Goal: Task Accomplishment & Management: Use online tool/utility

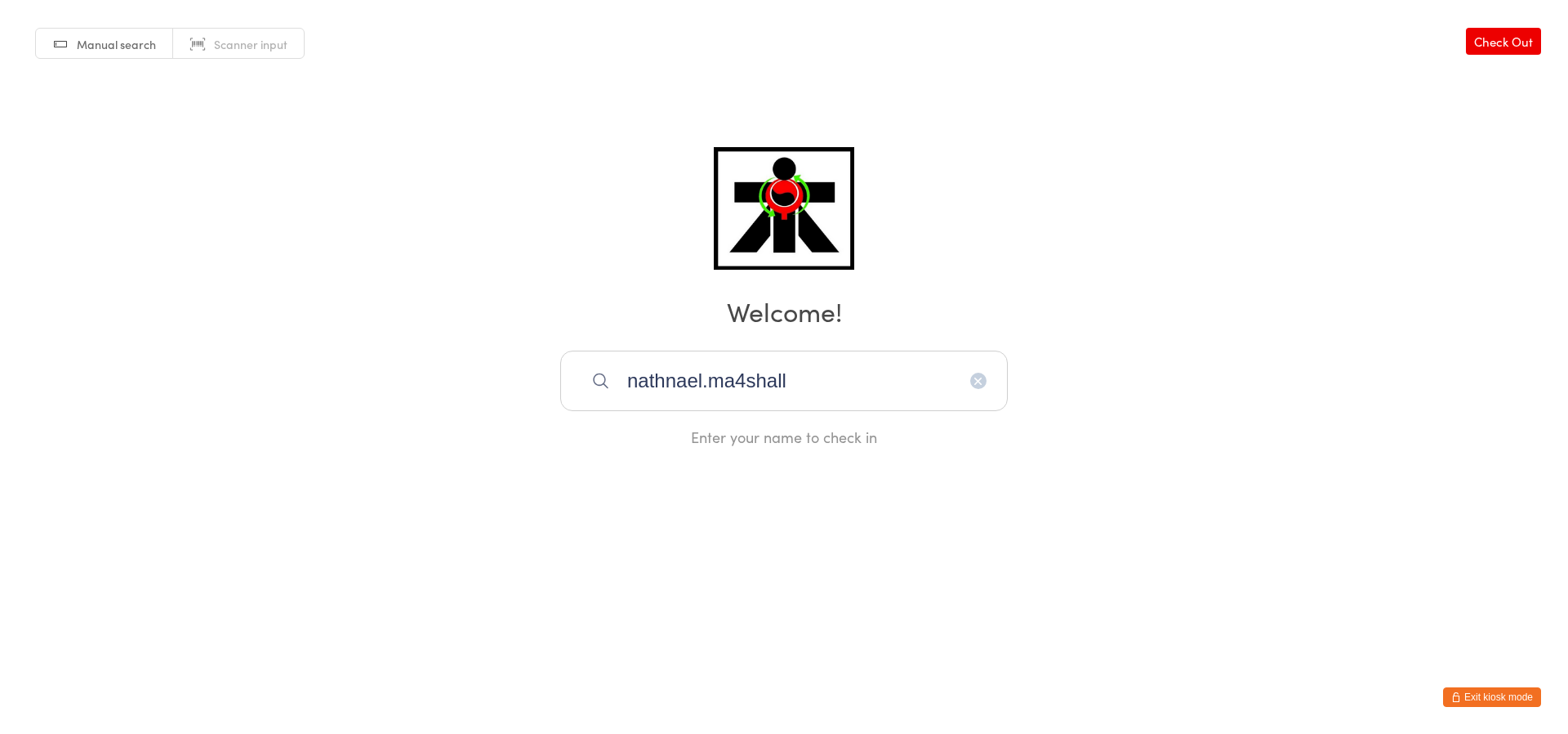
type input "nathnael.ma4shall"
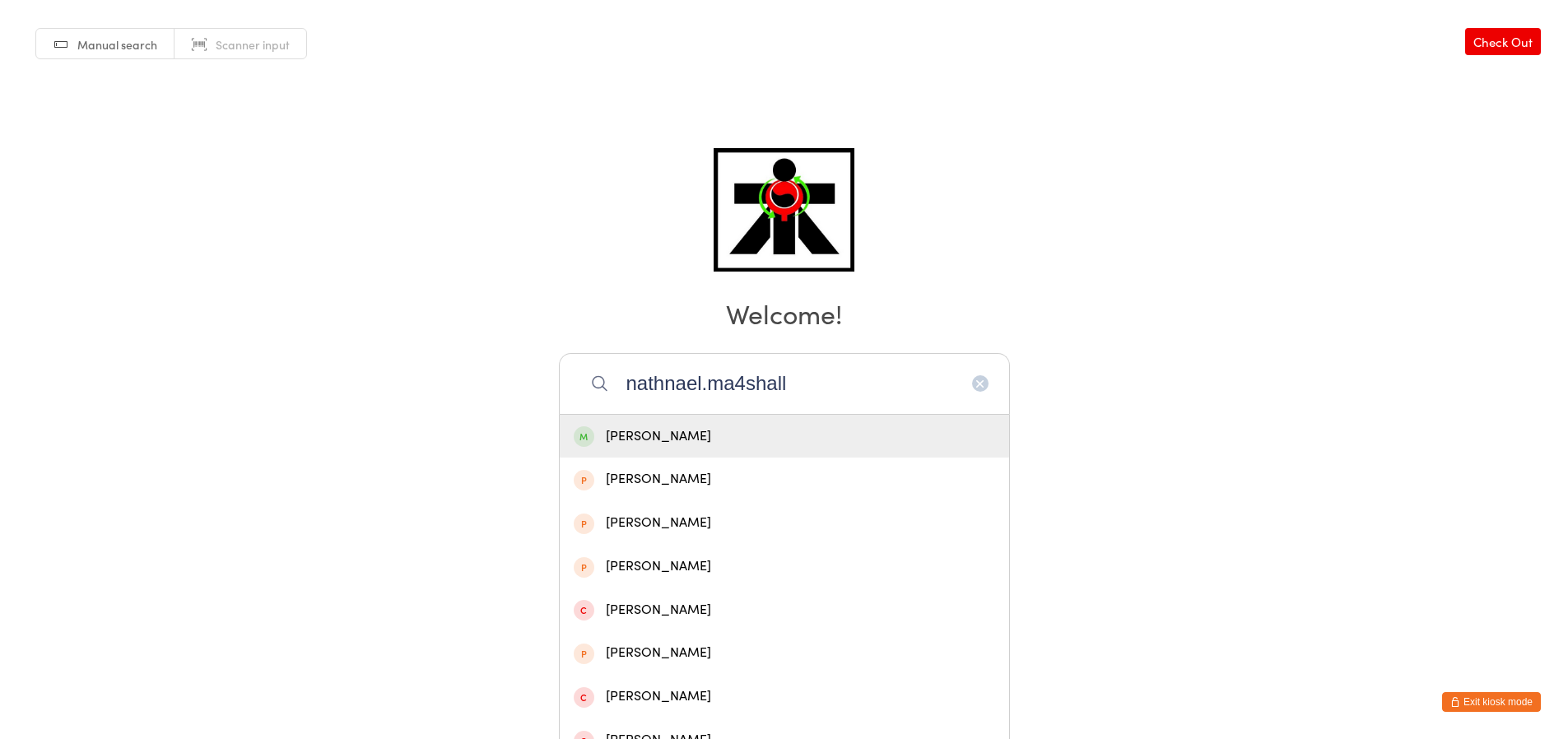
click at [689, 425] on div "[PERSON_NAME]" at bounding box center [784, 436] width 421 height 22
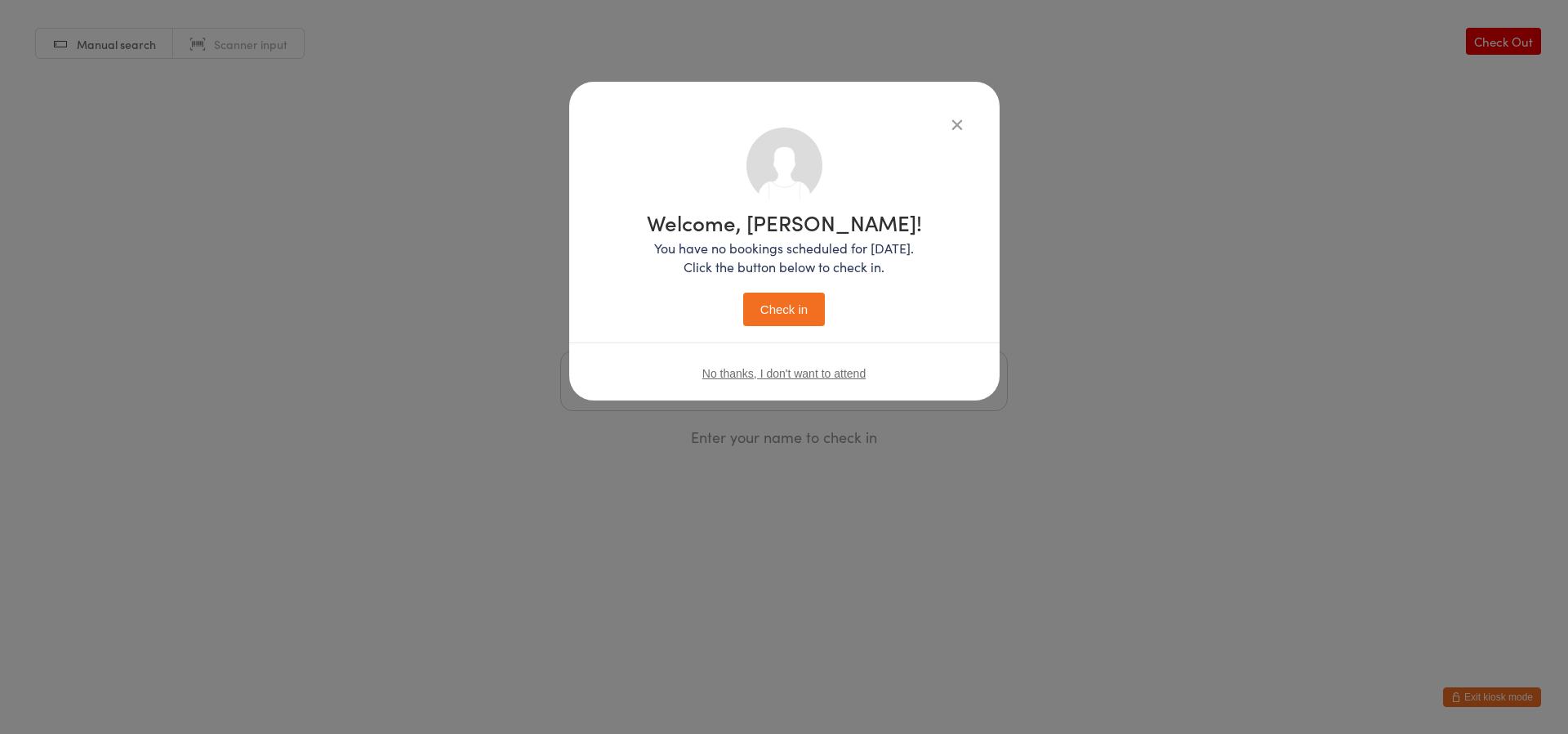
click at [769, 319] on button "Check in" at bounding box center [784, 310] width 82 height 34
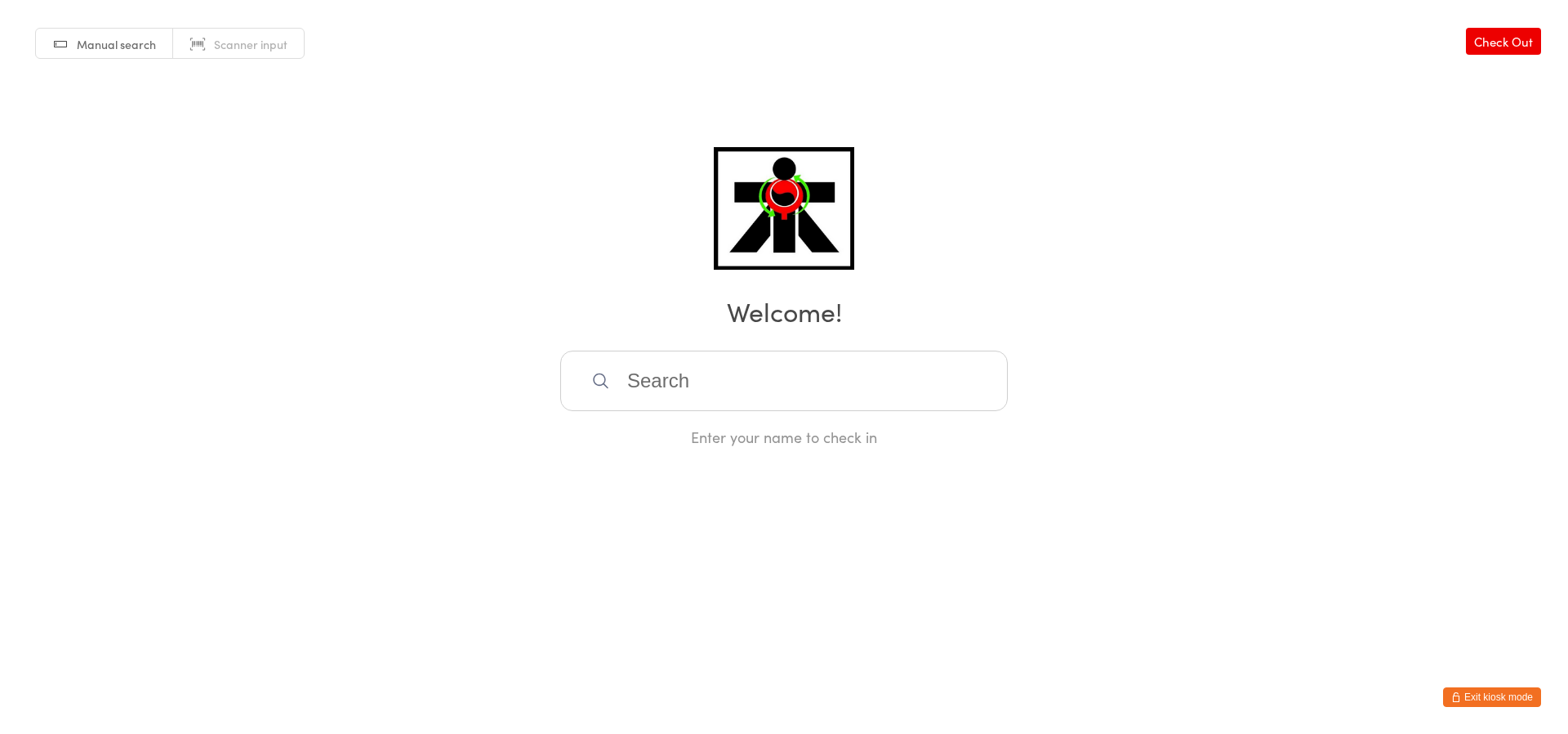
click at [616, 366] on input "search" at bounding box center [784, 380] width 448 height 60
type input "e"
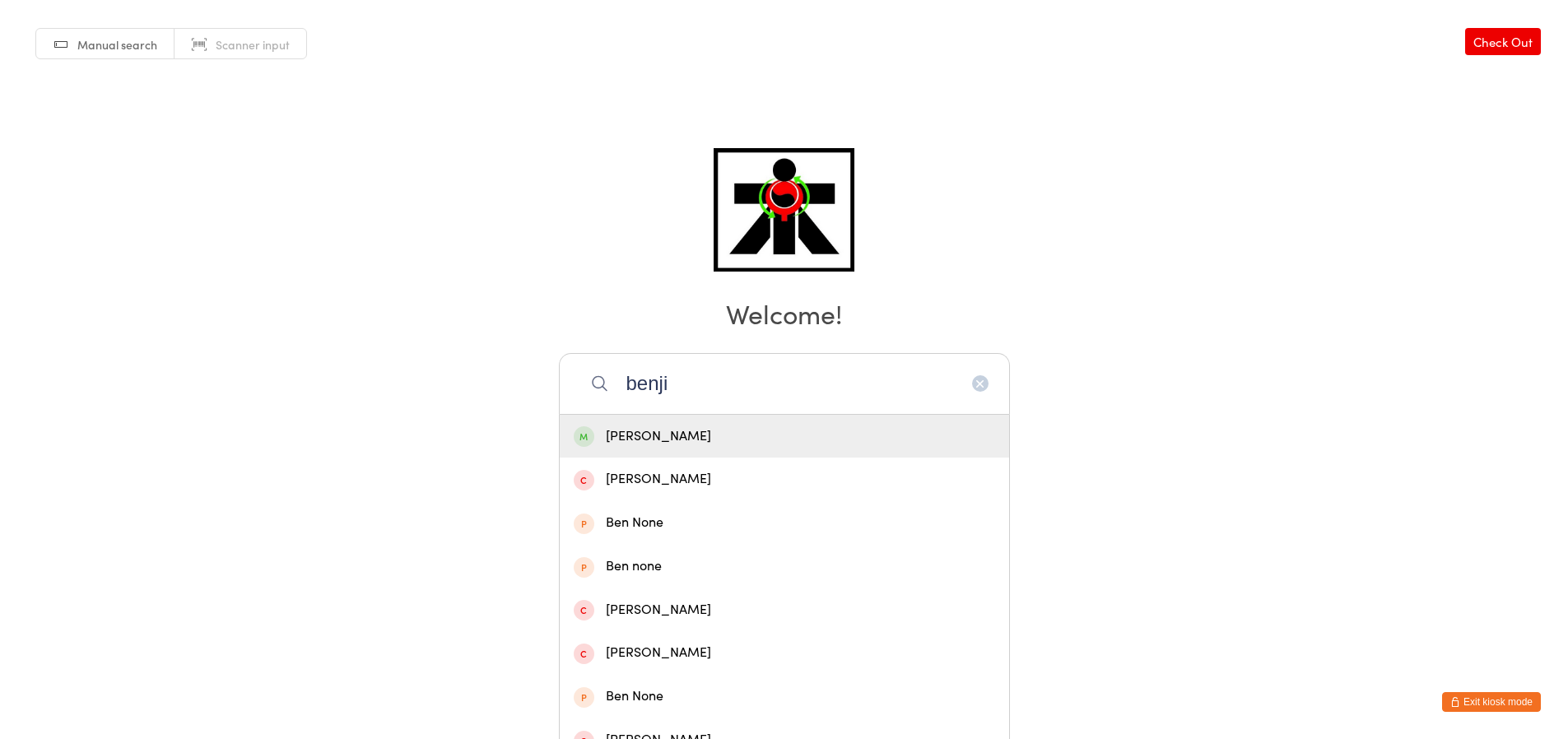
type input "benji"
click at [604, 430] on div "Benji Clayton" at bounding box center [784, 436] width 421 height 22
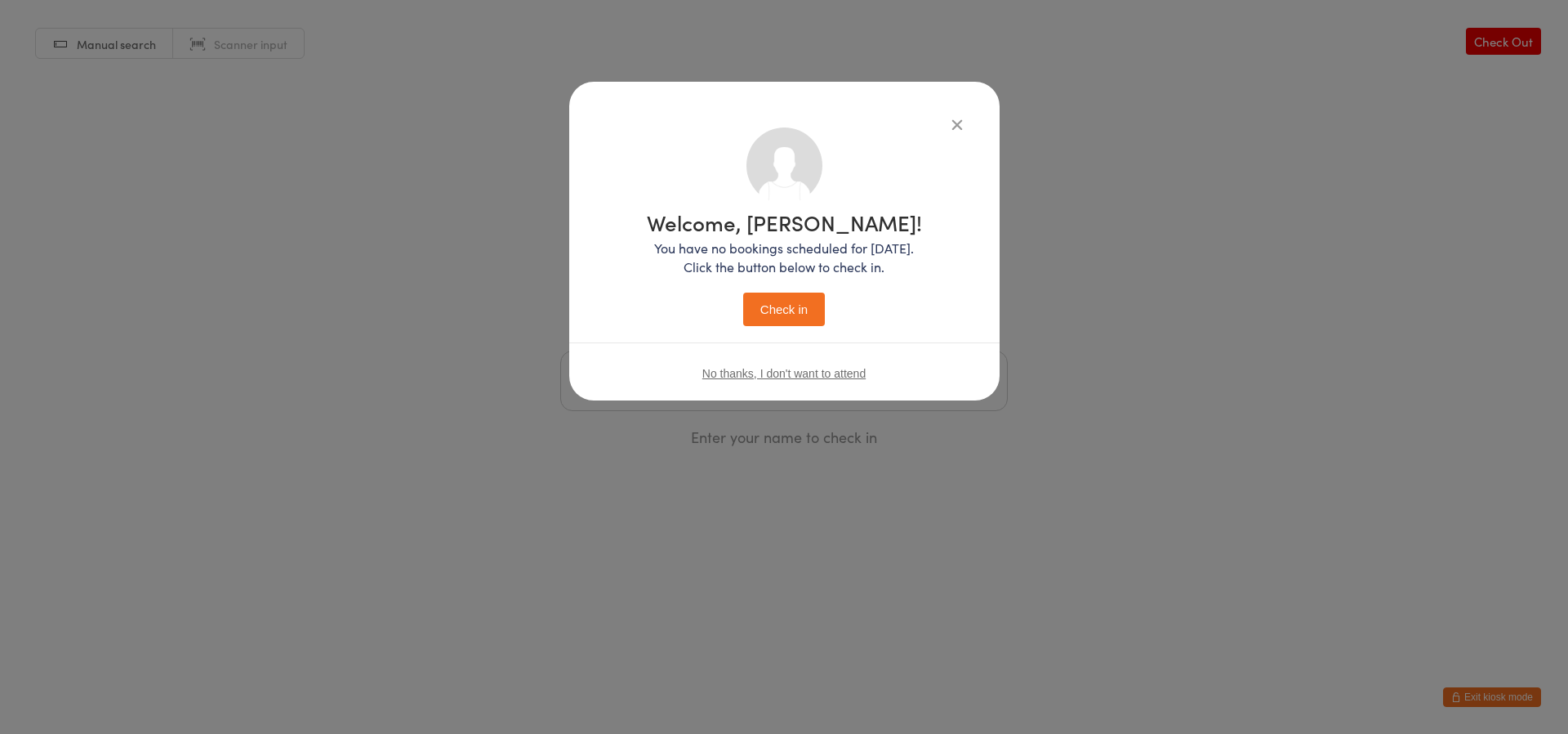
click at [785, 309] on button "Check in" at bounding box center [784, 310] width 82 height 34
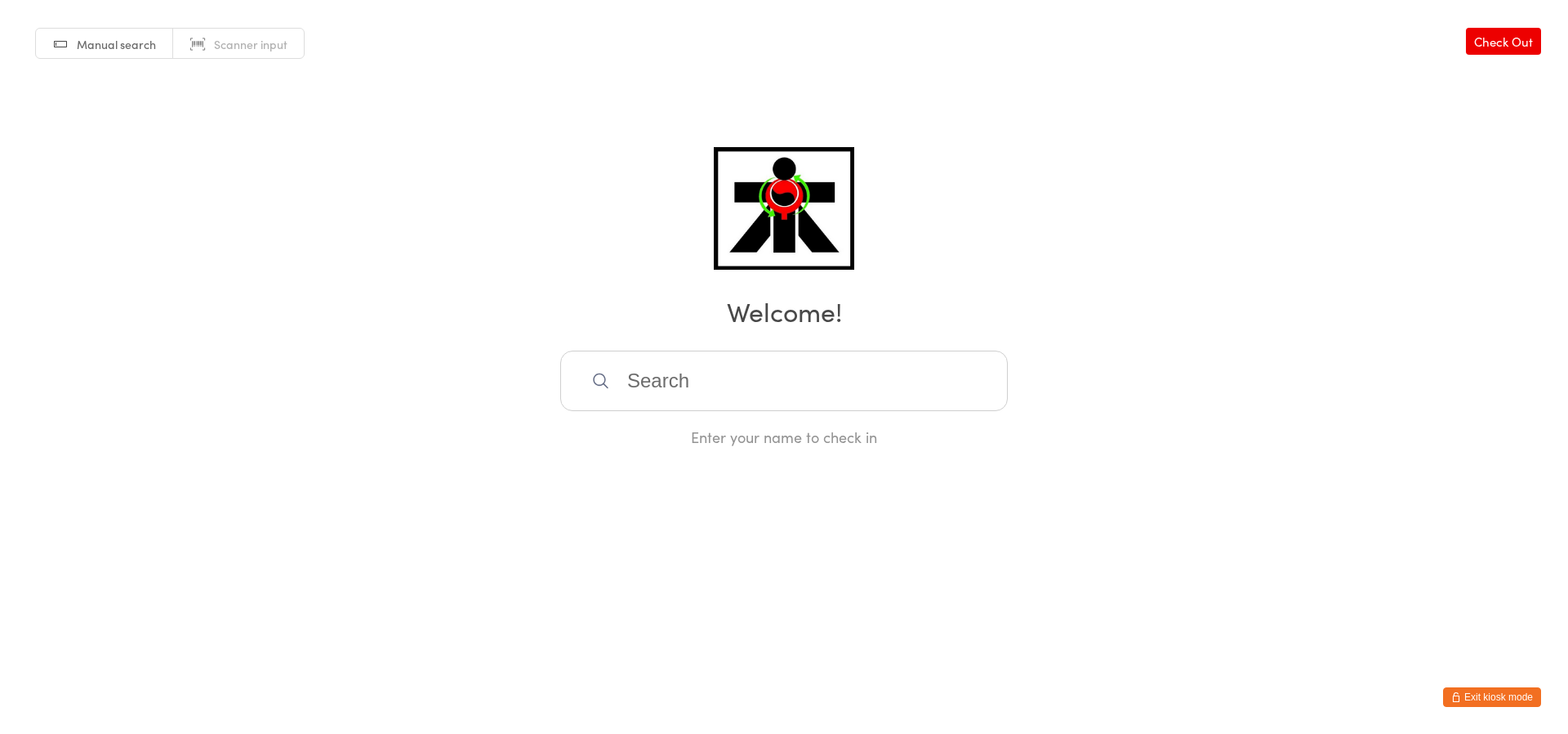
click at [836, 390] on input "search" at bounding box center [784, 380] width 448 height 60
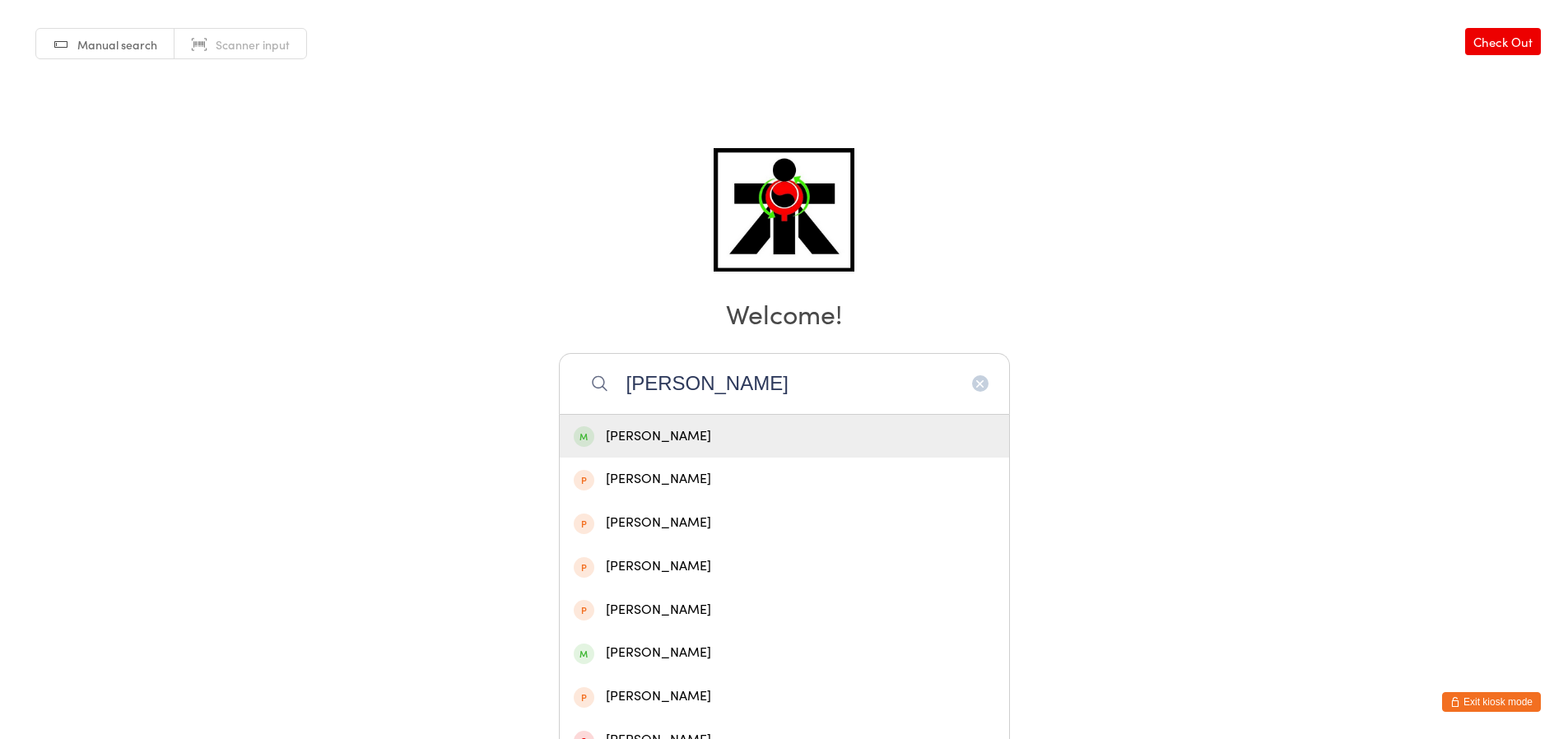
type input "grace wilkie"
click at [838, 419] on div "Grace Wilkie-Elliott" at bounding box center [784, 436] width 449 height 44
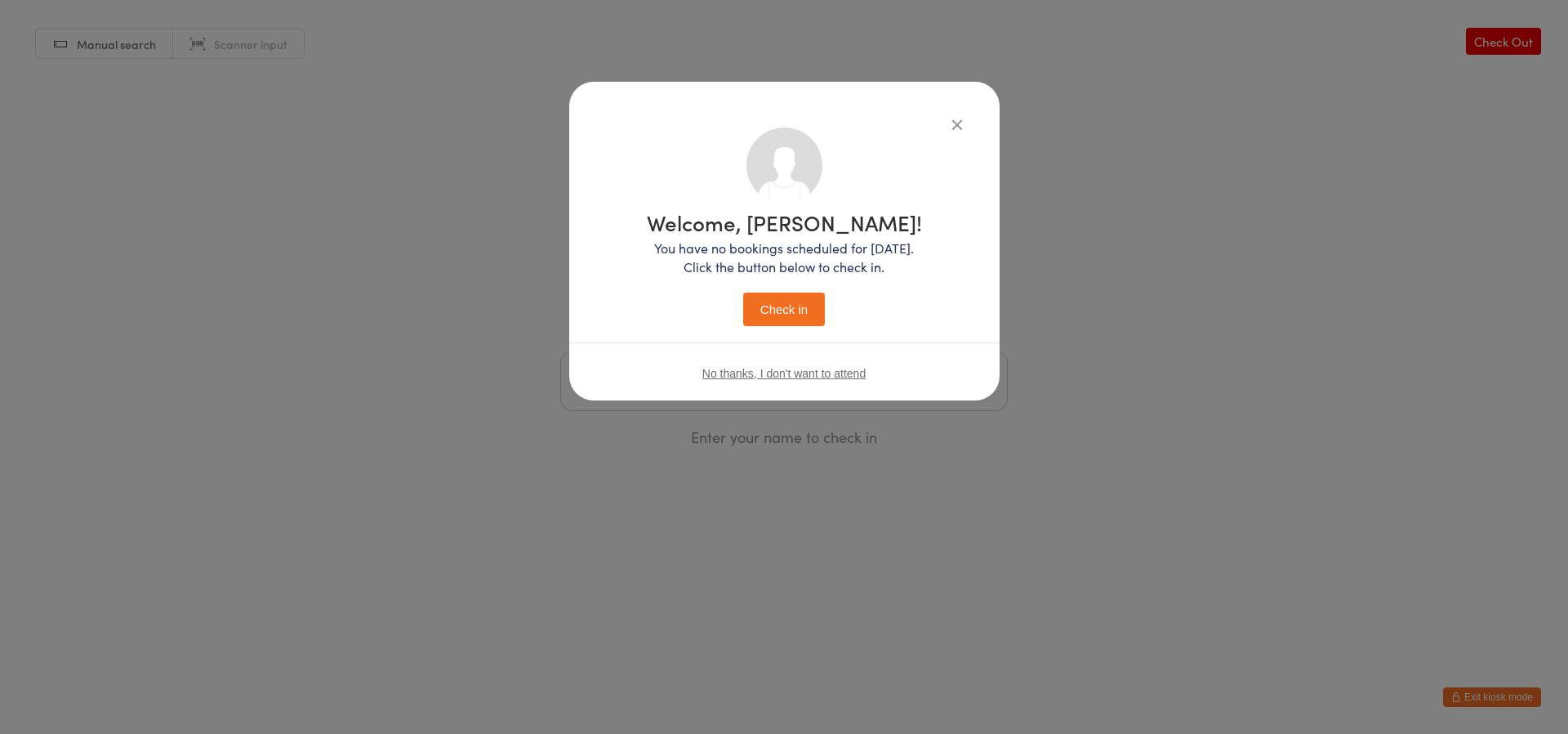
click at [779, 305] on button "Check in" at bounding box center [784, 310] width 82 height 34
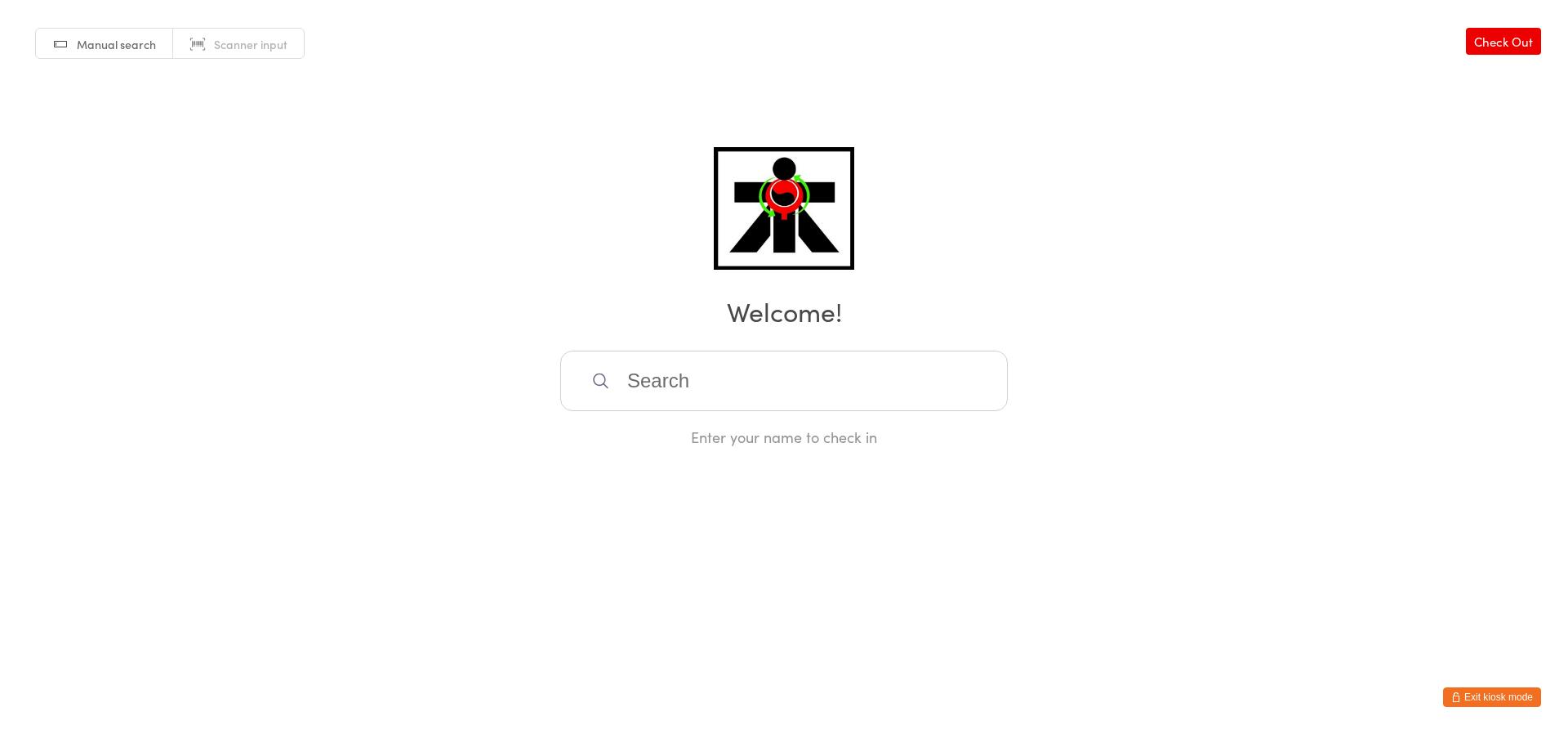
click at [816, 382] on input "search" at bounding box center [784, 380] width 448 height 60
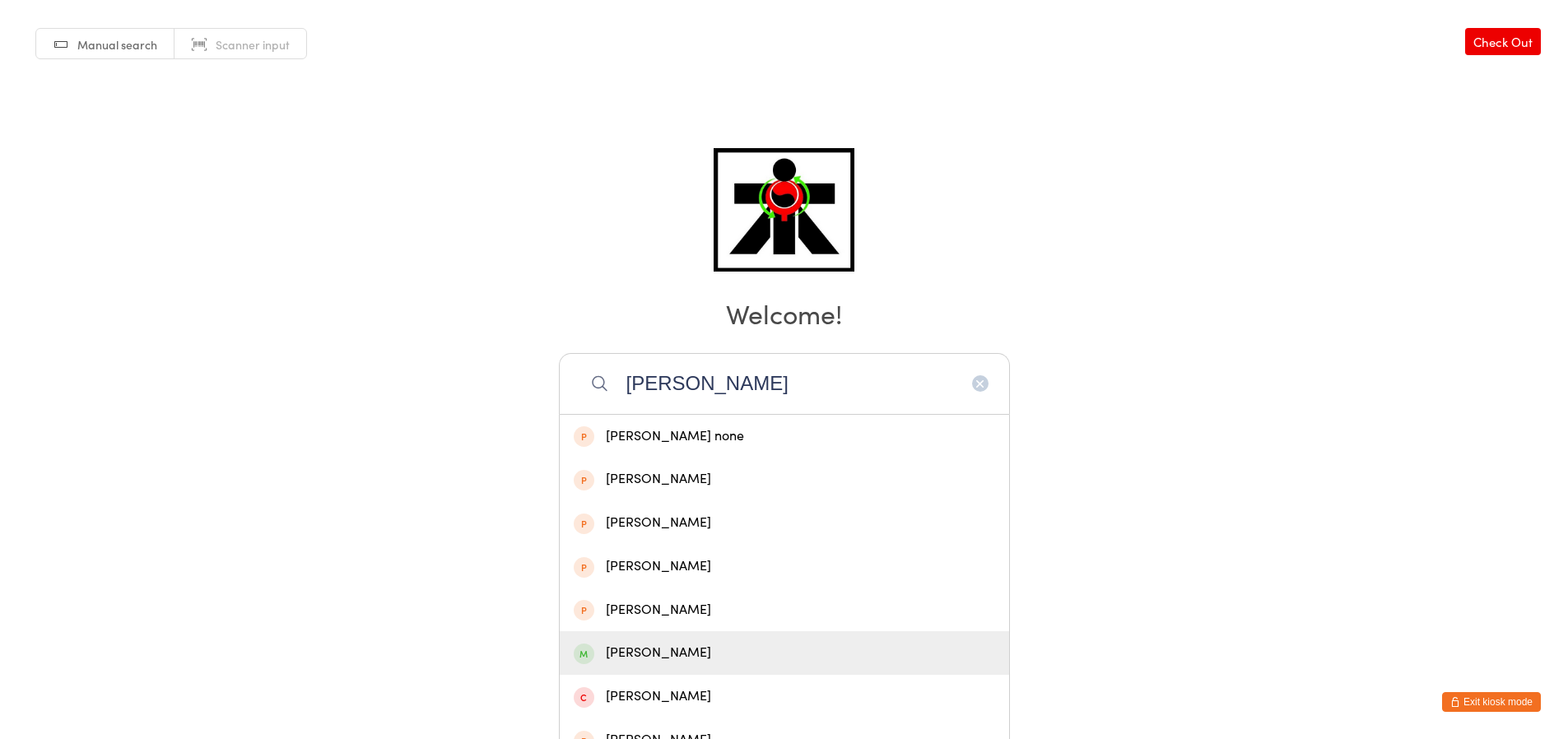
type input "joan"
click at [770, 643] on div "Joanne Wilkie" at bounding box center [784, 653] width 421 height 22
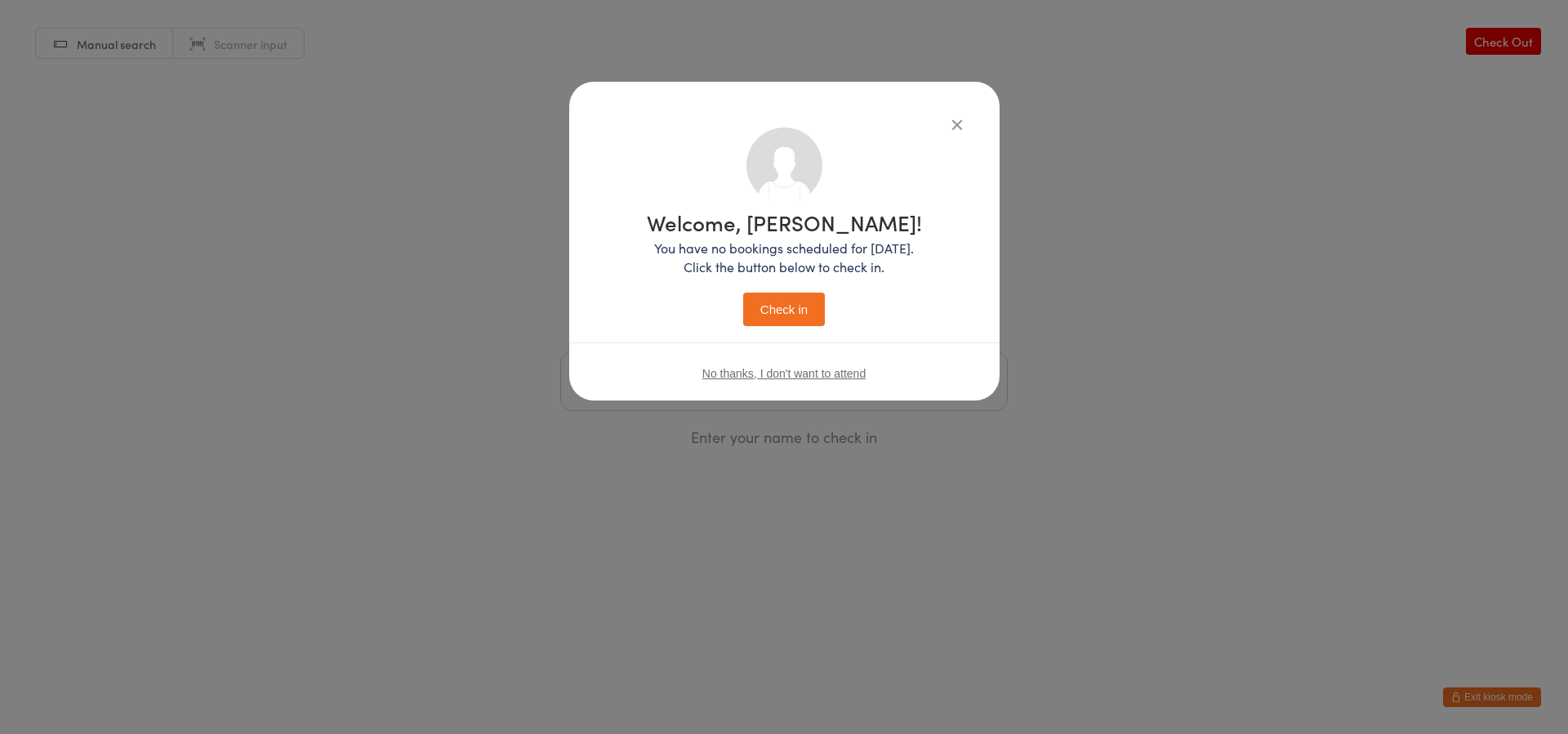
click at [783, 318] on button "Check in" at bounding box center [784, 310] width 82 height 34
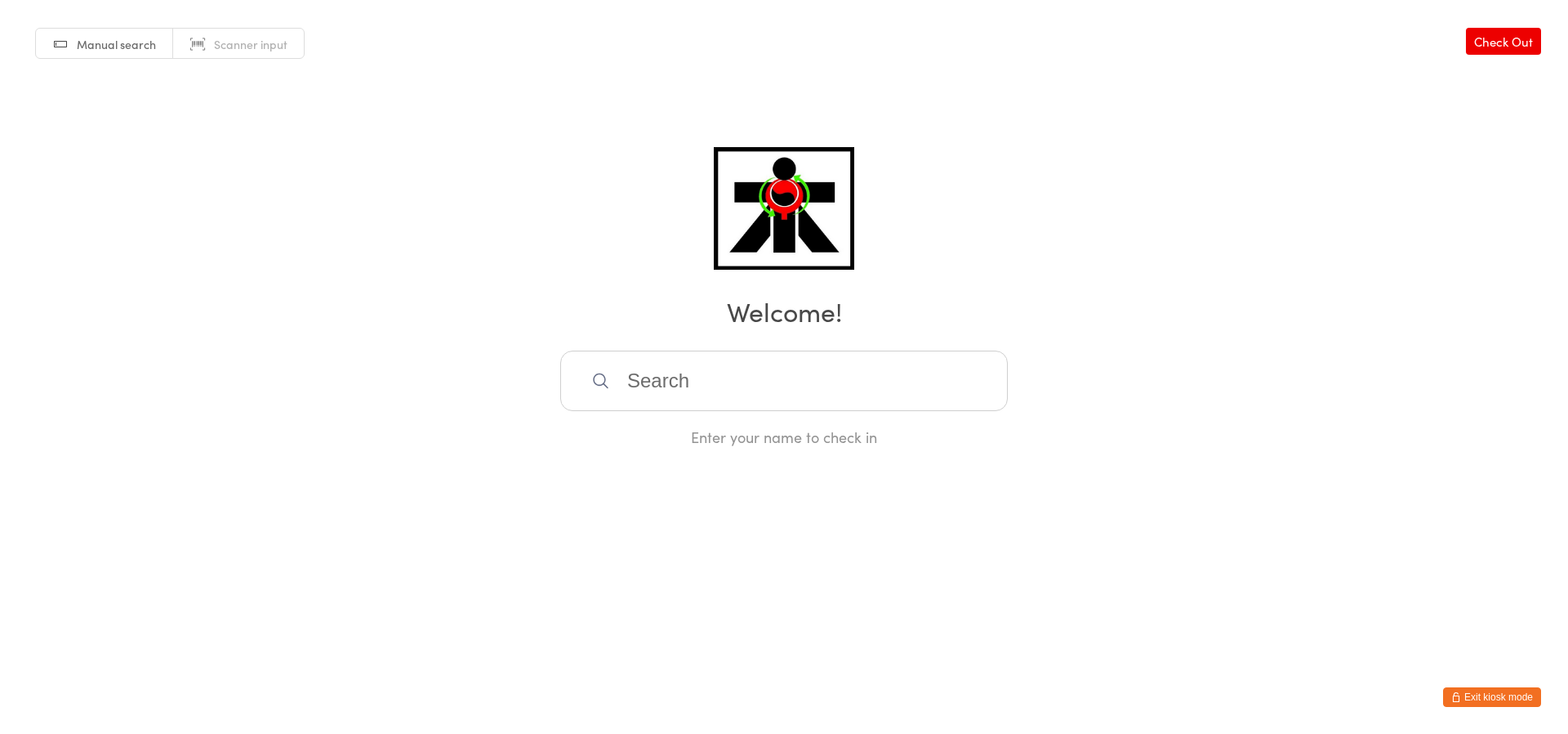
click at [681, 388] on input "search" at bounding box center [784, 380] width 448 height 60
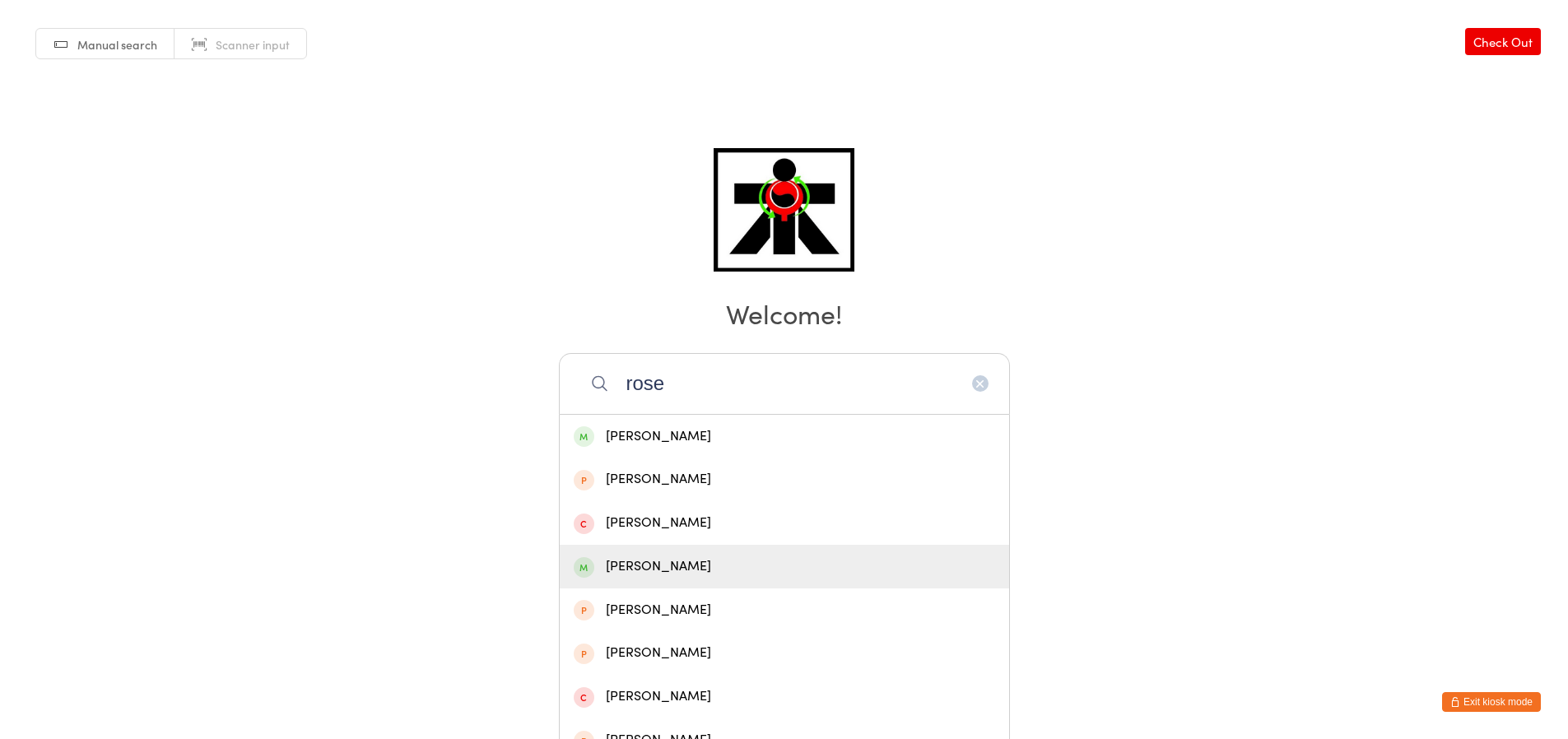
type input "rose"
click at [795, 585] on div "Rose Lindsay" at bounding box center [784, 567] width 449 height 44
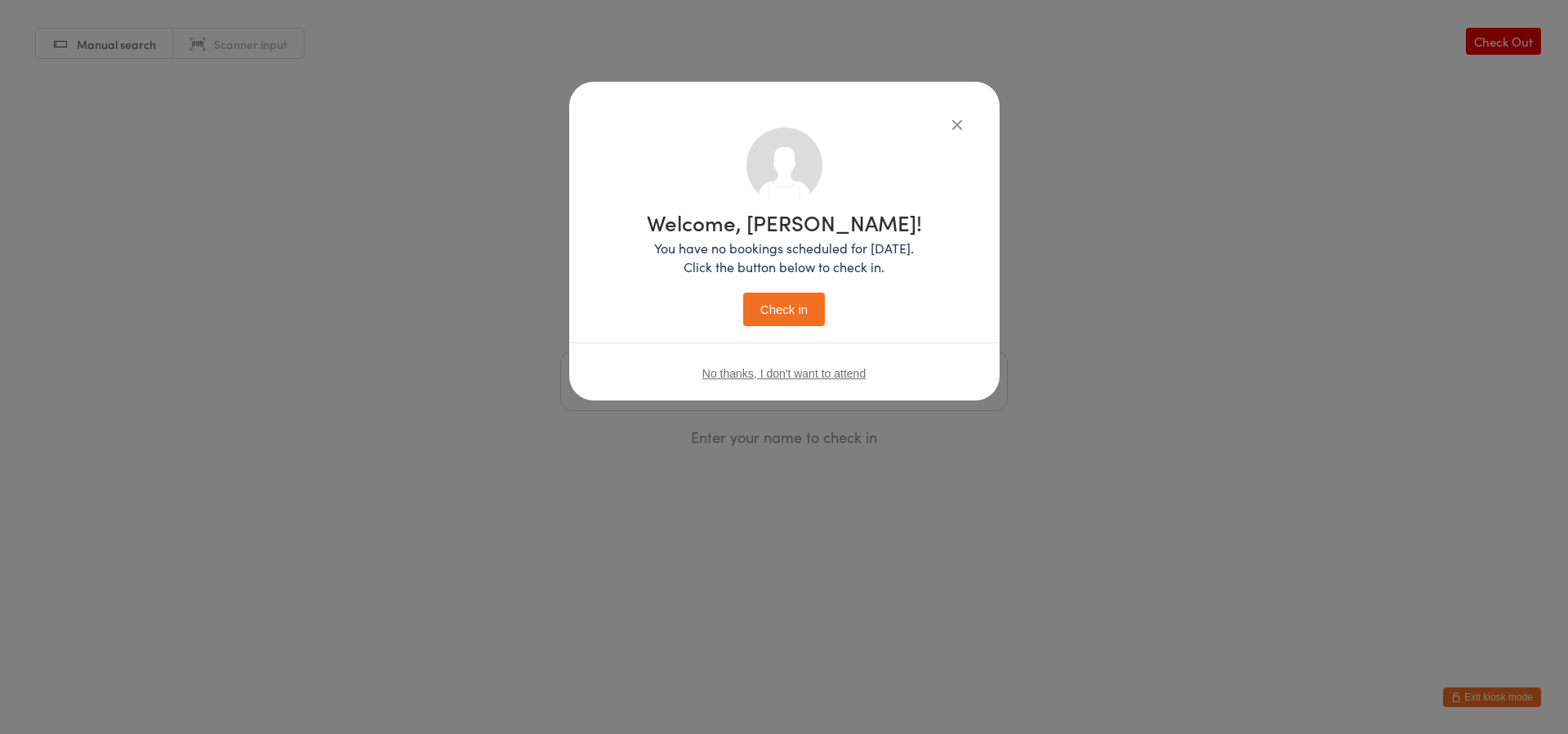
click at [793, 310] on button "Check in" at bounding box center [784, 310] width 82 height 34
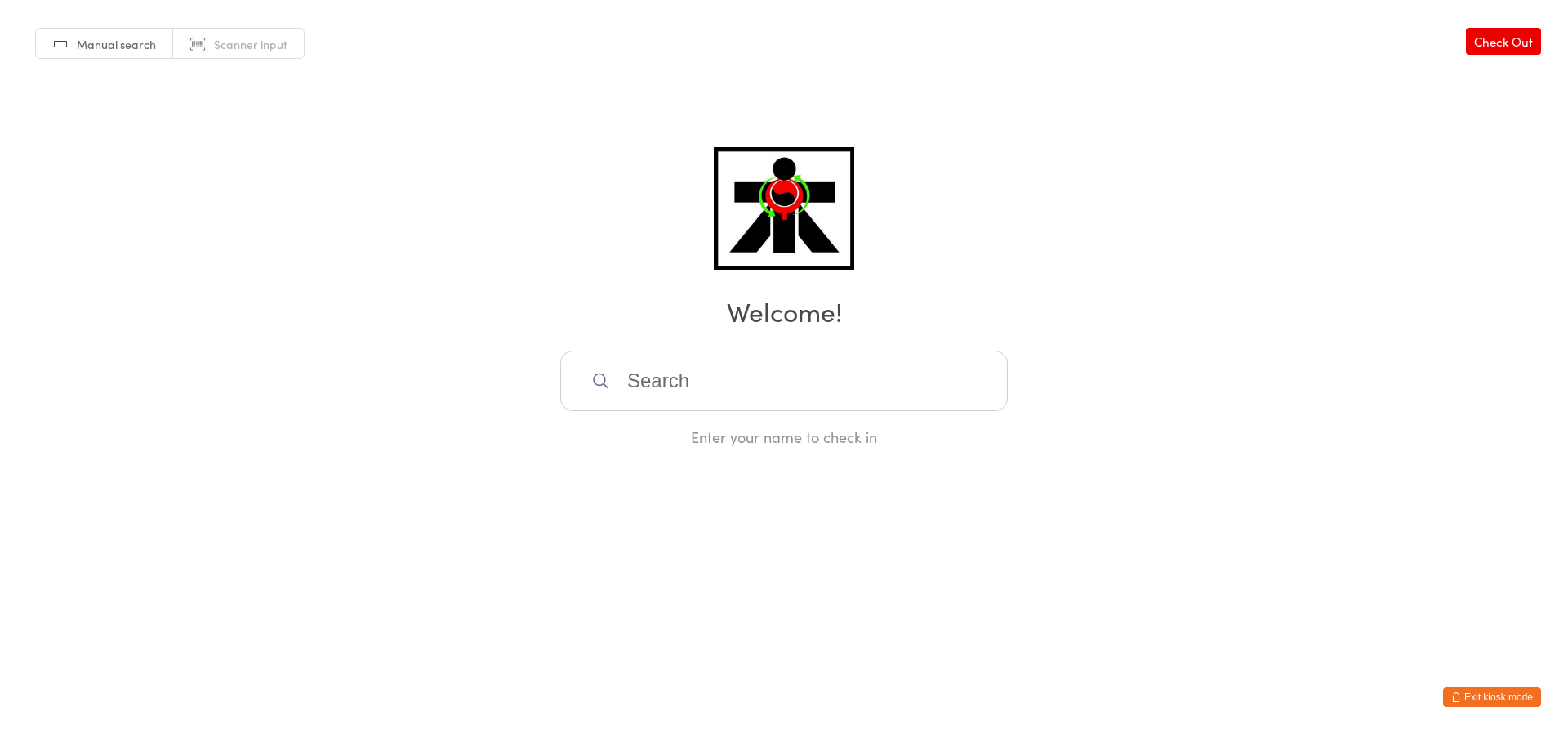
click at [959, 406] on input "search" at bounding box center [784, 380] width 448 height 60
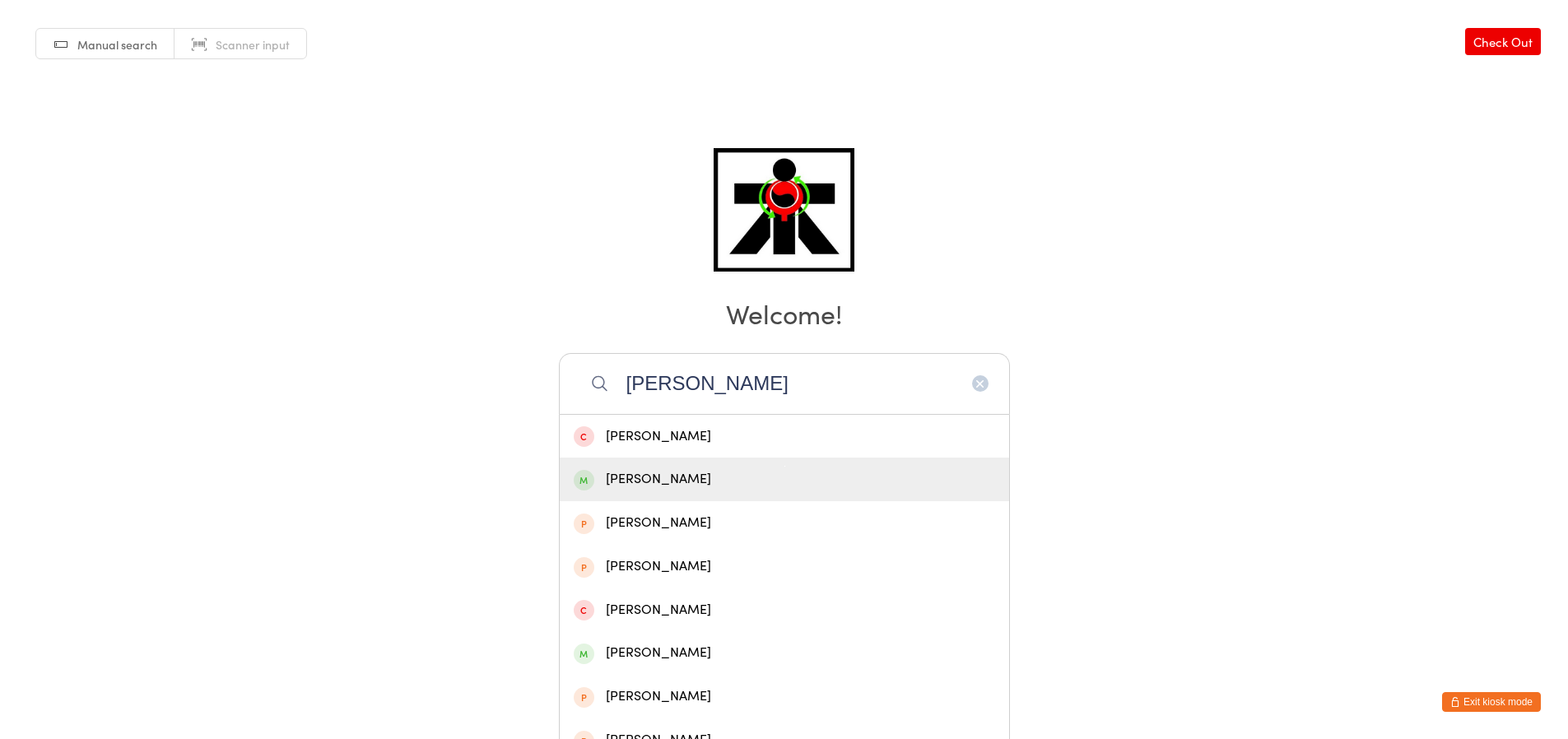
type input "daniel"
click at [903, 490] on div "Daniel Bai" at bounding box center [784, 479] width 421 height 22
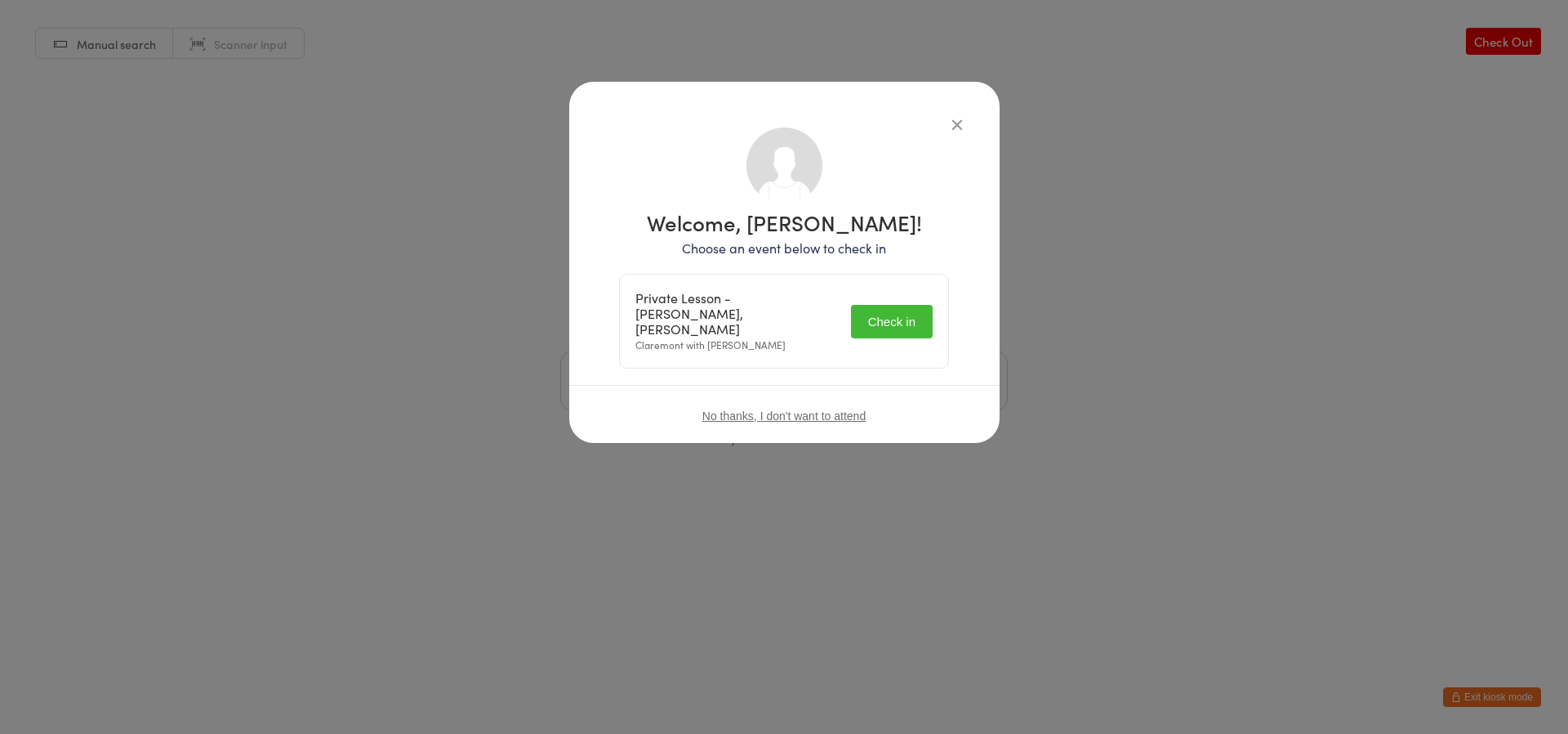
click at [887, 311] on button "Check in" at bounding box center [892, 321] width 82 height 34
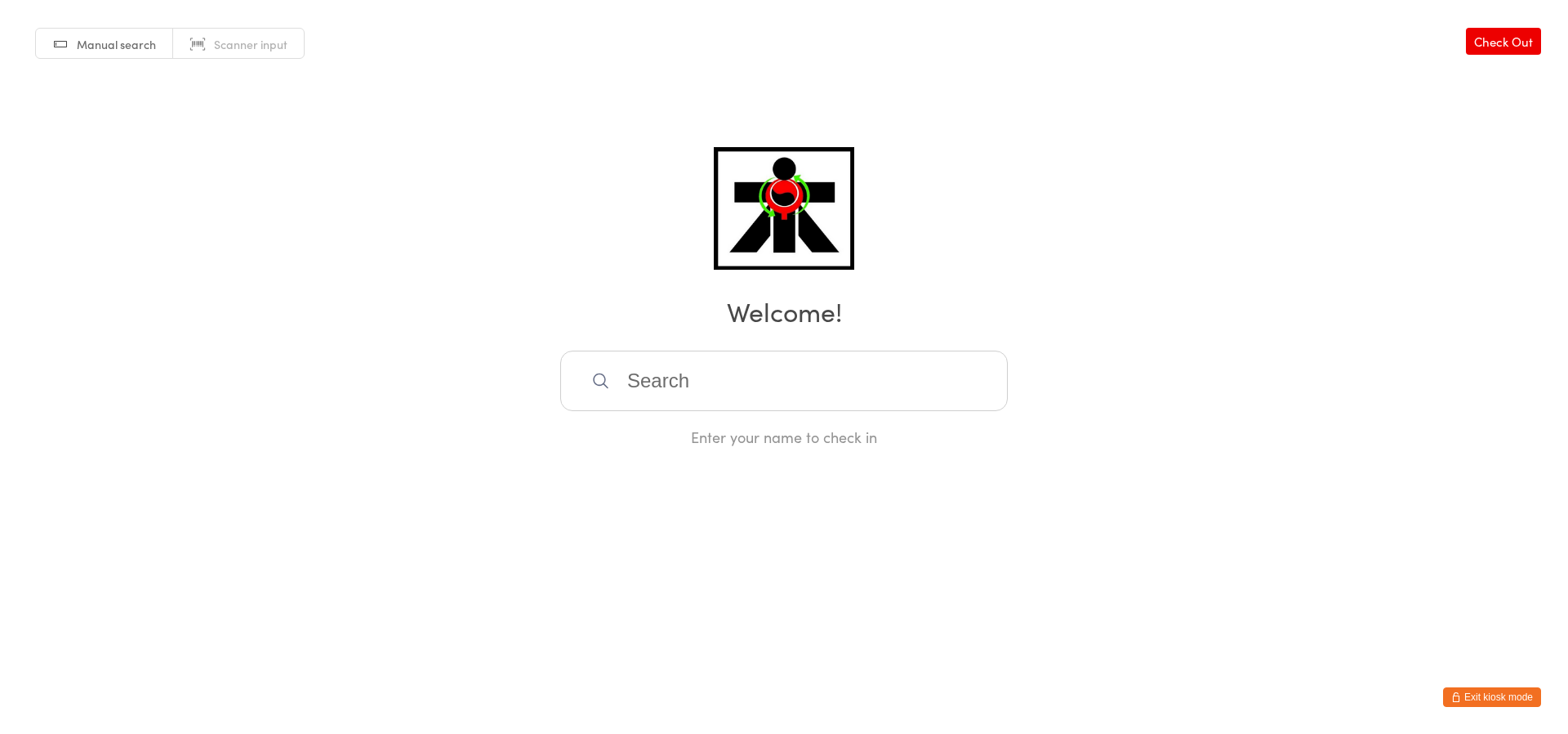
click at [927, 386] on input "search" at bounding box center [784, 380] width 448 height 60
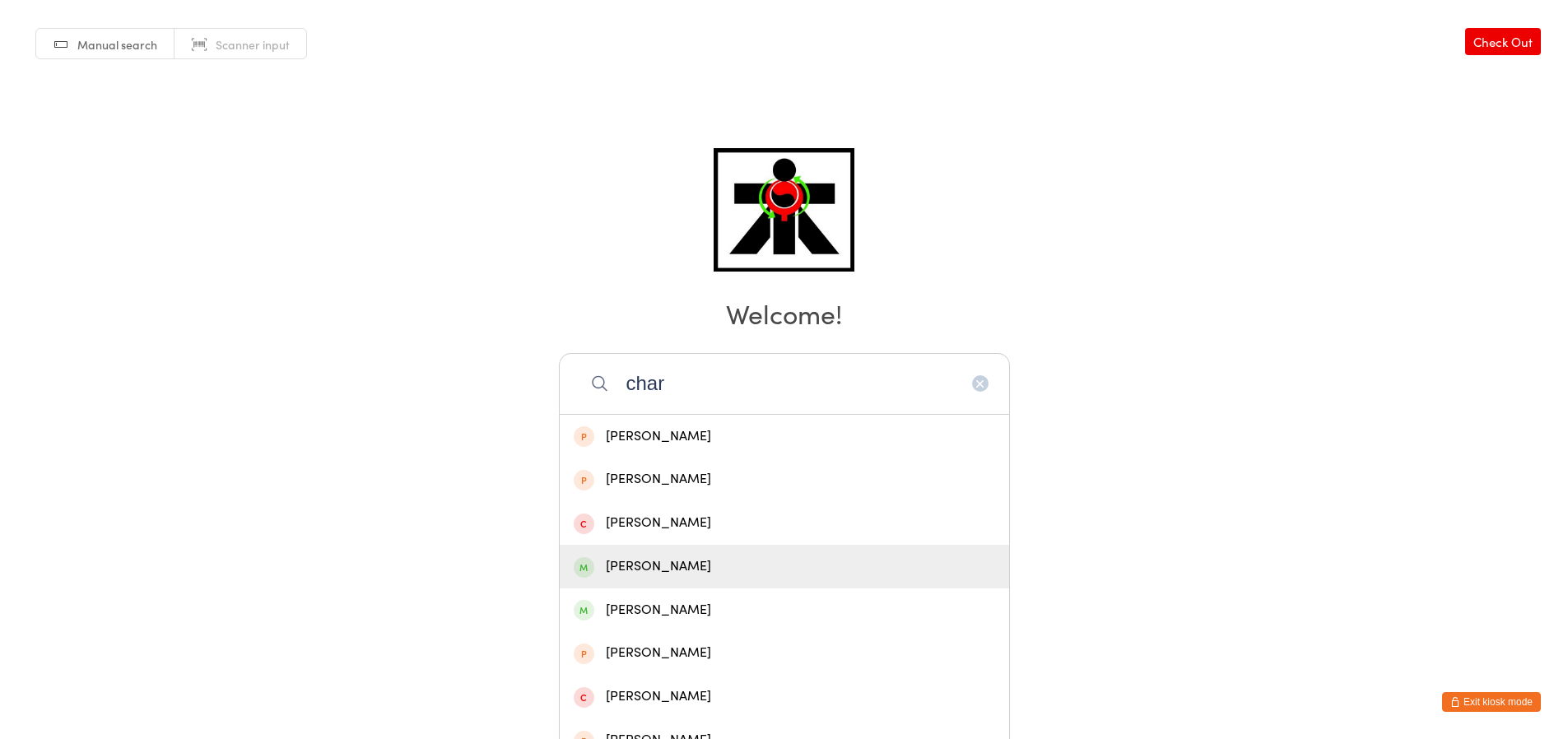
type input "char"
click at [921, 587] on div "Charles Bai" at bounding box center [784, 567] width 449 height 44
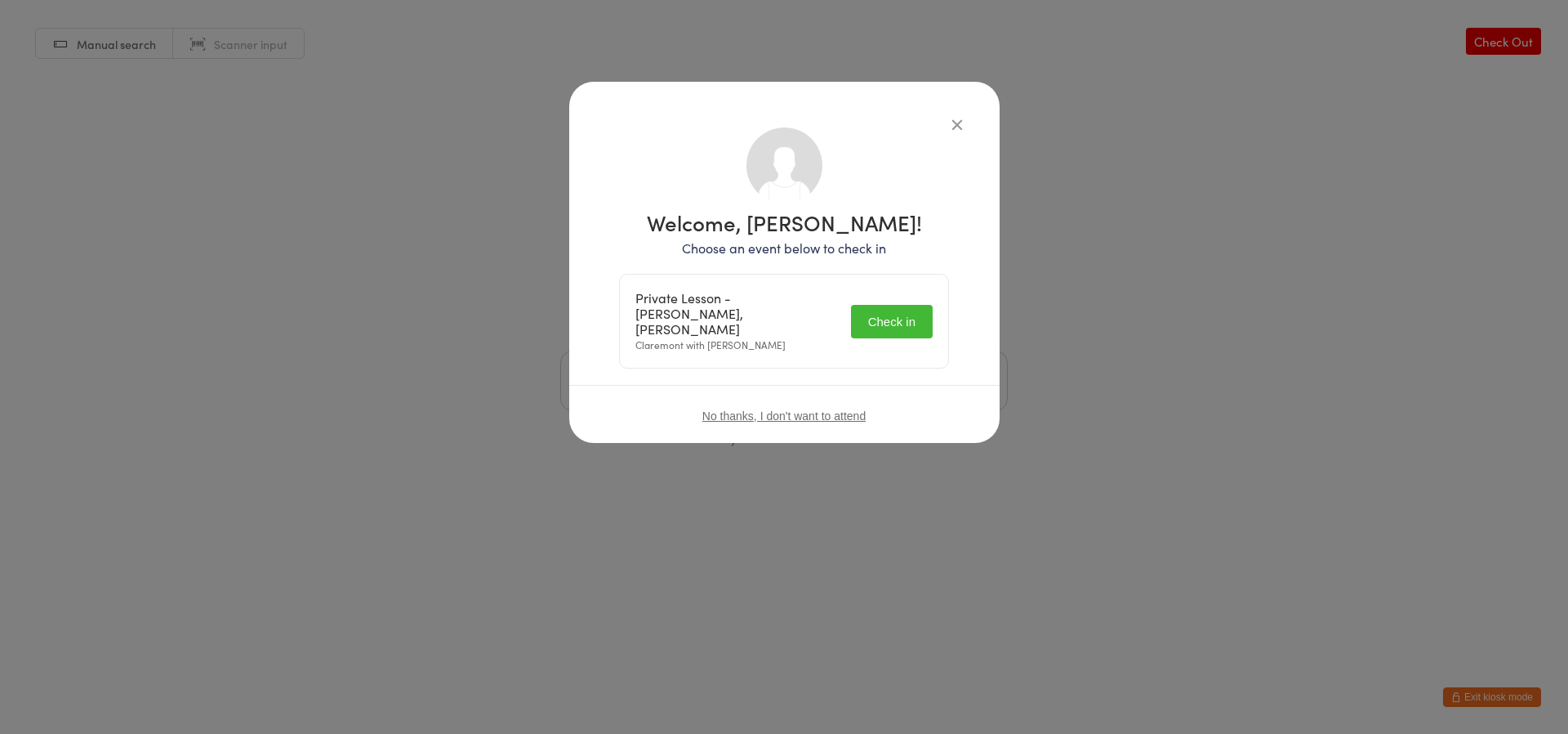
click at [933, 321] on div "Private Lesson - Charles Bai, Daniel Bai Claremont with Gary Newman Check in" at bounding box center [784, 321] width 328 height 93
click at [912, 324] on button "Check in" at bounding box center [892, 321] width 82 height 34
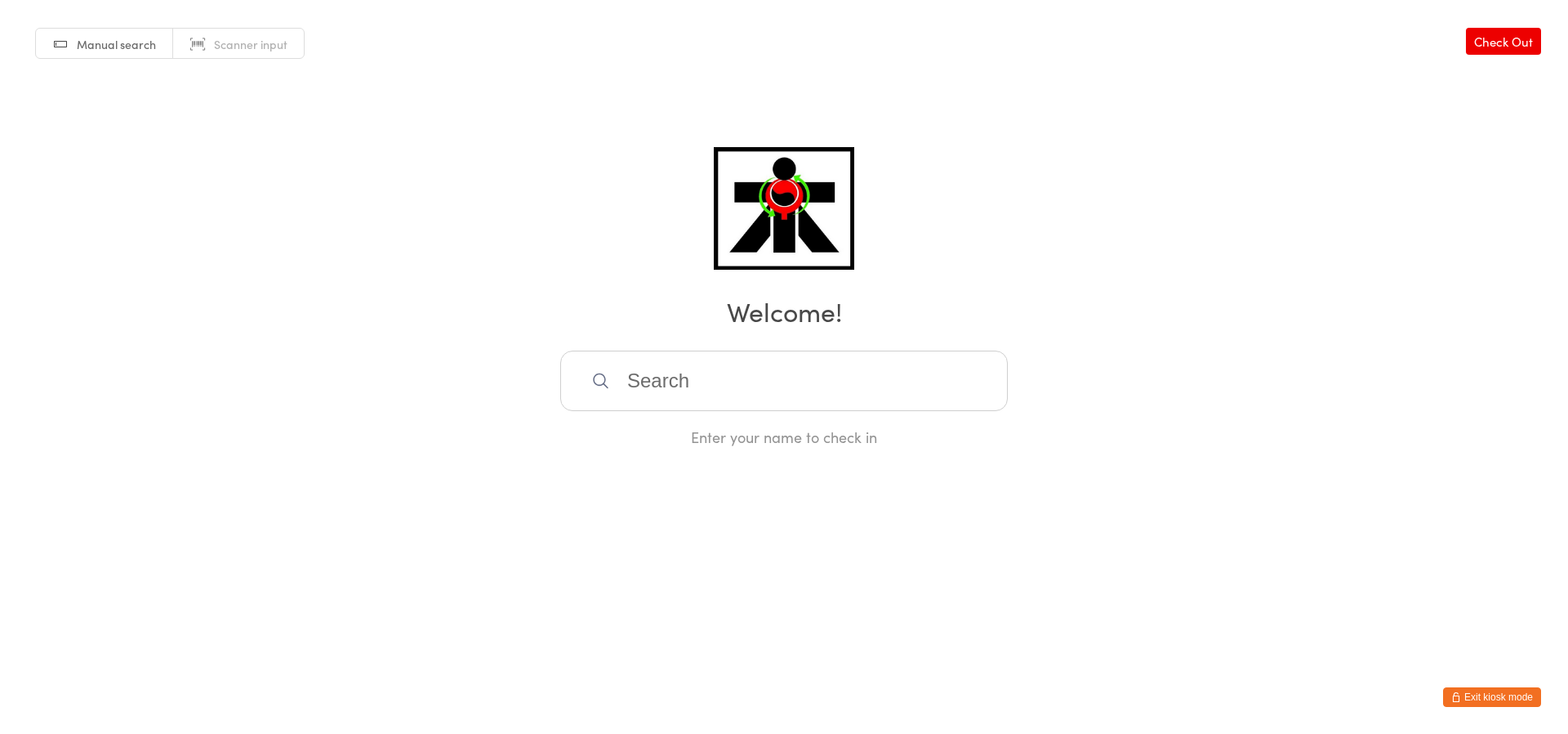
click at [890, 374] on input "search" at bounding box center [784, 380] width 448 height 60
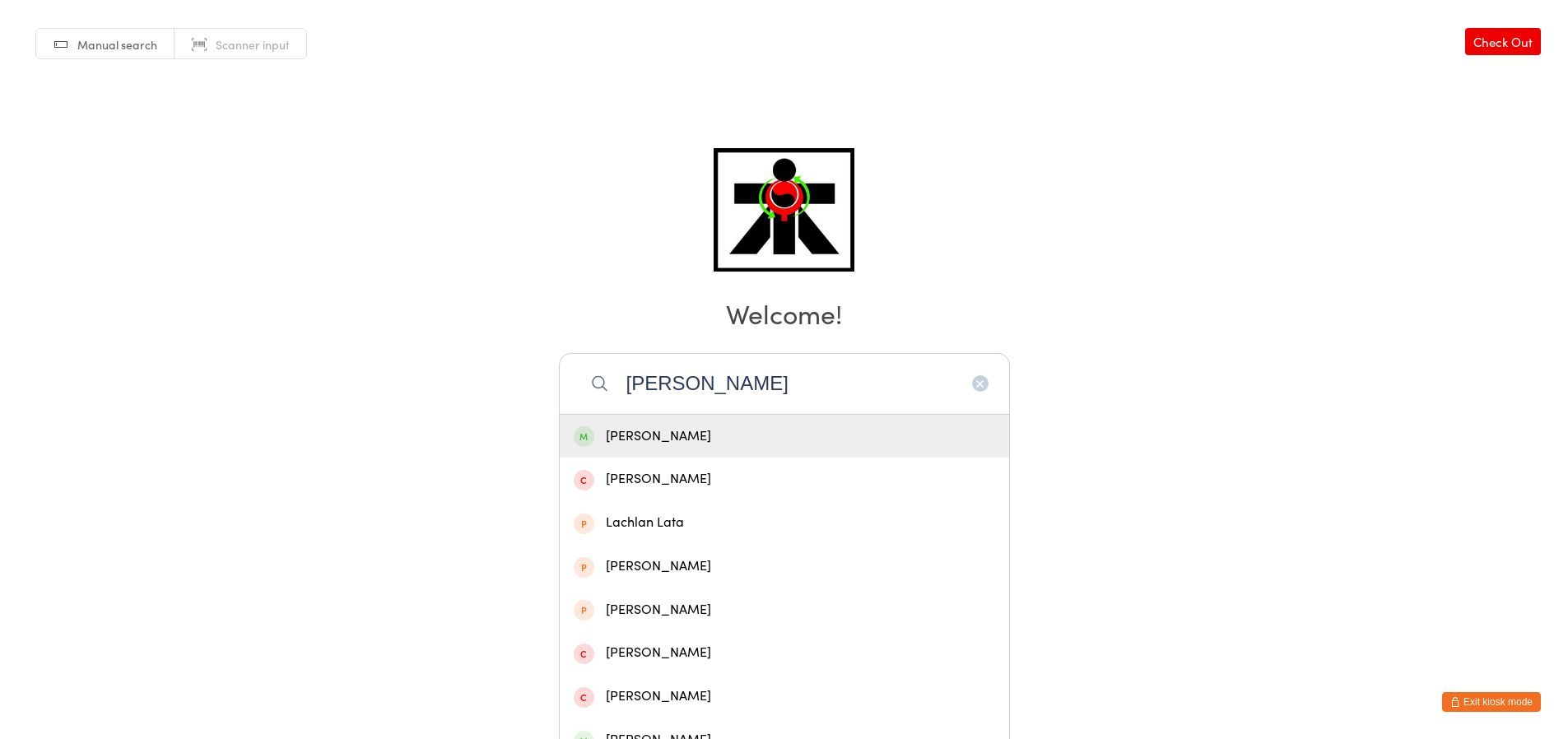
type input "lachlan shadlow"
click at [923, 433] on div "Lachlan Shadlow" at bounding box center [784, 436] width 421 height 22
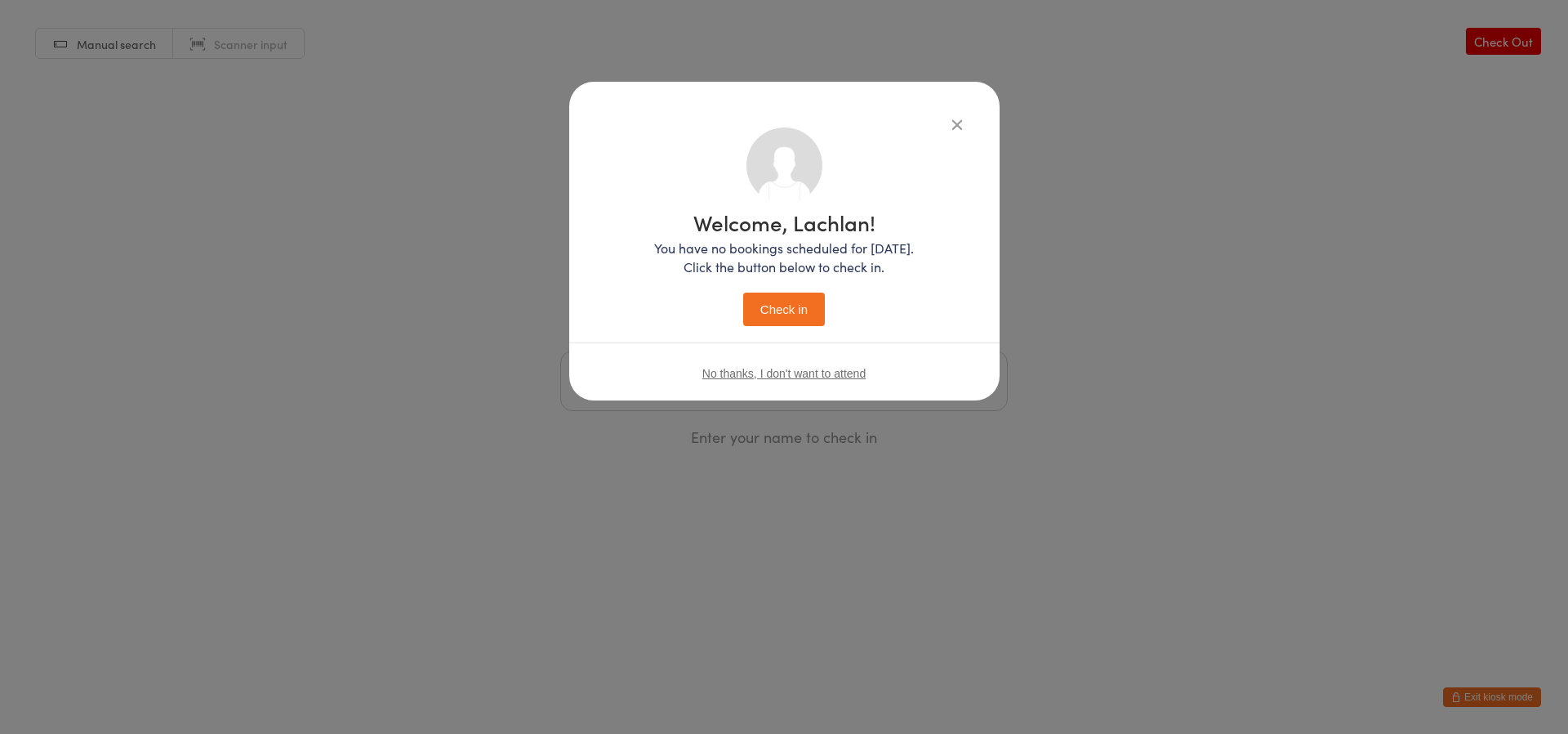
click at [808, 316] on button "Check in" at bounding box center [784, 310] width 82 height 34
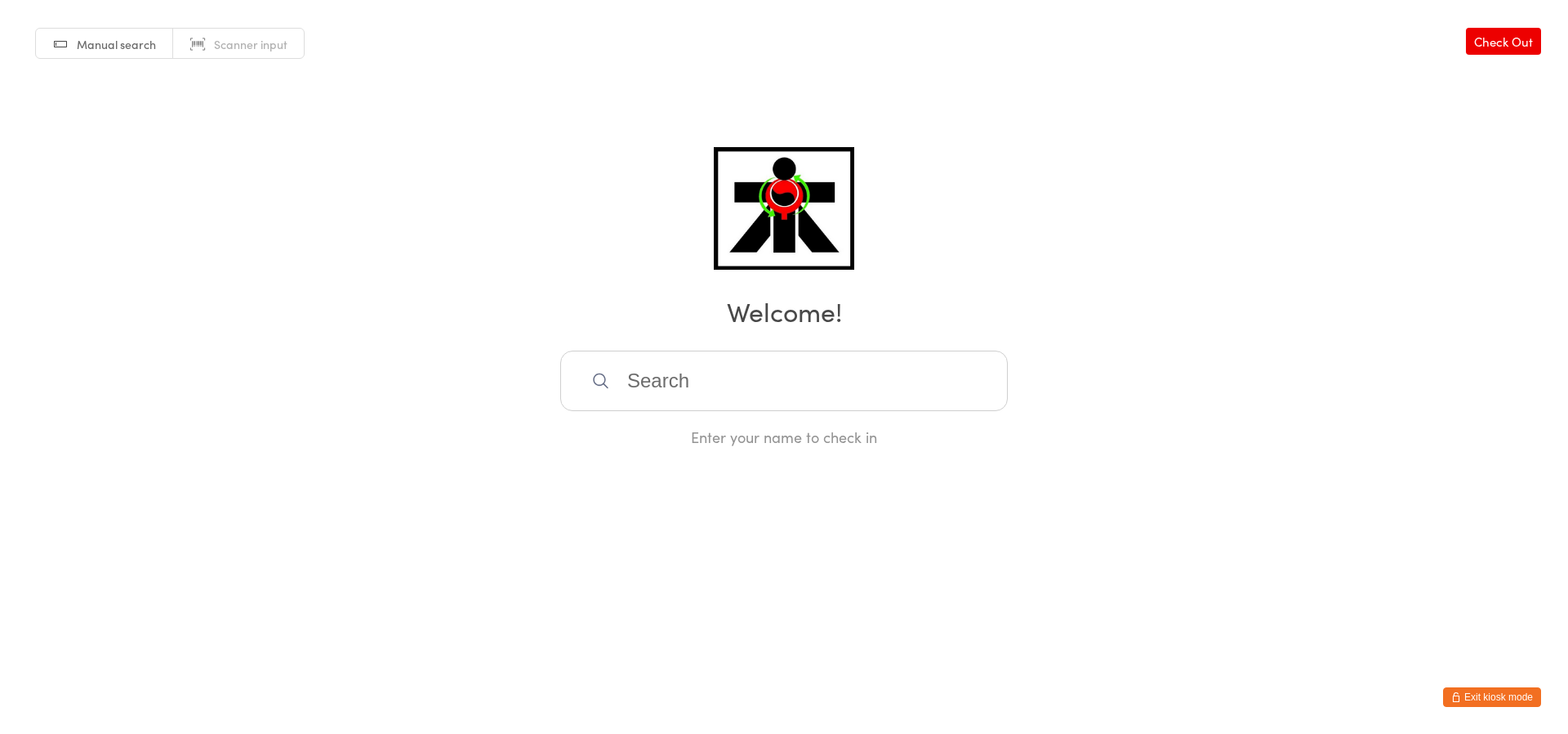
click at [828, 375] on input "search" at bounding box center [784, 380] width 448 height 60
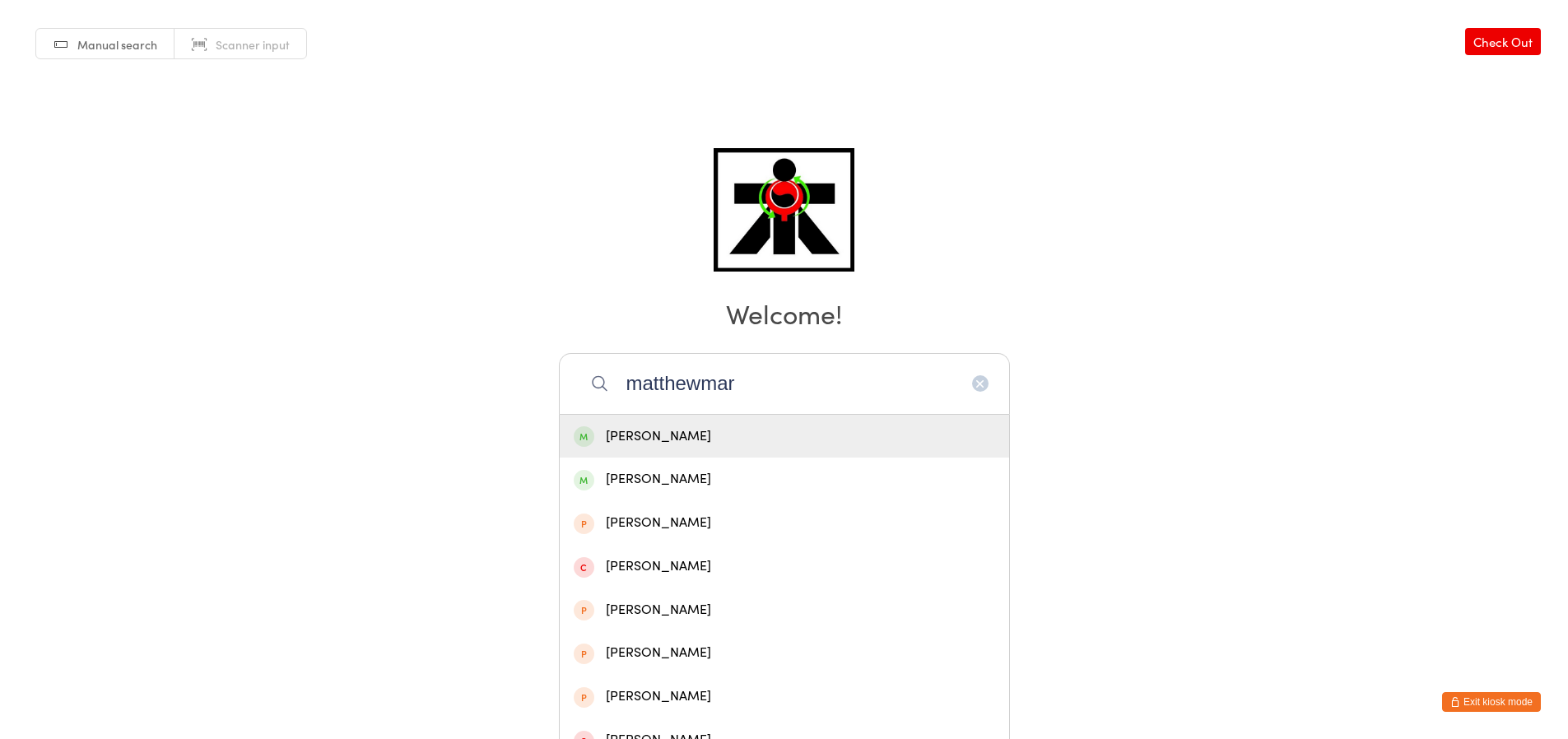
click at [835, 377] on input "matthewmar" at bounding box center [784, 382] width 451 height 61
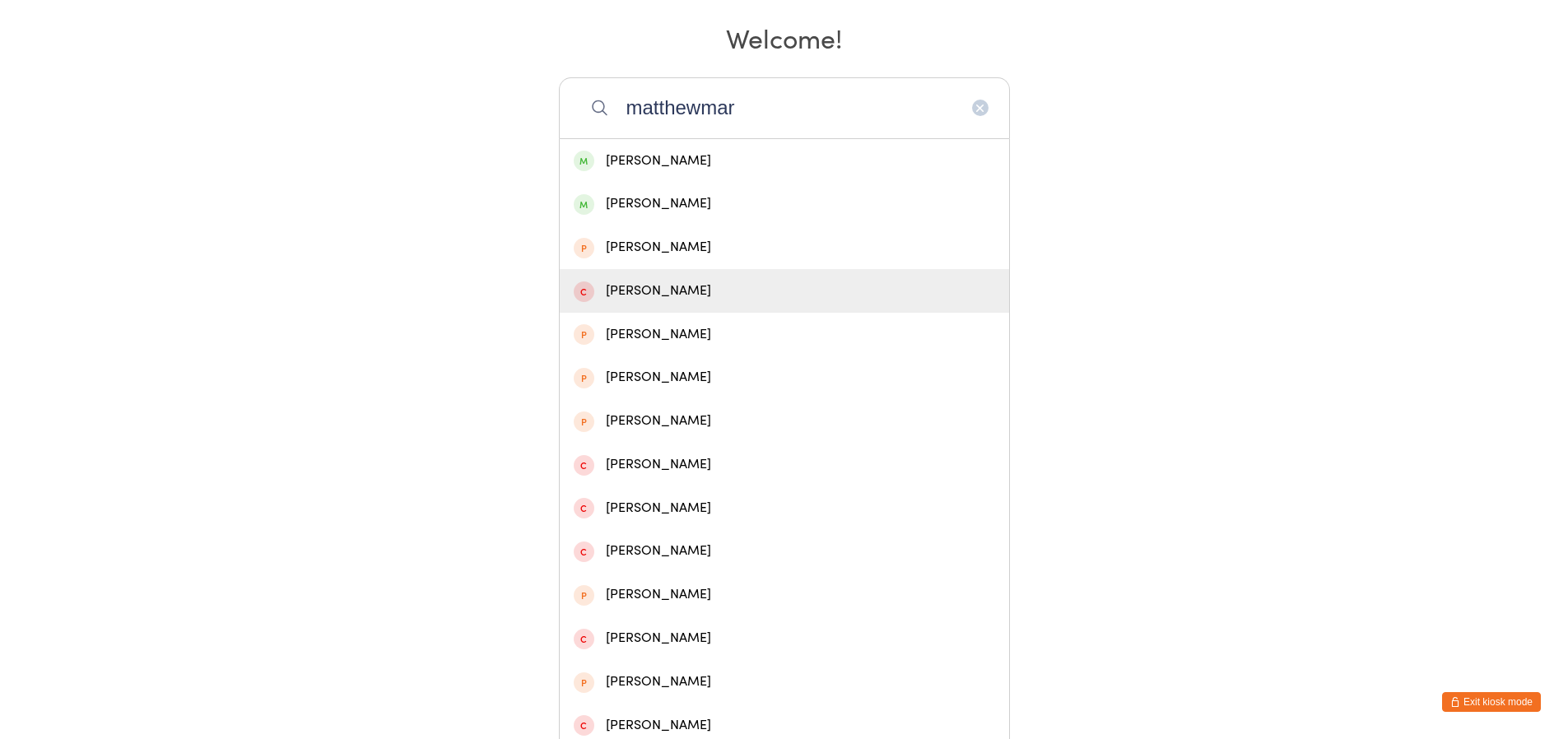
scroll to position [328, 0]
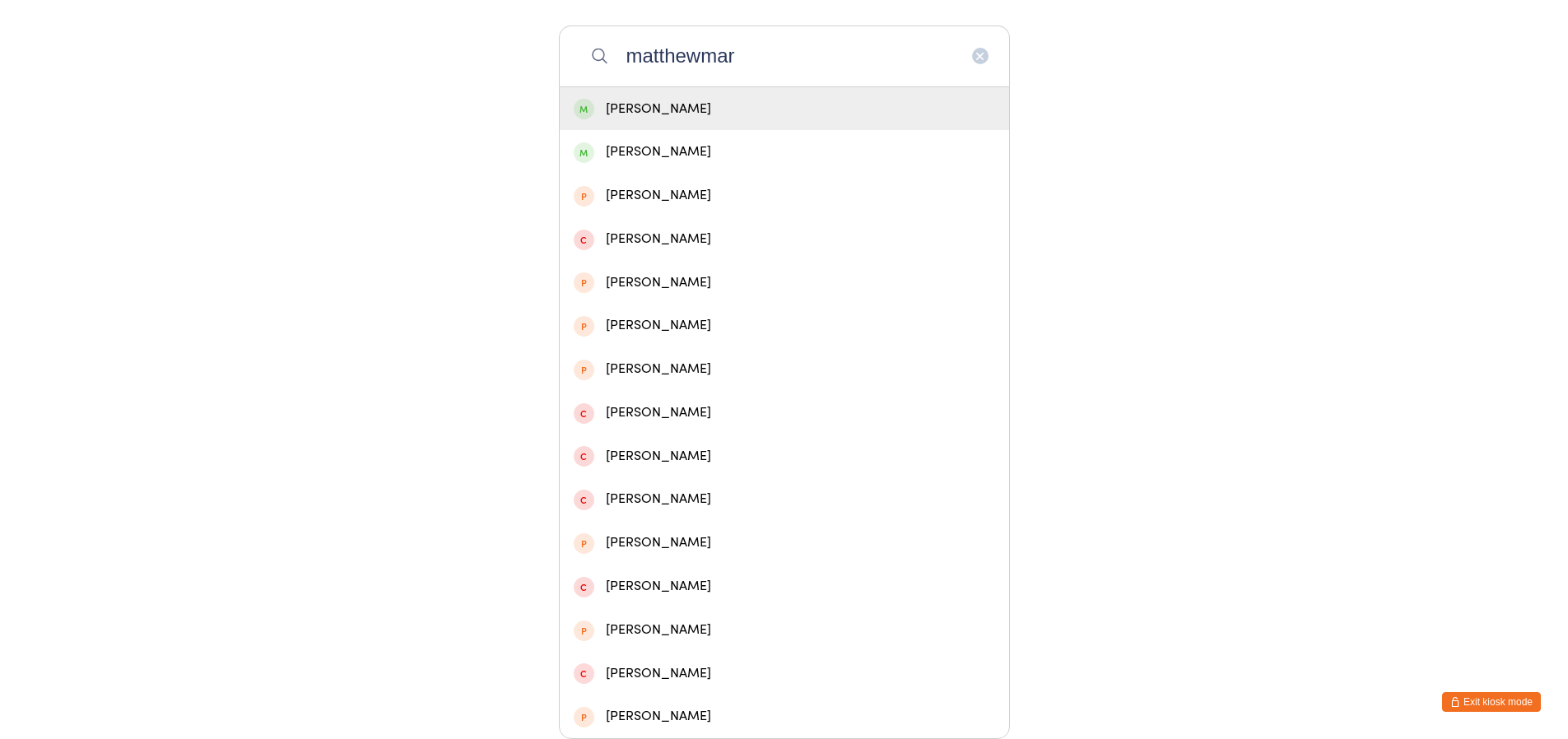
type input "matthewmar"
click at [653, 100] on div "Matthew Martin" at bounding box center [784, 109] width 421 height 22
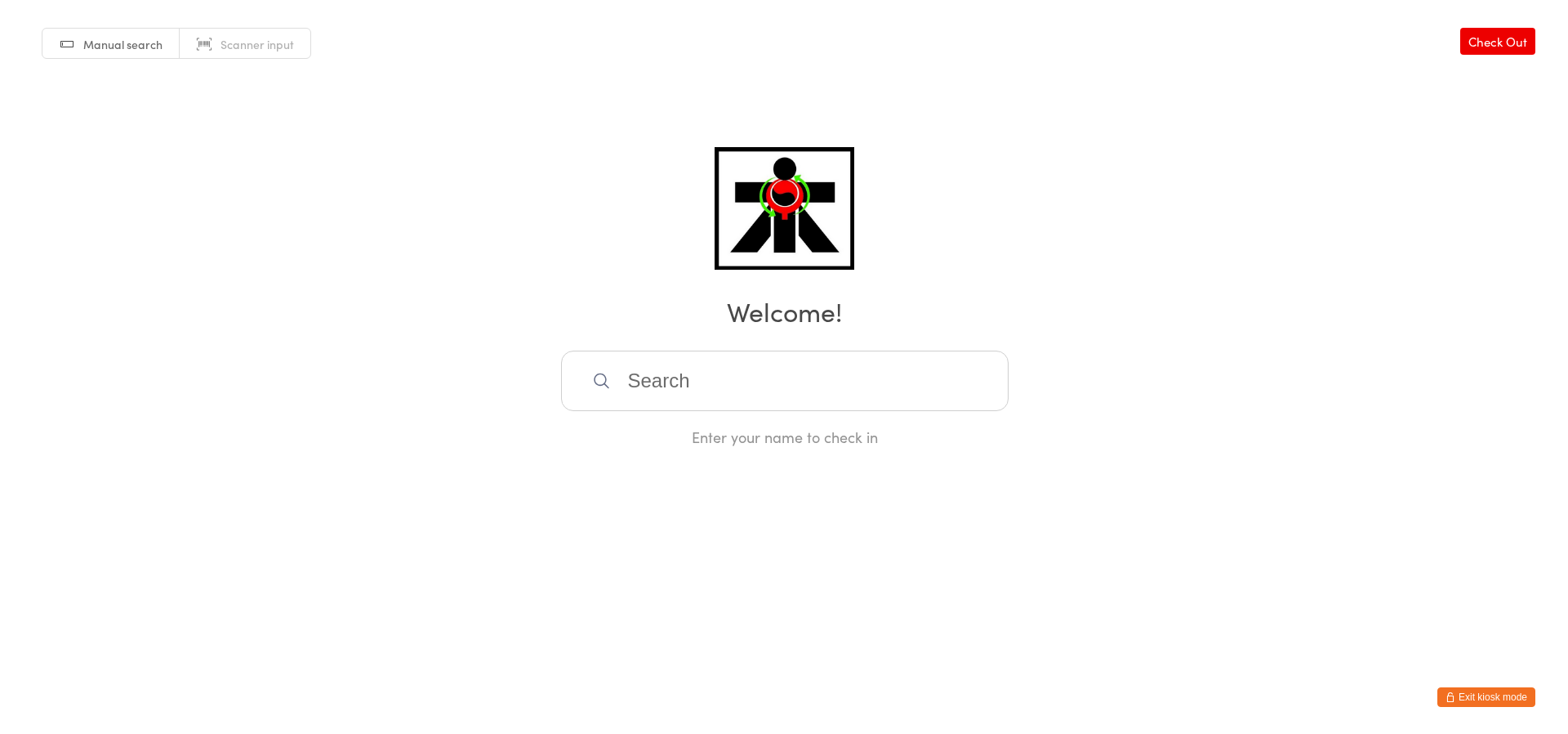
scroll to position [0, 0]
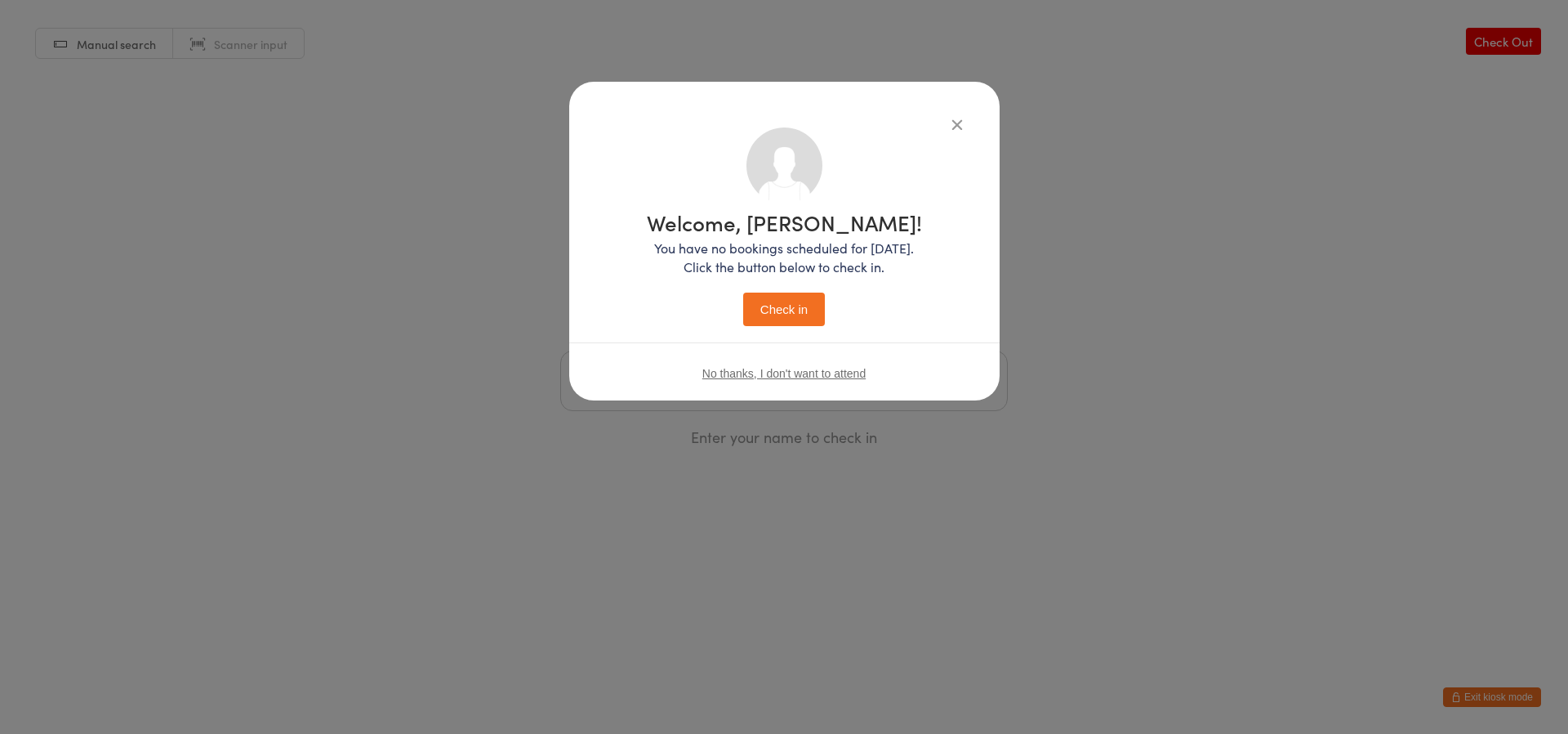
click at [768, 324] on button "Check in" at bounding box center [784, 310] width 82 height 34
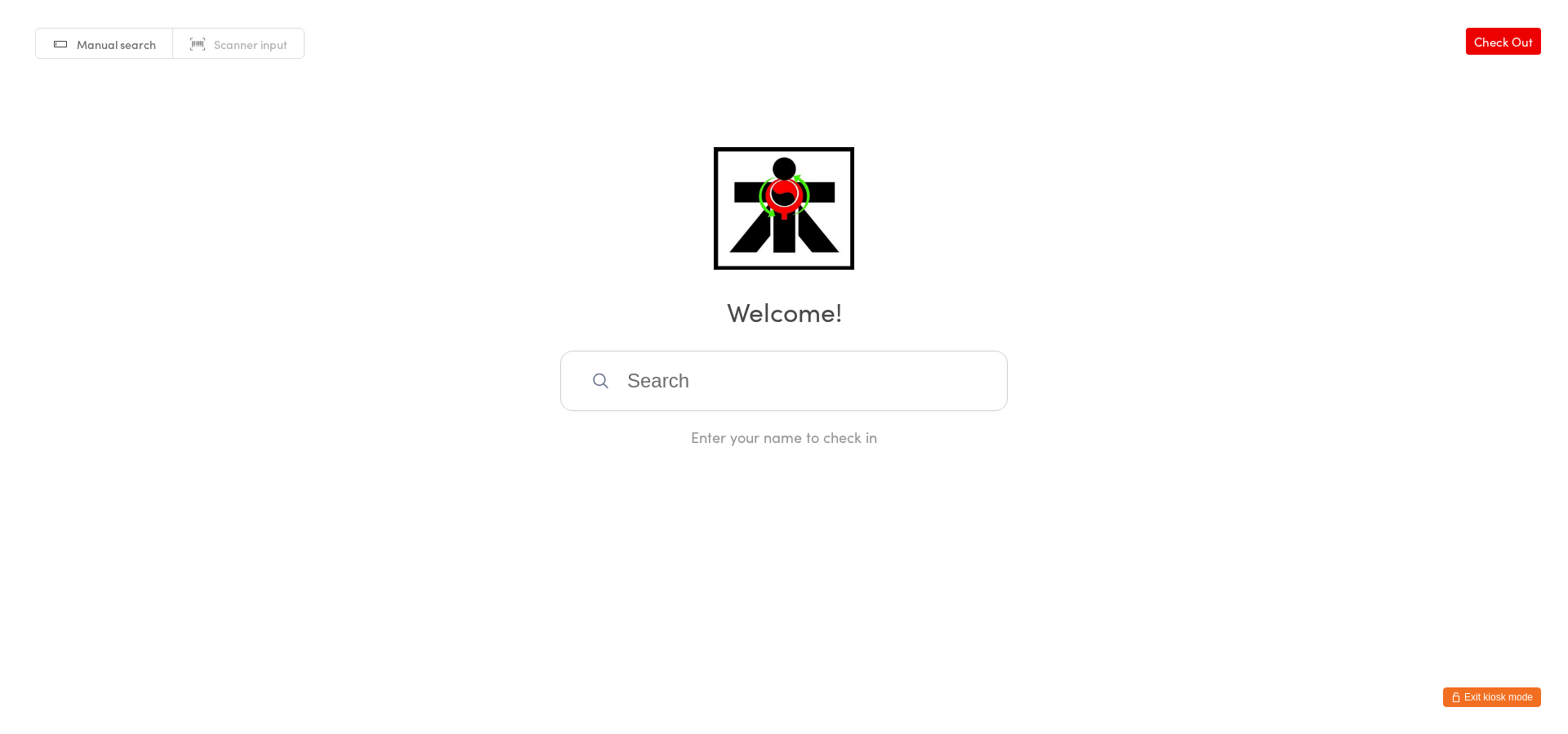
click at [928, 374] on input "search" at bounding box center [784, 380] width 448 height 60
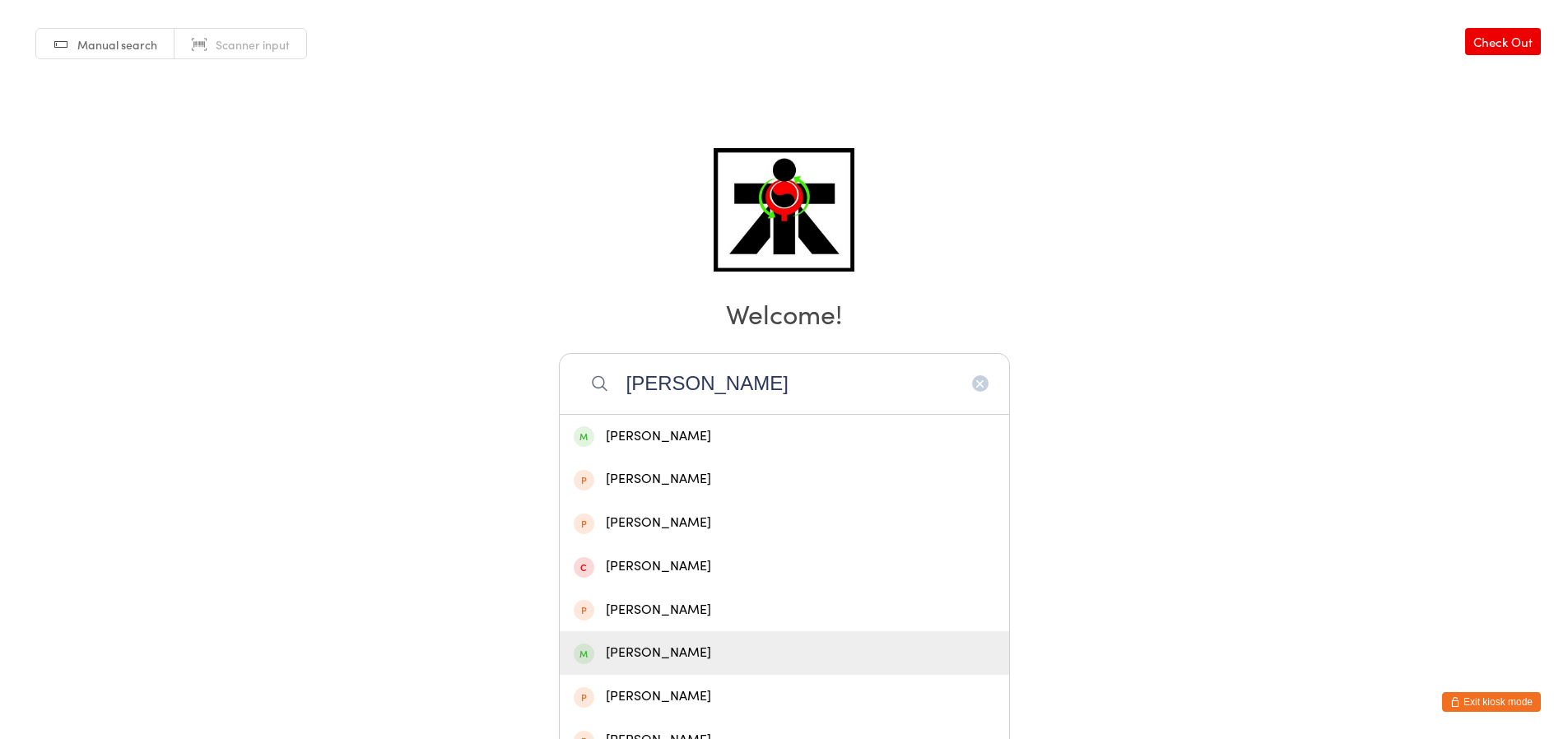
type input "nathan"
click at [899, 647] on div "Nathan Chia" at bounding box center [784, 653] width 421 height 22
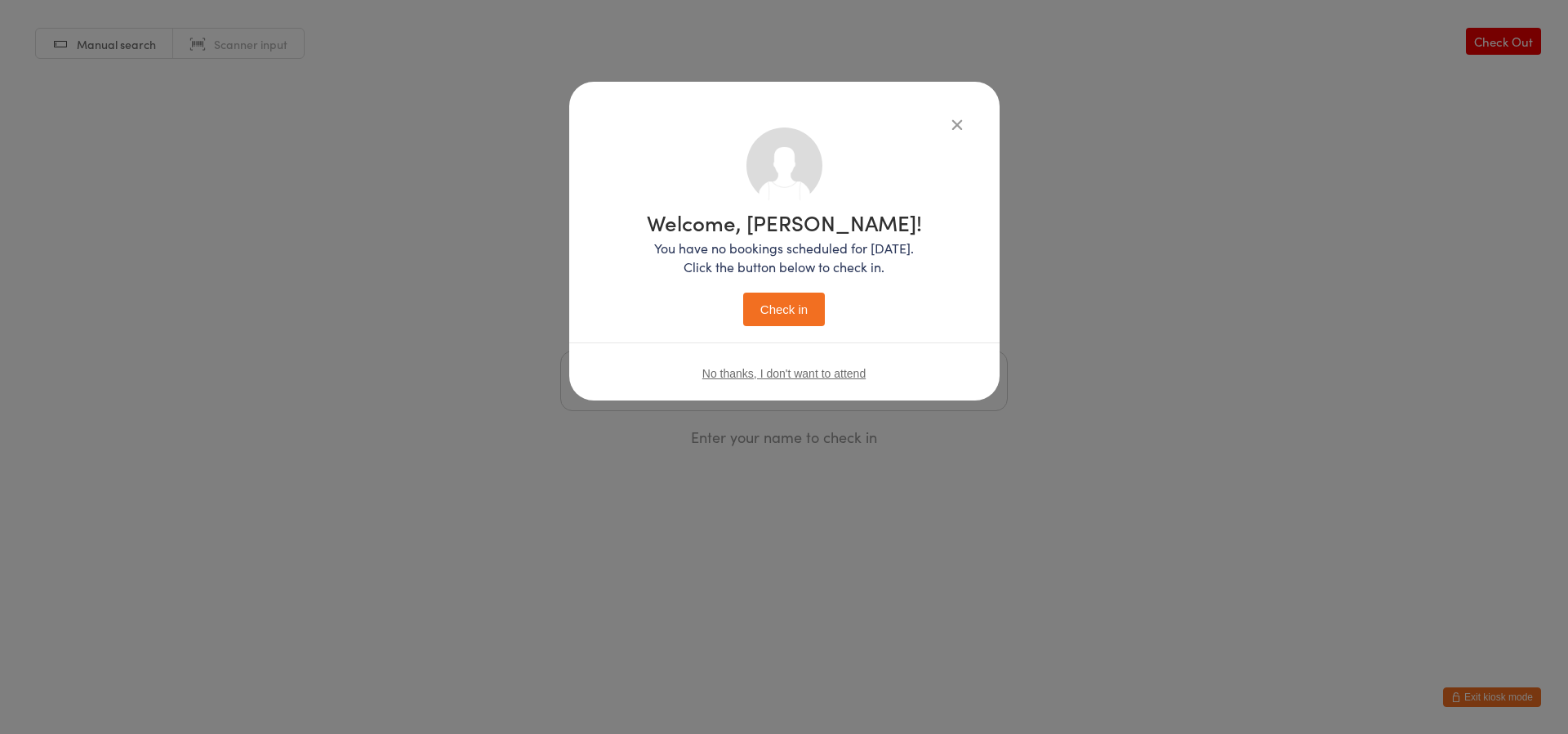
click at [799, 306] on button "Check in" at bounding box center [784, 310] width 82 height 34
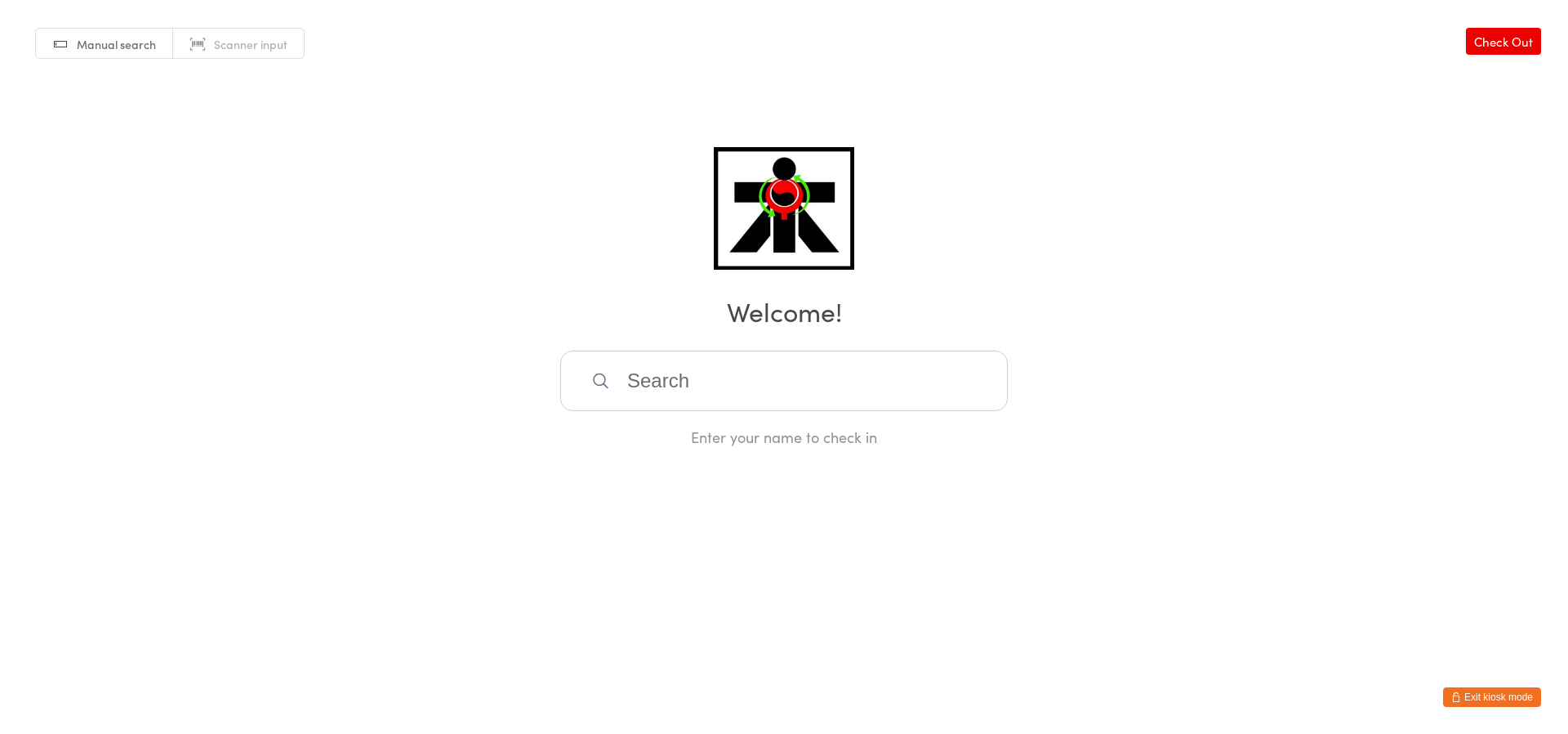
click at [785, 382] on input "search" at bounding box center [784, 380] width 448 height 60
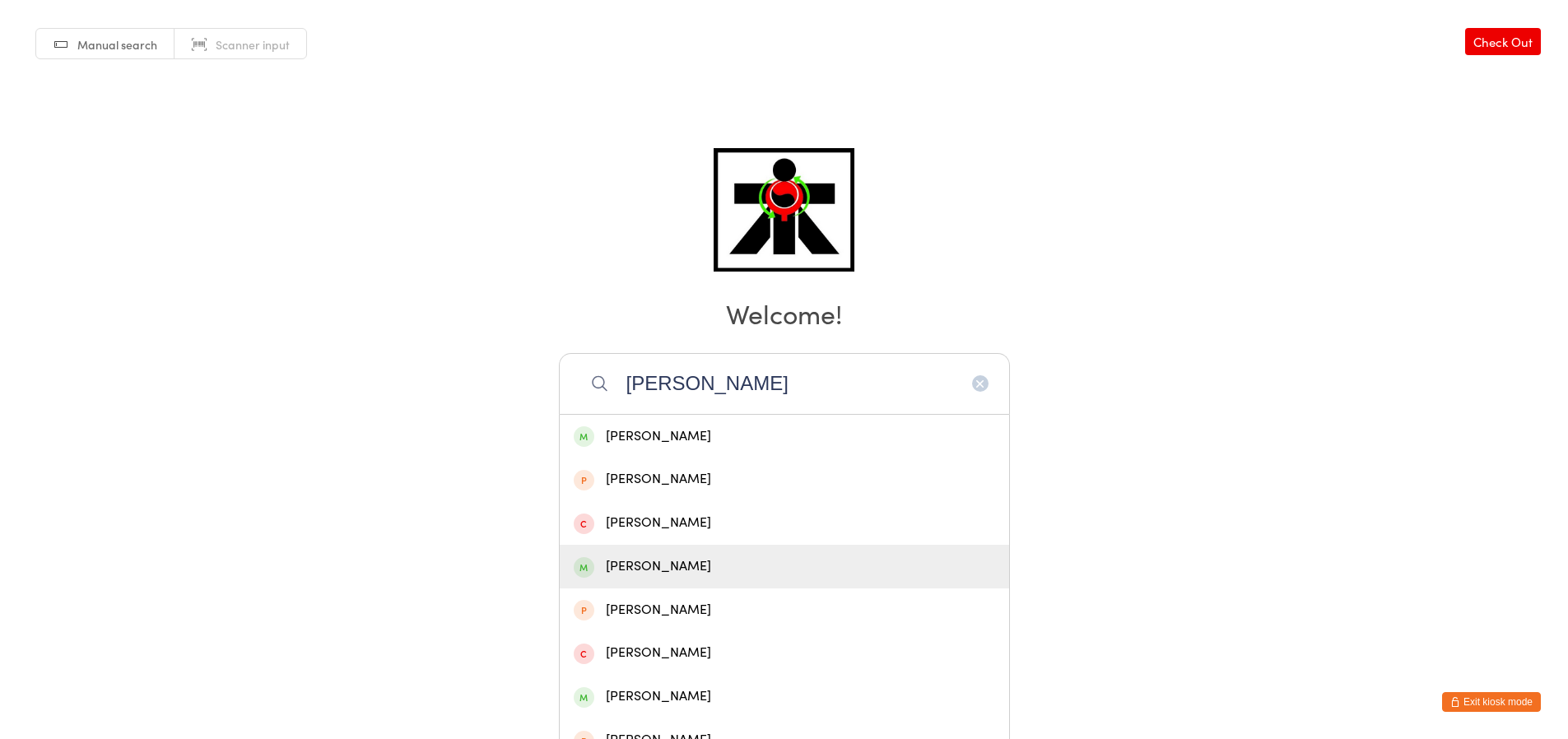
type input "toby"
click at [707, 569] on div "Toby Myers" at bounding box center [784, 567] width 421 height 22
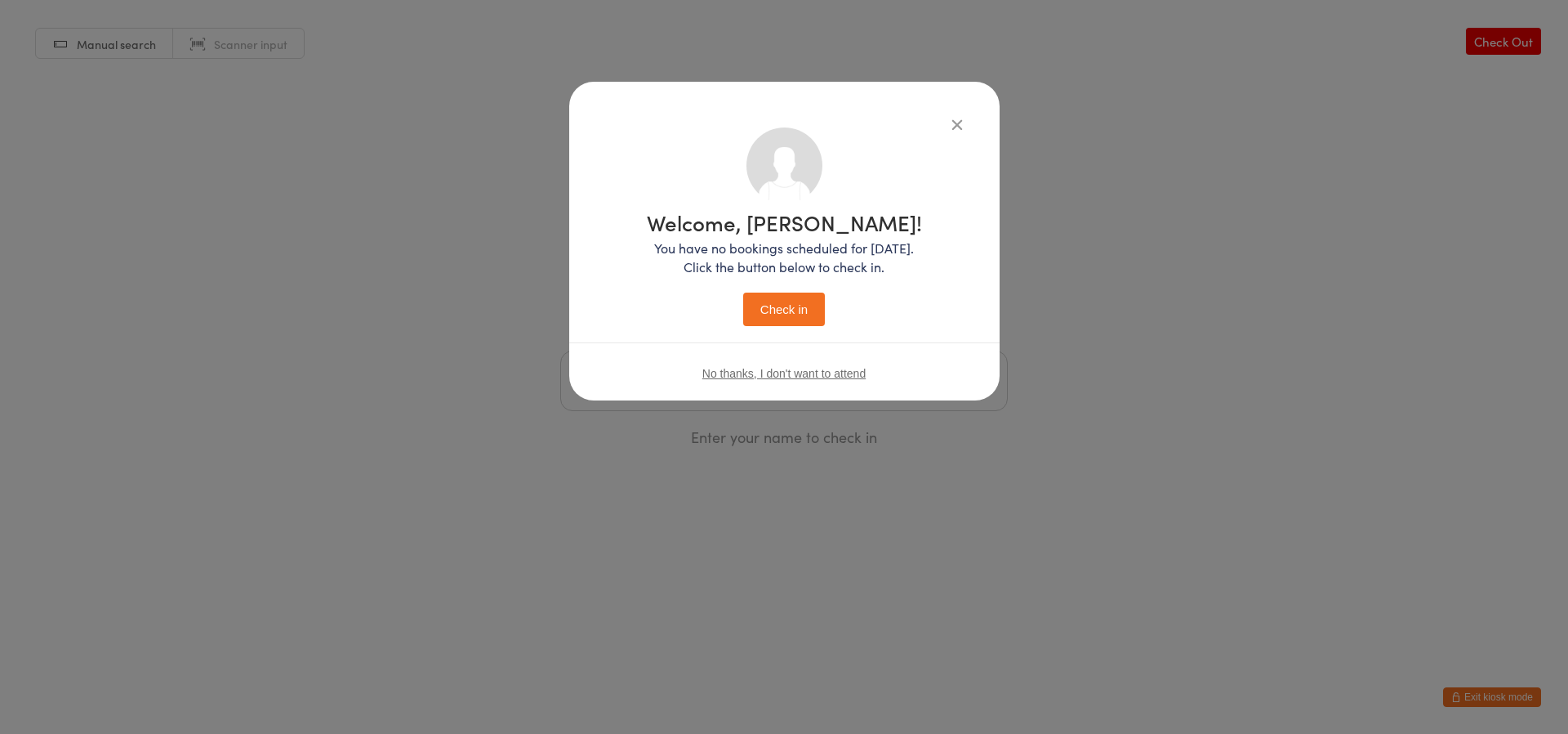
click at [755, 295] on button "Check in" at bounding box center [784, 310] width 82 height 34
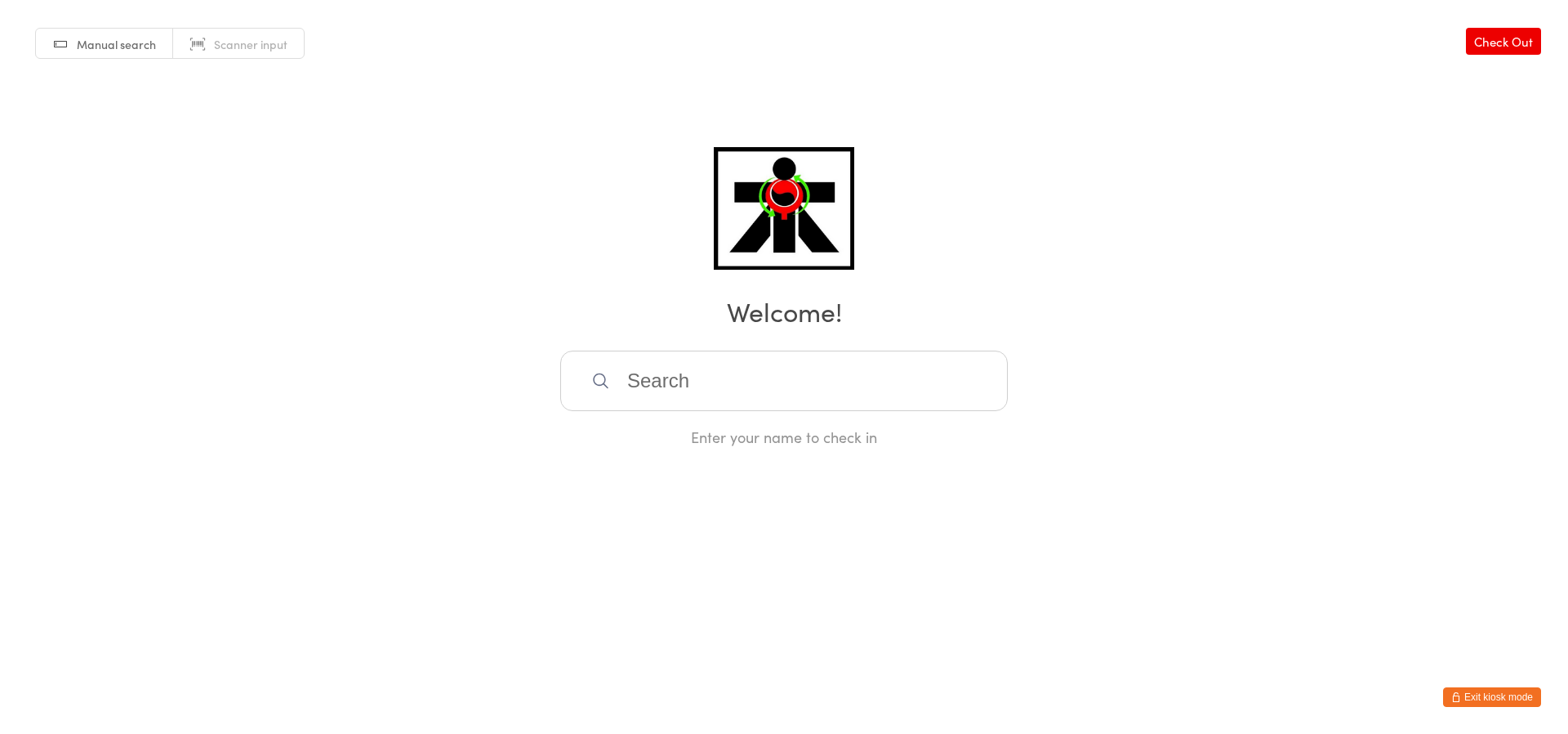
click at [828, 404] on input "search" at bounding box center [784, 380] width 448 height 60
type input "hannie"
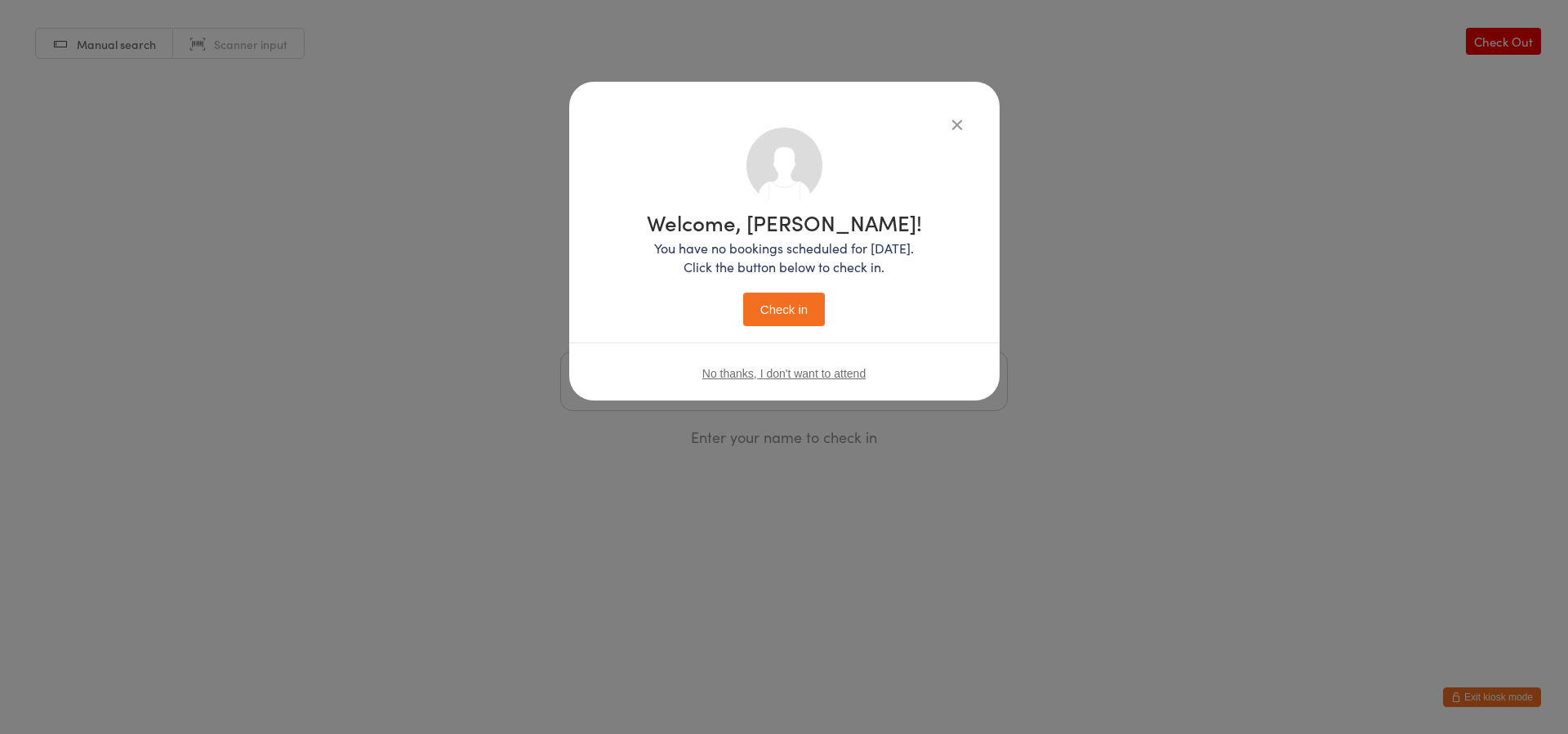
click at [798, 309] on button "Check in" at bounding box center [784, 310] width 82 height 34
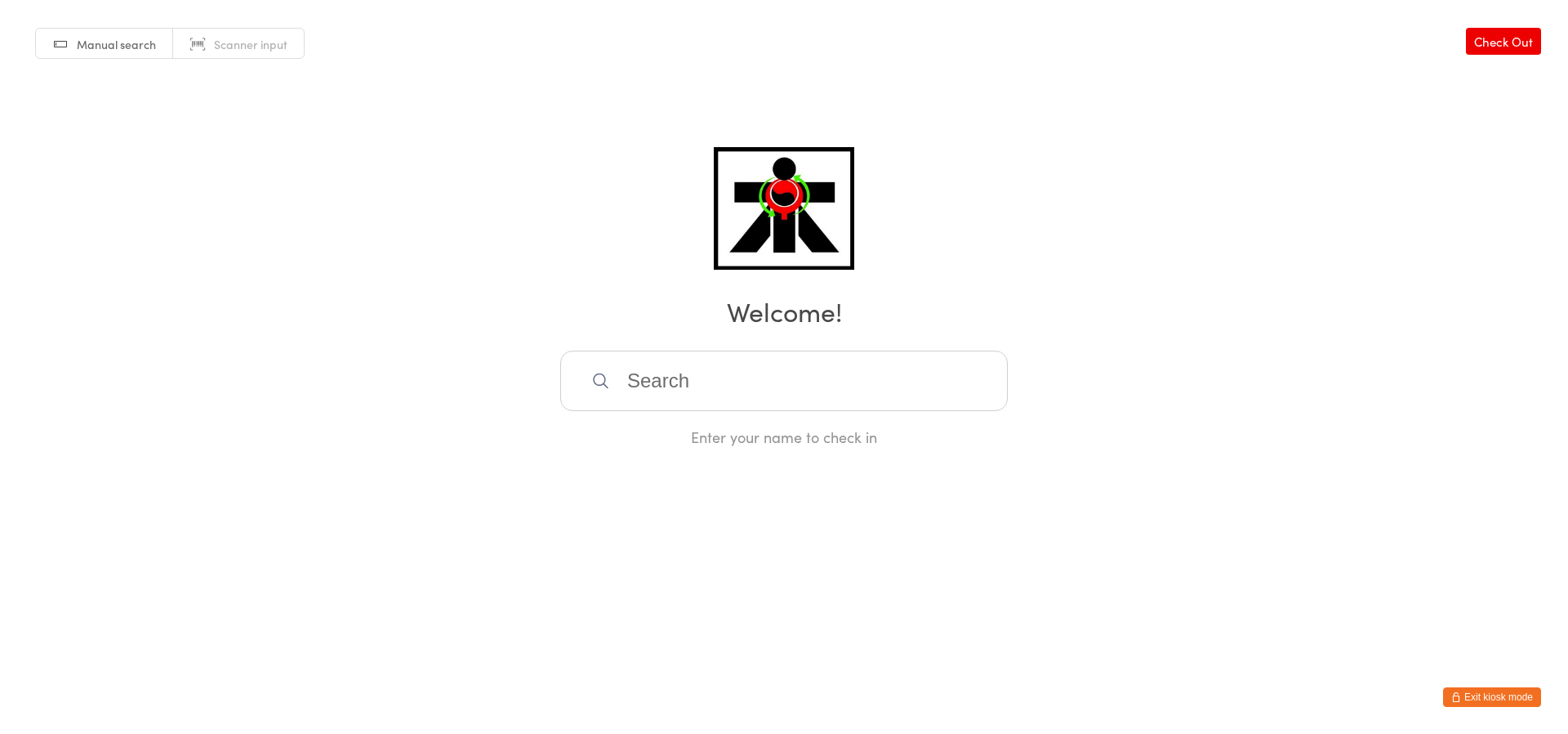
drag, startPoint x: 713, startPoint y: 382, endPoint x: 610, endPoint y: 429, distance: 113.2
click at [625, 425] on div "Enter your name to check in" at bounding box center [784, 399] width 448 height 97
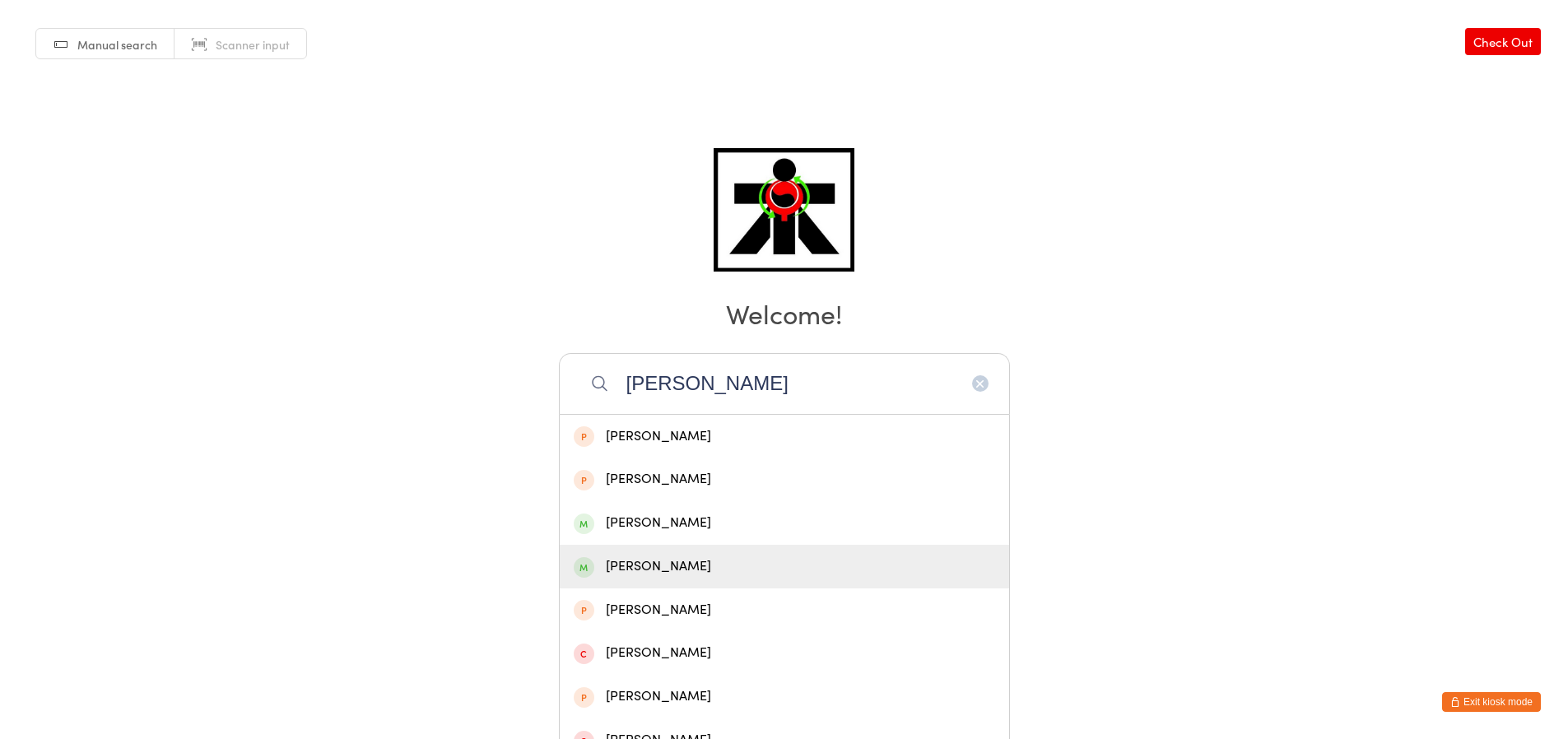
type input "ashley"
click at [579, 571] on span at bounding box center [584, 567] width 21 height 21
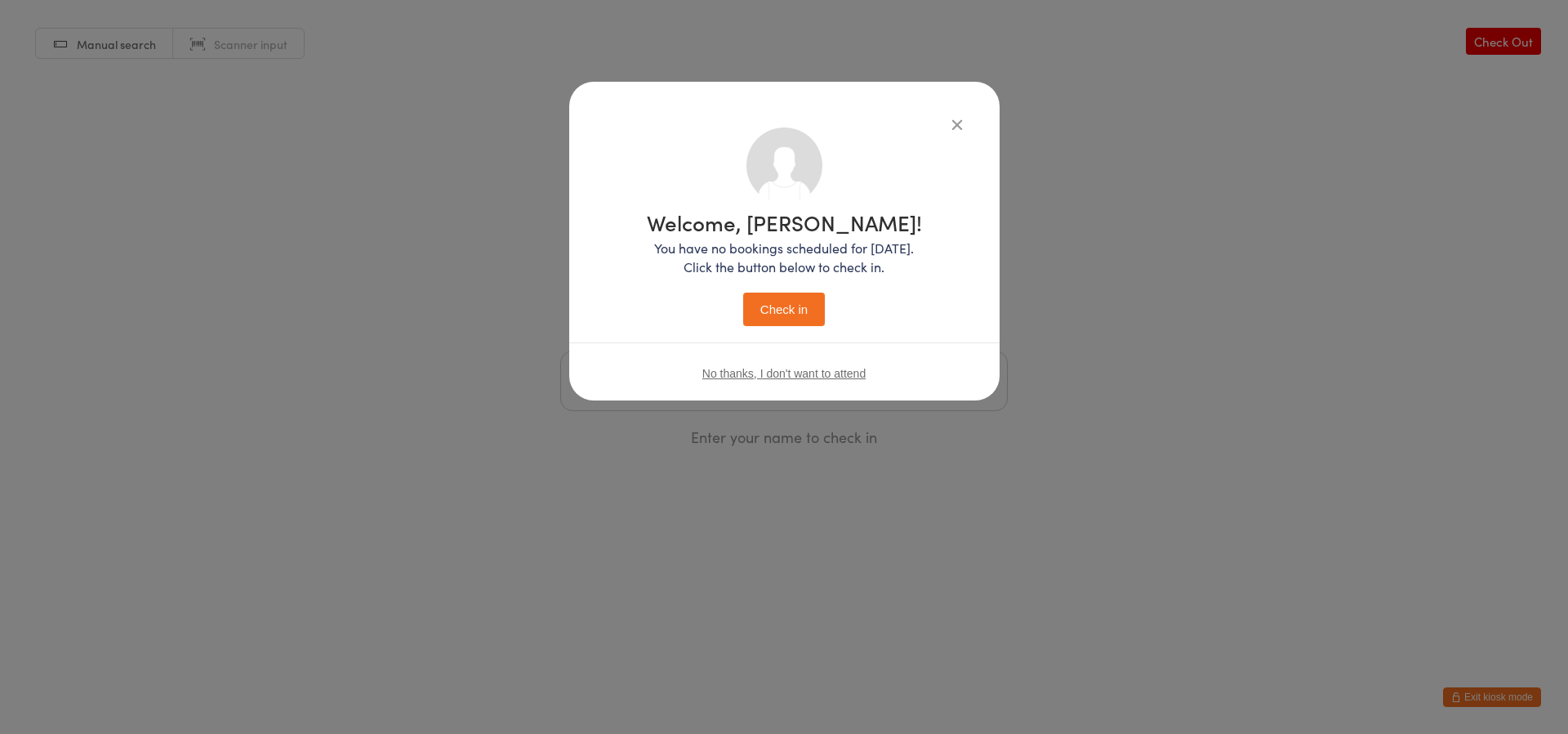
click at [780, 299] on button "Check in" at bounding box center [784, 310] width 82 height 34
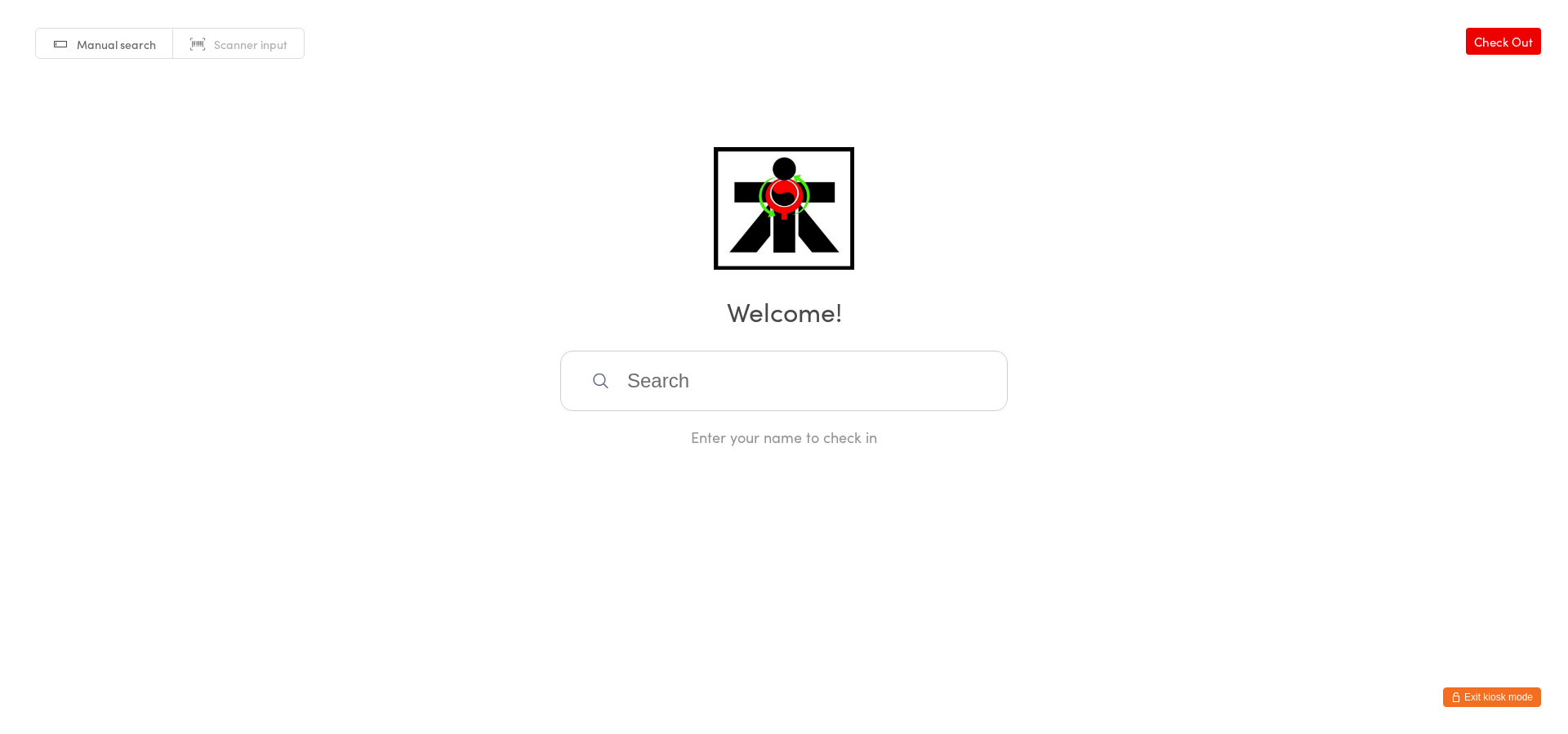
click at [882, 361] on input "search" at bounding box center [784, 380] width 448 height 60
type input "tipha"
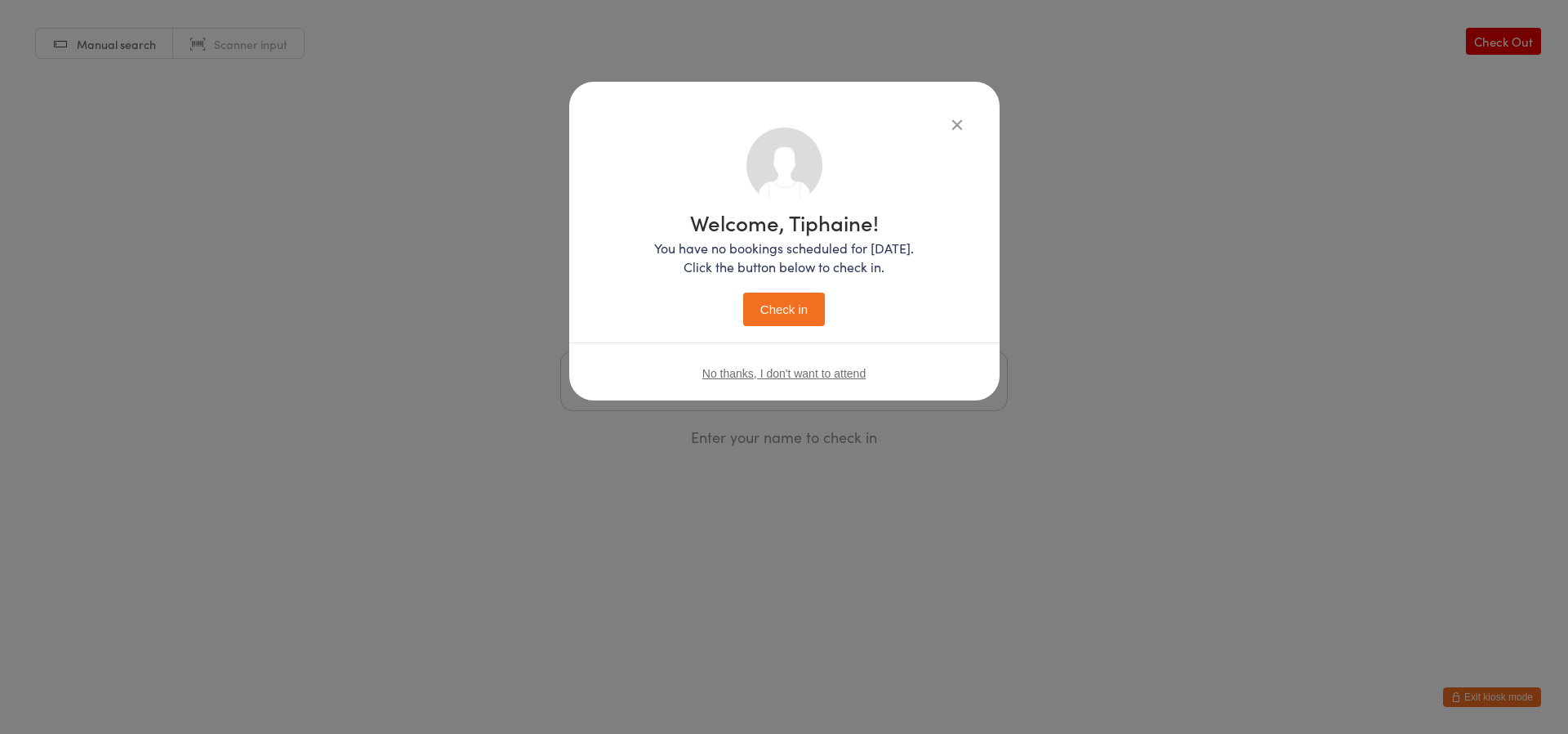
click at [743, 293] on button "Check in" at bounding box center [784, 310] width 82 height 34
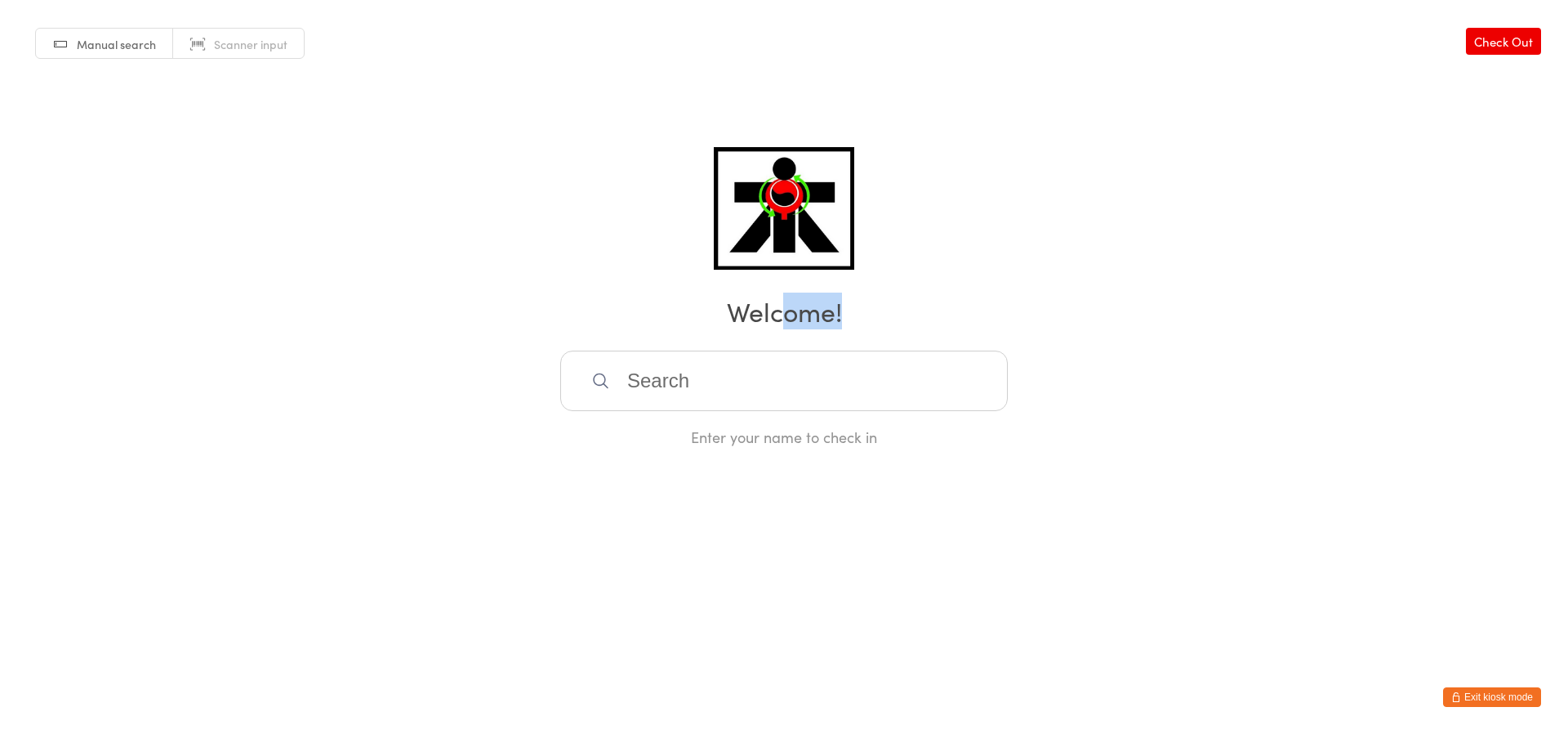
click at [785, 324] on div "Manual search Scanner input Check Out Welcome! Enter your name to check in" at bounding box center [784, 224] width 1568 height 447
click at [784, 322] on h2 "Welcome!" at bounding box center [784, 311] width 1535 height 37
click at [785, 321] on h2 "Welcome!" at bounding box center [784, 311] width 1535 height 37
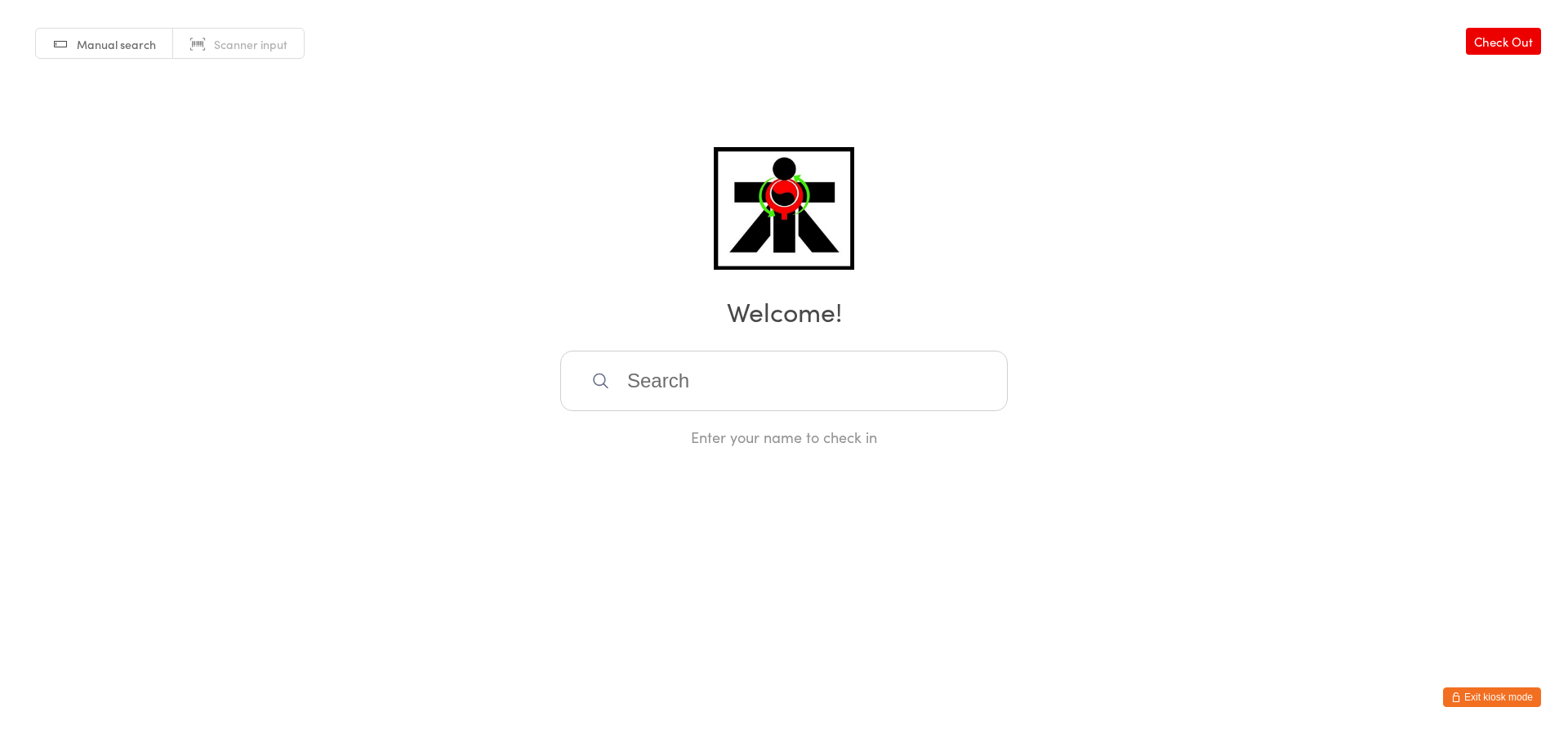
click at [781, 344] on div "Manual search Scanner input Check Out Welcome! Enter your name to check in" at bounding box center [784, 224] width 1568 height 447
click at [780, 344] on div "Manual search Scanner input Check Out Welcome! Enter your name to check in" at bounding box center [784, 224] width 1568 height 447
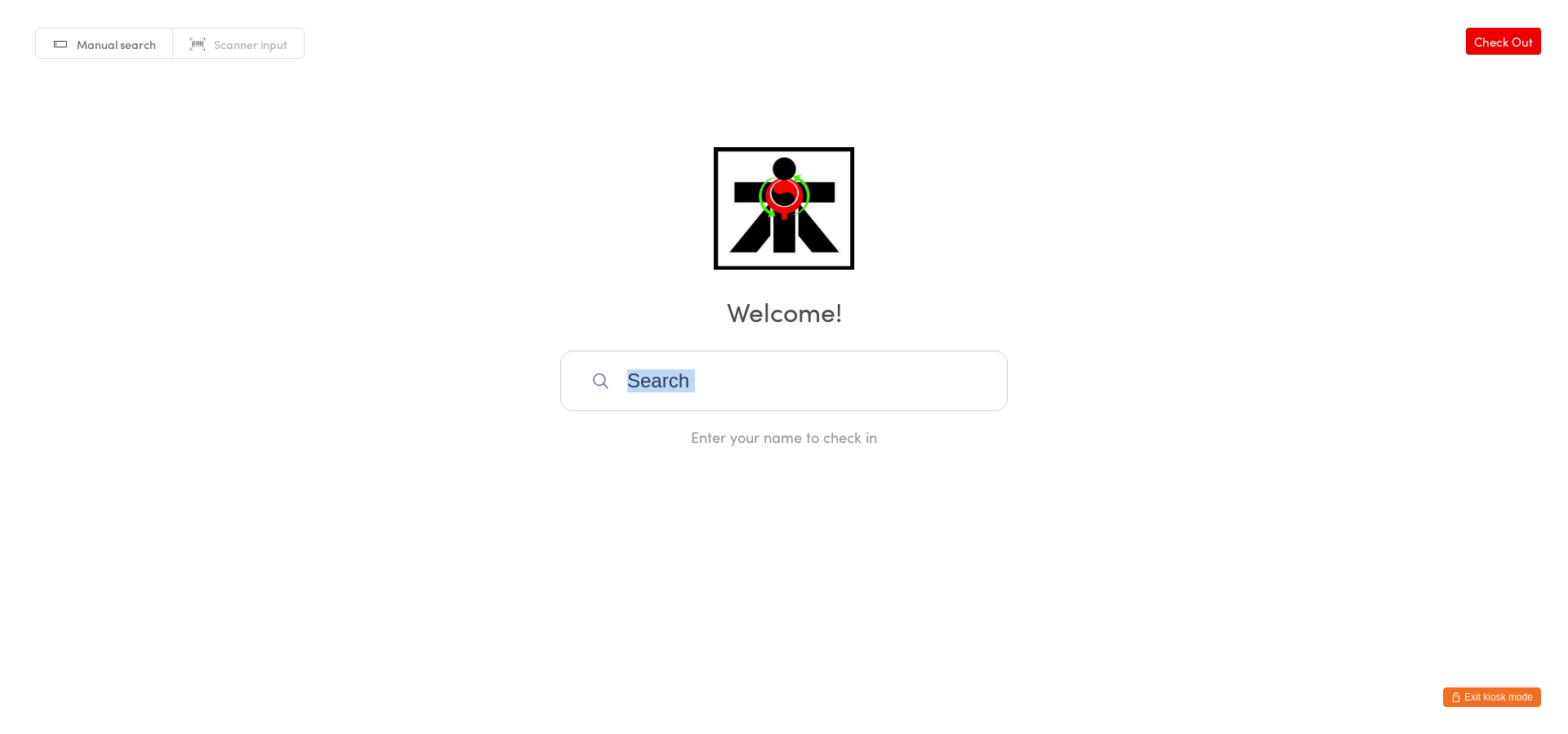
drag, startPoint x: 780, startPoint y: 344, endPoint x: 772, endPoint y: 336, distance: 11.3
click at [773, 337] on div "Manual search Scanner input Check Out Welcome! Enter your name to check in" at bounding box center [784, 224] width 1568 height 447
click at [772, 336] on div "Manual search Scanner input Check Out Welcome! Enter your name to check in" at bounding box center [784, 224] width 1568 height 447
click at [947, 229] on div "Manual search Scanner input Check Out Welcome! Enter your name to check in" at bounding box center [784, 224] width 1568 height 447
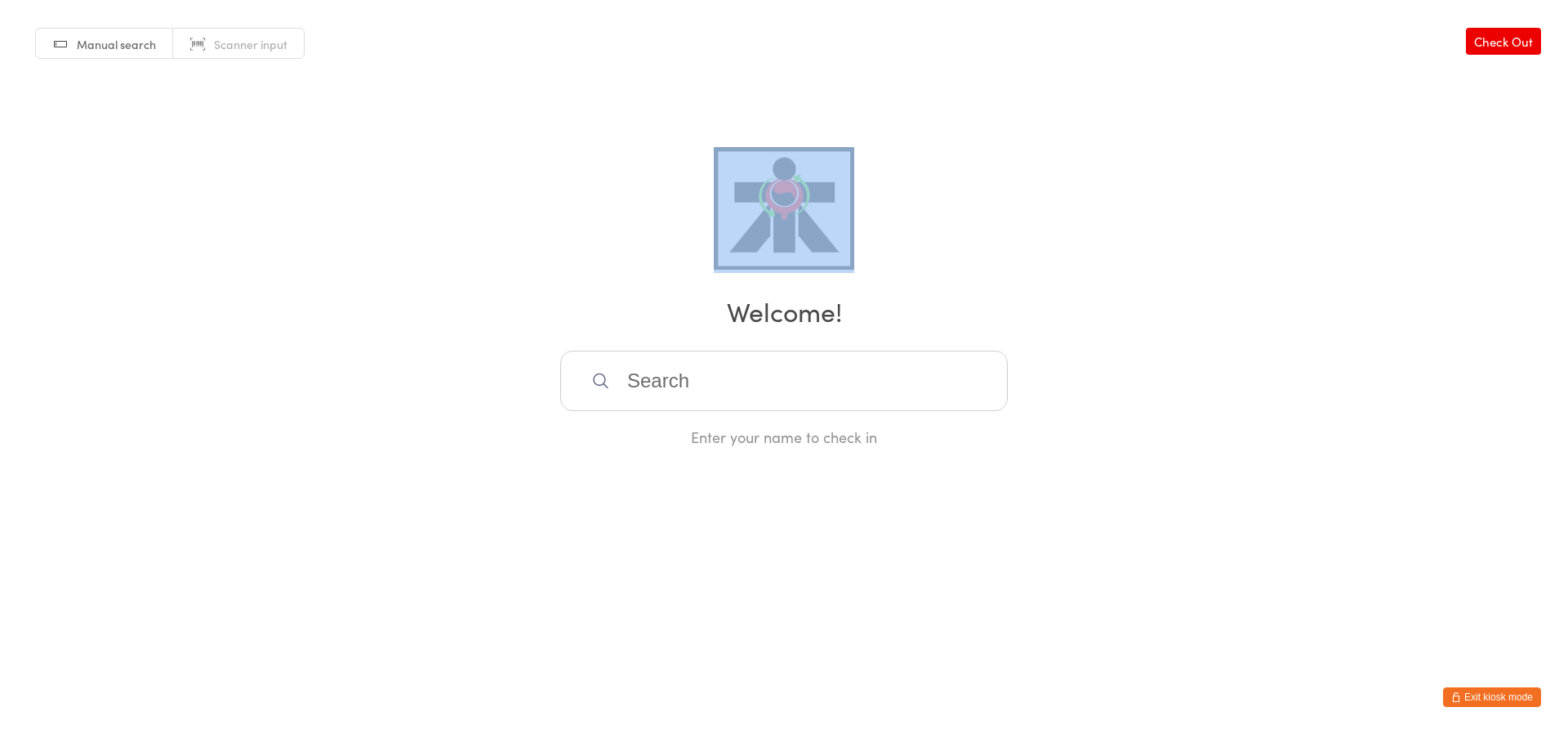
click at [947, 229] on div "Manual search Scanner input Check Out Welcome! Enter your name to check in" at bounding box center [784, 224] width 1568 height 447
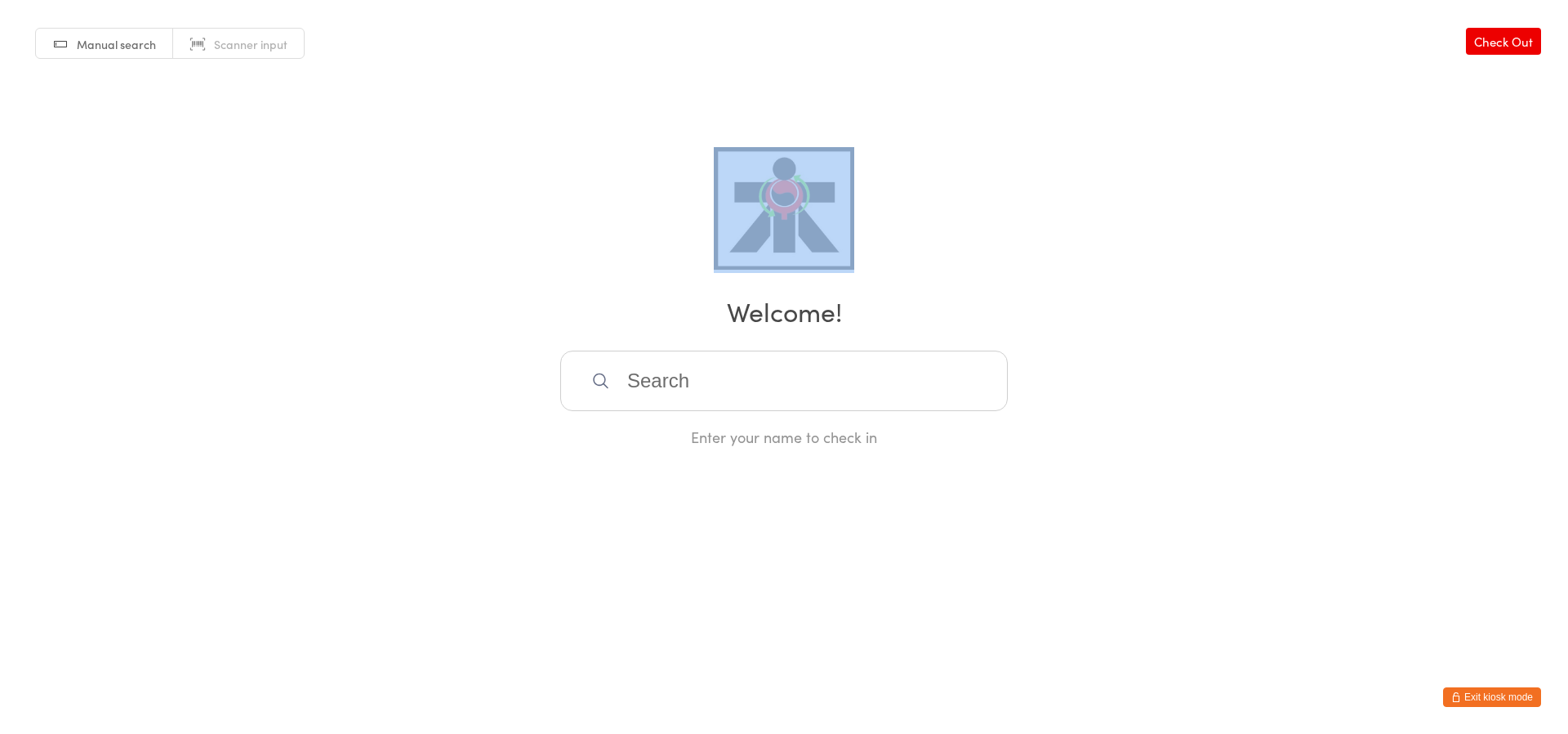
click at [1008, 176] on div "Manual search Scanner input Check Out Welcome! Enter your name to check in" at bounding box center [784, 224] width 1568 height 447
click at [1060, 194] on div "Manual search Scanner input Check Out Welcome! Enter your name to check in" at bounding box center [784, 224] width 1568 height 447
click at [1063, 197] on div "Manual search Scanner input Check Out Welcome! Enter your name to check in" at bounding box center [784, 224] width 1568 height 447
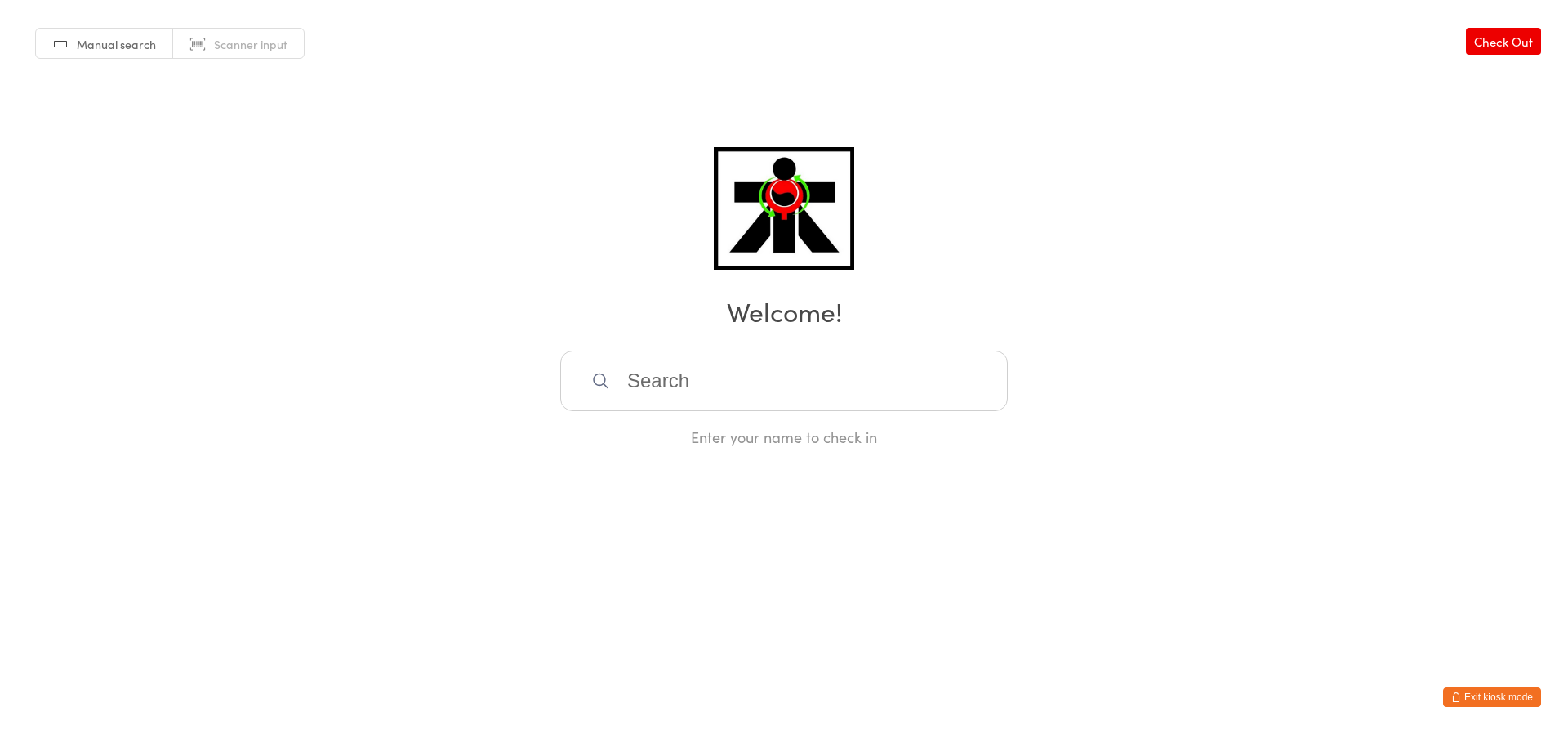
click at [1070, 205] on div "Manual search Scanner input Check Out Welcome! Enter your name to check in" at bounding box center [784, 224] width 1568 height 447
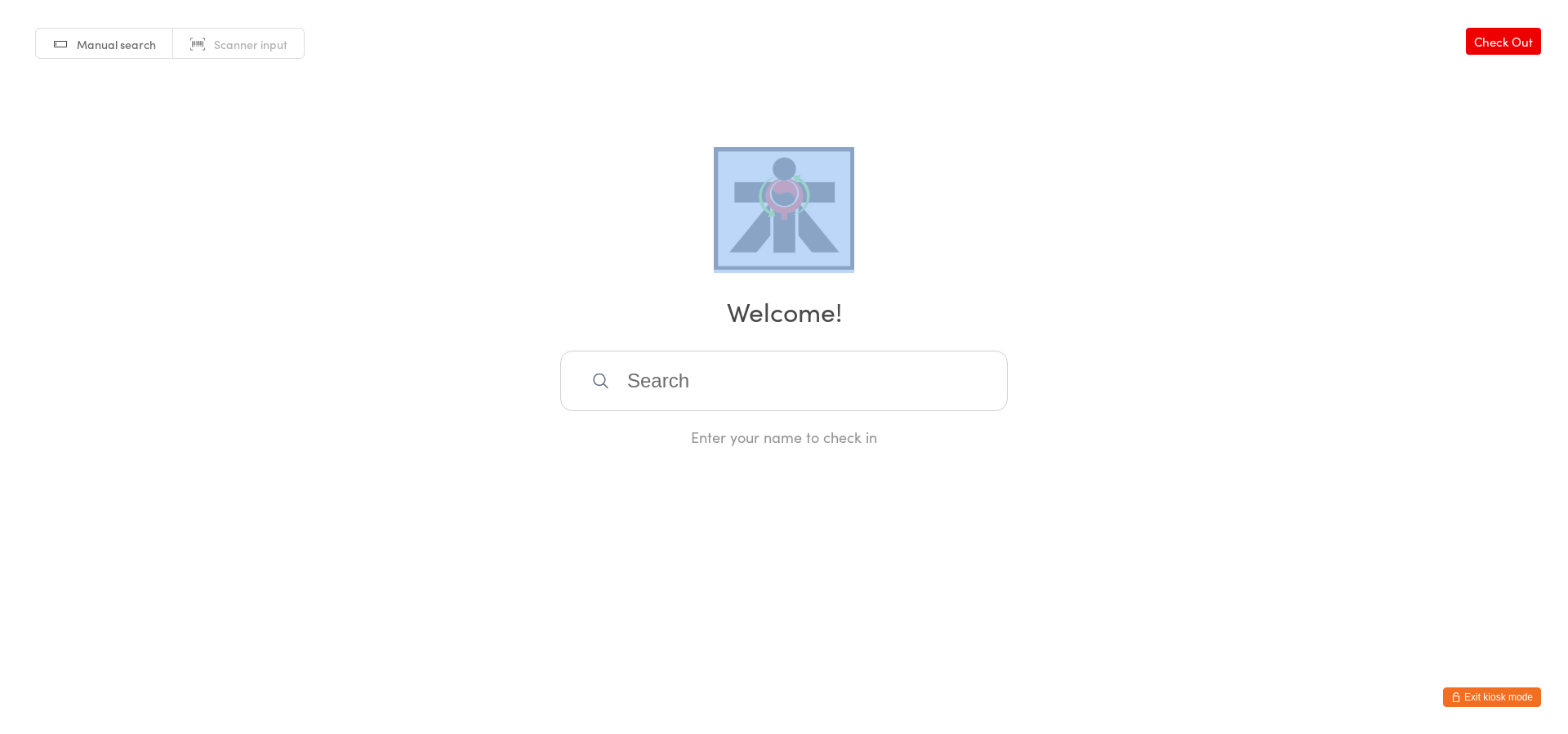
click at [1070, 205] on div "Manual search Scanner input Check Out Welcome! Enter your name to check in" at bounding box center [784, 224] width 1568 height 447
drag, startPoint x: 1070, startPoint y: 205, endPoint x: 1046, endPoint y: 216, distance: 26.4
click at [1046, 216] on div "Manual search Scanner input Check Out Welcome! Enter your name to check in" at bounding box center [784, 224] width 1568 height 447
click at [1056, 229] on div "Manual search Scanner input Check Out Welcome! Enter your name to check in" at bounding box center [784, 224] width 1568 height 447
drag, startPoint x: 1058, startPoint y: 231, endPoint x: 1060, endPoint y: 257, distance: 26.1
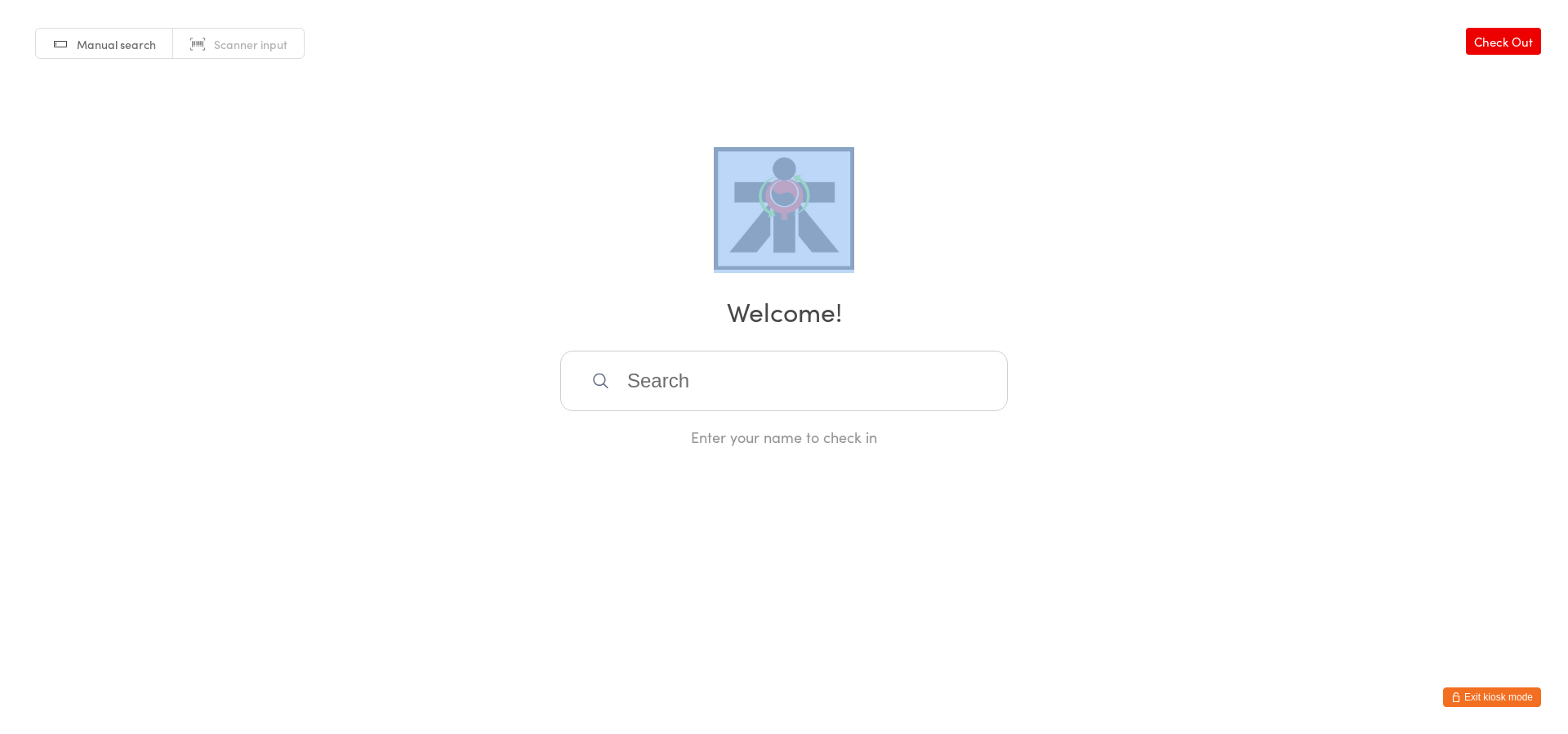
click at [1059, 232] on div "Manual search Scanner input Check Out Welcome! Enter your name to check in" at bounding box center [784, 224] width 1568 height 447
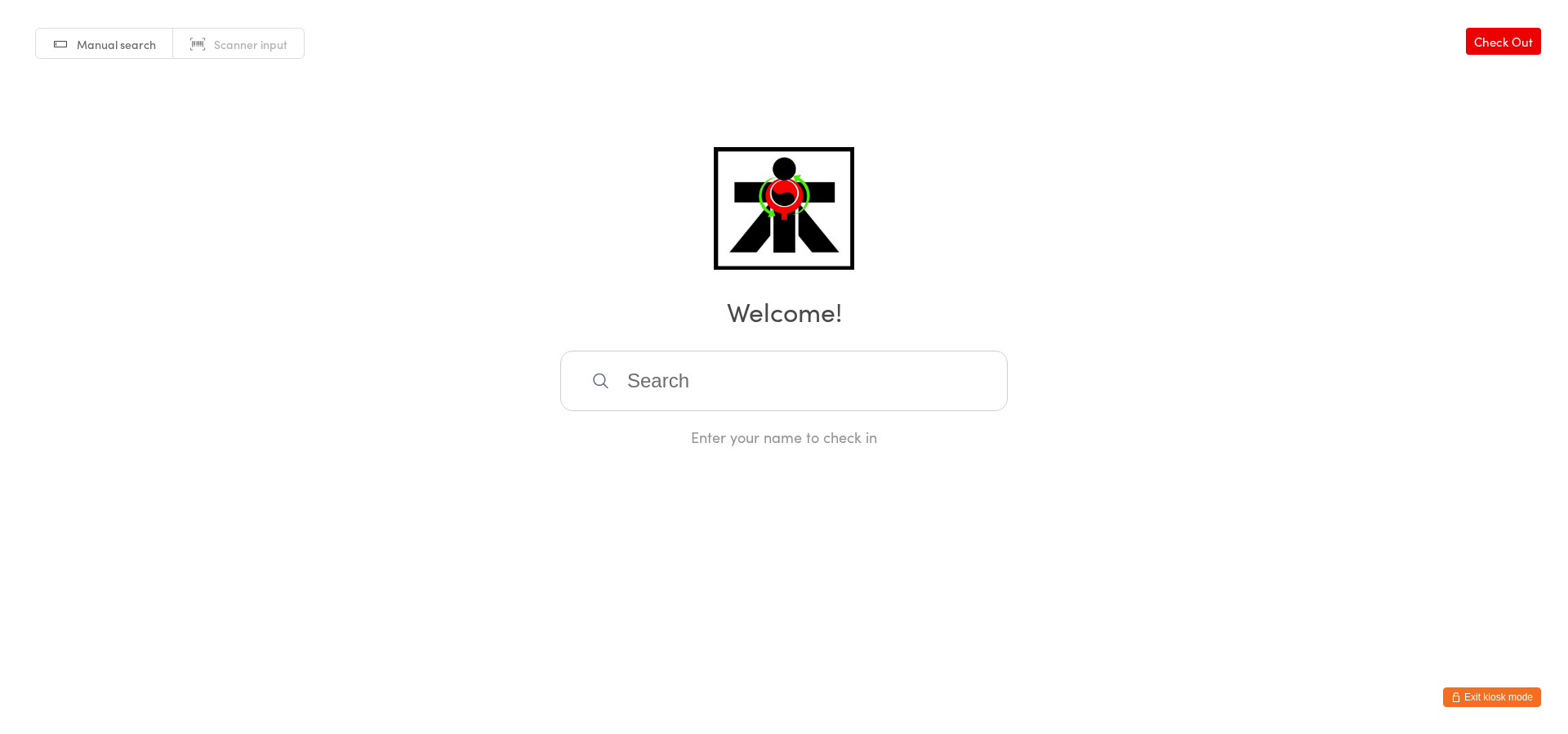
click at [1060, 256] on div "Manual search Scanner input Check Out Welcome! Enter your name to check in" at bounding box center [784, 224] width 1568 height 447
click at [1069, 261] on div "Manual search Scanner input Check Out Welcome! Enter your name to check in" at bounding box center [784, 224] width 1568 height 447
click at [1136, 295] on h2 "Welcome!" at bounding box center [784, 311] width 1535 height 37
click at [1211, 312] on h2 "Welcome!" at bounding box center [784, 311] width 1535 height 37
click at [1220, 312] on h2 "Welcome!" at bounding box center [784, 311] width 1535 height 37
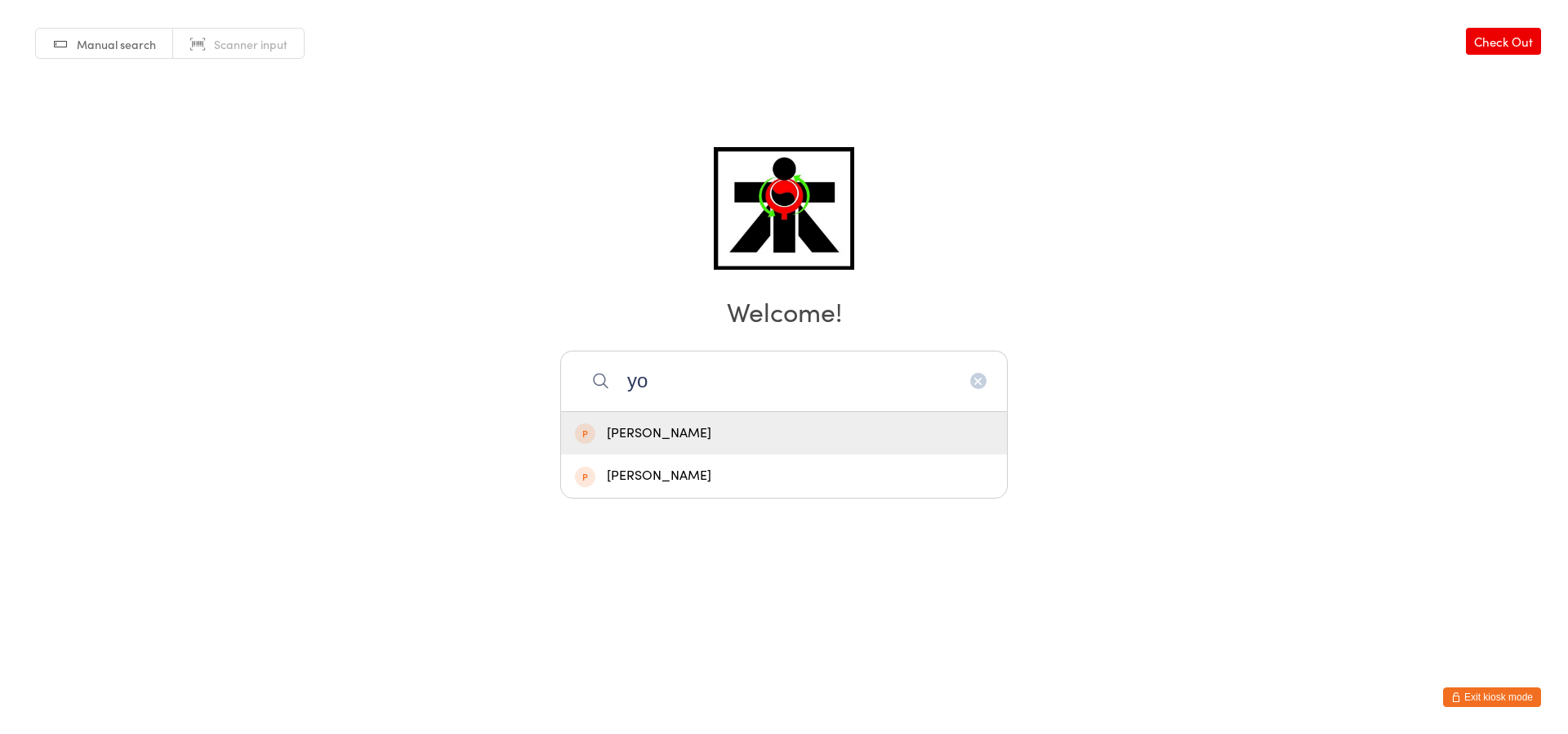
type input "y"
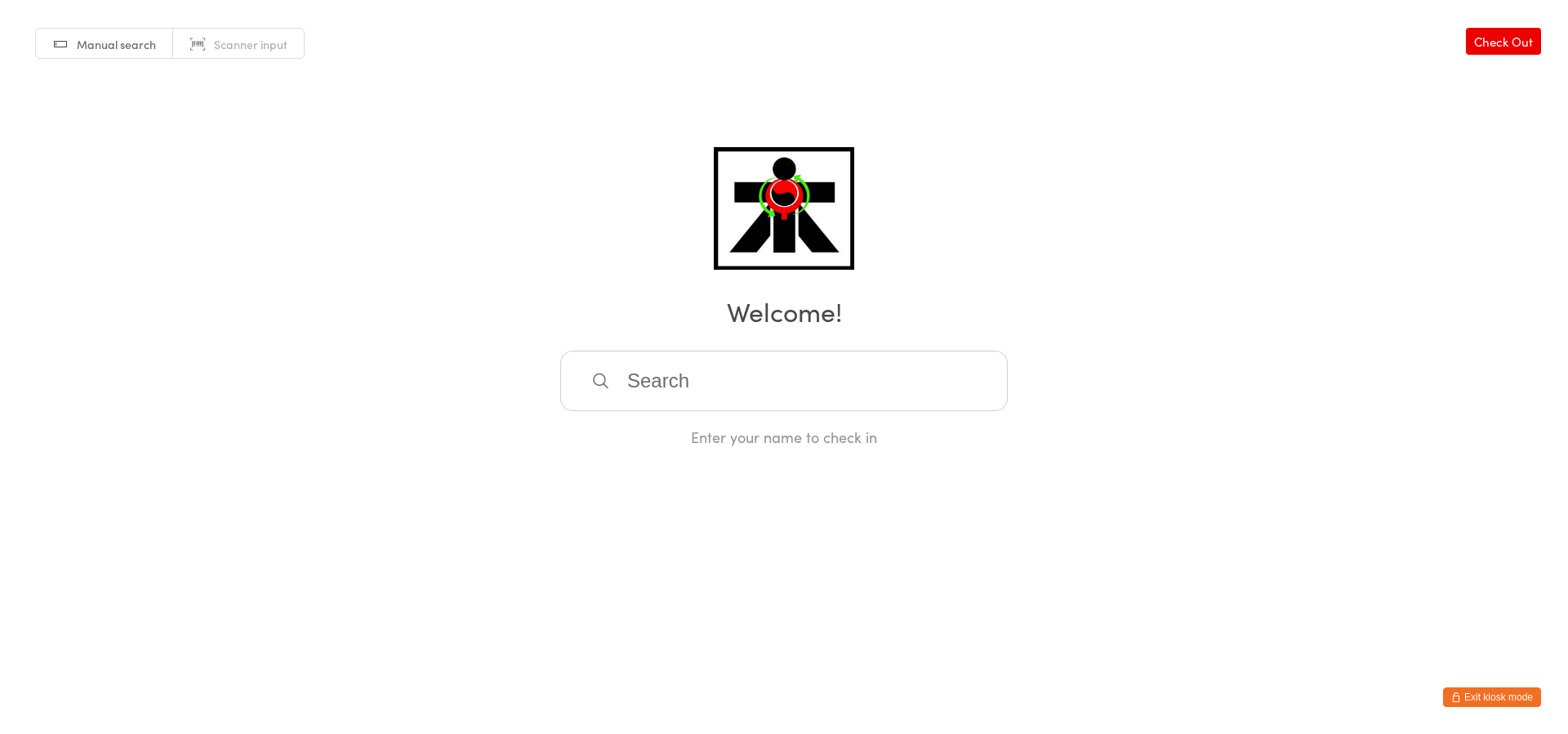
click at [1277, 335] on div "Manual search Scanner input Check Out Welcome! Enter your name to check in" at bounding box center [784, 224] width 1568 height 447
click at [1276, 374] on div "Manual search Scanner input Check Out Welcome! Enter your name to check in" at bounding box center [784, 224] width 1568 height 447
drag, startPoint x: 1071, startPoint y: 169, endPoint x: 1024, endPoint y: 153, distance: 49.6
click at [1024, 153] on div "Manual search Scanner input Check Out Welcome! Enter your name to check in" at bounding box center [784, 224] width 1568 height 447
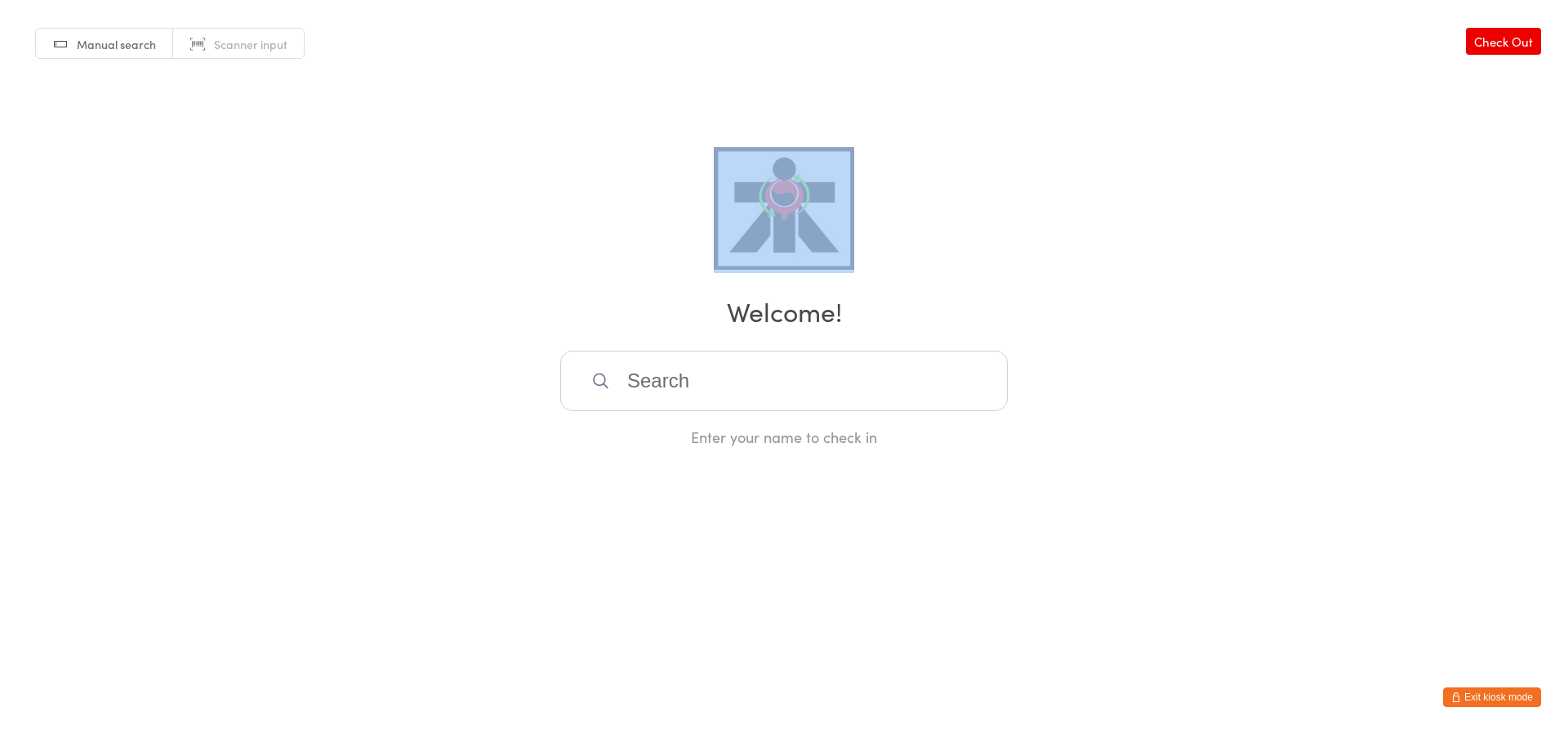
click at [1024, 153] on div "Manual search Scanner input Check Out Welcome! Enter your name to check in" at bounding box center [784, 224] width 1568 height 447
click at [1310, 246] on div "Manual search Scanner input Check Out Welcome! Enter your name to check in" at bounding box center [784, 224] width 1568 height 447
drag, startPoint x: 1310, startPoint y: 246, endPoint x: 1392, endPoint y: 137, distance: 136.4
click at [1310, 247] on div "Manual search Scanner input Check Out Welcome! Enter your name to check in" at bounding box center [784, 224] width 1568 height 447
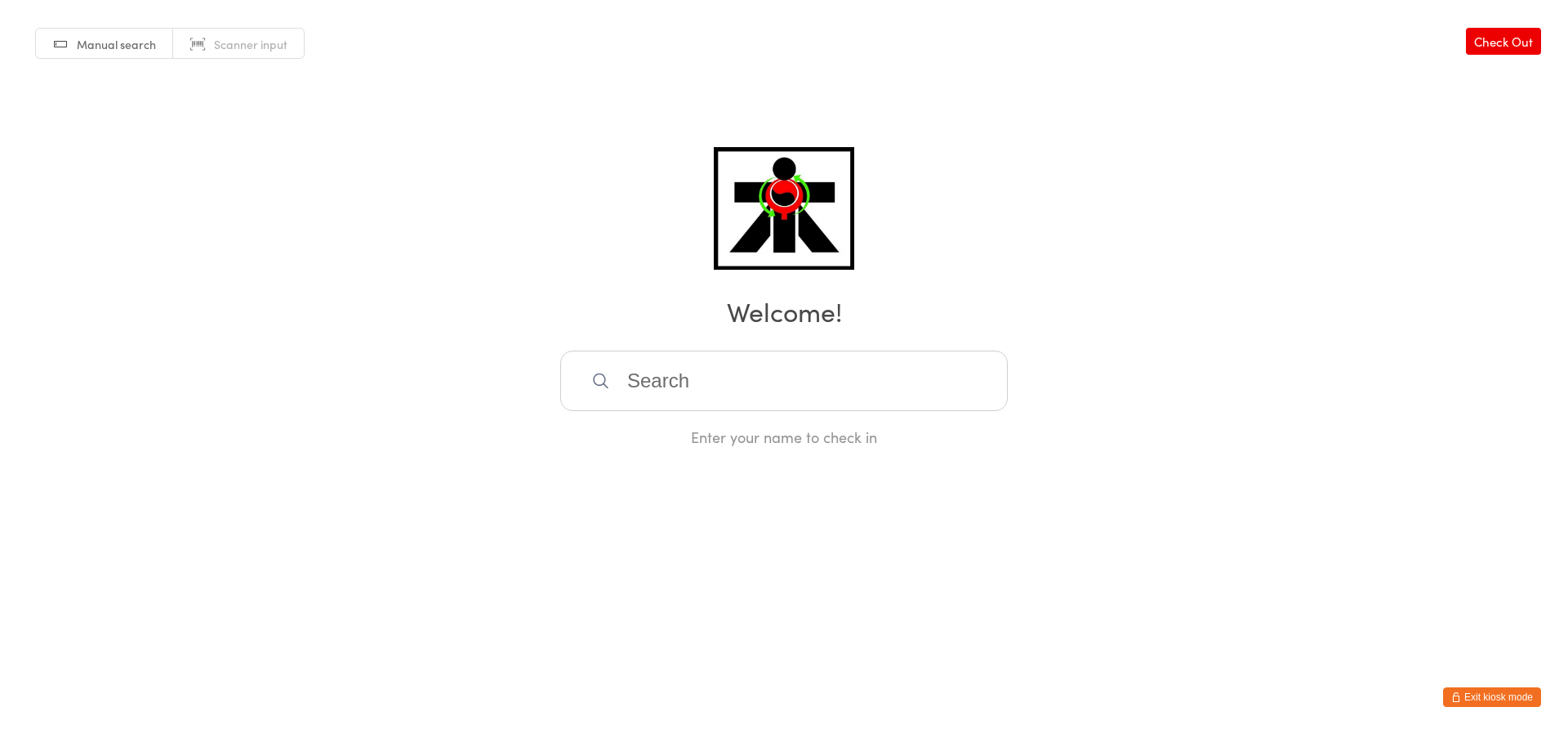
click at [1392, 137] on div "Manual search Scanner input Check Out Welcome! Enter your name to check in" at bounding box center [784, 224] width 1568 height 447
click at [1394, 138] on div "Manual search Scanner input Check Out Welcome! Enter your name to check in" at bounding box center [784, 224] width 1568 height 447
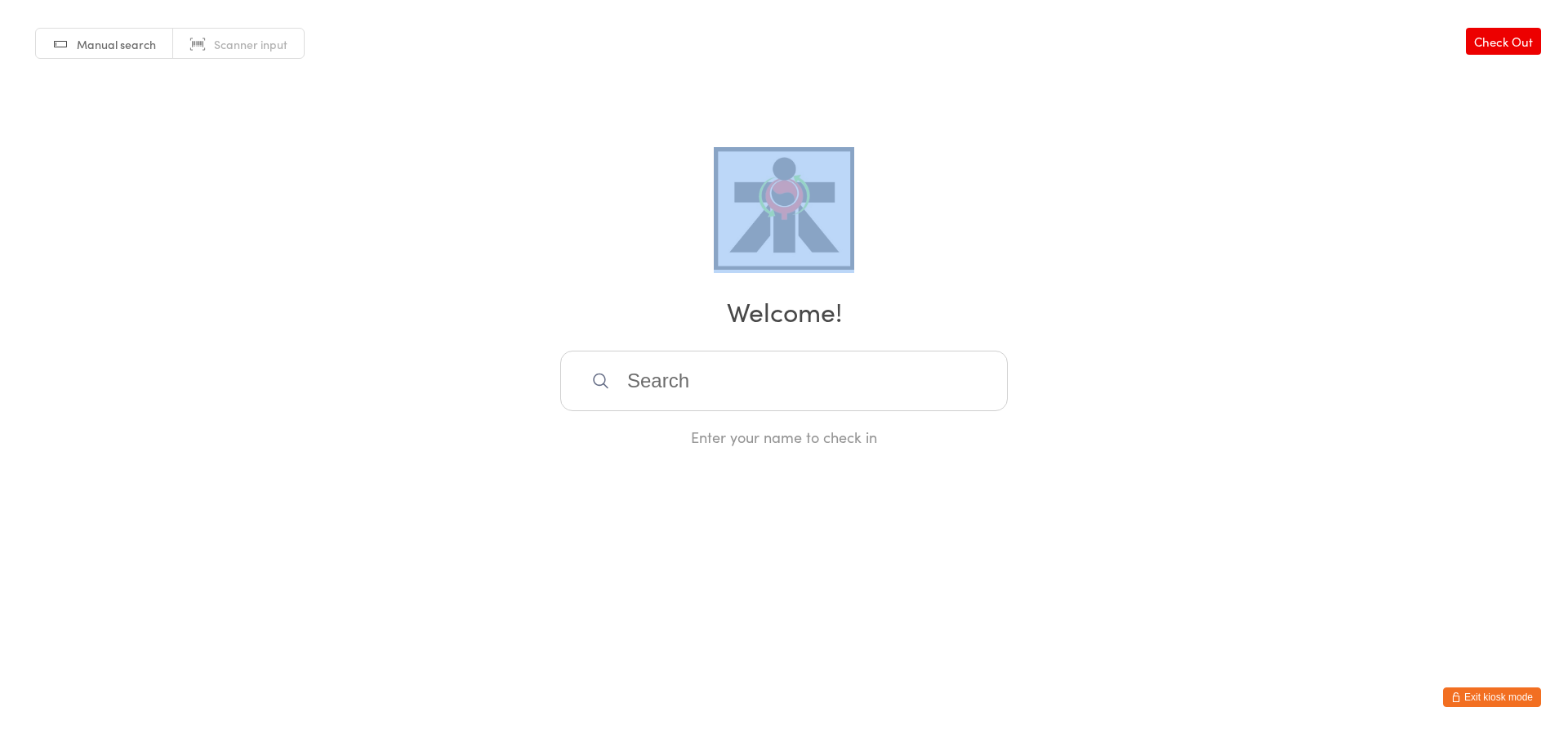
click at [1395, 138] on div "Manual search Scanner input Check Out Welcome! Enter your name to check in" at bounding box center [784, 224] width 1568 height 447
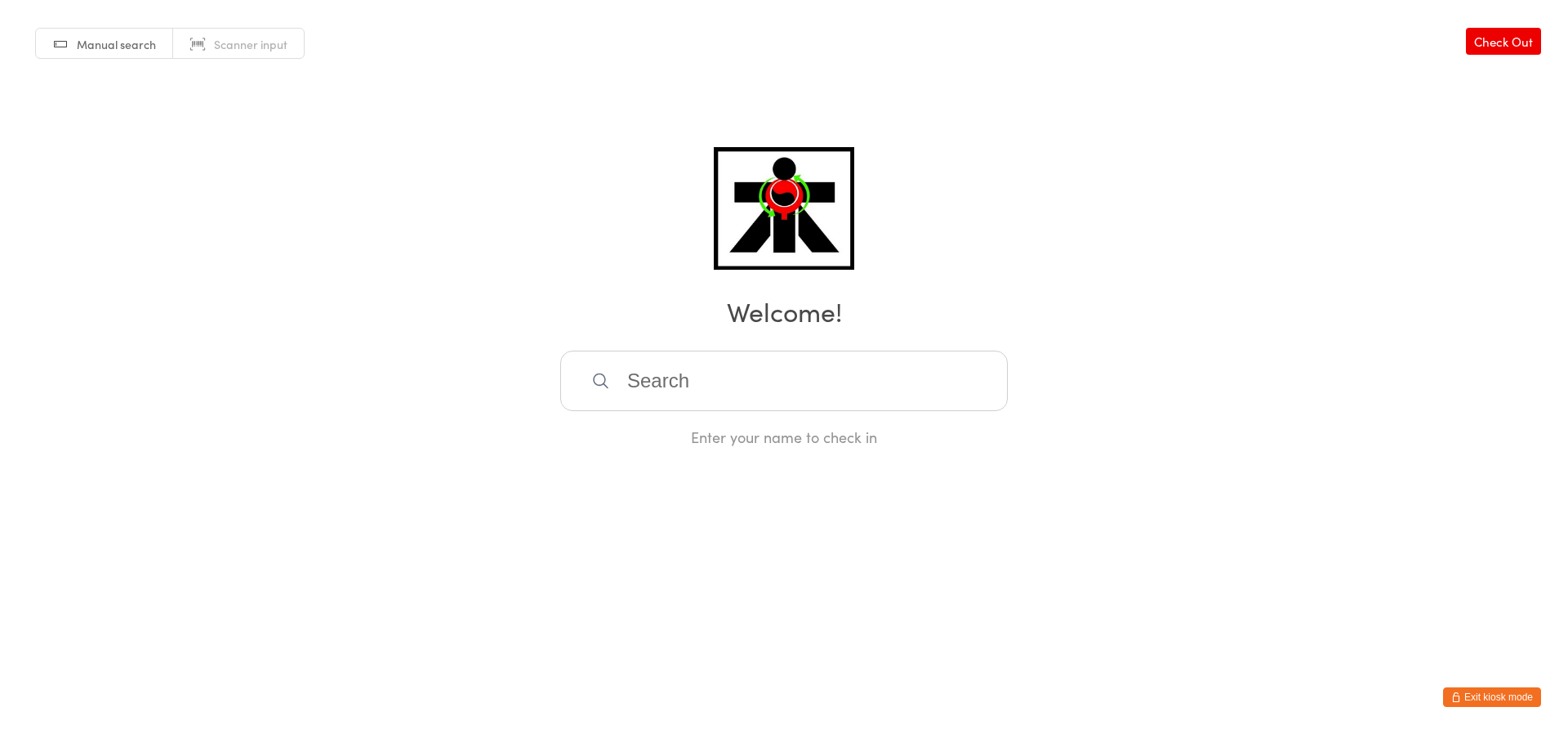
click at [1395, 138] on div "Manual search Scanner input Check Out Welcome! Enter your name to check in" at bounding box center [784, 224] width 1568 height 447
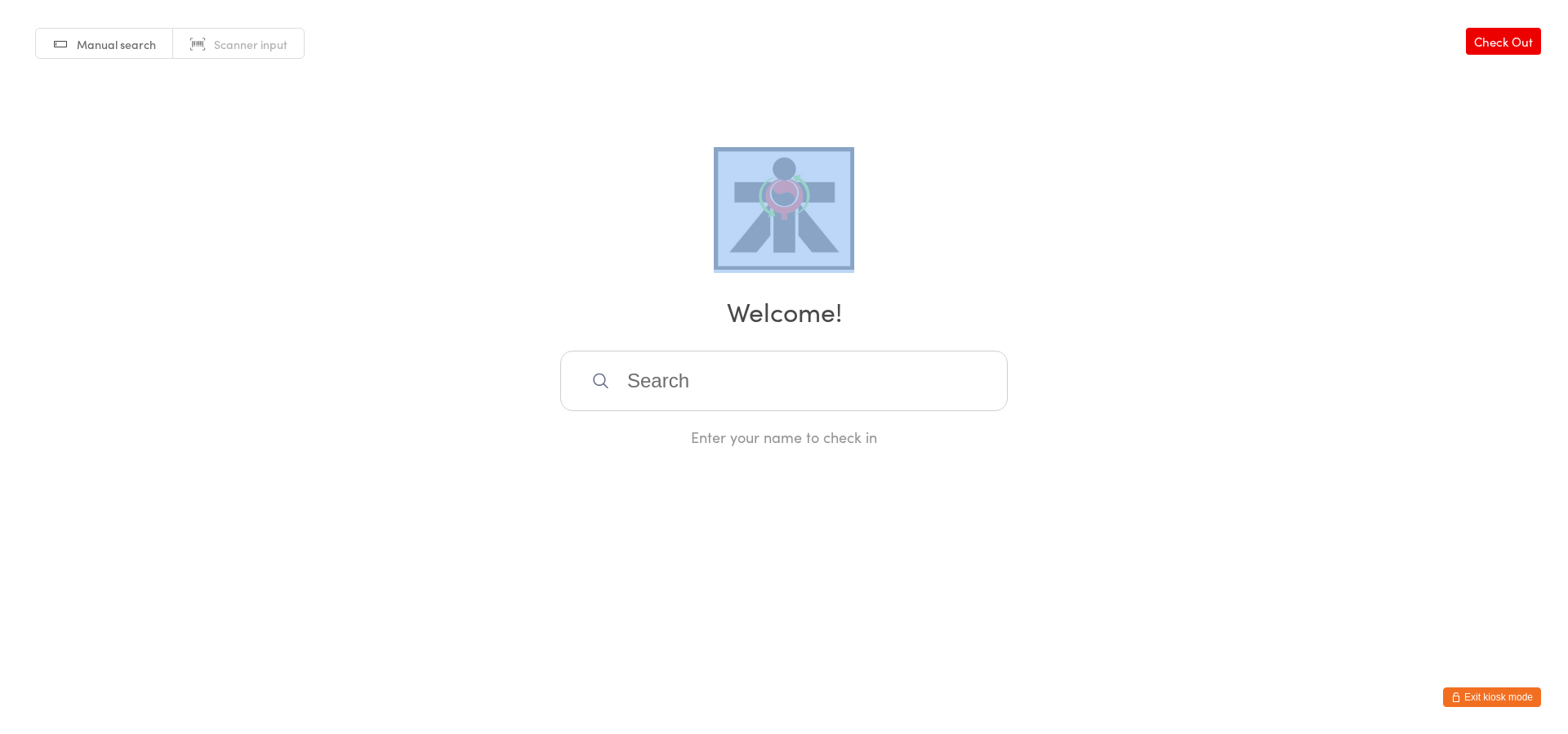
click at [1395, 138] on div "Manual search Scanner input Check Out Welcome! Enter your name to check in" at bounding box center [784, 224] width 1568 height 447
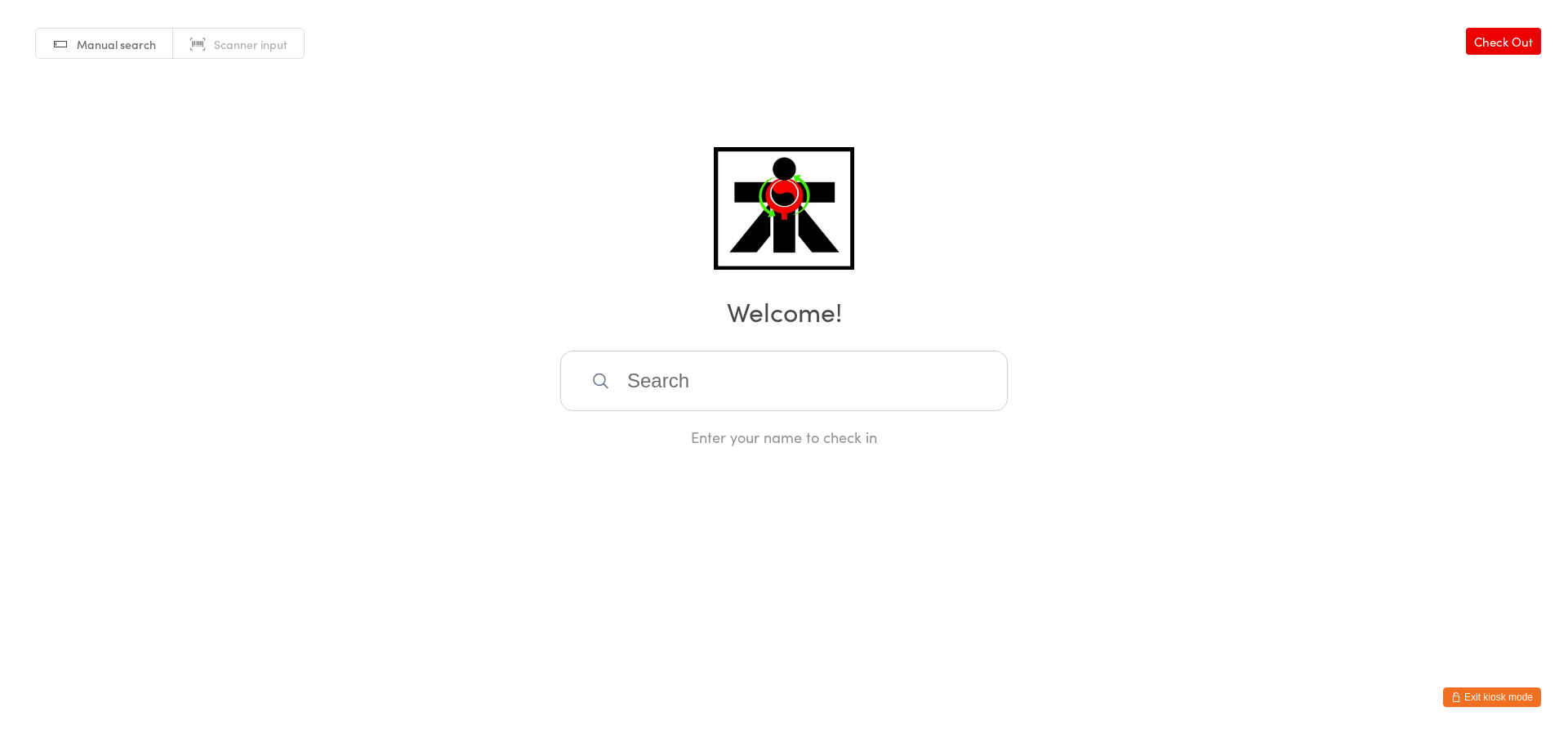
click at [1130, 399] on div "Manual search Scanner input Check Out Welcome! Enter your name to check in" at bounding box center [784, 224] width 1568 height 447
click at [1133, 398] on div "Manual search Scanner input Check Out Welcome! Enter your name to check in" at bounding box center [784, 224] width 1568 height 447
click at [1134, 398] on div "Manual search Scanner input Check Out Welcome! Enter your name to check in" at bounding box center [784, 224] width 1568 height 447
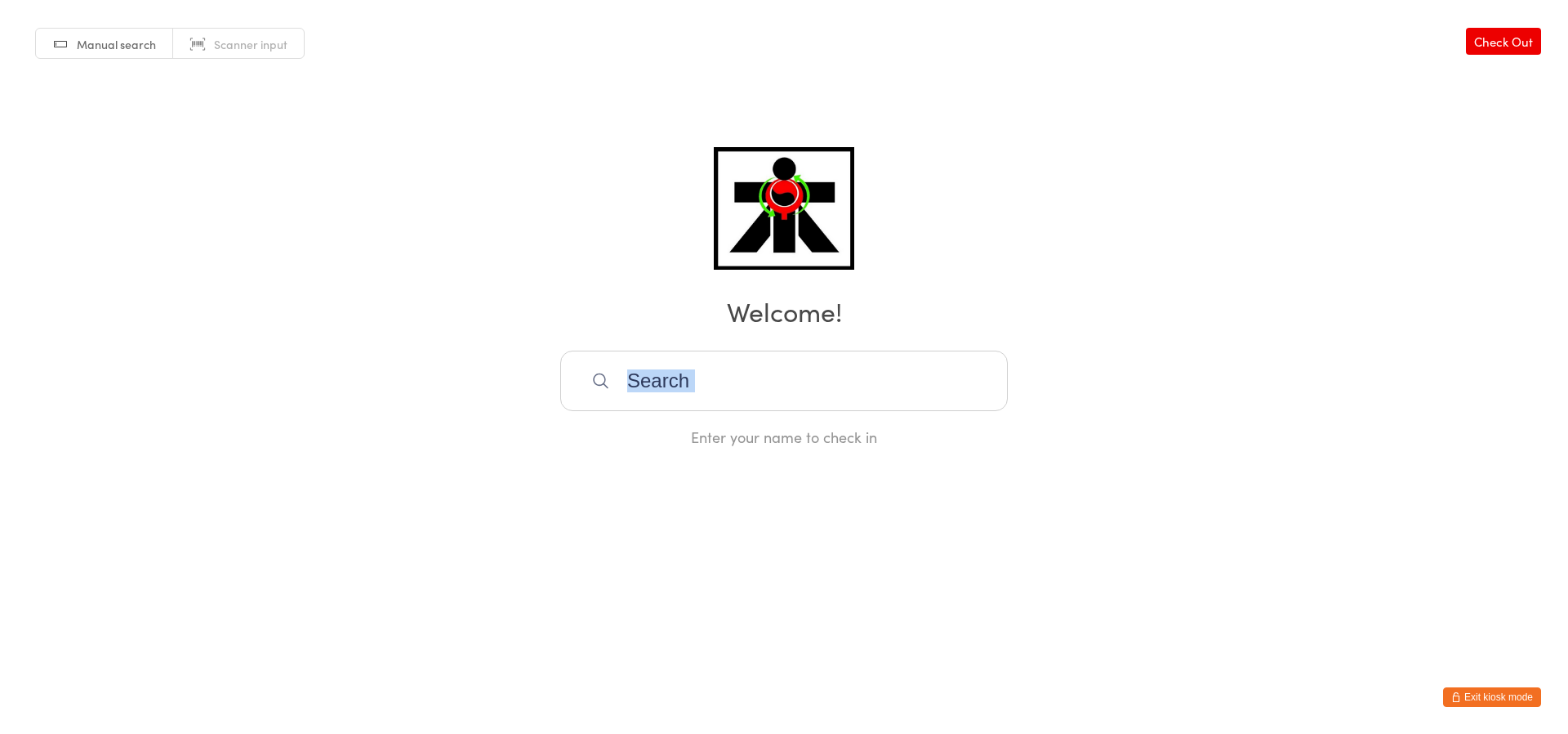
click at [1135, 398] on div "Manual search Scanner input Check Out Welcome! Enter your name to check in" at bounding box center [784, 224] width 1568 height 447
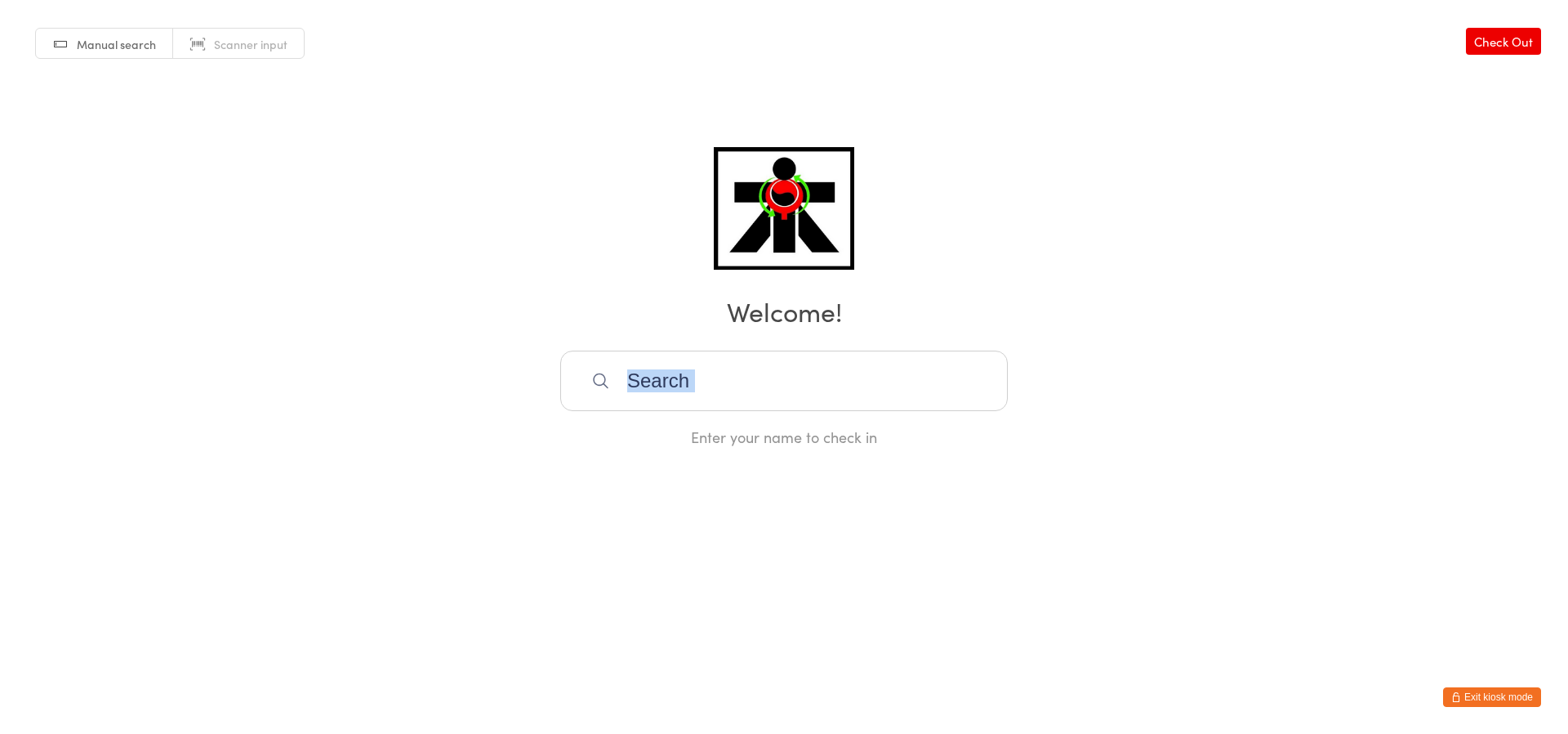
click at [1135, 398] on div "Manual search Scanner input Check Out Welcome! Enter your name to check in" at bounding box center [784, 224] width 1568 height 447
click at [1137, 397] on div "Manual search Scanner input Check Out Welcome! Enter your name to check in" at bounding box center [784, 224] width 1568 height 447
click at [1138, 397] on div "Manual search Scanner input Check Out Welcome! Enter your name to check in" at bounding box center [784, 224] width 1568 height 447
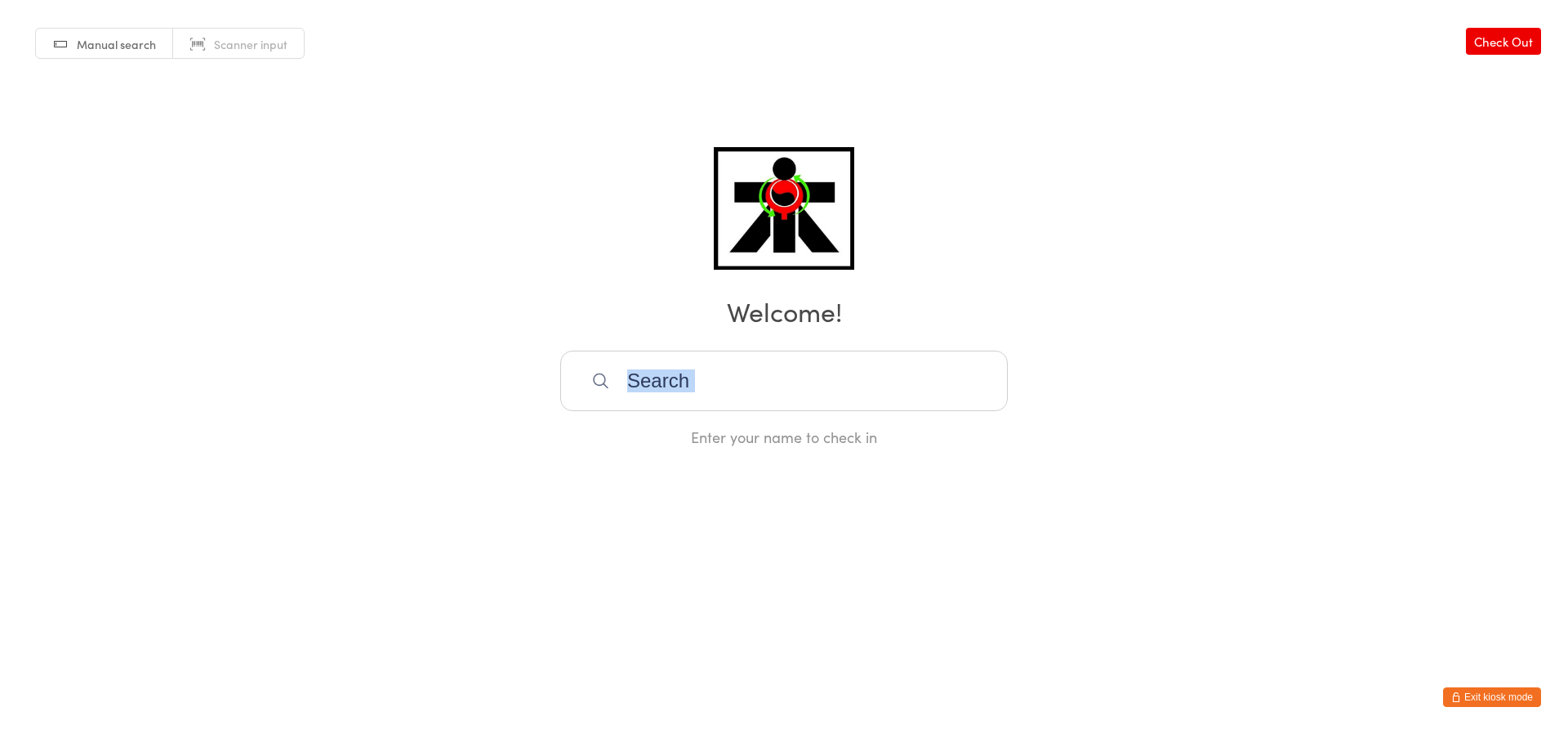
click at [1138, 397] on div "Manual search Scanner input Check Out Welcome! Enter your name to check in" at bounding box center [784, 224] width 1568 height 447
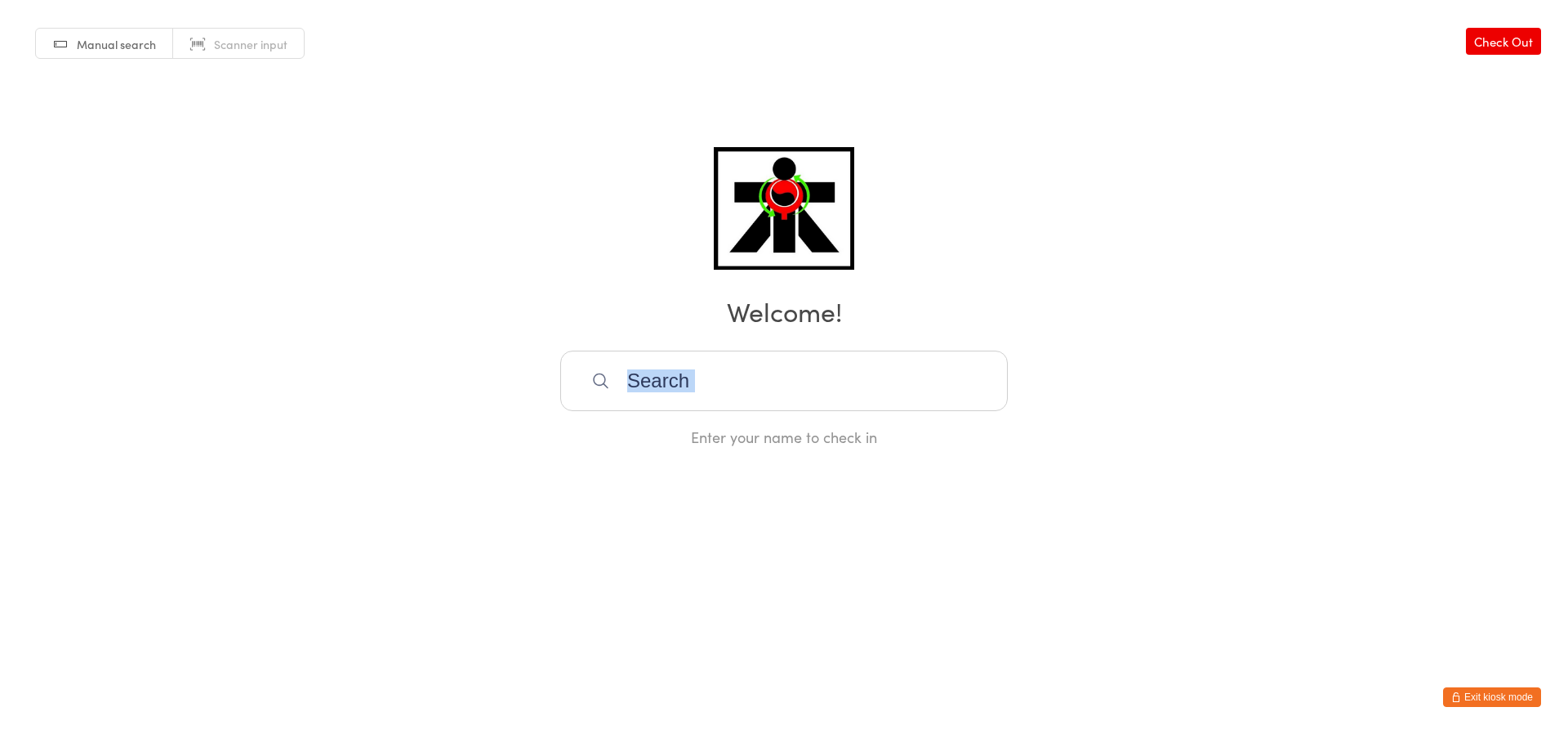
click at [1138, 397] on div "Manual search Scanner input Check Out Welcome! Enter your name to check in" at bounding box center [784, 224] width 1568 height 447
drag, startPoint x: 1138, startPoint y: 397, endPoint x: 1128, endPoint y: 396, distance: 10.0
click at [1137, 399] on div "Manual search Scanner input Check Out Welcome! Enter your name to check in" at bounding box center [784, 224] width 1568 height 447
click at [1128, 396] on div "Manual search Scanner input Check Out Welcome! Enter your name to check in" at bounding box center [784, 224] width 1568 height 447
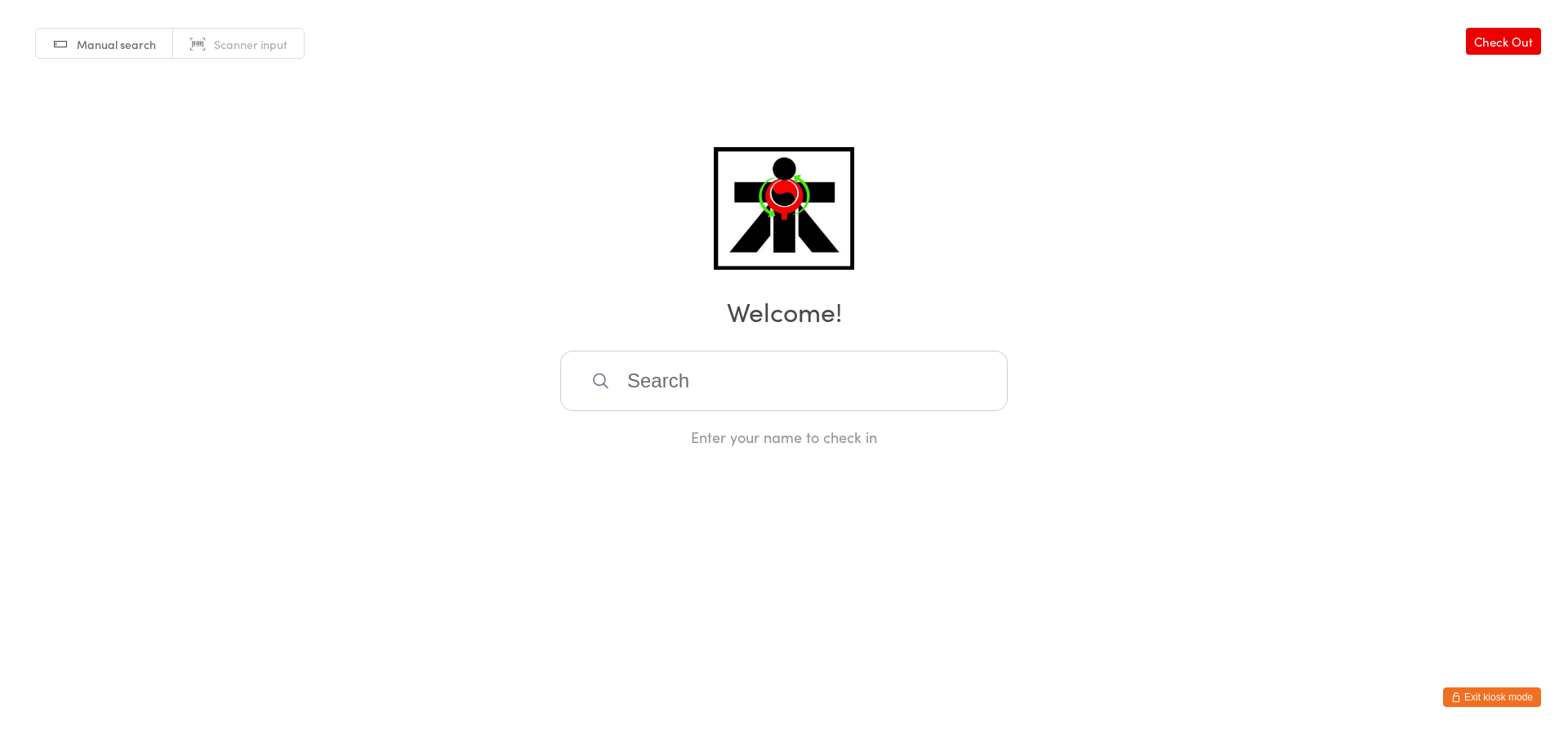
click at [1110, 391] on div "Manual search Scanner input Check Out Welcome! Enter your name to check in" at bounding box center [784, 224] width 1568 height 447
click at [1116, 392] on div "Manual search Scanner input Check Out Welcome! Enter your name to check in" at bounding box center [784, 224] width 1568 height 447
click at [1152, 403] on div "Manual search Scanner input Check Out Welcome! Enter your name to check in" at bounding box center [784, 224] width 1568 height 447
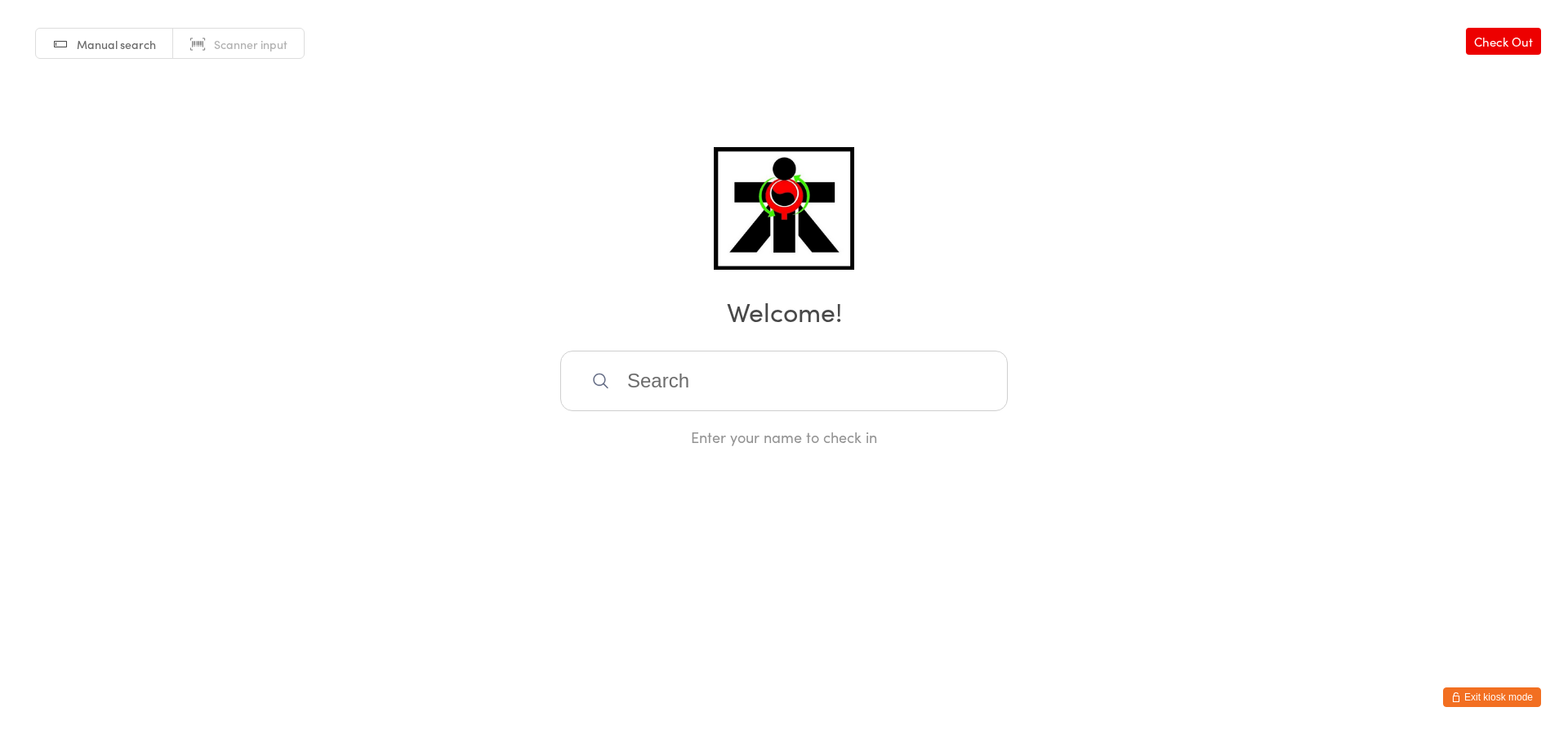
click at [1182, 412] on div "Manual search Scanner input Check Out Welcome! Enter your name to check in" at bounding box center [784, 224] width 1568 height 447
click at [1184, 412] on div "Manual search Scanner input Check Out Welcome! Enter your name to check in" at bounding box center [784, 224] width 1568 height 447
click at [1196, 415] on div "Manual search Scanner input Check Out Welcome! Enter your name to check in" at bounding box center [784, 224] width 1568 height 447
drag, startPoint x: 1074, startPoint y: 178, endPoint x: 736, endPoint y: 188, distance: 338.1
drag, startPoint x: 697, startPoint y: 156, endPoint x: 773, endPoint y: 331, distance: 190.8
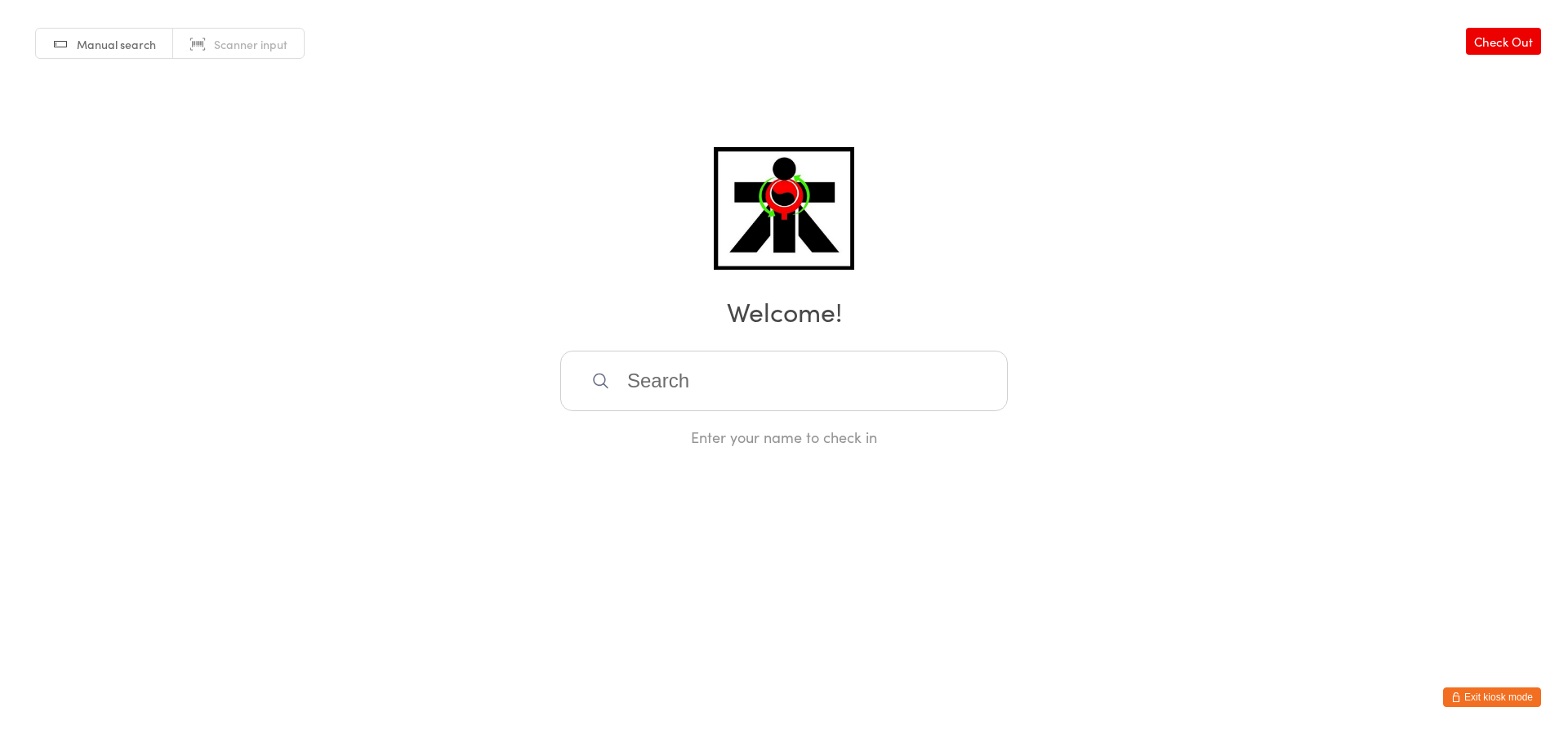
drag, startPoint x: 750, startPoint y: 395, endPoint x: 437, endPoint y: 389, distance: 313.1
drag, startPoint x: 846, startPoint y: 393, endPoint x: 598, endPoint y: 356, distance: 250.7
click at [598, 356] on input "search" at bounding box center [784, 380] width 448 height 60
click at [616, 369] on input "search" at bounding box center [784, 380] width 448 height 60
drag, startPoint x: 616, startPoint y: 369, endPoint x: 632, endPoint y: 384, distance: 21.9
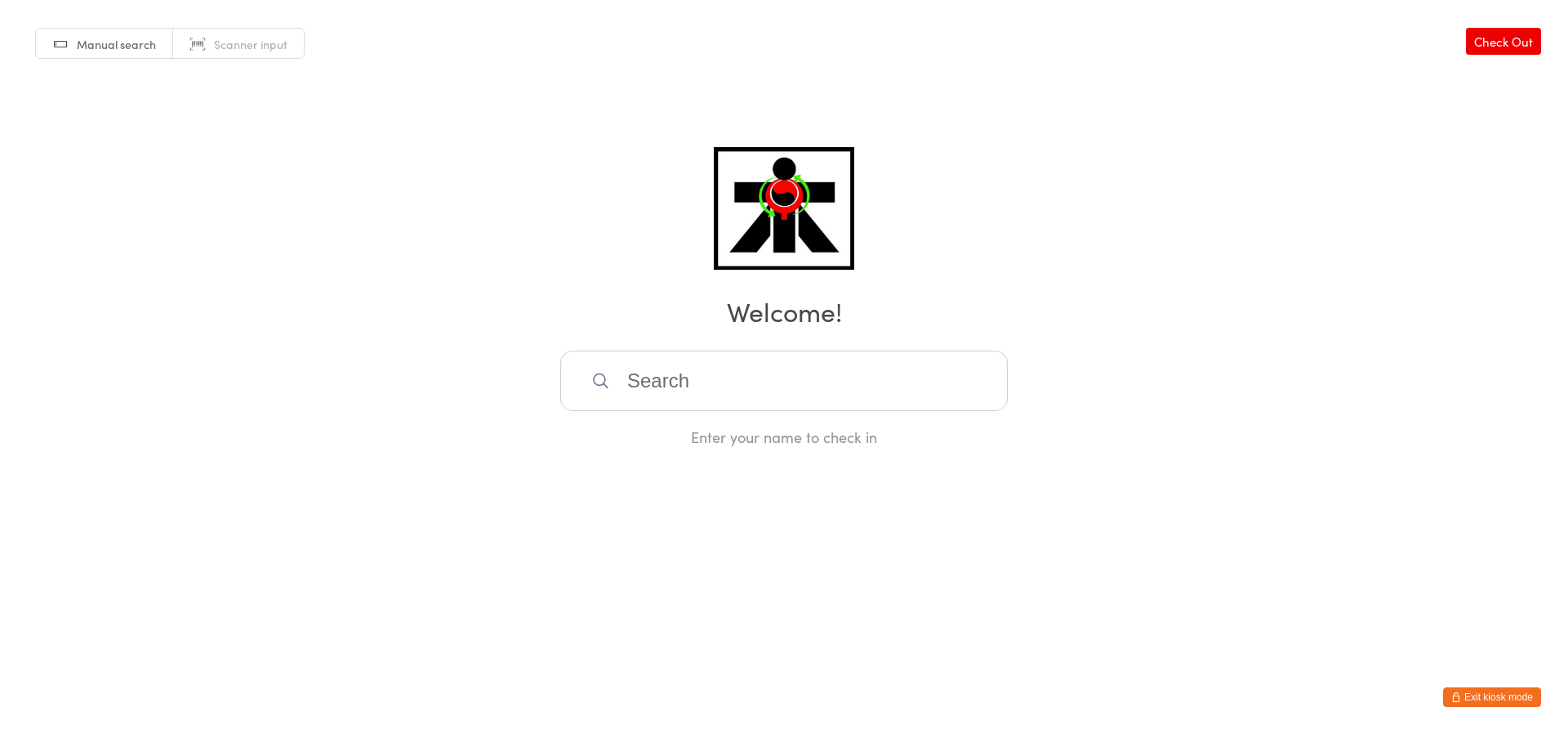
click at [631, 384] on input "search" at bounding box center [784, 380] width 448 height 60
drag, startPoint x: 1111, startPoint y: 298, endPoint x: 1044, endPoint y: 278, distance: 69.9
click at [1078, 460] on html "You have now entered Kiosk Mode. Members will be able to check themselves in us…" at bounding box center [784, 367] width 1568 height 734
click at [1156, 172] on div "Manual search Scanner input Check Out Welcome! Enter your name to check in" at bounding box center [784, 224] width 1568 height 447
click at [1149, 161] on div "Manual search Scanner input Check Out Welcome! Enter your name to check in" at bounding box center [784, 224] width 1568 height 447
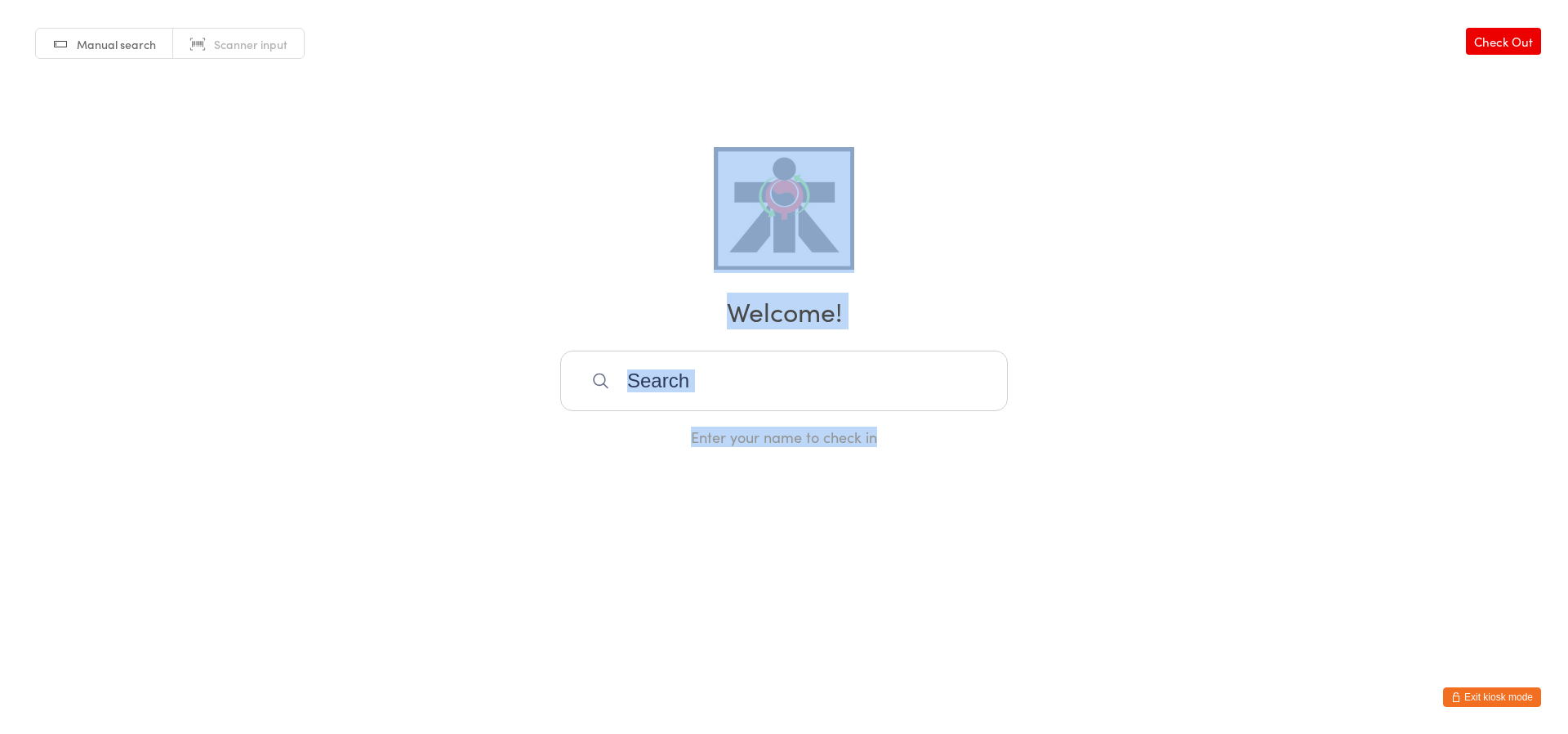
drag, startPoint x: 1141, startPoint y: 130, endPoint x: 1143, endPoint y: 511, distance: 381.0
click at [1161, 527] on html "You have now entered Kiosk Mode. Members will be able to check themselves in us…" at bounding box center [784, 367] width 1568 height 734
click at [1133, 508] on html "You have now entered Kiosk Mode. Members will be able to check themselves in us…" at bounding box center [784, 367] width 1568 height 734
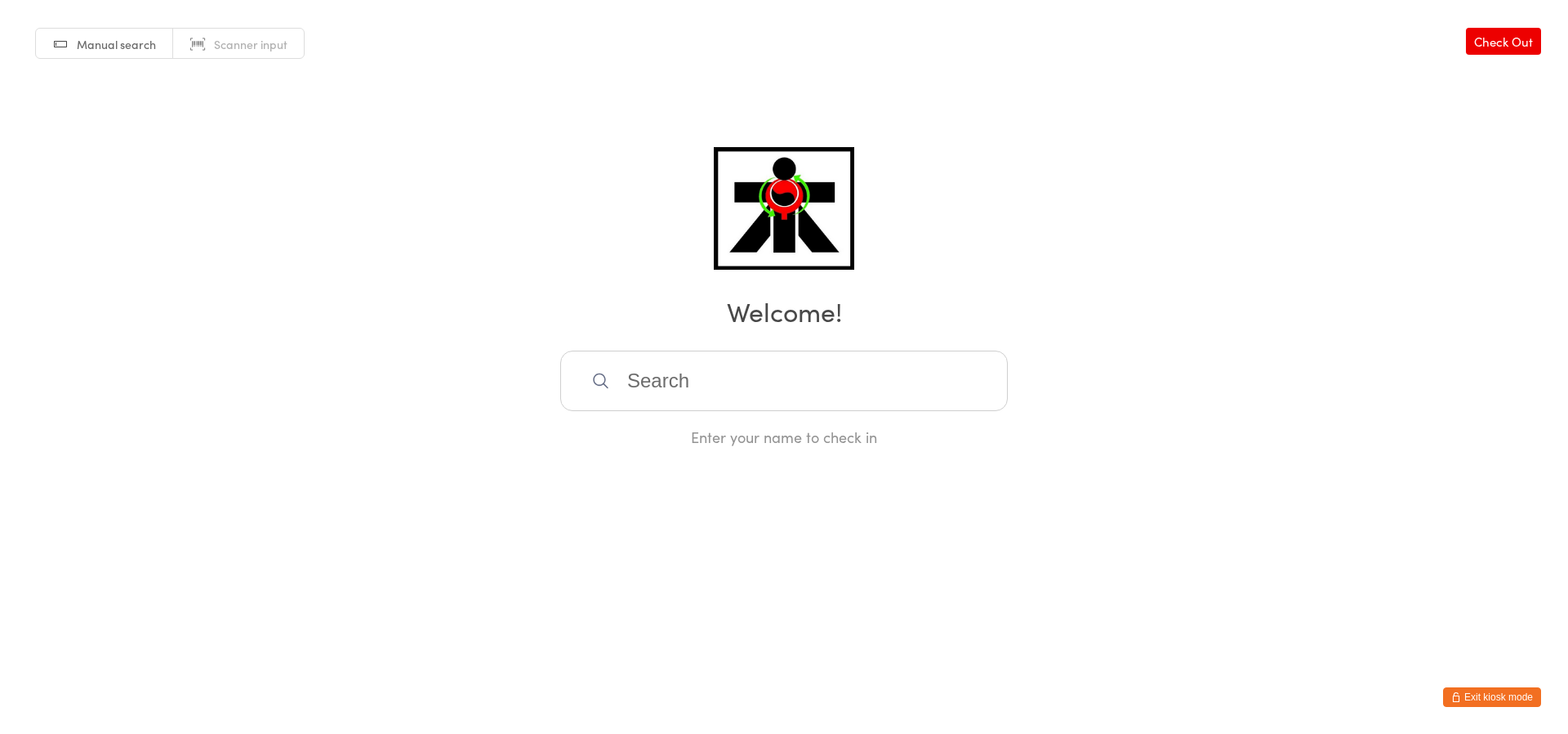
click at [1133, 509] on html "You have now entered Kiosk Mode. Members will be able to check themselves in us…" at bounding box center [784, 367] width 1568 height 734
click at [1134, 509] on html "You have now entered Kiosk Mode. Members will be able to check themselves in us…" at bounding box center [784, 367] width 1568 height 734
click at [1134, 510] on html "You have now entered Kiosk Mode. Members will be able to check themselves in us…" at bounding box center [784, 367] width 1568 height 734
click at [1135, 511] on html "You have now entered Kiosk Mode. Members will be able to check themselves in us…" at bounding box center [784, 367] width 1568 height 734
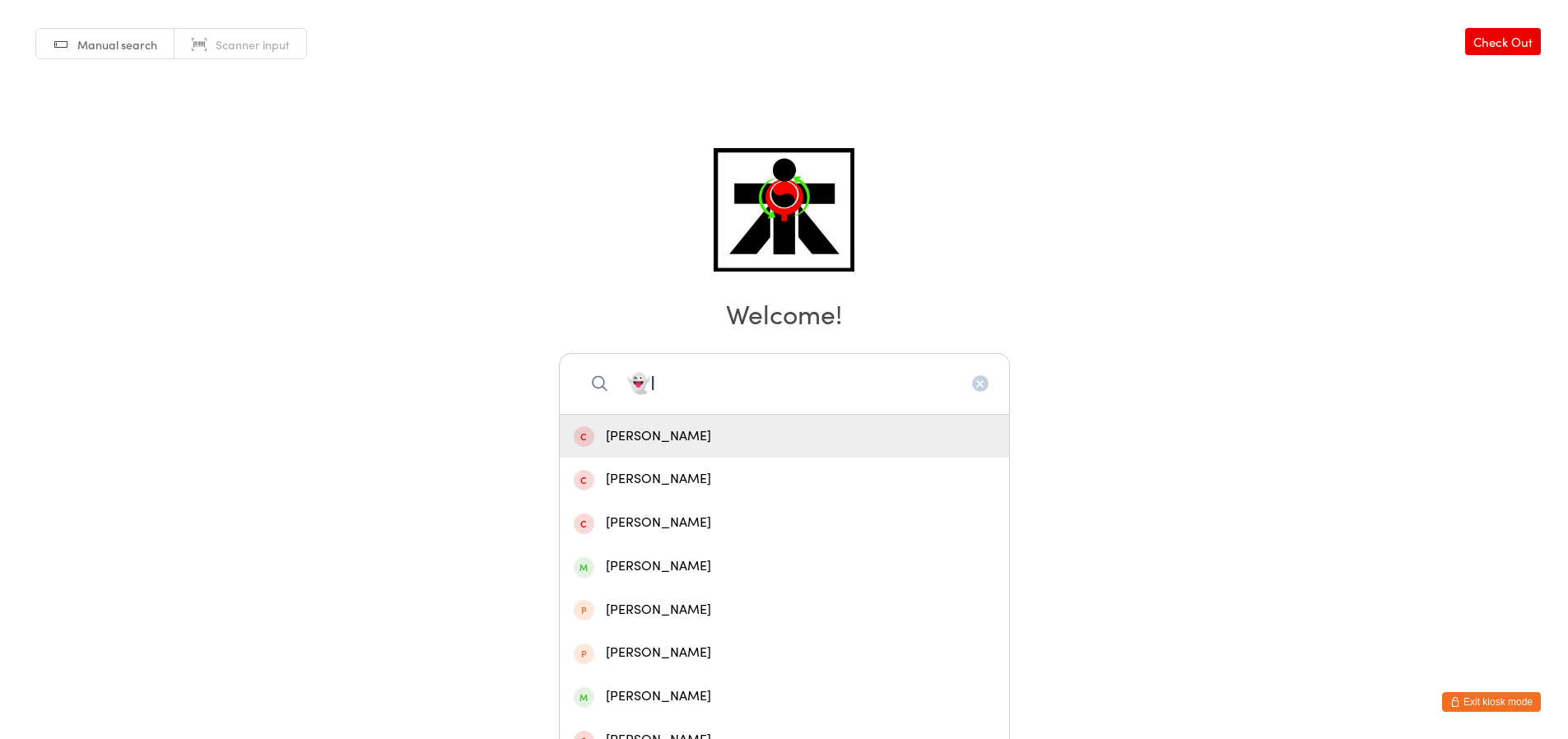
type input "👻"
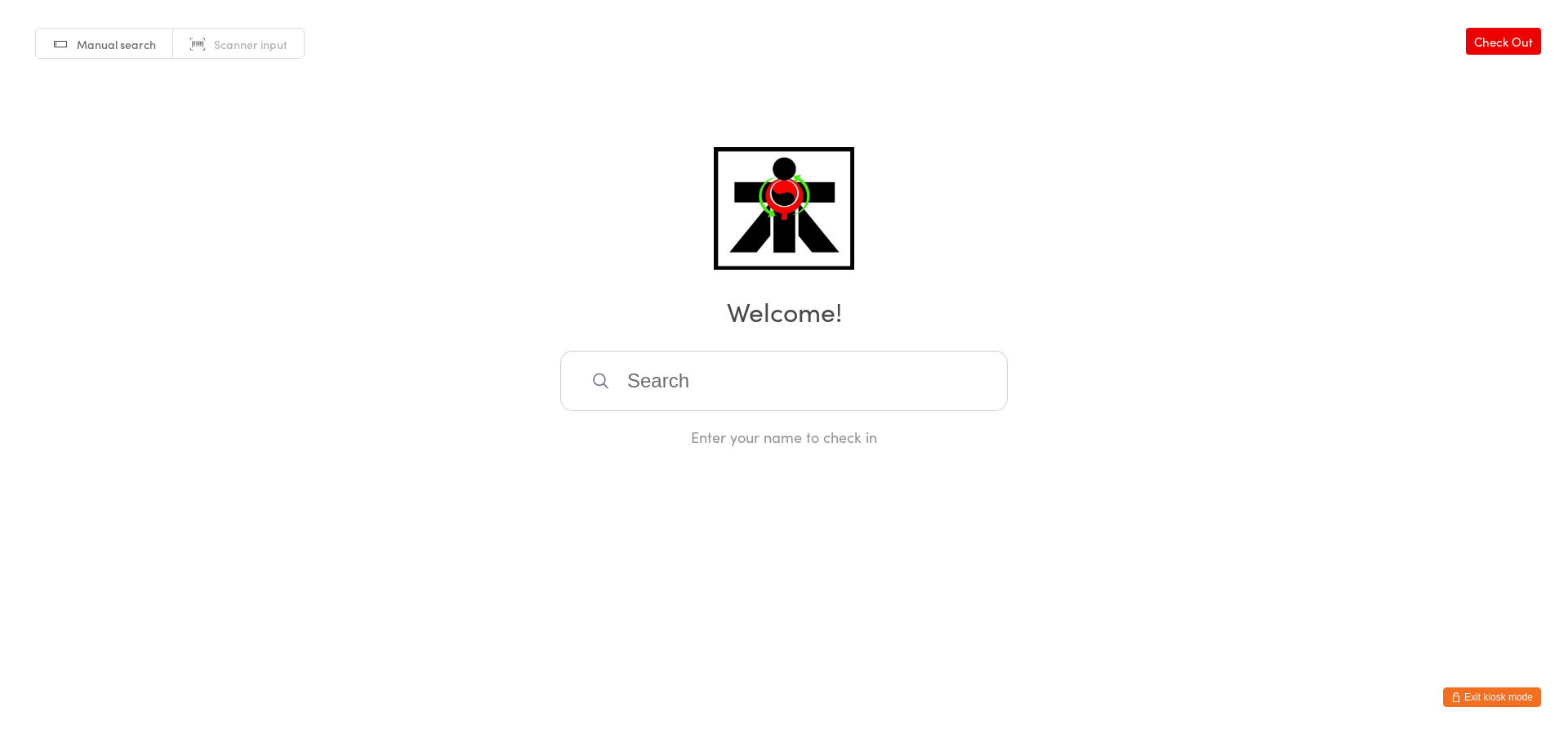
click at [612, 167] on div "Manual search Scanner input Check Out Welcome! Enter your name to check in" at bounding box center [784, 224] width 1568 height 447
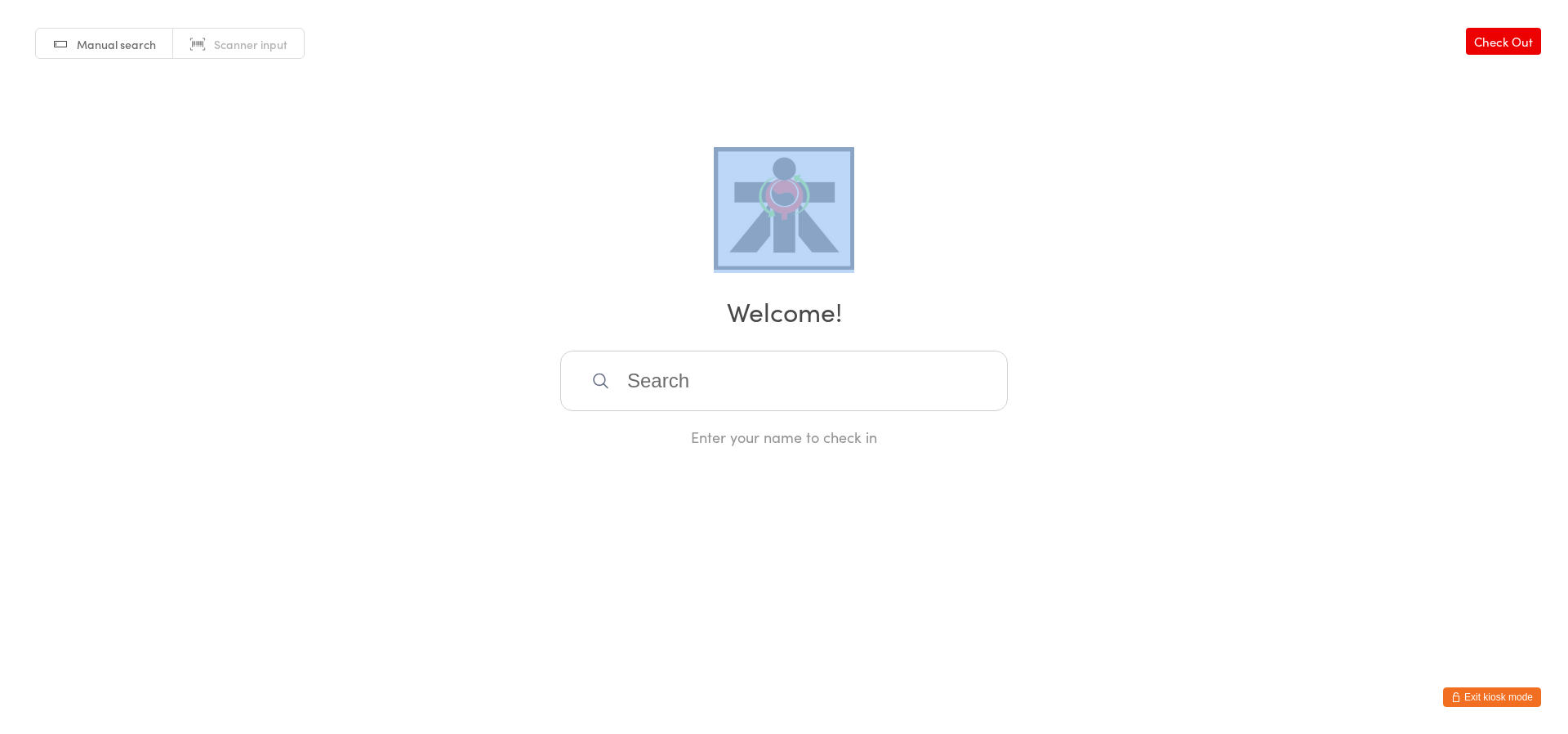
click at [612, 167] on div "Manual search Scanner input Check Out Welcome! Enter your name to check in" at bounding box center [784, 224] width 1568 height 447
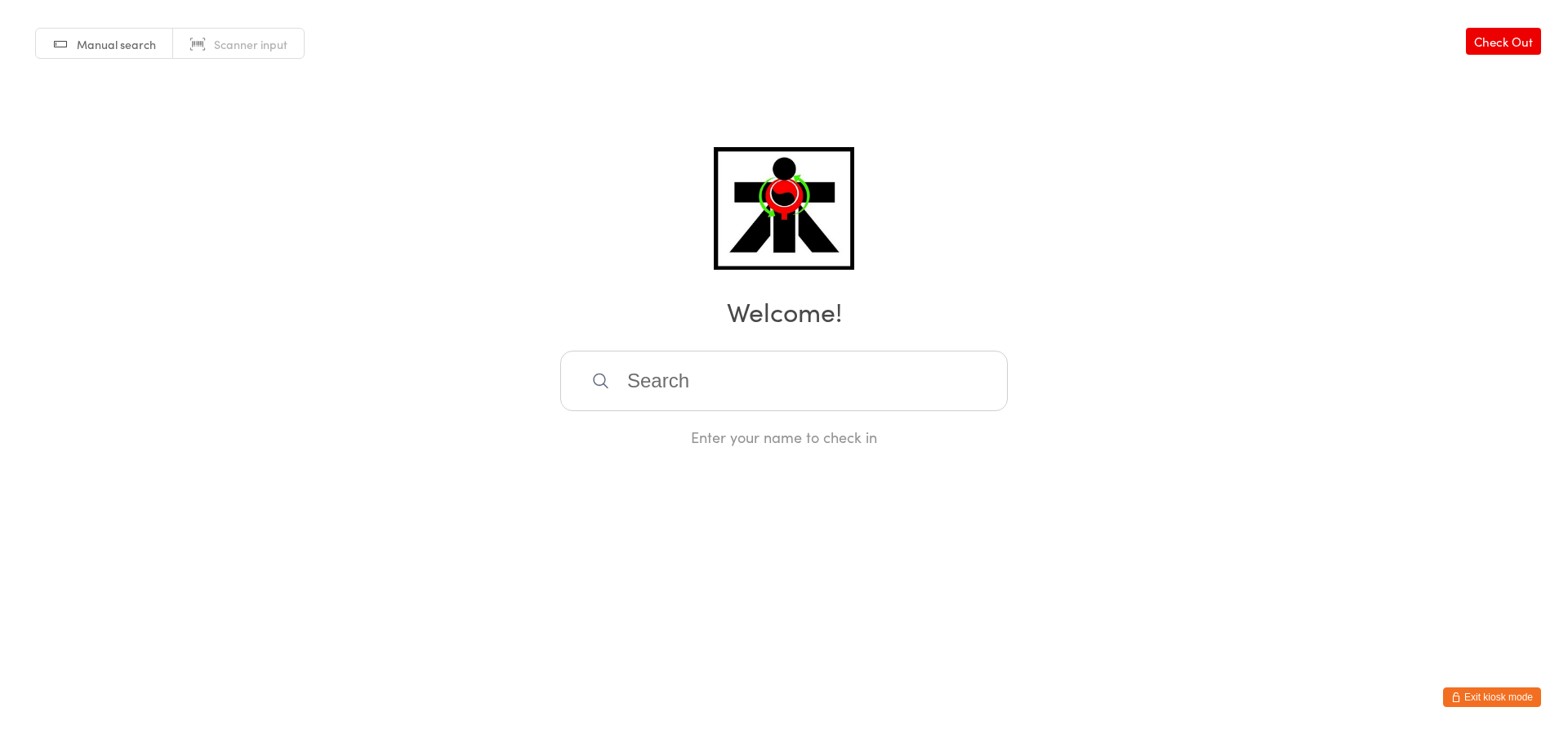
click at [612, 167] on div "Manual search Scanner input Check Out Welcome! Enter your name to check in" at bounding box center [784, 224] width 1568 height 447
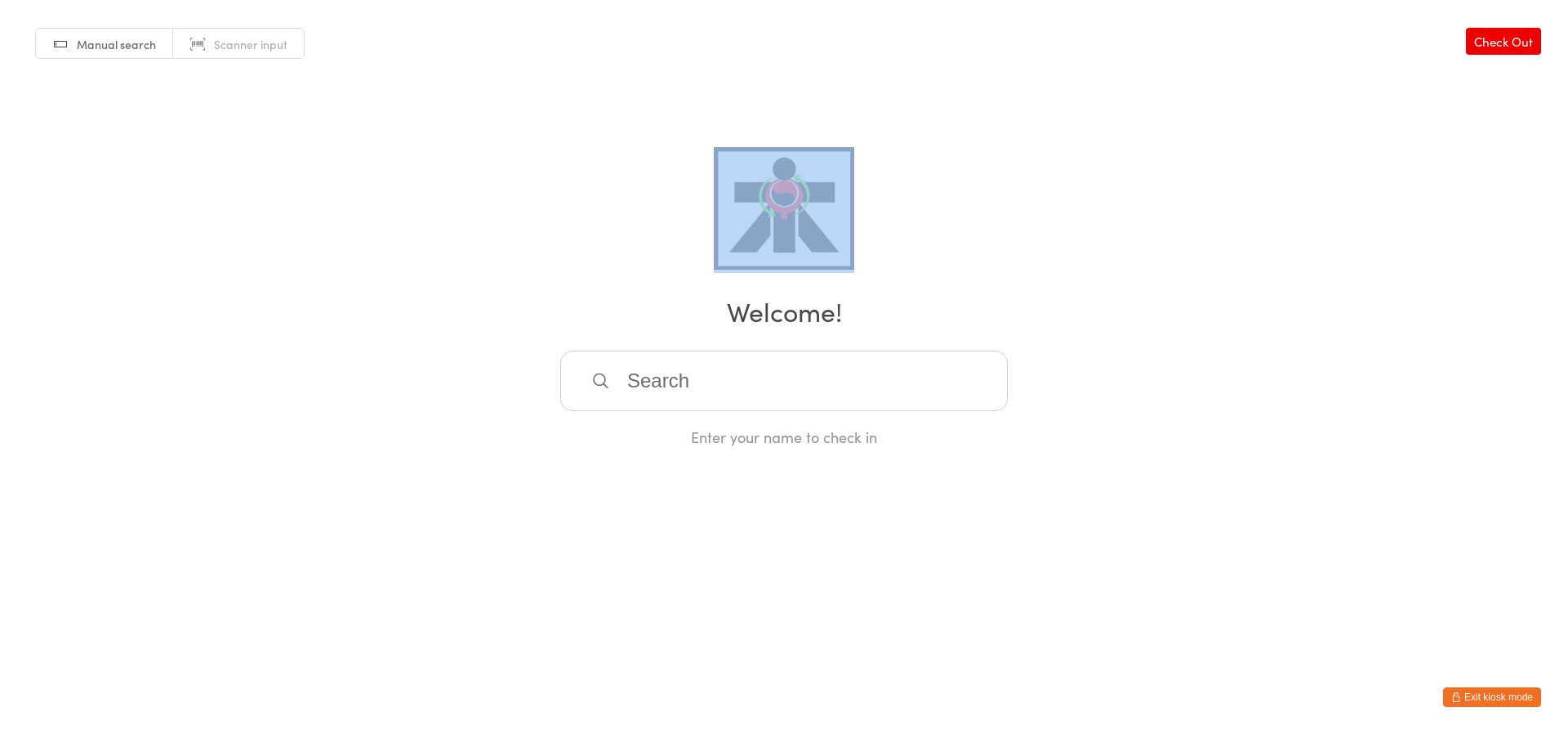
click at [612, 167] on div "Manual search Scanner input Check Out Welcome! Enter your name to check in" at bounding box center [784, 224] width 1568 height 447
click at [611, 258] on div "Manual search Scanner input Check Out Welcome! Enter your name to check in" at bounding box center [784, 224] width 1568 height 447
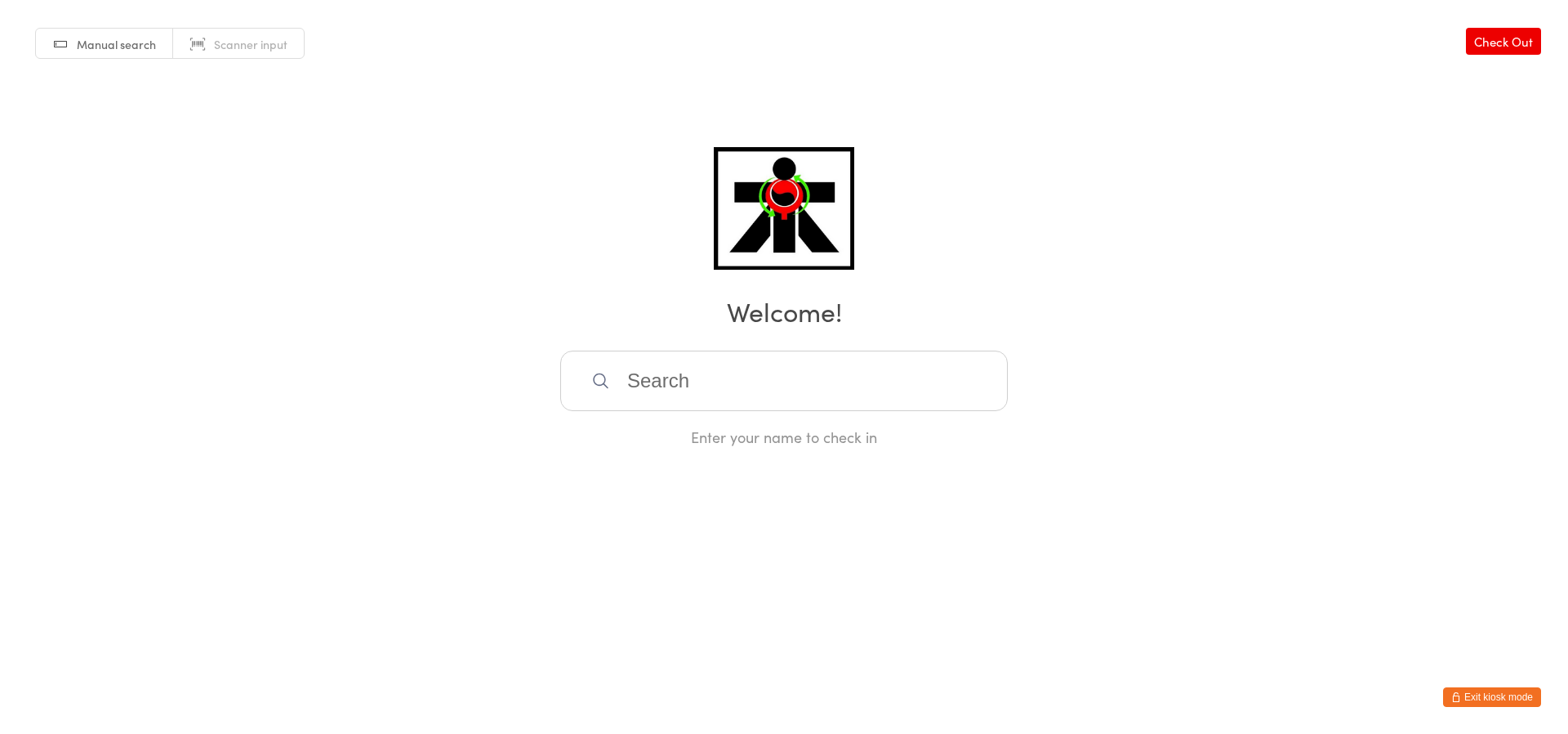
click at [678, 428] on div "Enter your name to check in" at bounding box center [784, 436] width 448 height 21
drag, startPoint x: 694, startPoint y: 425, endPoint x: 665, endPoint y: 419, distance: 29.6
click at [694, 425] on div "Enter your name to check in" at bounding box center [784, 399] width 448 height 97
drag, startPoint x: 665, startPoint y: 361, endPoint x: 657, endPoint y: 379, distance: 19.7
click at [657, 379] on input "search" at bounding box center [784, 380] width 448 height 60
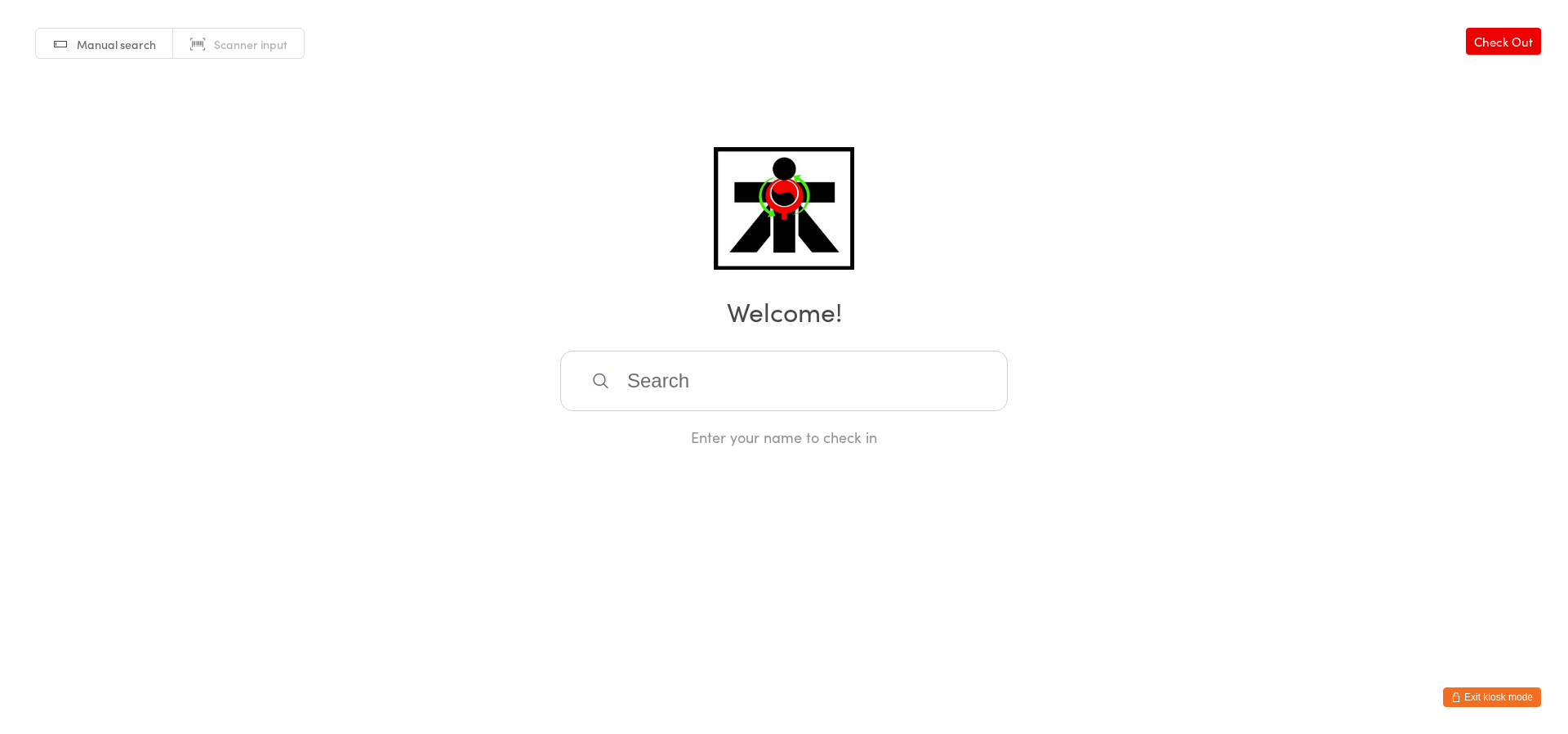
drag, startPoint x: 657, startPoint y: 379, endPoint x: 656, endPoint y: 426, distance: 47.0
click at [654, 425] on div "Enter your name to check in" at bounding box center [784, 399] width 448 height 97
drag, startPoint x: 632, startPoint y: 393, endPoint x: 629, endPoint y: 437, distance: 44.1
click at [621, 468] on html "You have now entered Kiosk Mode. Members will be able to check themselves in us…" at bounding box center [784, 367] width 1568 height 734
click at [640, 432] on div "Enter your name to check in" at bounding box center [784, 436] width 448 height 21
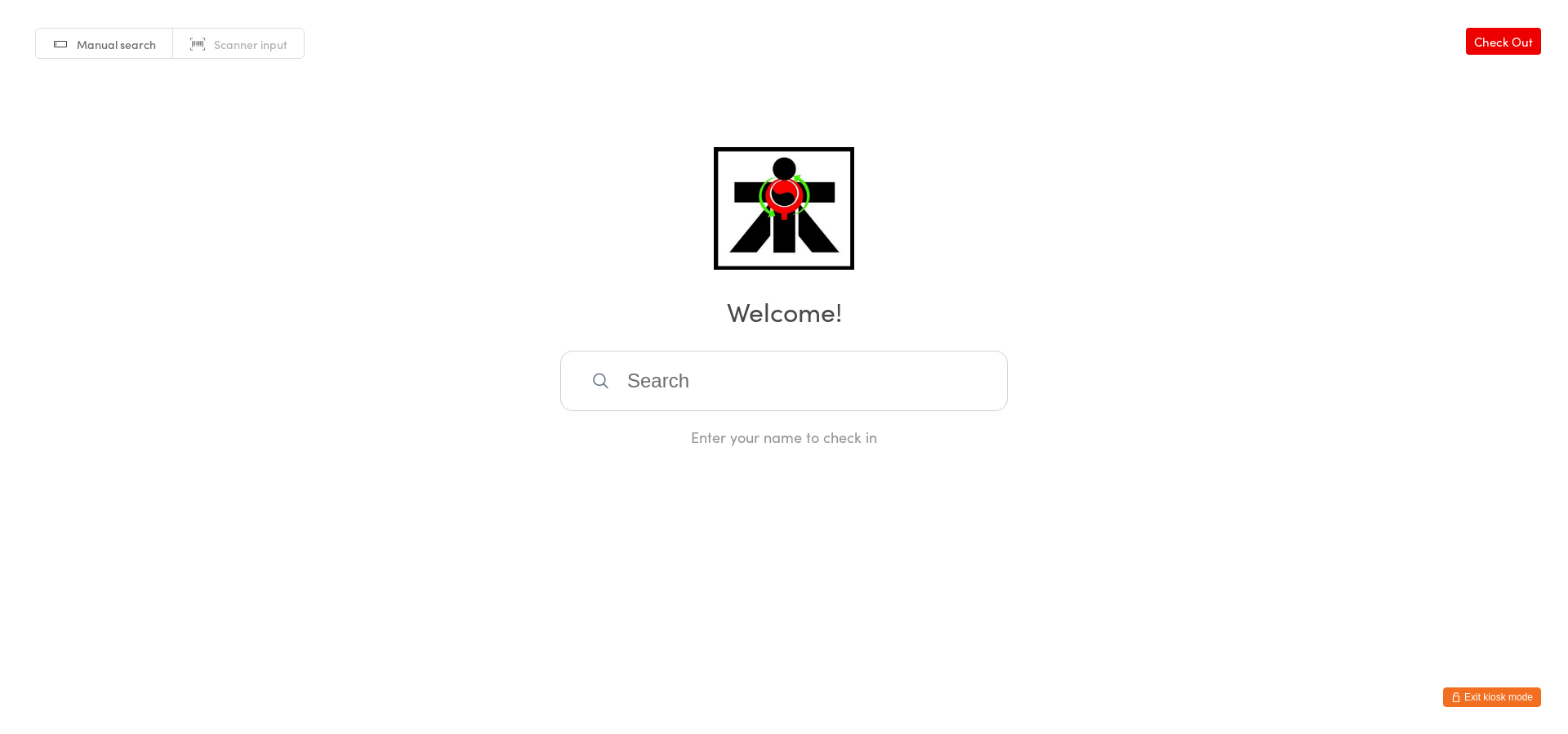
drag, startPoint x: 649, startPoint y: 373, endPoint x: 649, endPoint y: 433, distance: 60.0
click at [649, 433] on div "Enter your name to check in" at bounding box center [784, 399] width 448 height 97
drag, startPoint x: 657, startPoint y: 422, endPoint x: 604, endPoint y: 410, distance: 54.3
click at [679, 460] on html "You have now entered Kiosk Mode. Members will be able to check themselves in us…" at bounding box center [784, 367] width 1568 height 734
click at [750, 417] on div "Enter your name to check in" at bounding box center [784, 399] width 448 height 97
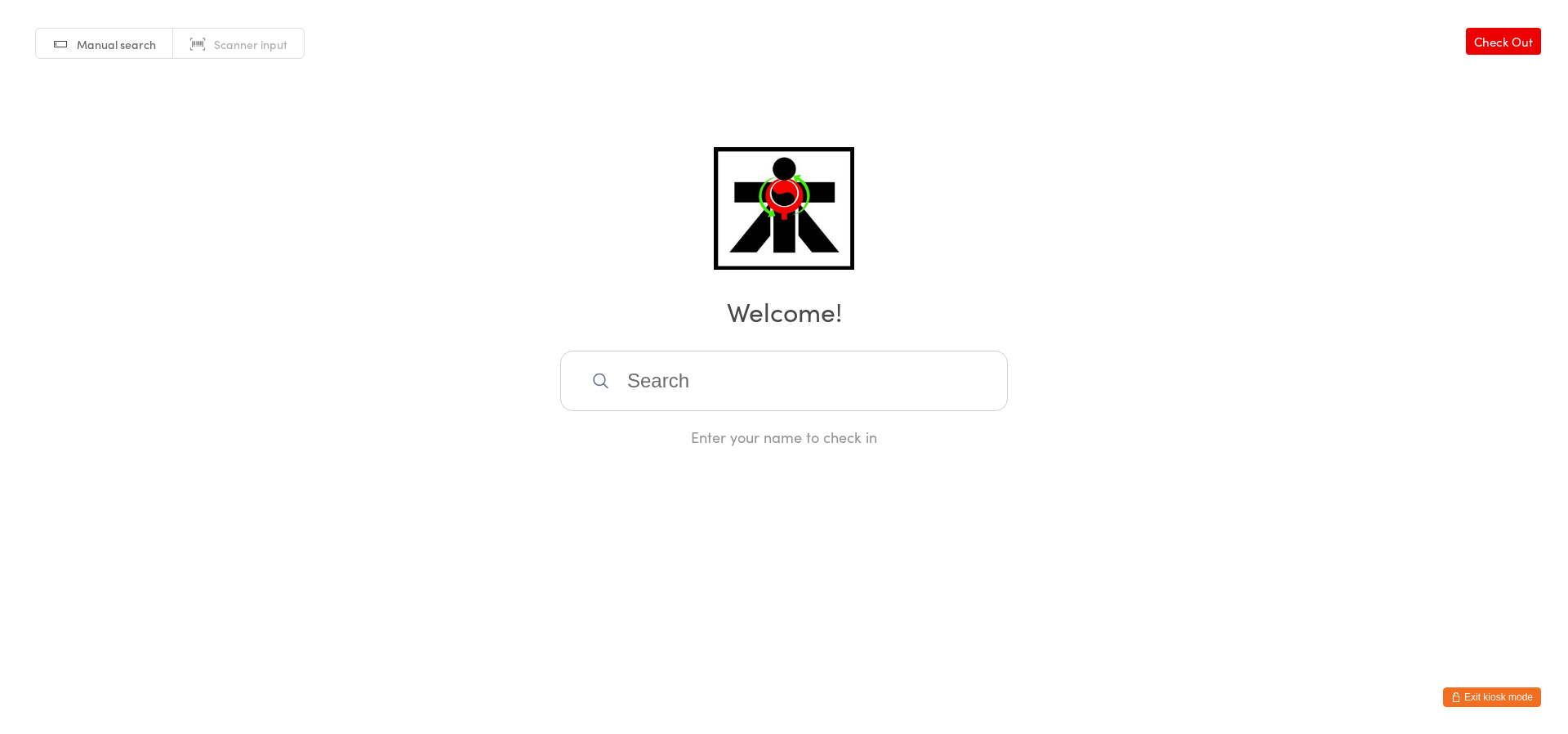
drag, startPoint x: 643, startPoint y: 209, endPoint x: 631, endPoint y: 341, distance: 132.5
click at [631, 286] on div "Manual search Scanner input Check Out Welcome! Enter your name to check in" at bounding box center [784, 224] width 1568 height 447
drag, startPoint x: 744, startPoint y: 421, endPoint x: 743, endPoint y: 455, distance: 34.0
click at [743, 455] on html "You have now entered Kiosk Mode. Members will be able to check themselves in us…" at bounding box center [784, 367] width 1568 height 734
drag, startPoint x: 739, startPoint y: 408, endPoint x: 730, endPoint y: 452, distance: 44.9
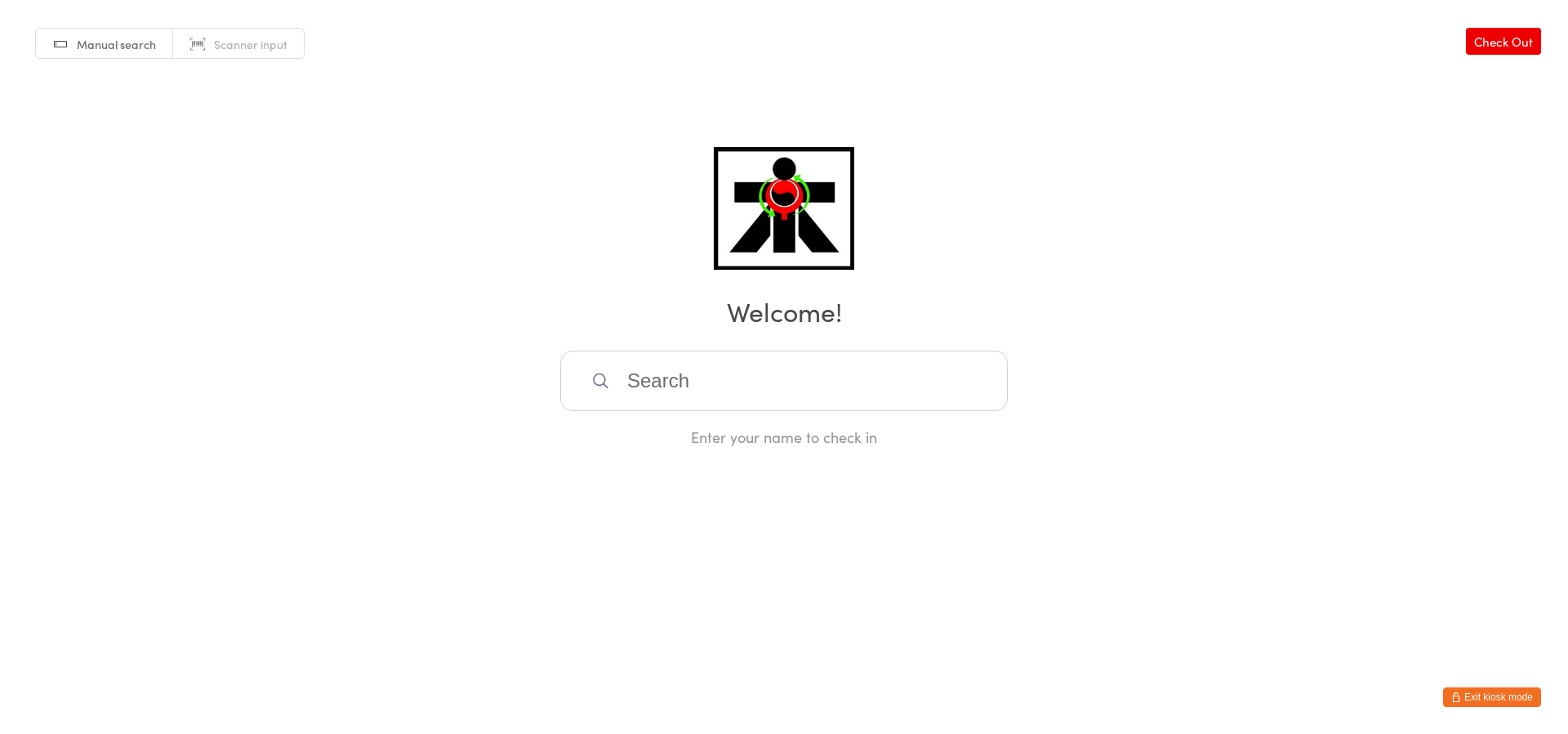
click at [730, 452] on html "You have now entered Kiosk Mode. Members will be able to check themselves in us…" at bounding box center [784, 367] width 1568 height 734
drag, startPoint x: 730, startPoint y: 452, endPoint x: 732, endPoint y: 430, distance: 22.1
click at [730, 436] on html "You have now entered Kiosk Mode. Members will be able to check themselves in us…" at bounding box center [784, 367] width 1568 height 734
click at [732, 430] on div "Enter your name to check in" at bounding box center [784, 436] width 448 height 21
click at [969, 363] on input "search" at bounding box center [784, 380] width 448 height 60
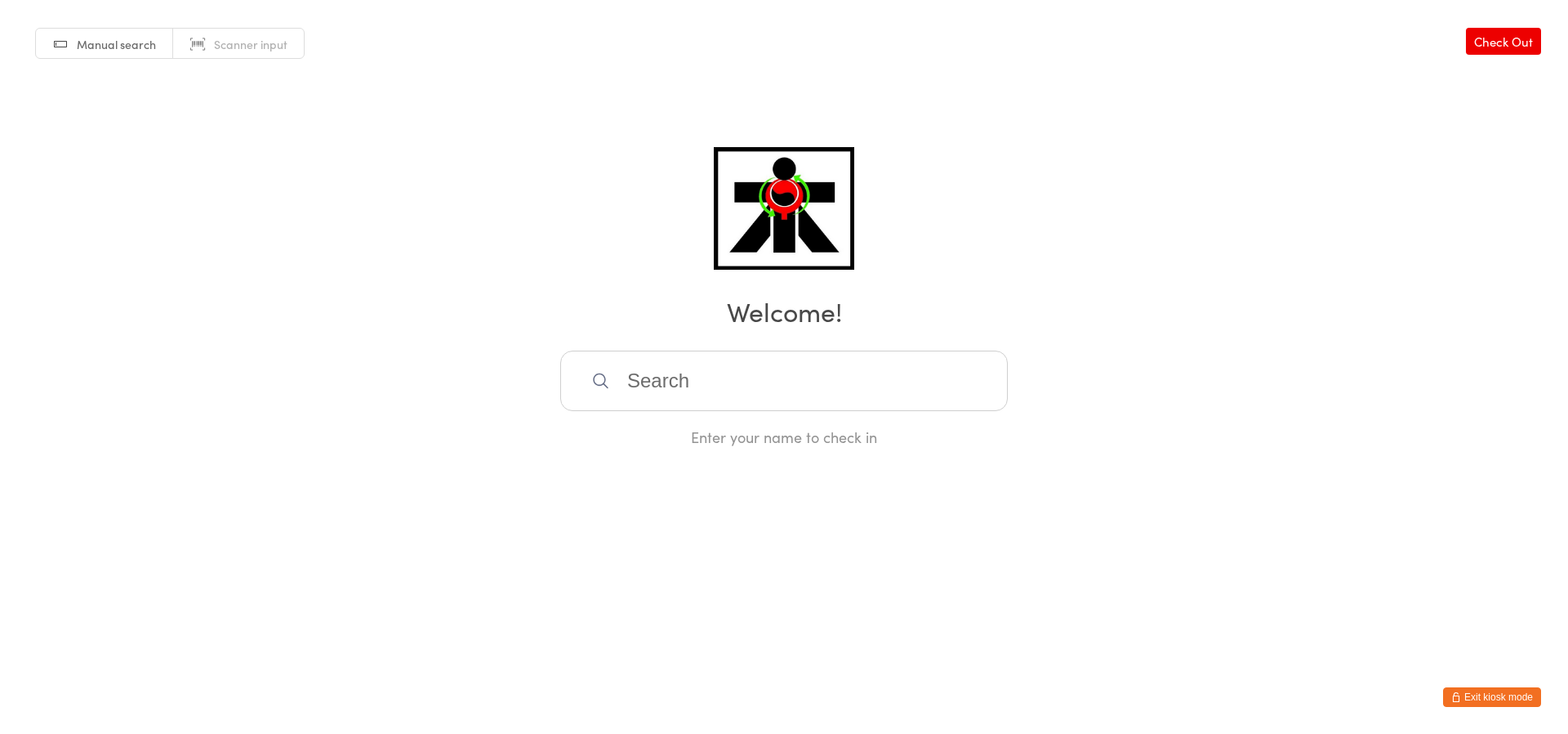
click at [969, 363] on input "search" at bounding box center [784, 380] width 448 height 60
click at [968, 363] on input "search" at bounding box center [784, 380] width 448 height 60
click at [919, 280] on div "Manual search Scanner input Check Out Welcome! Enter your name to check in" at bounding box center [784, 224] width 1568 height 447
click at [839, 375] on input "search" at bounding box center [784, 380] width 448 height 60
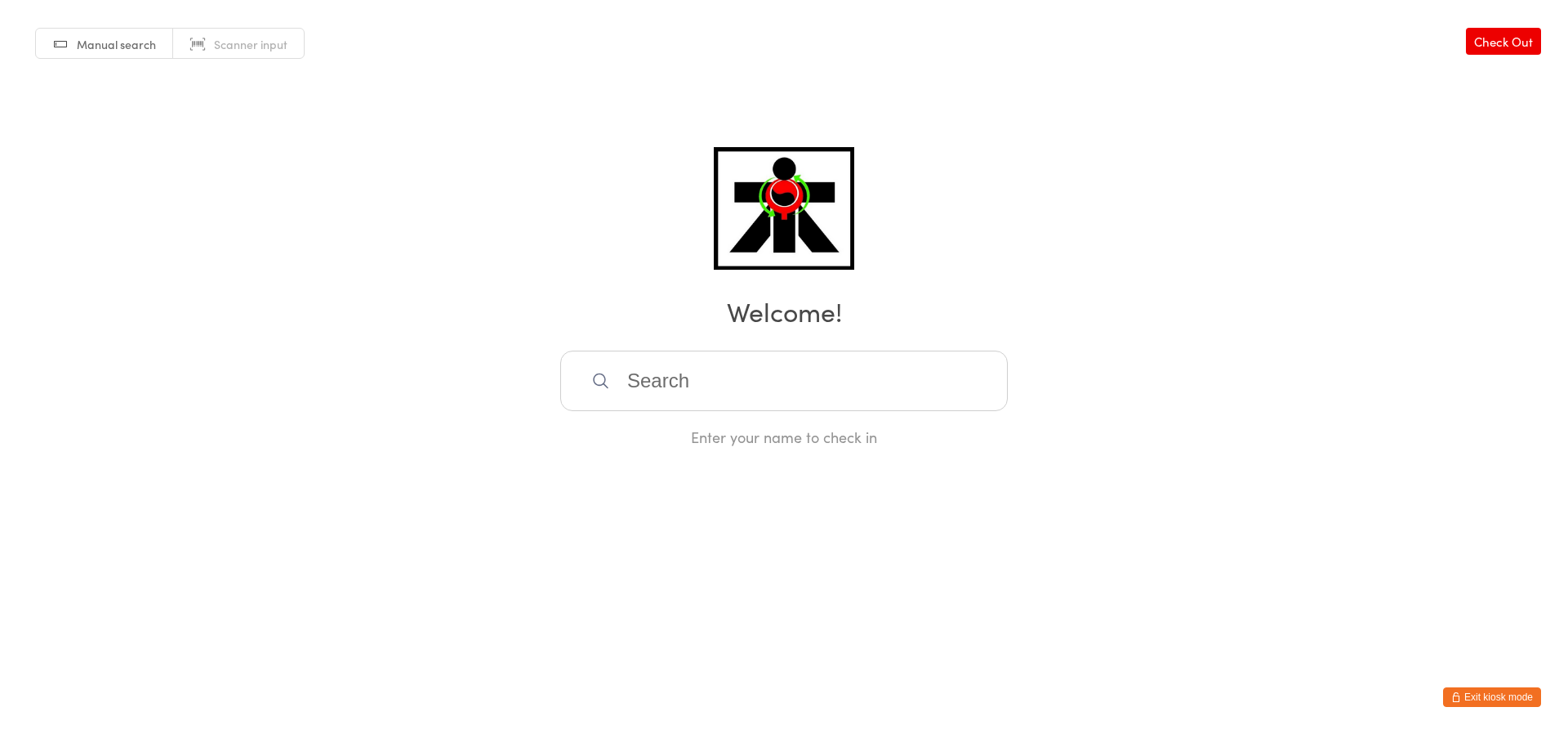
click at [839, 375] on input "search" at bounding box center [784, 380] width 448 height 60
click at [746, 379] on input "search" at bounding box center [784, 380] width 448 height 60
click at [747, 394] on input "search" at bounding box center [784, 380] width 448 height 60
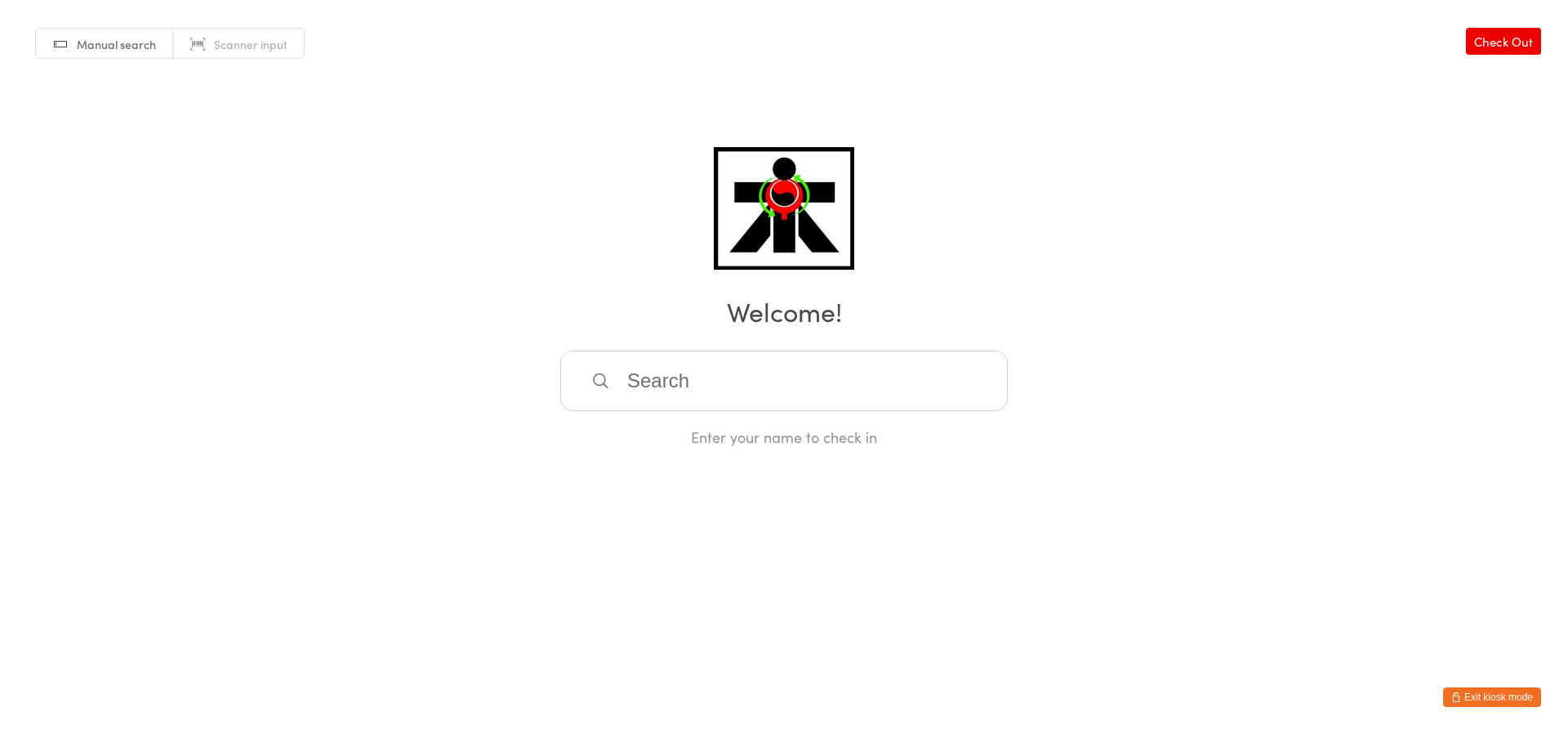
click at [751, 379] on input "search" at bounding box center [784, 380] width 448 height 60
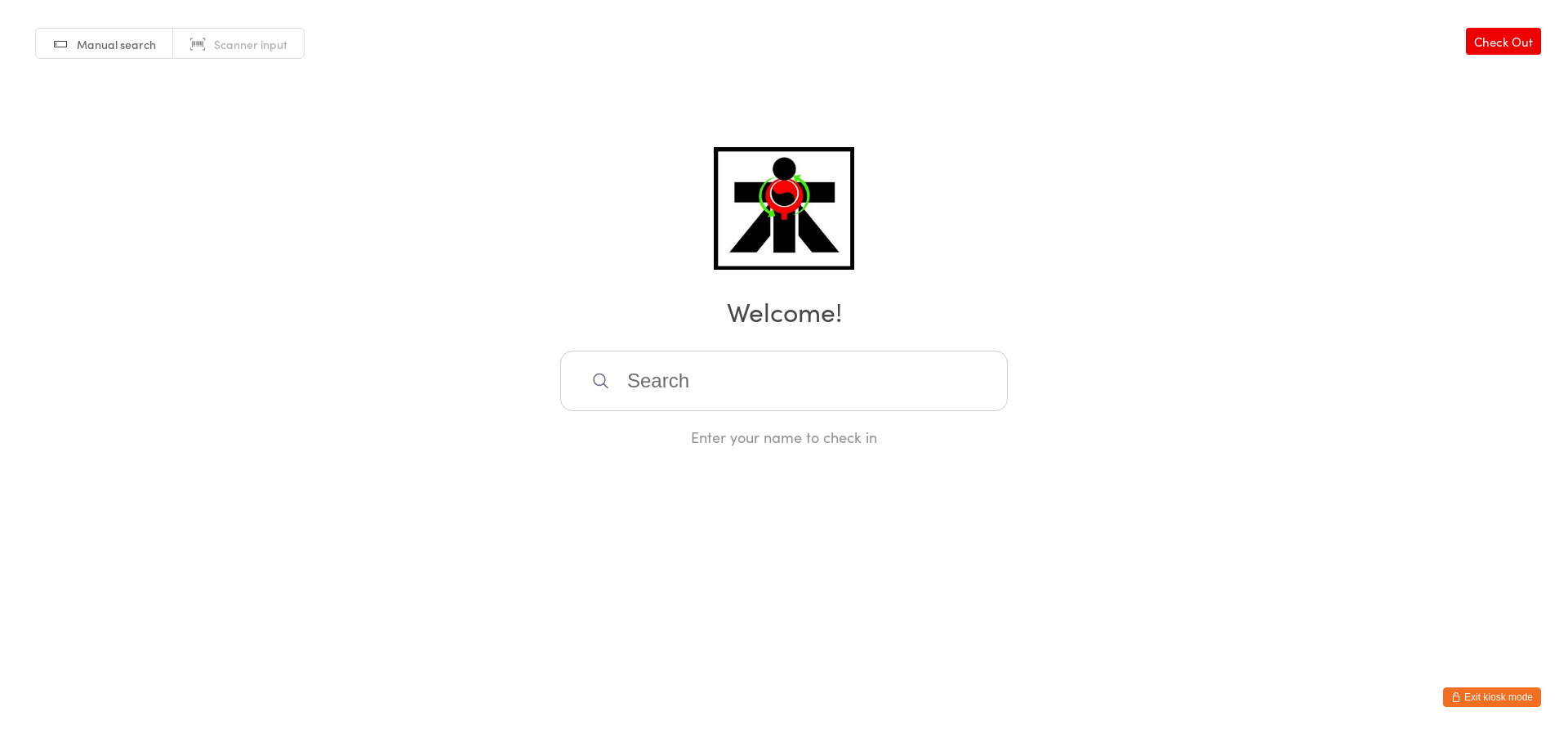
click at [497, 255] on div "Manual search Scanner input Check Out Welcome! Enter your name to check in" at bounding box center [784, 224] width 1568 height 447
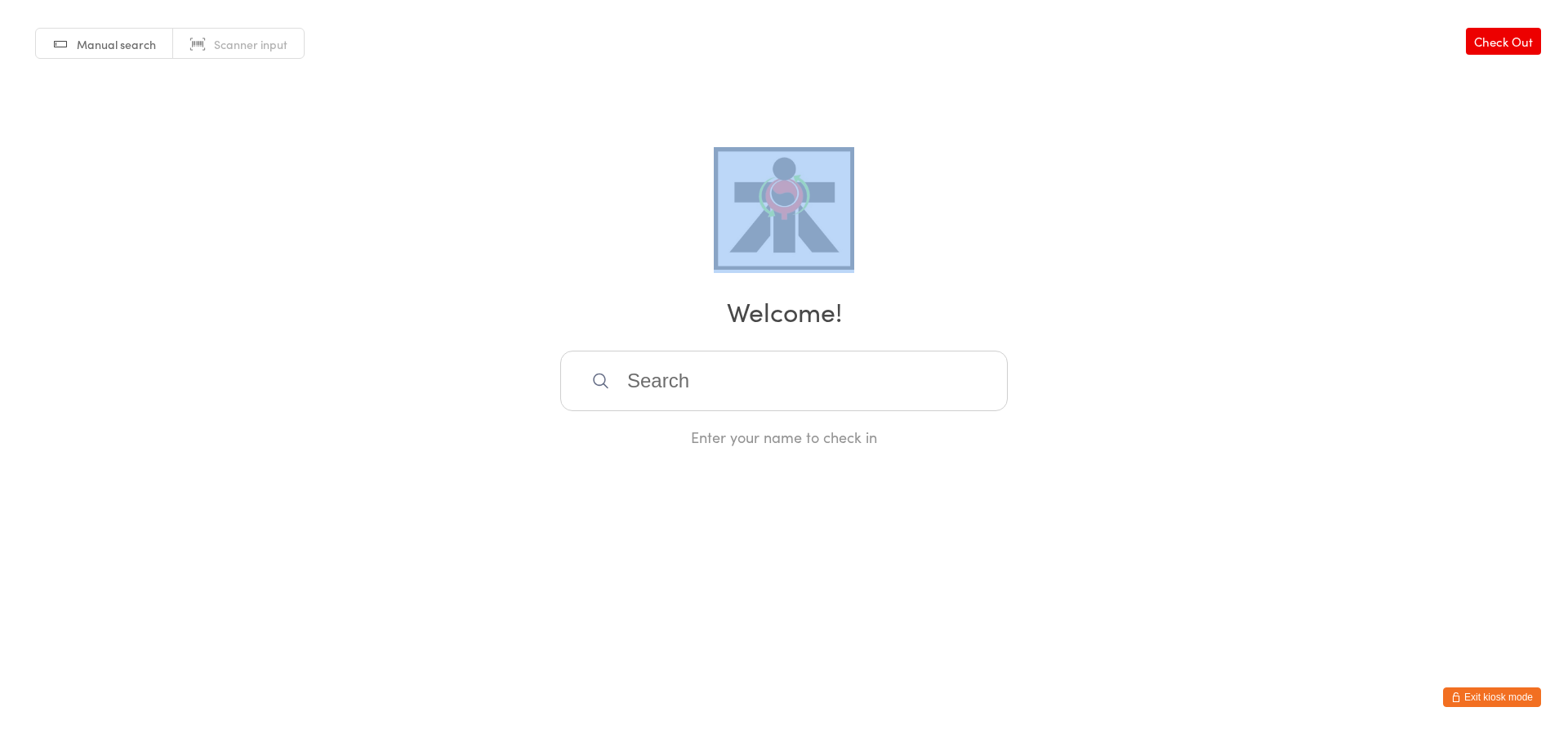
click at [497, 255] on div "Manual search Scanner input Check Out Welcome! Enter your name to check in" at bounding box center [784, 224] width 1568 height 447
click at [501, 226] on div "Manual search Scanner input Check Out Welcome! Enter your name to check in" at bounding box center [784, 224] width 1568 height 447
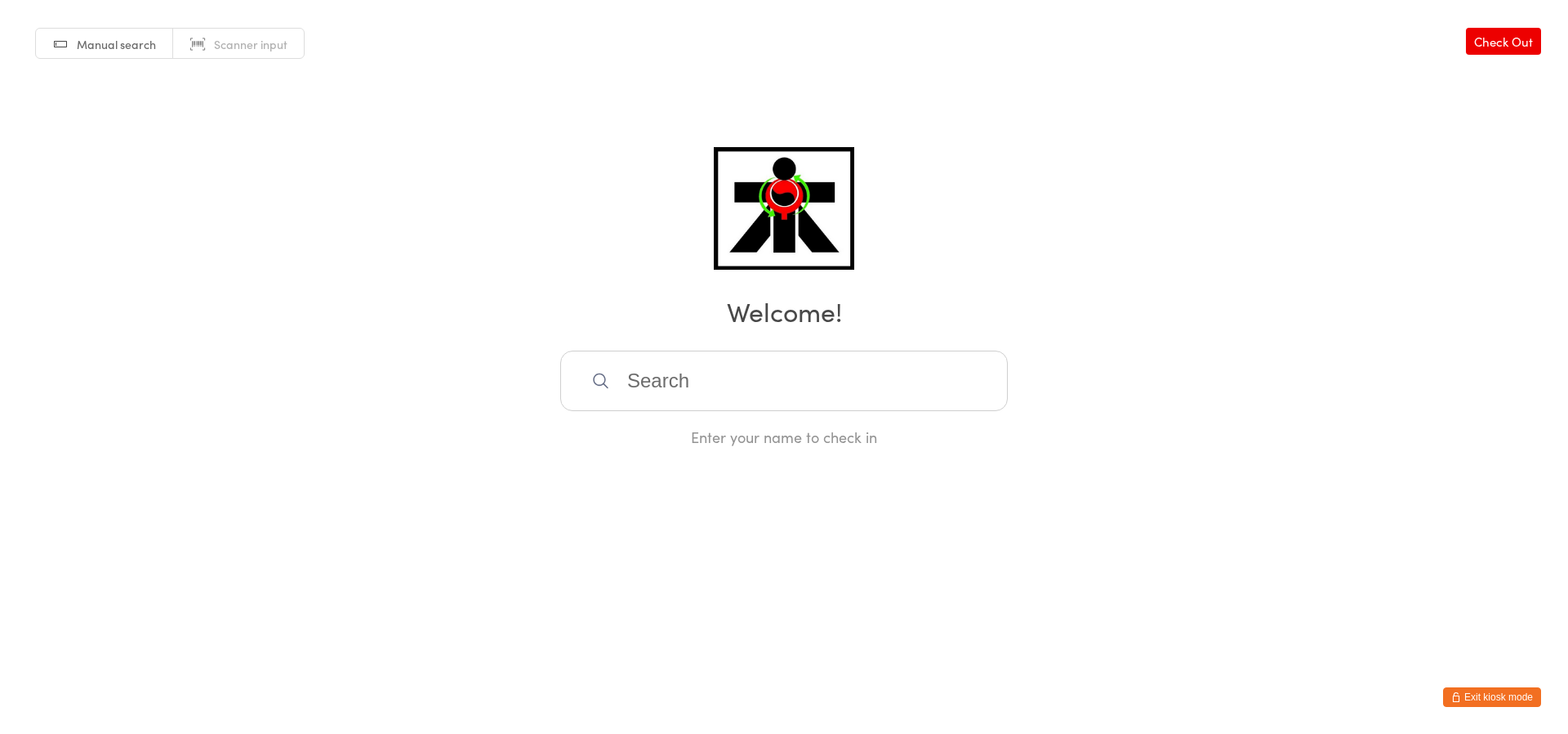
drag, startPoint x: 575, startPoint y: 308, endPoint x: 545, endPoint y: 304, distance: 30.3
click at [541, 306] on div "Manual search Scanner input Check Out Welcome! Enter your name to check in" at bounding box center [784, 224] width 1568 height 447
click at [630, 271] on div "Manual search Scanner input Check Out Welcome! Enter your name to check in" at bounding box center [784, 224] width 1568 height 447
click at [631, 266] on div "Manual search Scanner input Check Out Welcome! Enter your name to check in" at bounding box center [784, 224] width 1568 height 447
click at [632, 266] on div "Manual search Scanner input Check Out Welcome! Enter your name to check in" at bounding box center [784, 224] width 1568 height 447
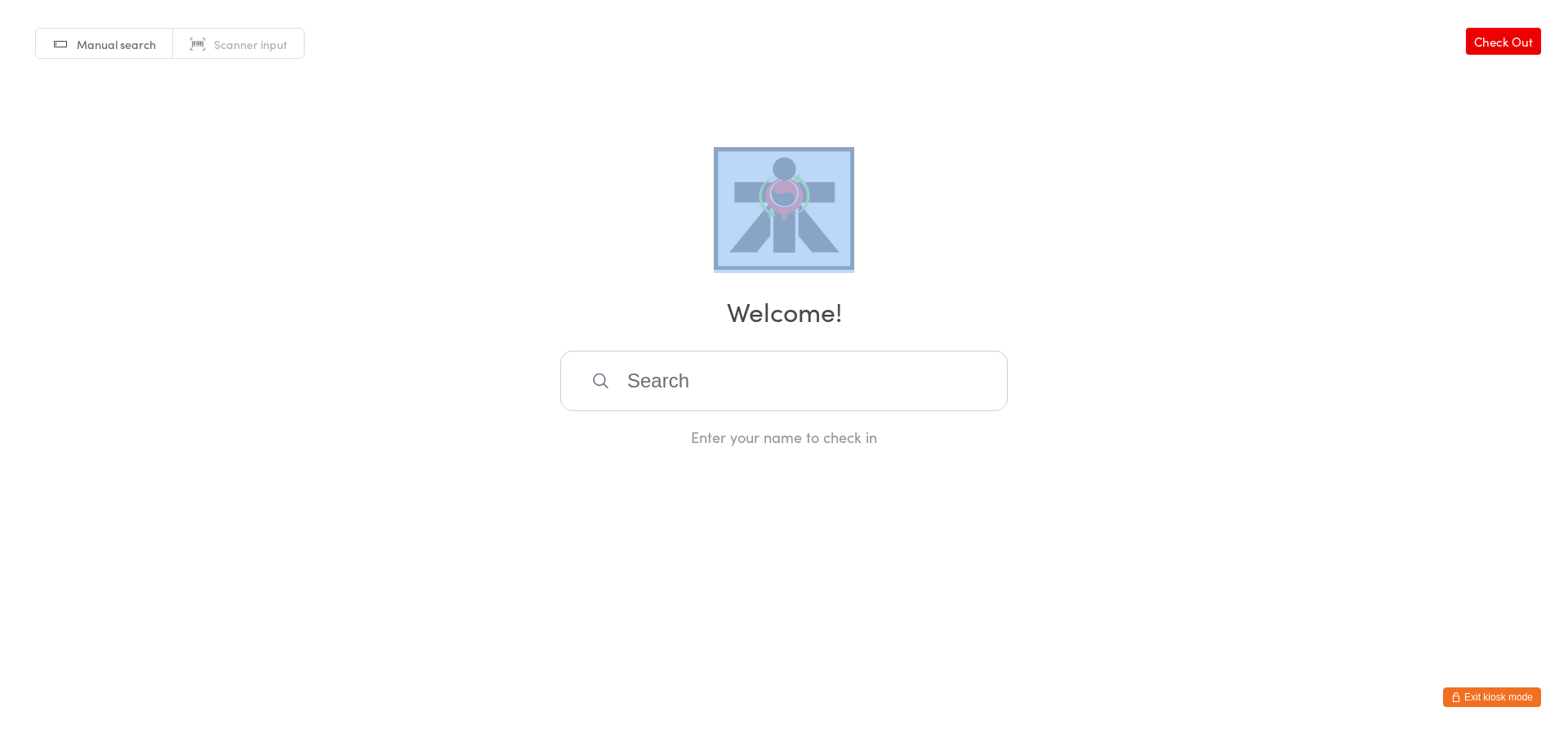
drag, startPoint x: 622, startPoint y: 250, endPoint x: 622, endPoint y: 291, distance: 41.0
click at [622, 291] on div "Manual search Scanner input Check Out Welcome! Enter your name to check in" at bounding box center [784, 224] width 1568 height 447
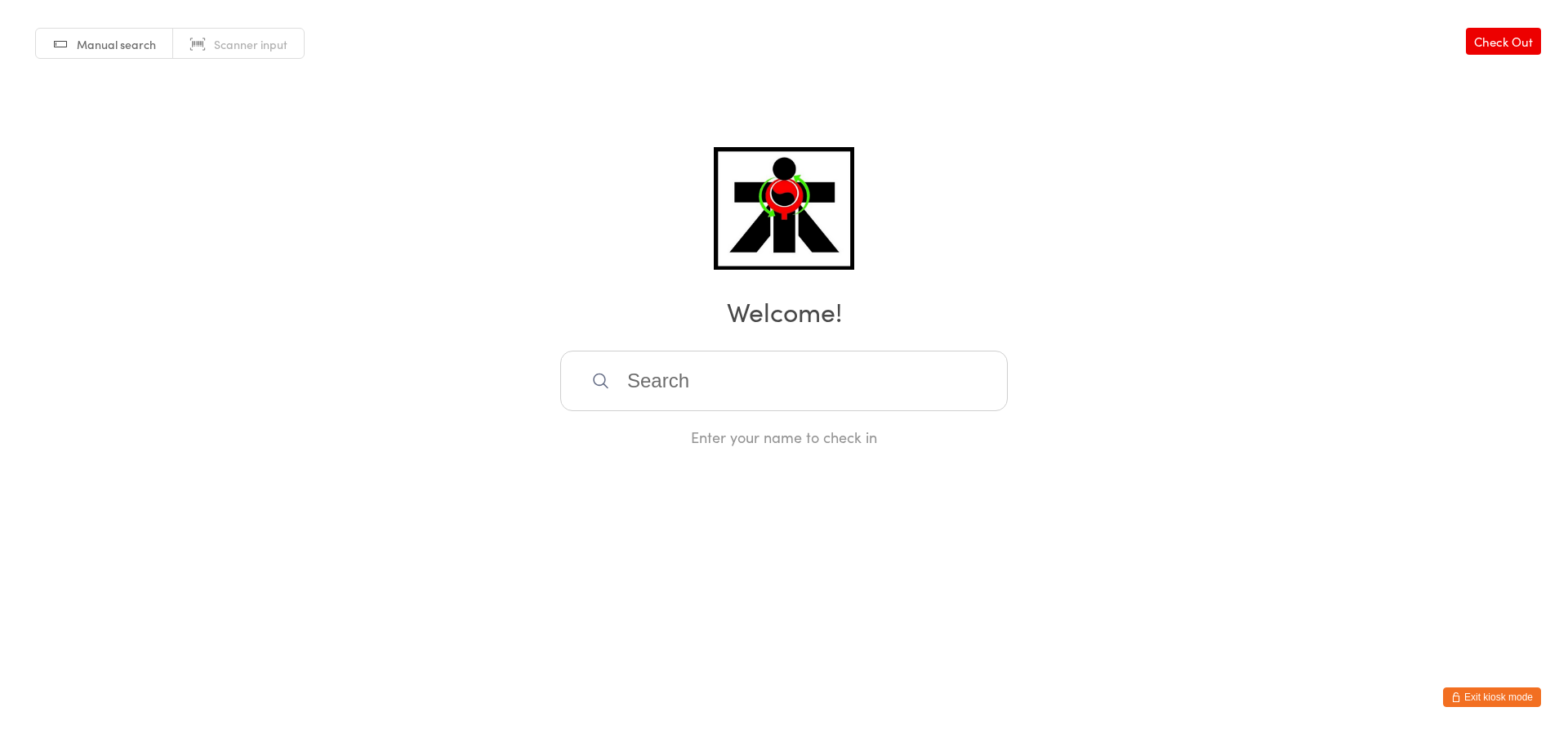
click at [630, 266] on div "Manual search Scanner input Check Out Welcome! Enter your name to check in" at bounding box center [784, 224] width 1568 height 447
drag, startPoint x: 291, startPoint y: 165, endPoint x: 280, endPoint y: 166, distance: 11.0
click at [280, 166] on div "Manual search Scanner input Check Out Welcome! Enter your name to check in" at bounding box center [784, 224] width 1568 height 447
drag, startPoint x: 280, startPoint y: 166, endPoint x: 346, endPoint y: 154, distance: 67.1
click at [280, 169] on div "Manual search Scanner input Check Out Welcome! Enter your name to check in" at bounding box center [784, 224] width 1568 height 447
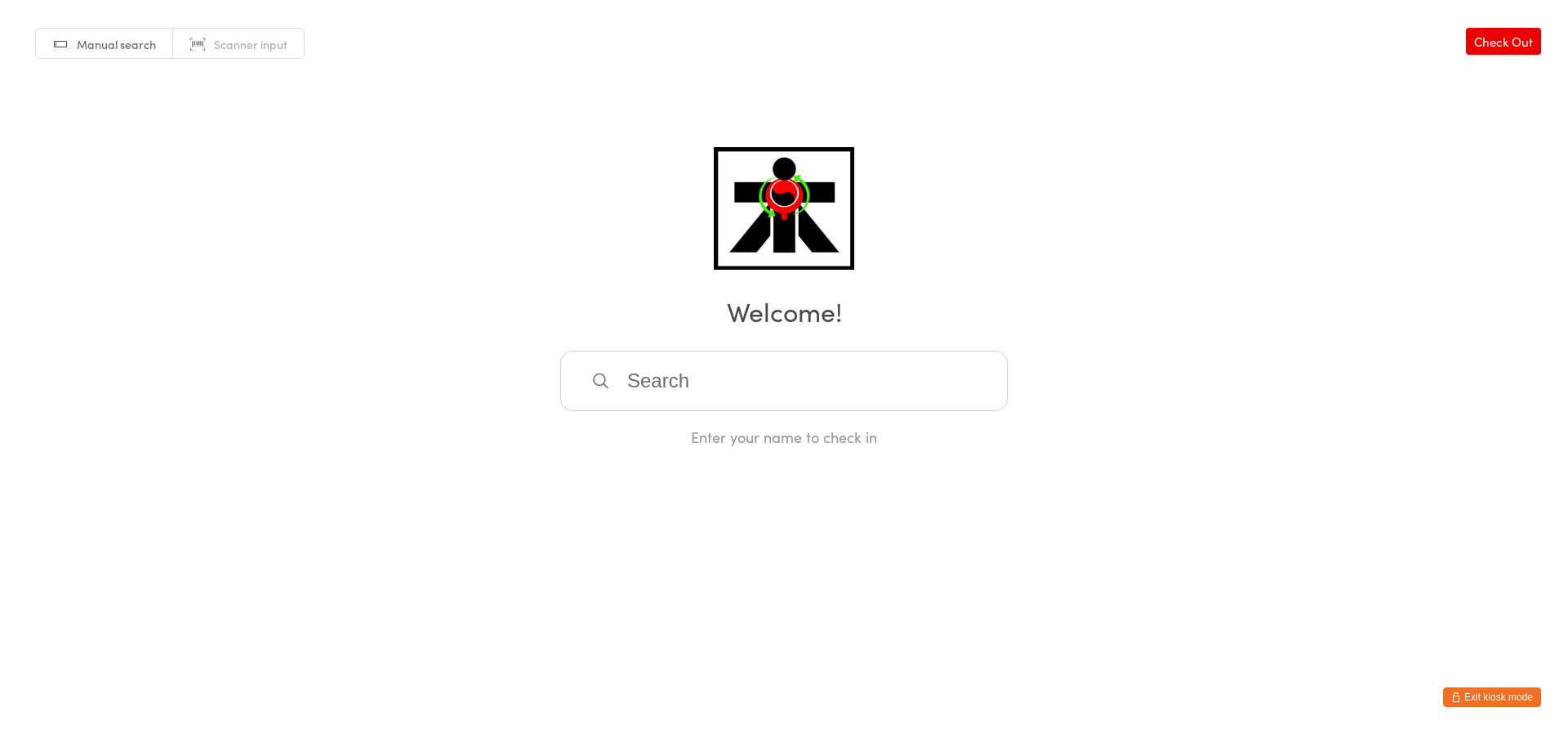
drag, startPoint x: 346, startPoint y: 154, endPoint x: 350, endPoint y: 305, distance: 151.1
click at [343, 193] on div "Manual search Scanner input Check Out Welcome! Enter your name to check in" at bounding box center [784, 224] width 1568 height 447
click at [350, 305] on h2 "Welcome!" at bounding box center [784, 311] width 1535 height 37
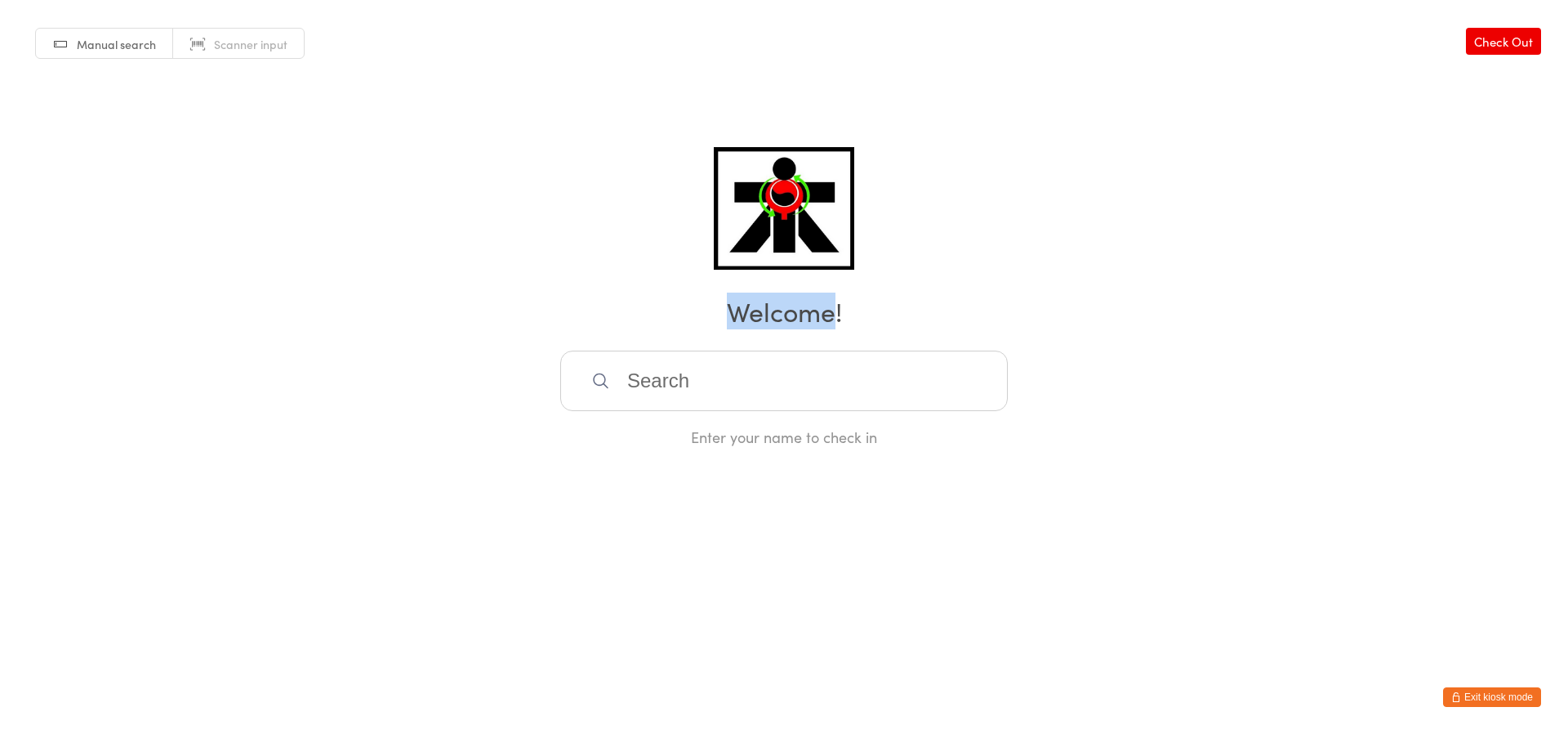
drag, startPoint x: 350, startPoint y: 305, endPoint x: 340, endPoint y: 319, distance: 17.2
click at [331, 316] on h2 "Welcome!" at bounding box center [784, 311] width 1535 height 37
drag, startPoint x: 340, startPoint y: 319, endPoint x: 318, endPoint y: 464, distance: 146.7
click at [332, 354] on div "Manual search Scanner input Check Out Welcome! Enter your name to check in" at bounding box center [784, 224] width 1568 height 447
click at [317, 464] on html "You have now entered Kiosk Mode. Members will be able to check themselves in us…" at bounding box center [784, 367] width 1568 height 734
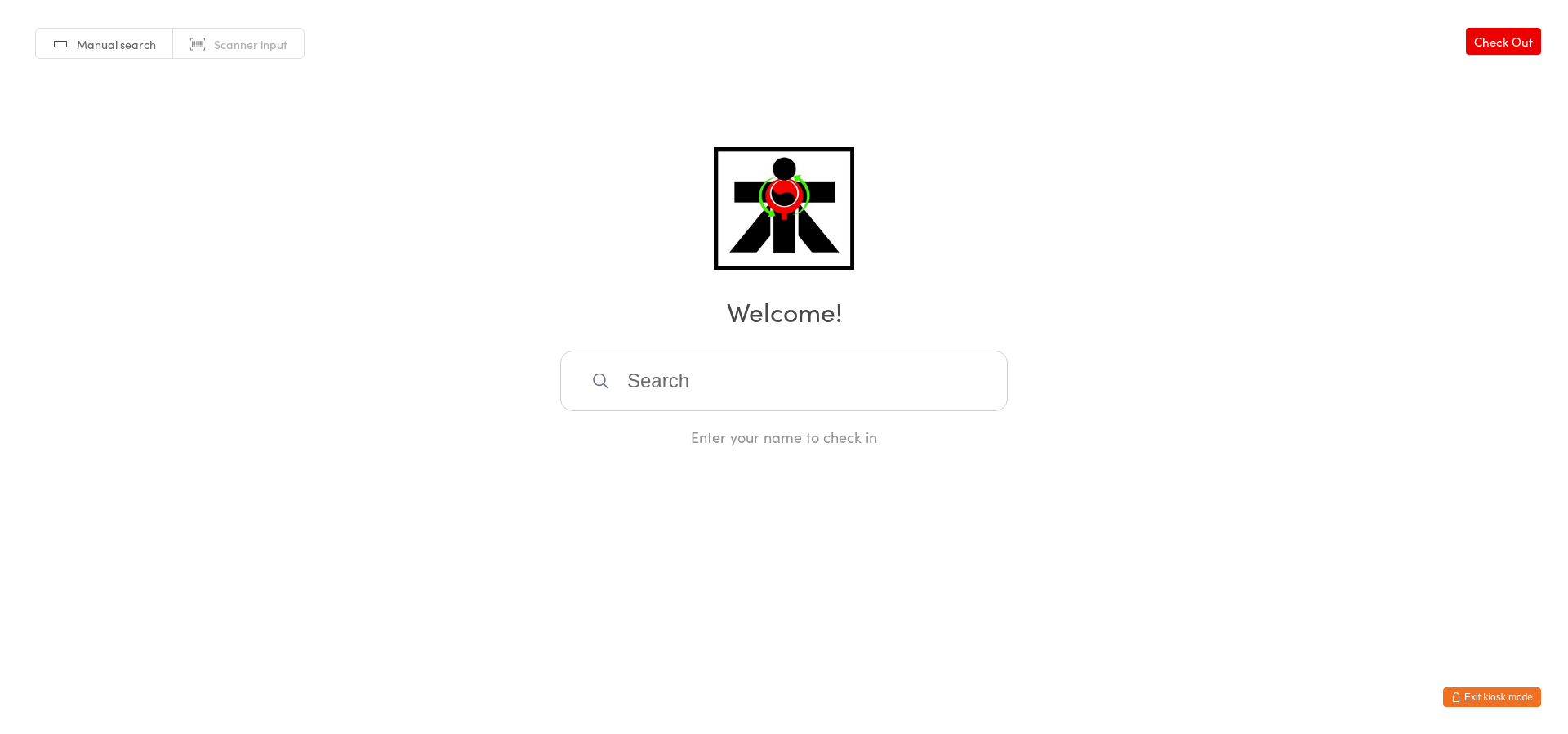
click at [324, 464] on html "You have now entered Kiosk Mode. Members will be able to check themselves in us…" at bounding box center [784, 367] width 1568 height 734
click at [311, 469] on html "You have now entered Kiosk Mode. Members will be able to check themselves in us…" at bounding box center [784, 367] width 1568 height 734
drag, startPoint x: 311, startPoint y: 469, endPoint x: 299, endPoint y: 504, distance: 37.0
click at [310, 473] on html "You have now entered Kiosk Mode. Members will be able to check themselves in us…" at bounding box center [784, 367] width 1568 height 734
click at [299, 504] on html "You have now entered Kiosk Mode. Members will be able to check themselves in us…" at bounding box center [784, 367] width 1568 height 734
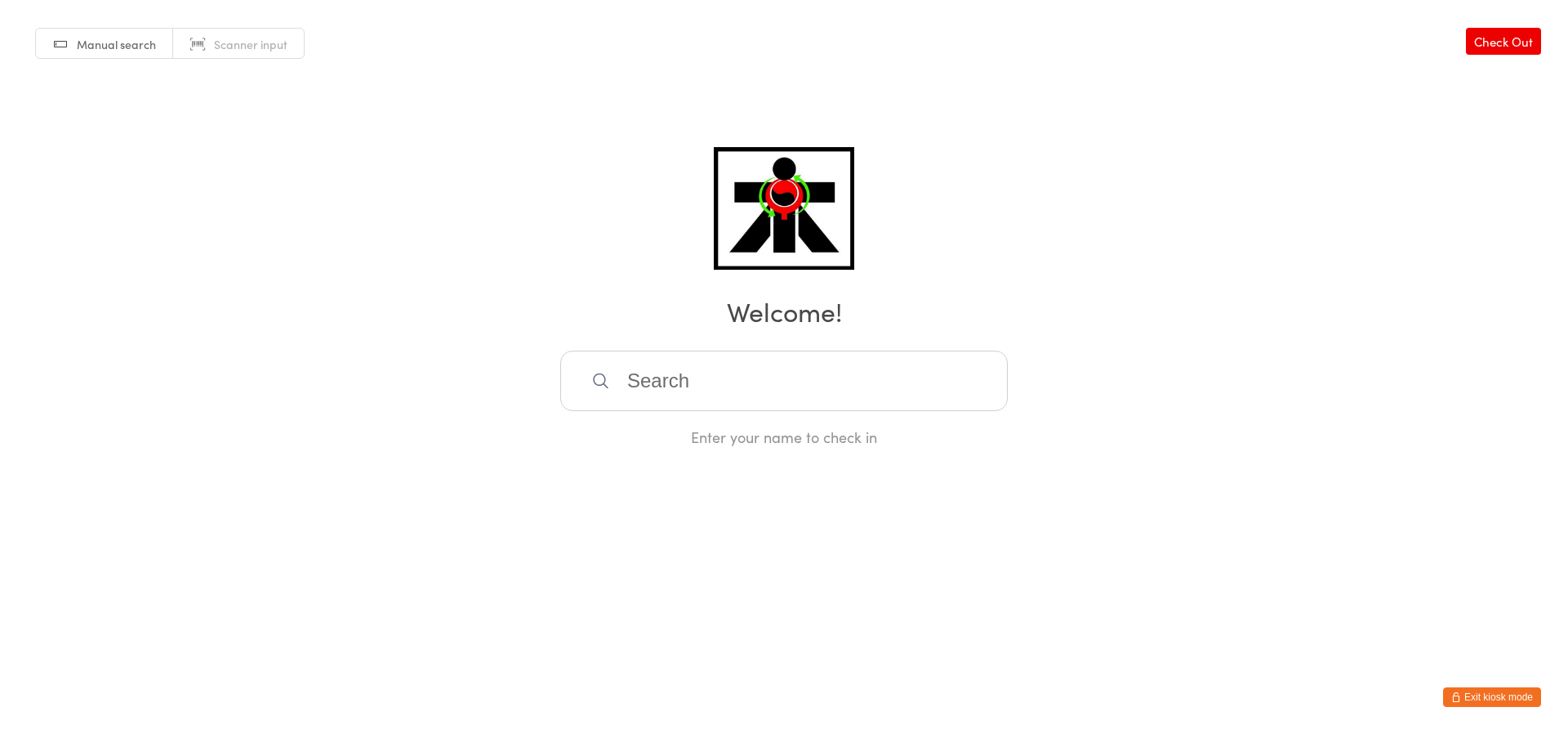
click at [299, 502] on html "You have now entered Kiosk Mode. Members will be able to check themselves in us…" at bounding box center [784, 367] width 1568 height 734
click at [302, 502] on html "You have now entered Kiosk Mode. Members will be able to check themselves in us…" at bounding box center [784, 367] width 1568 height 734
drag, startPoint x: 321, startPoint y: 148, endPoint x: 352, endPoint y: 208, distance: 67.5
click at [321, 151] on div "Manual search Scanner input Check Out Welcome! Enter your name to check in" at bounding box center [784, 224] width 1568 height 447
click at [352, 208] on div "Manual search Scanner input Check Out Welcome! Enter your name to check in" at bounding box center [784, 224] width 1568 height 447
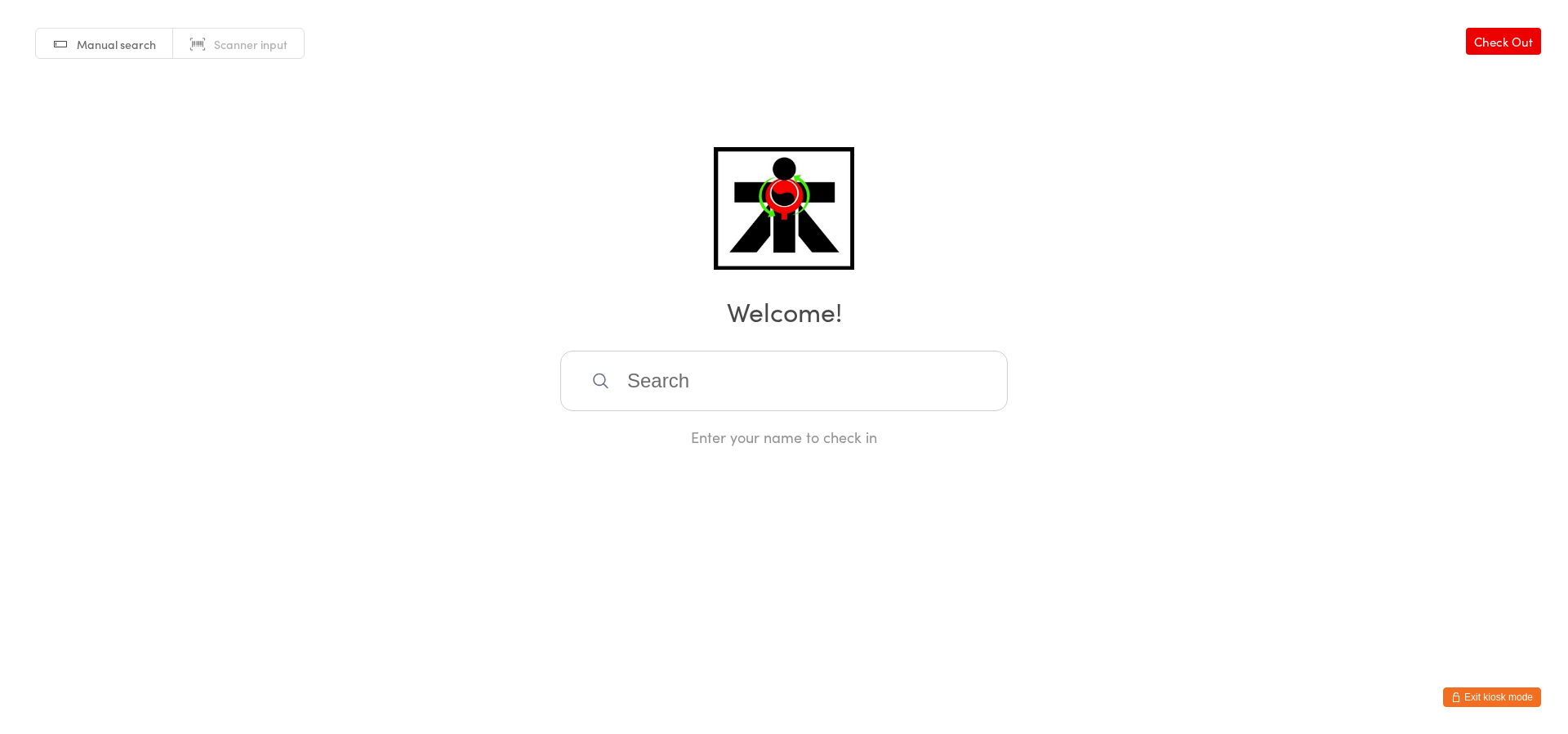
click at [352, 208] on div "Manual search Scanner input Check Out Welcome! Enter your name to check in" at bounding box center [784, 224] width 1568 height 447
click at [353, 209] on div "Manual search Scanner input Check Out Welcome! Enter your name to check in" at bounding box center [784, 224] width 1568 height 447
click at [383, 346] on div "Manual search Scanner input Check Out Welcome! Enter your name to check in" at bounding box center [784, 224] width 1568 height 447
drag, startPoint x: 465, startPoint y: 76, endPoint x: 595, endPoint y: 374, distance: 325.1
click at [496, 152] on div "Manual search Scanner input Check Out Welcome! Enter your name to check in" at bounding box center [784, 224] width 1568 height 447
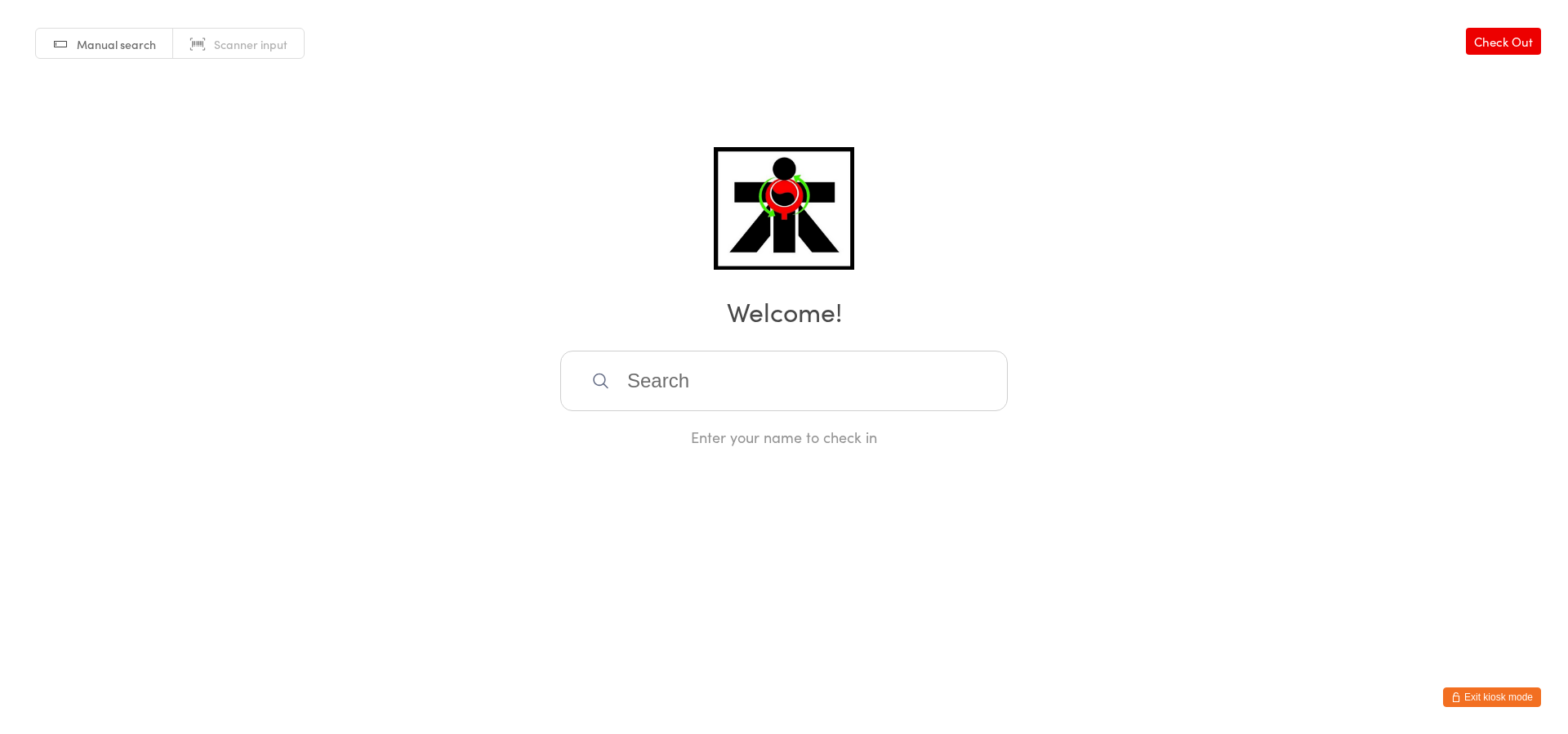
drag, startPoint x: 595, startPoint y: 374, endPoint x: 579, endPoint y: 455, distance: 82.6
click at [591, 419] on div "Enter your name to check in" at bounding box center [784, 399] width 448 height 97
drag, startPoint x: 612, startPoint y: 463, endPoint x: 619, endPoint y: 518, distance: 55.4
click at [615, 496] on html "You have now entered Kiosk Mode. Members will be able to check themselves in us…" at bounding box center [784, 367] width 1568 height 734
click at [619, 518] on html "You have now entered Kiosk Mode. Members will be able to check themselves in us…" at bounding box center [784, 367] width 1568 height 734
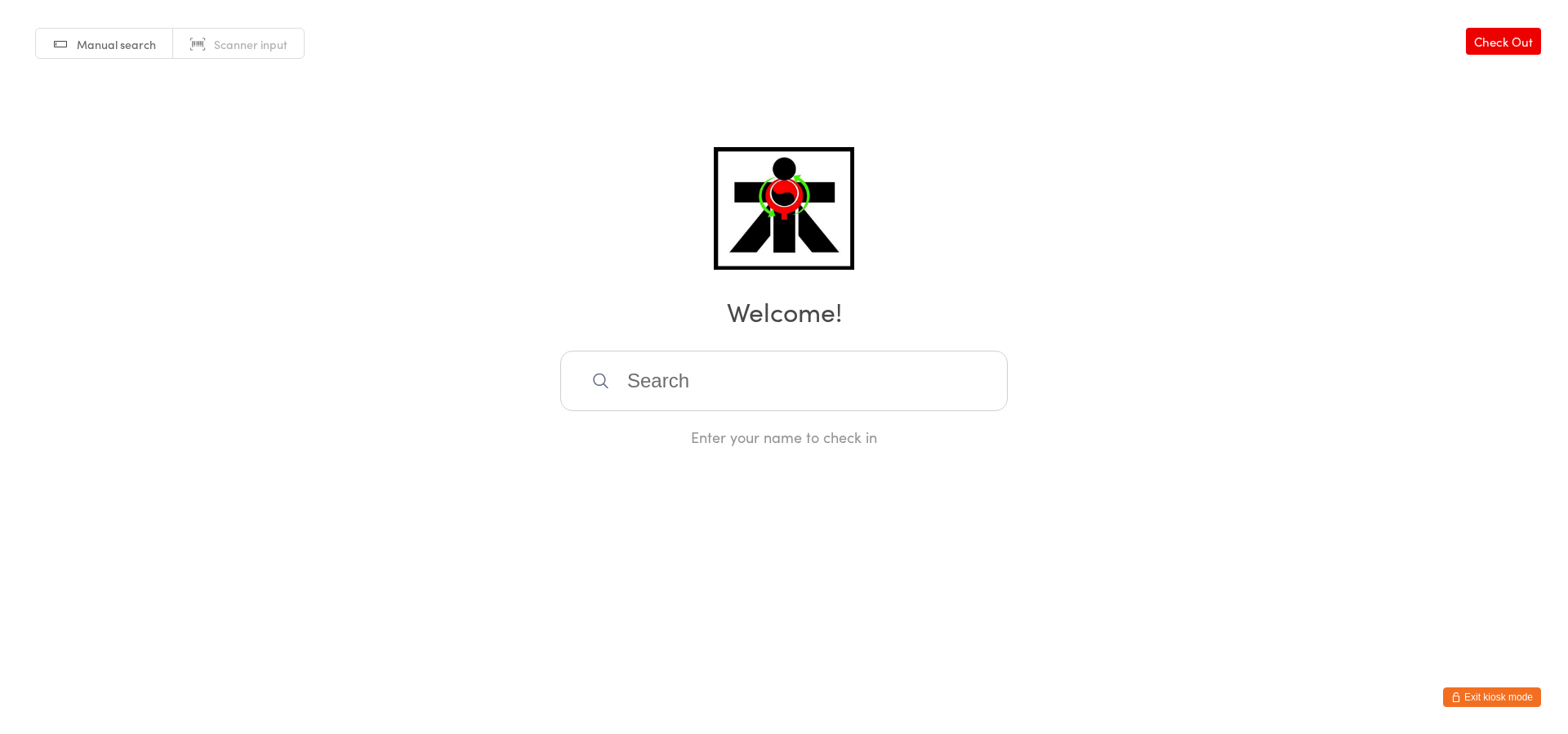
click at [619, 518] on html "You have now entered Kiosk Mode. Members will be able to check themselves in us…" at bounding box center [784, 367] width 1568 height 734
click at [616, 518] on html "You have now entered Kiosk Mode. Members will be able to check themselves in us…" at bounding box center [784, 367] width 1568 height 734
click at [617, 519] on html "You have now entered Kiosk Mode. Members will be able to check themselves in us…" at bounding box center [784, 367] width 1568 height 734
drag, startPoint x: 386, startPoint y: 7, endPoint x: 363, endPoint y: 235, distance: 229.2
click at [363, 235] on div "Manual search Scanner input Check Out Welcome! Enter your name to check in" at bounding box center [784, 224] width 1568 height 447
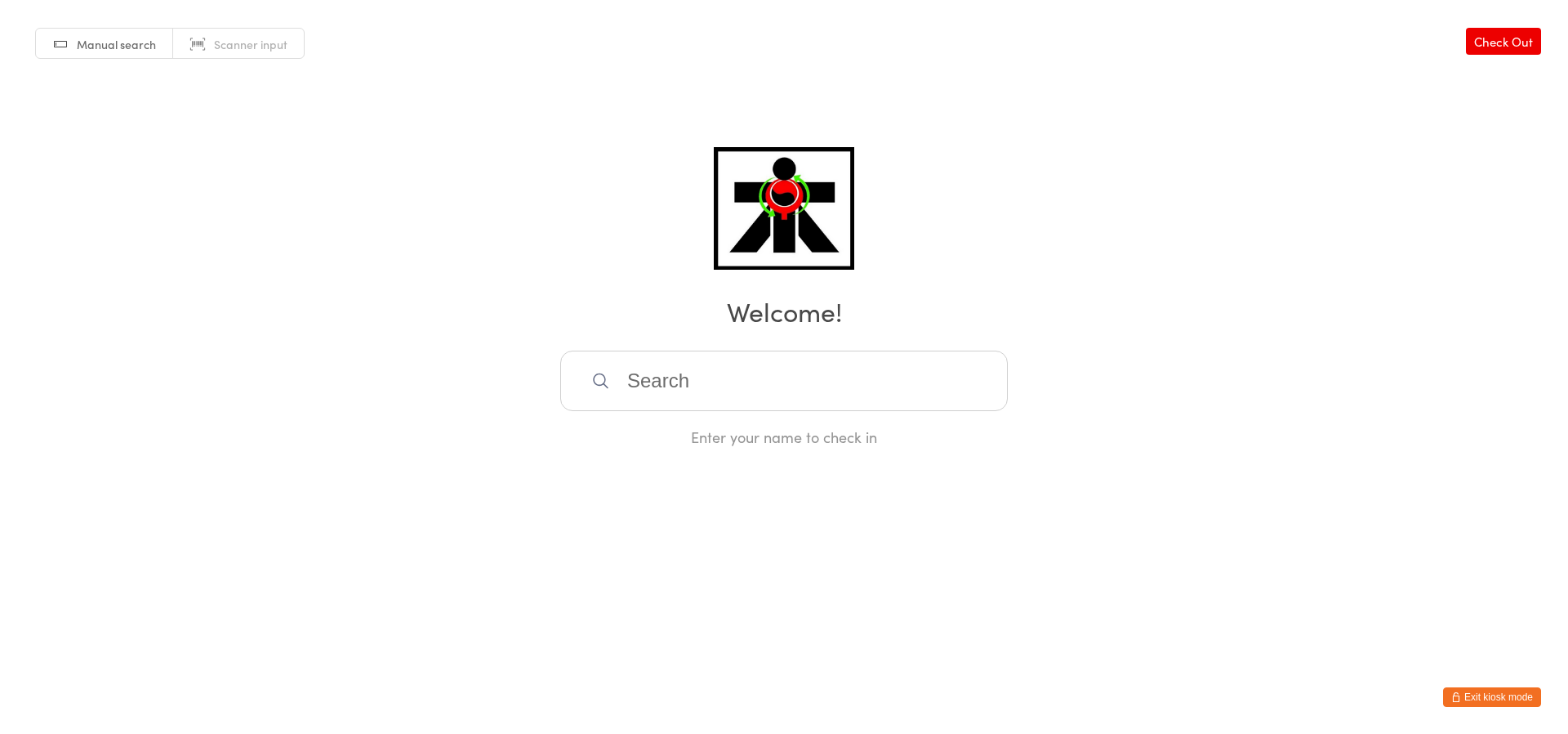
drag, startPoint x: 363, startPoint y: 235, endPoint x: 323, endPoint y: 615, distance: 382.1
click at [363, 236] on div "Manual search Scanner input Check Out Welcome! Enter your name to check in" at bounding box center [784, 224] width 1568 height 447
drag, startPoint x: 323, startPoint y: 615, endPoint x: 363, endPoint y: 761, distance: 151.4
click at [363, 733] on html "You have now entered Kiosk Mode. Members will be able to check themselves in us…" at bounding box center [784, 367] width 1568 height 734
click at [301, 147] on div "Manual search Scanner input Check Out Welcome! Enter your name to check in" at bounding box center [784, 224] width 1568 height 447
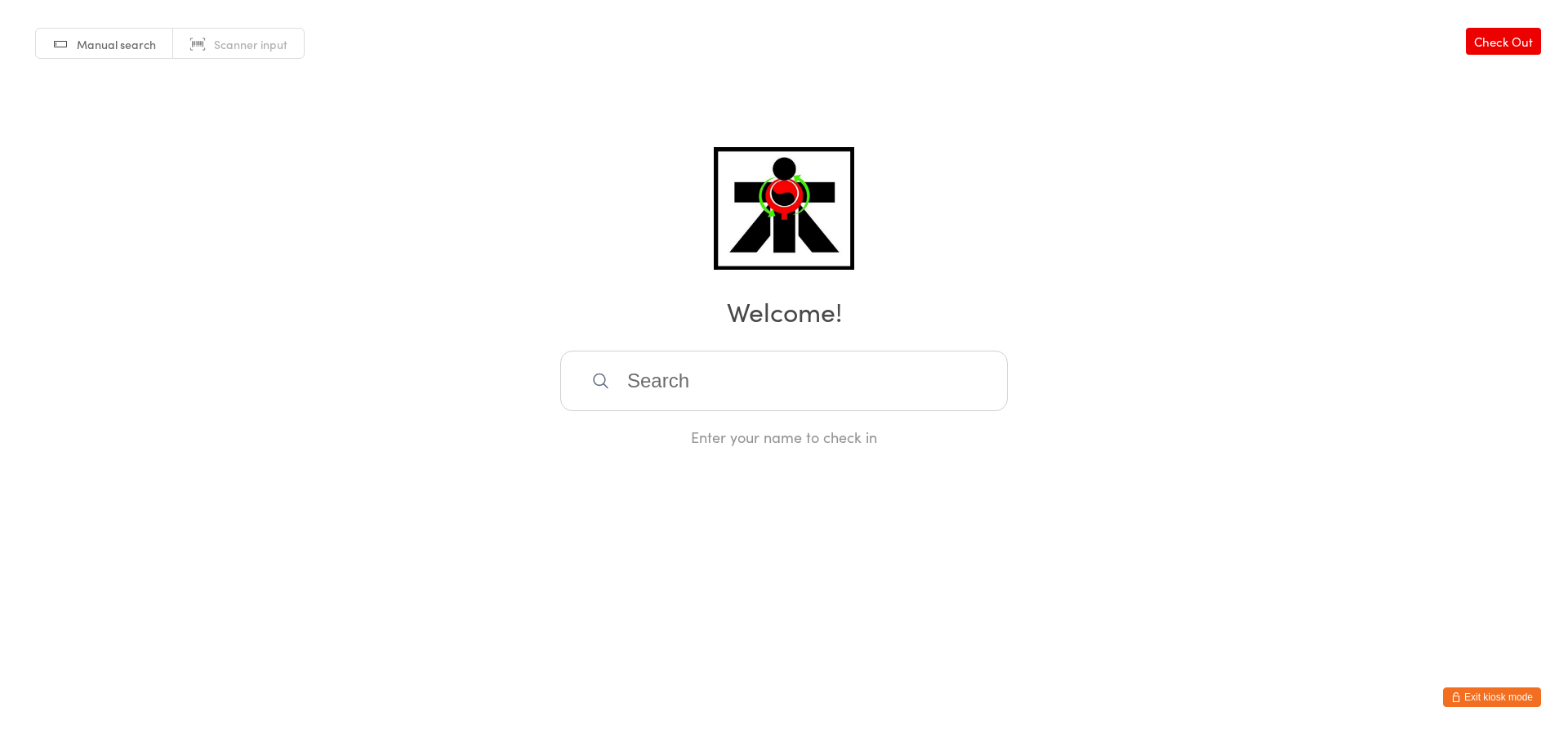
click at [304, 110] on div "Manual search Scanner input Check Out Welcome! Enter your name to check in" at bounding box center [784, 224] width 1568 height 447
click at [303, 80] on div "Manual search Scanner input Check Out Welcome! Enter your name to check in" at bounding box center [784, 224] width 1568 height 447
click at [303, 74] on div "Manual search Scanner input Check Out Welcome! Enter your name to check in" at bounding box center [784, 224] width 1568 height 447
drag, startPoint x: 303, startPoint y: 74, endPoint x: 301, endPoint y: 84, distance: 10.2
click at [301, 84] on div "Manual search Scanner input Check Out Welcome! Enter your name to check in" at bounding box center [784, 224] width 1568 height 447
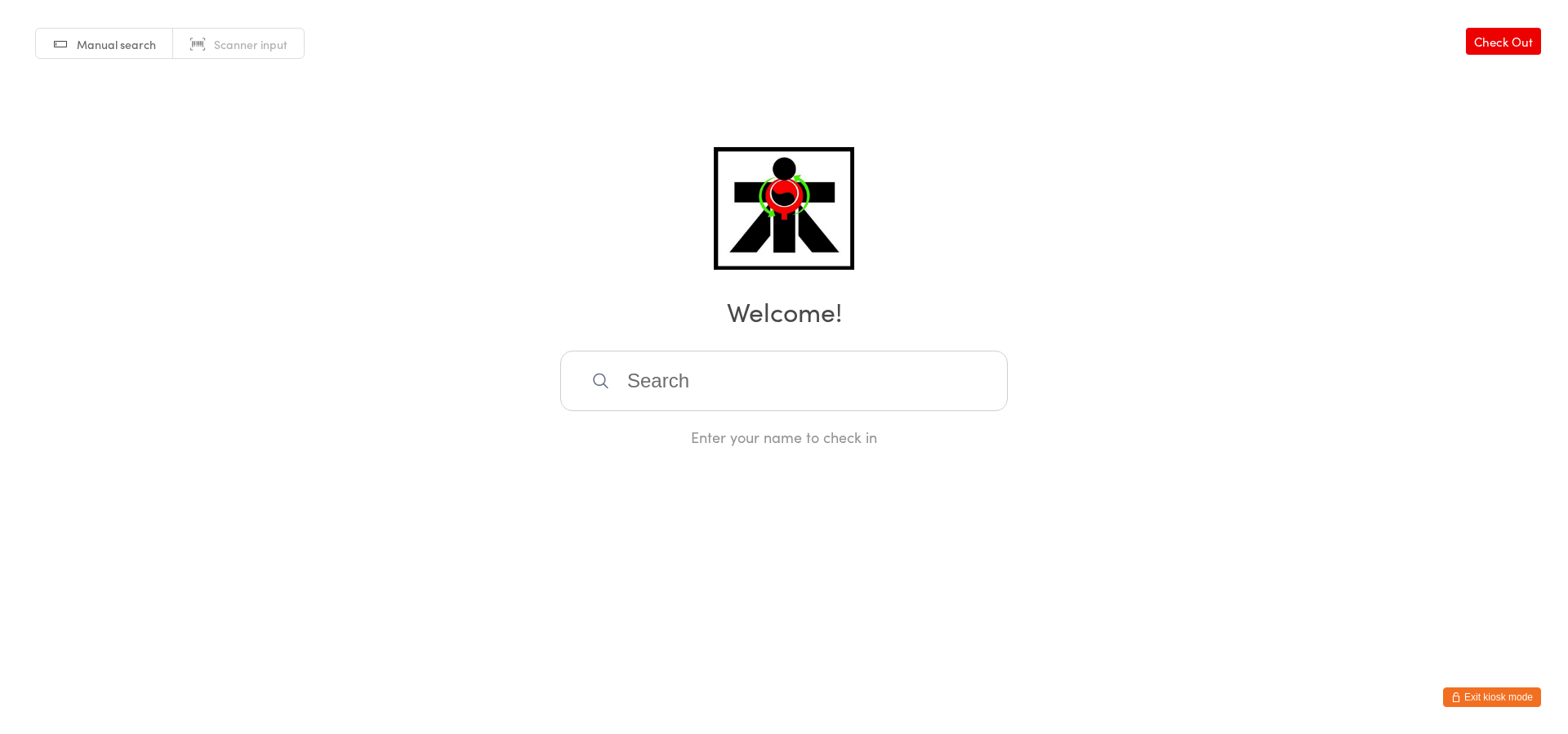
drag, startPoint x: 300, startPoint y: 78, endPoint x: 300, endPoint y: 102, distance: 24.0
click at [300, 109] on div "Manual search Scanner input Check Out Welcome! Enter your name to check in" at bounding box center [784, 224] width 1568 height 447
drag, startPoint x: 300, startPoint y: 100, endPoint x: 300, endPoint y: 109, distance: 9.0
click at [300, 109] on div "Manual search Scanner input Check Out Welcome! Enter your name to check in" at bounding box center [784, 224] width 1568 height 447
click at [301, 108] on div "Manual search Scanner input Check Out Welcome! Enter your name to check in" at bounding box center [784, 224] width 1568 height 447
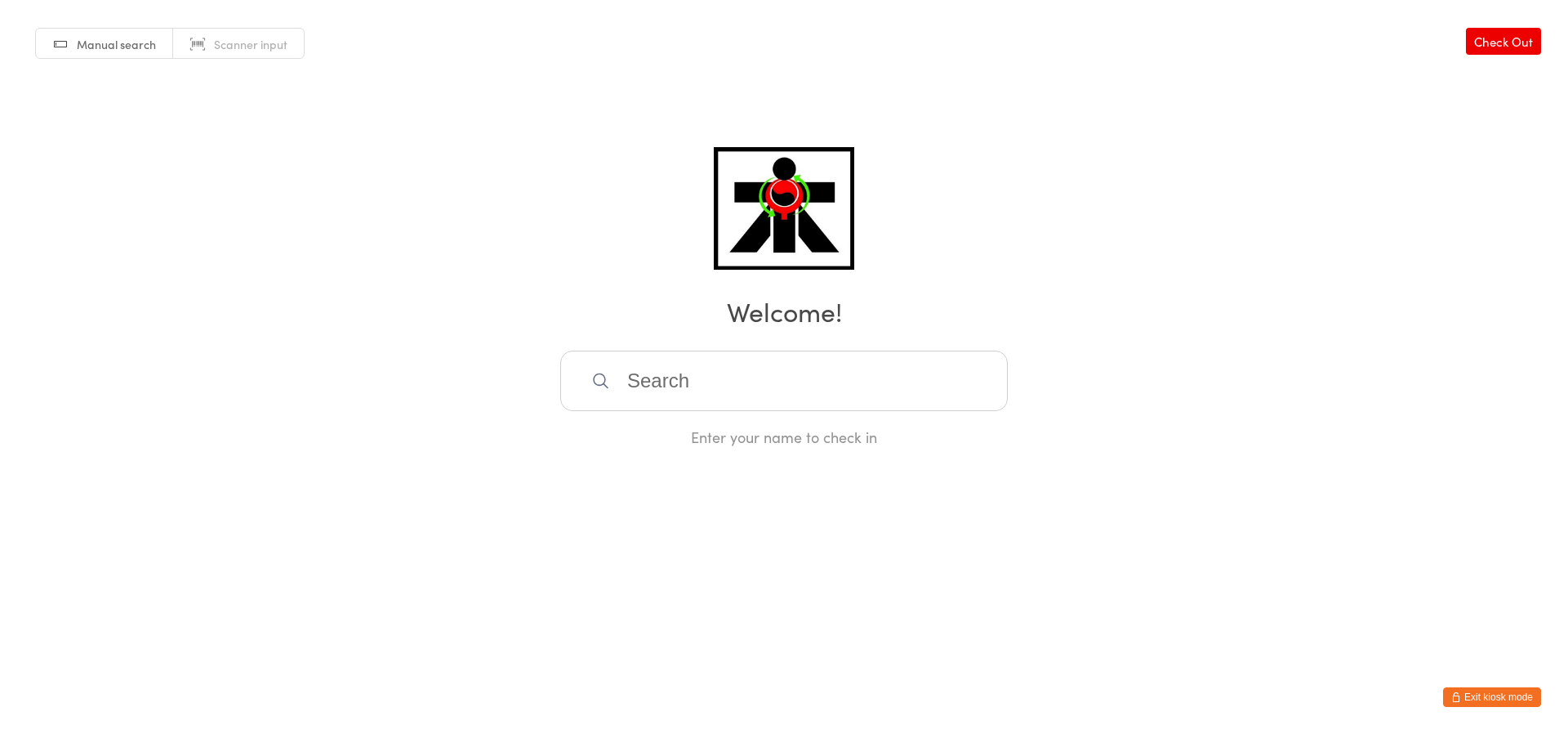
click at [301, 107] on div "Manual search Scanner input Check Out Welcome! Enter your name to check in" at bounding box center [784, 224] width 1568 height 447
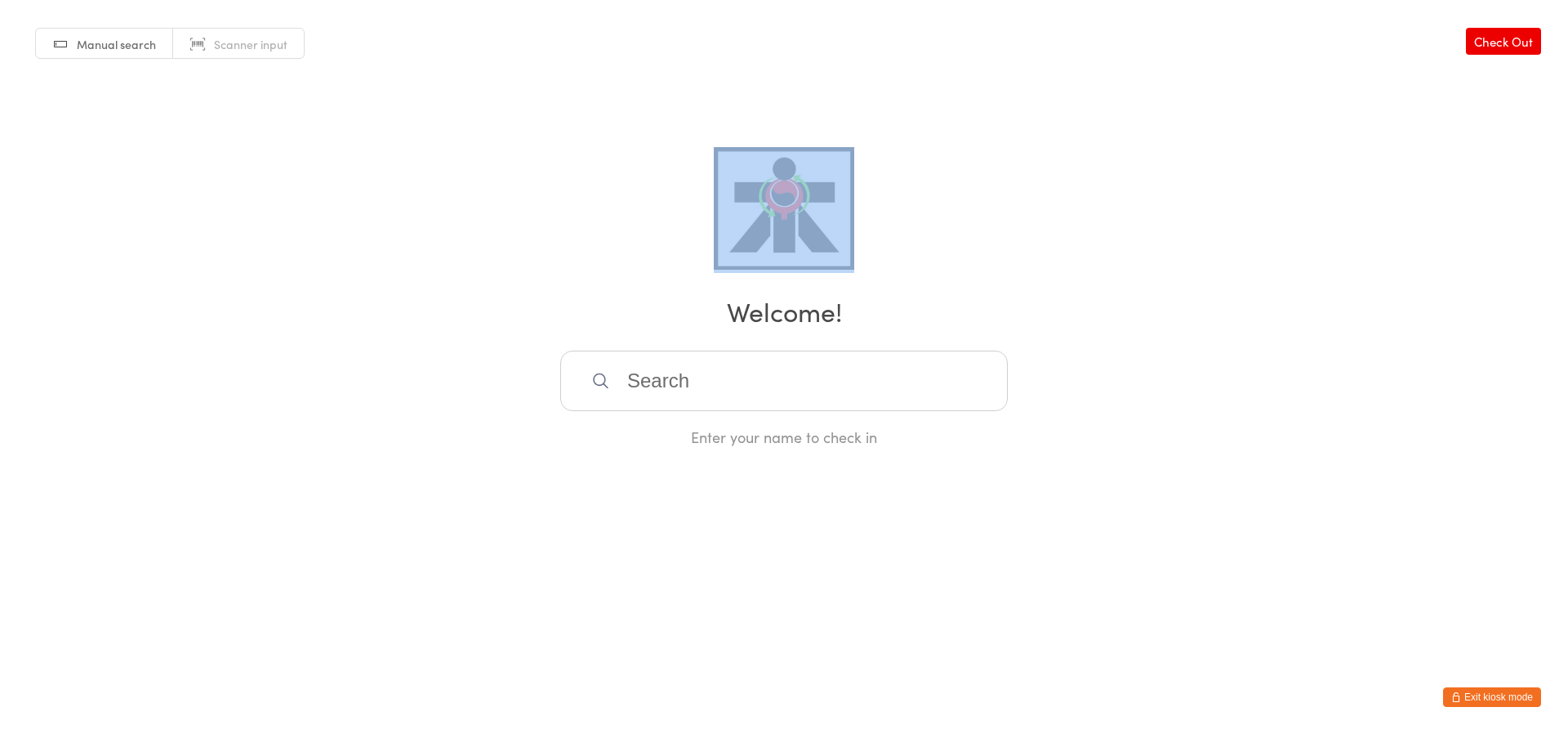
click at [301, 107] on div "Manual search Scanner input Check Out Welcome! Enter your name to check in" at bounding box center [784, 224] width 1568 height 447
click at [379, 156] on div "Manual search Scanner input Check Out Welcome! Enter your name to check in" at bounding box center [784, 224] width 1568 height 447
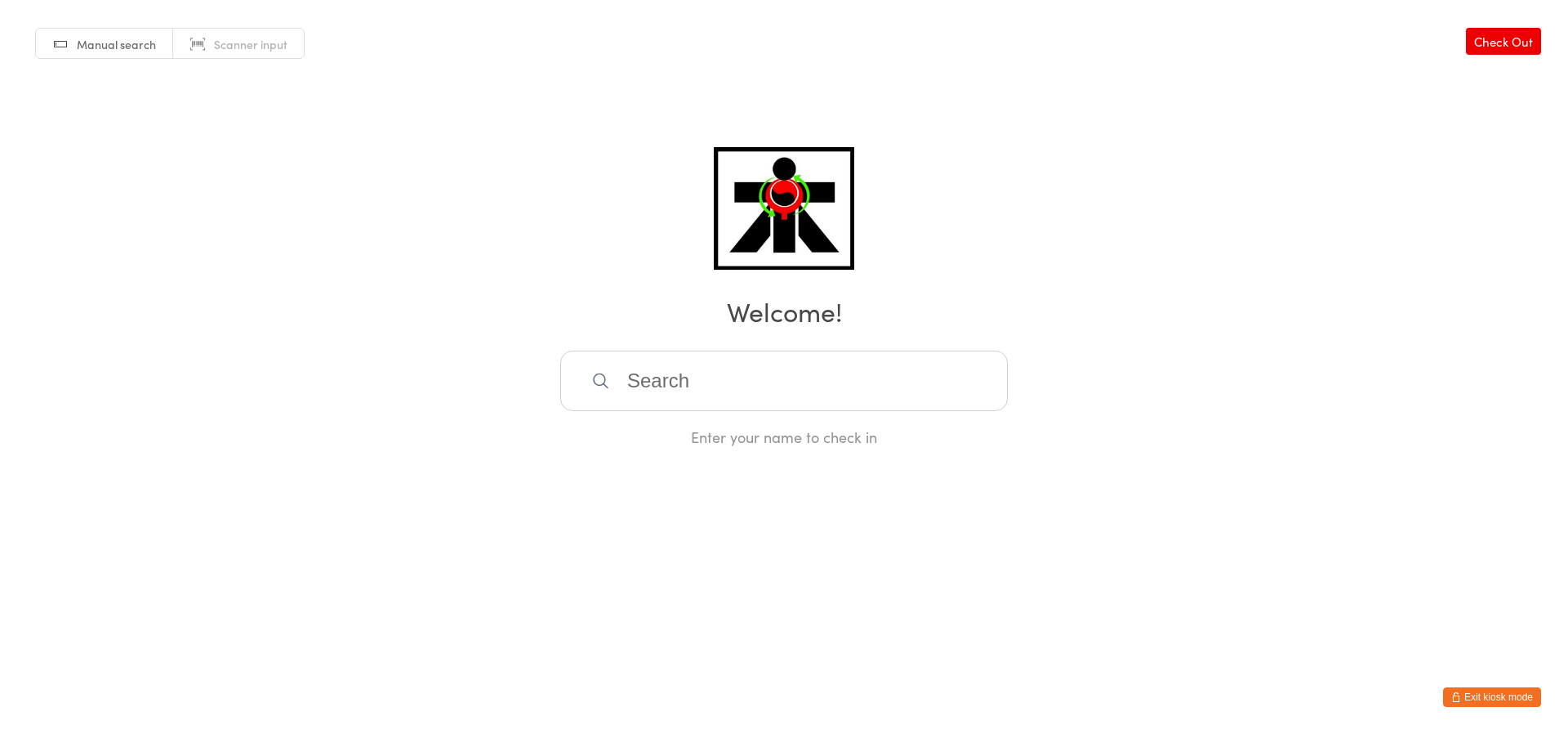
click at [380, 156] on div "Manual search Scanner input Check Out Welcome! Enter your name to check in" at bounding box center [784, 224] width 1568 height 447
drag, startPoint x: 382, startPoint y: 155, endPoint x: 466, endPoint y: 141, distance: 85.2
click at [449, 116] on div "Manual search Scanner input Check Out Welcome! Enter your name to check in" at bounding box center [784, 224] width 1568 height 447
click at [468, 150] on div "Manual search Scanner input Check Out Welcome! Enter your name to check in" at bounding box center [784, 224] width 1568 height 447
click at [498, 186] on div "Manual search Scanner input Check Out Welcome! Enter your name to check in" at bounding box center [784, 224] width 1568 height 447
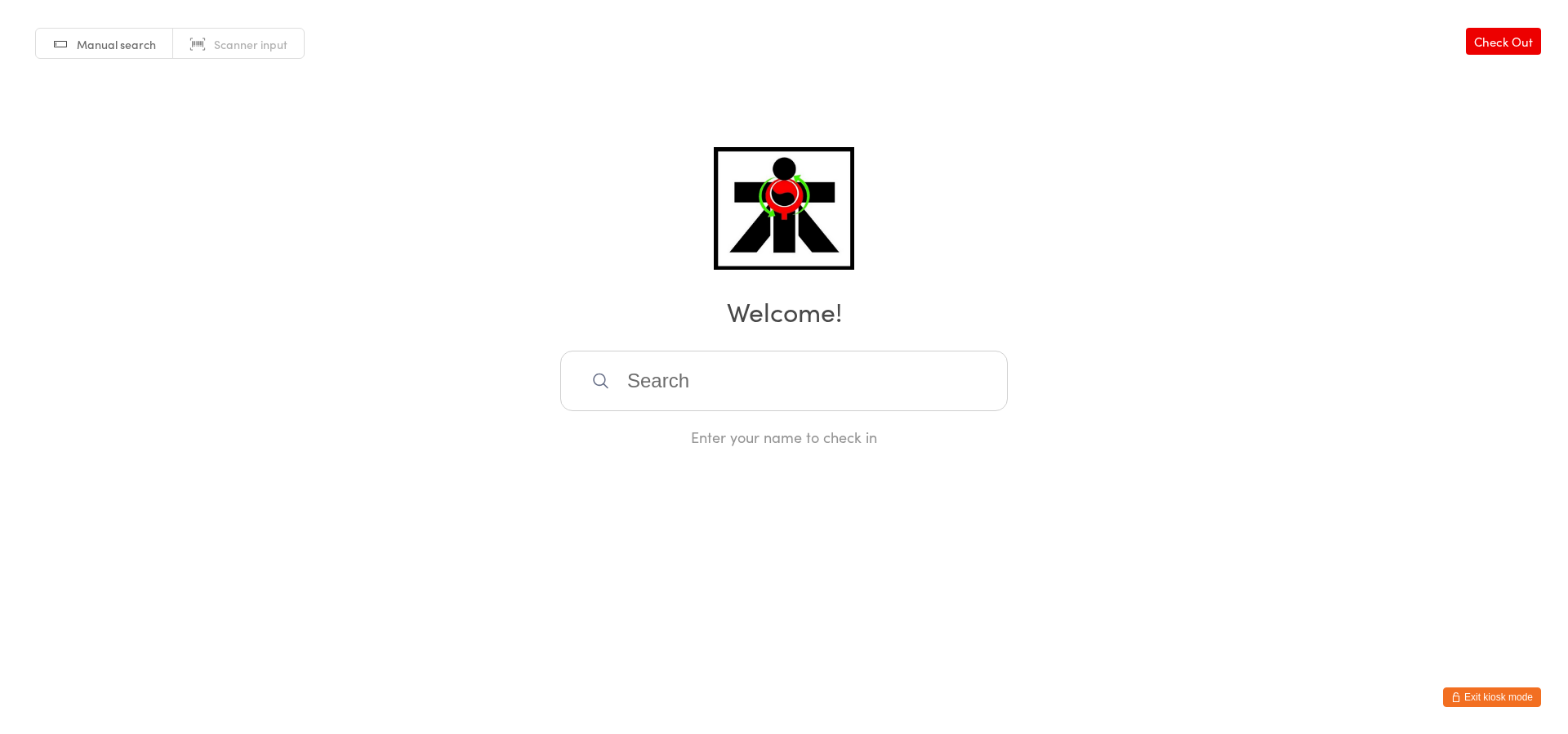
click at [498, 186] on div "Manual search Scanner input Check Out Welcome! Enter your name to check in" at bounding box center [784, 224] width 1568 height 447
click at [514, 200] on div "Manual search Scanner input Check Out Welcome! Enter your name to check in" at bounding box center [784, 224] width 1568 height 447
click at [511, 201] on div "Manual search Scanner input Check Out Welcome! Enter your name to check in" at bounding box center [784, 224] width 1568 height 447
click at [510, 203] on div "Manual search Scanner input Check Out Welcome! Enter your name to check in" at bounding box center [784, 224] width 1568 height 447
drag, startPoint x: 510, startPoint y: 222, endPoint x: 216, endPoint y: 46, distance: 342.7
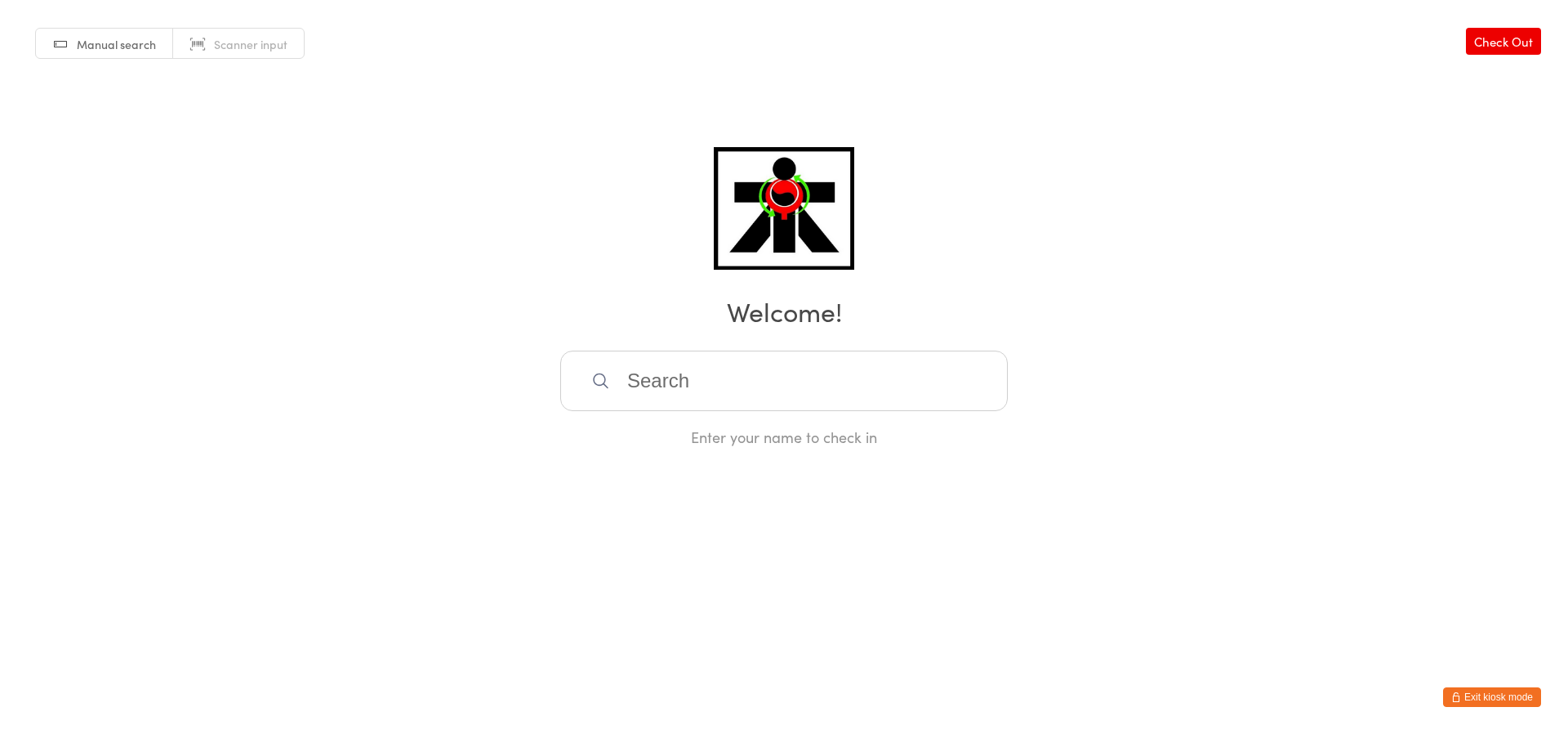
click at [201, 77] on div "Manual search Scanner input Check Out Welcome! Enter your name to check in" at bounding box center [784, 224] width 1568 height 447
click at [600, 157] on div "Manual search Scanner input Check Out Welcome! Enter your name to check in" at bounding box center [784, 224] width 1568 height 447
click at [595, 143] on div "Manual search Scanner input Check Out Welcome! Enter your name to check in" at bounding box center [784, 224] width 1568 height 447
click at [595, 148] on div "Manual search Scanner input Check Out Welcome! Enter your name to check in" at bounding box center [784, 224] width 1568 height 447
click at [393, 284] on div "Manual search Scanner input Check Out Welcome! Enter your name to check in" at bounding box center [784, 224] width 1568 height 447
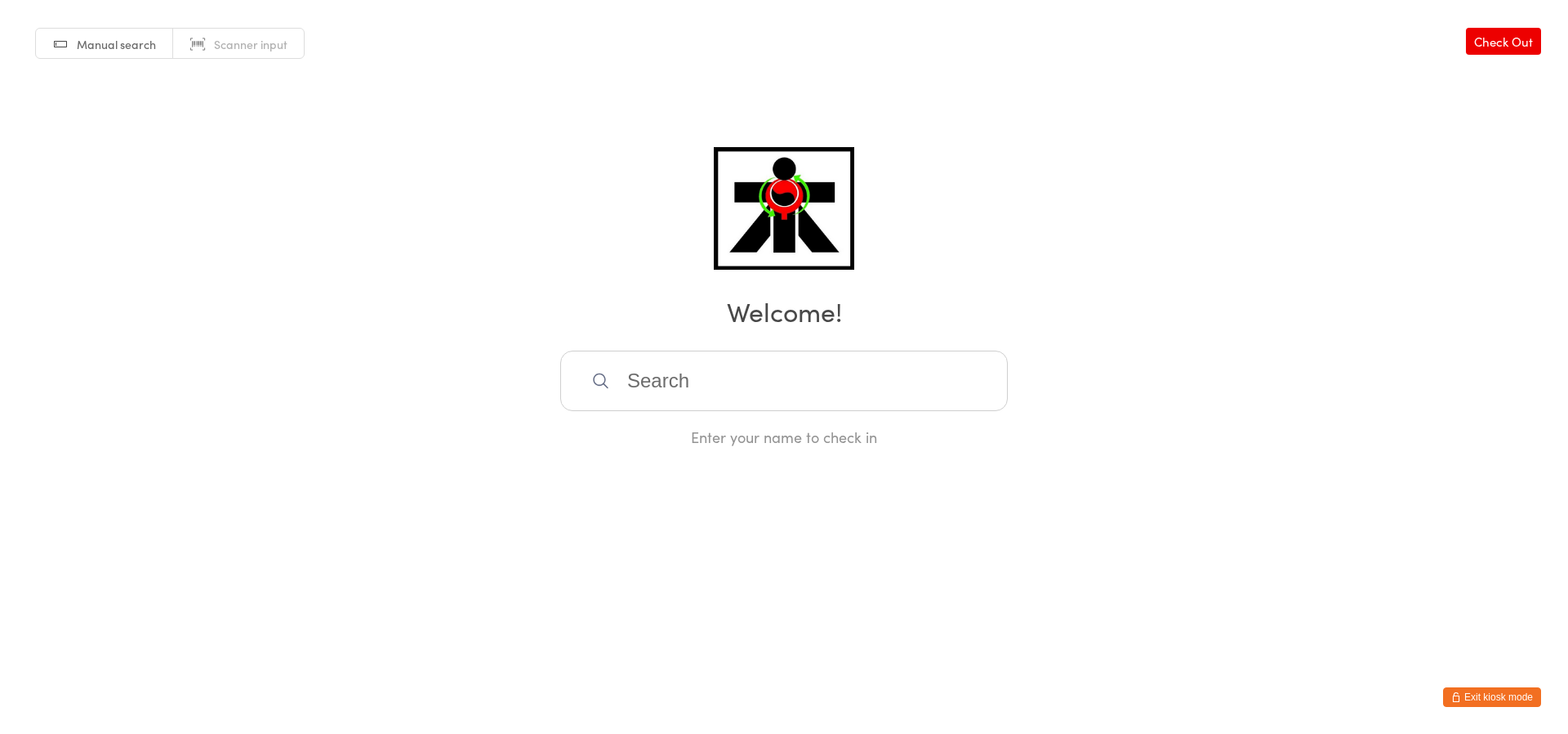
click at [407, 294] on h2 "Welcome!" at bounding box center [784, 311] width 1535 height 37
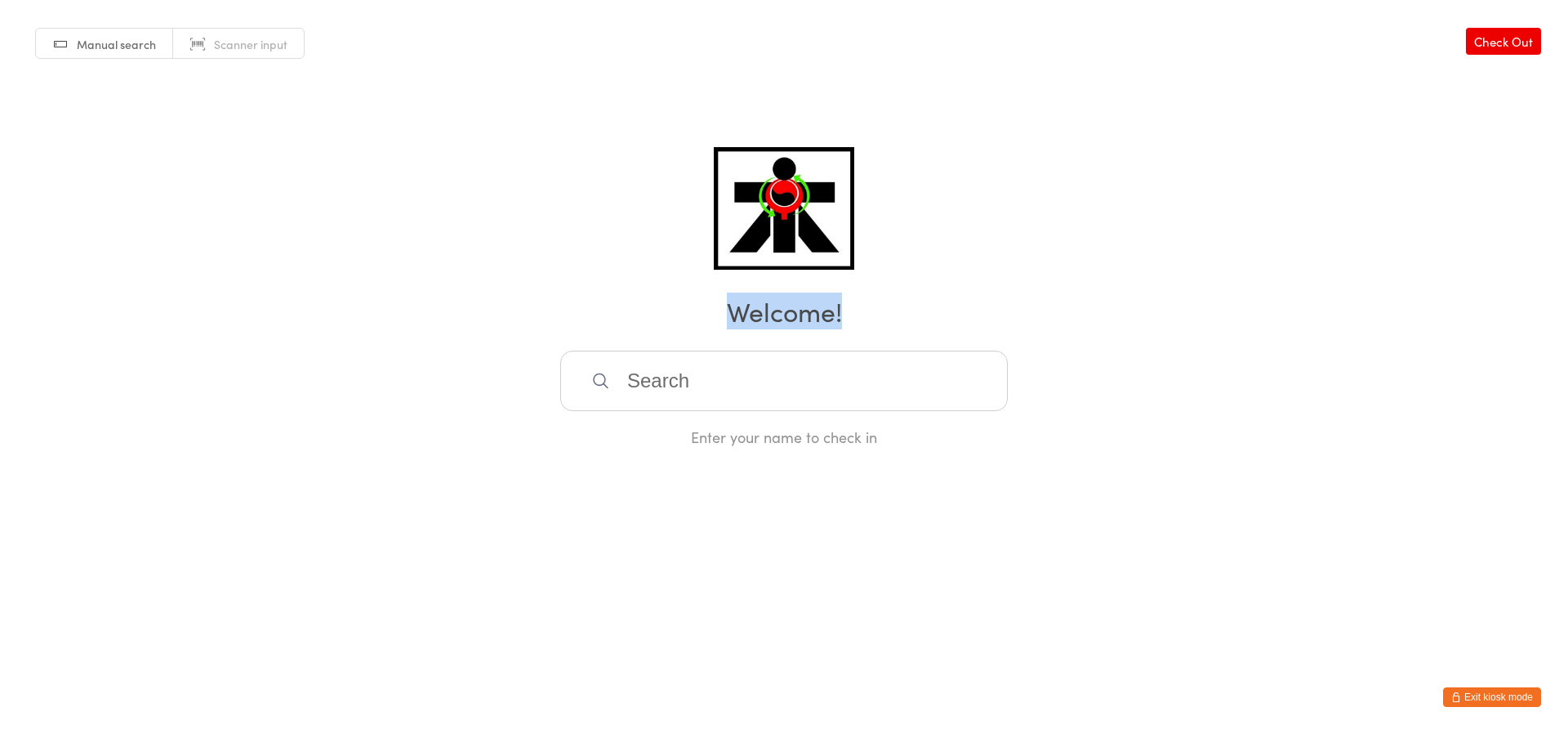
click at [407, 294] on h2 "Welcome!" at bounding box center [784, 311] width 1535 height 37
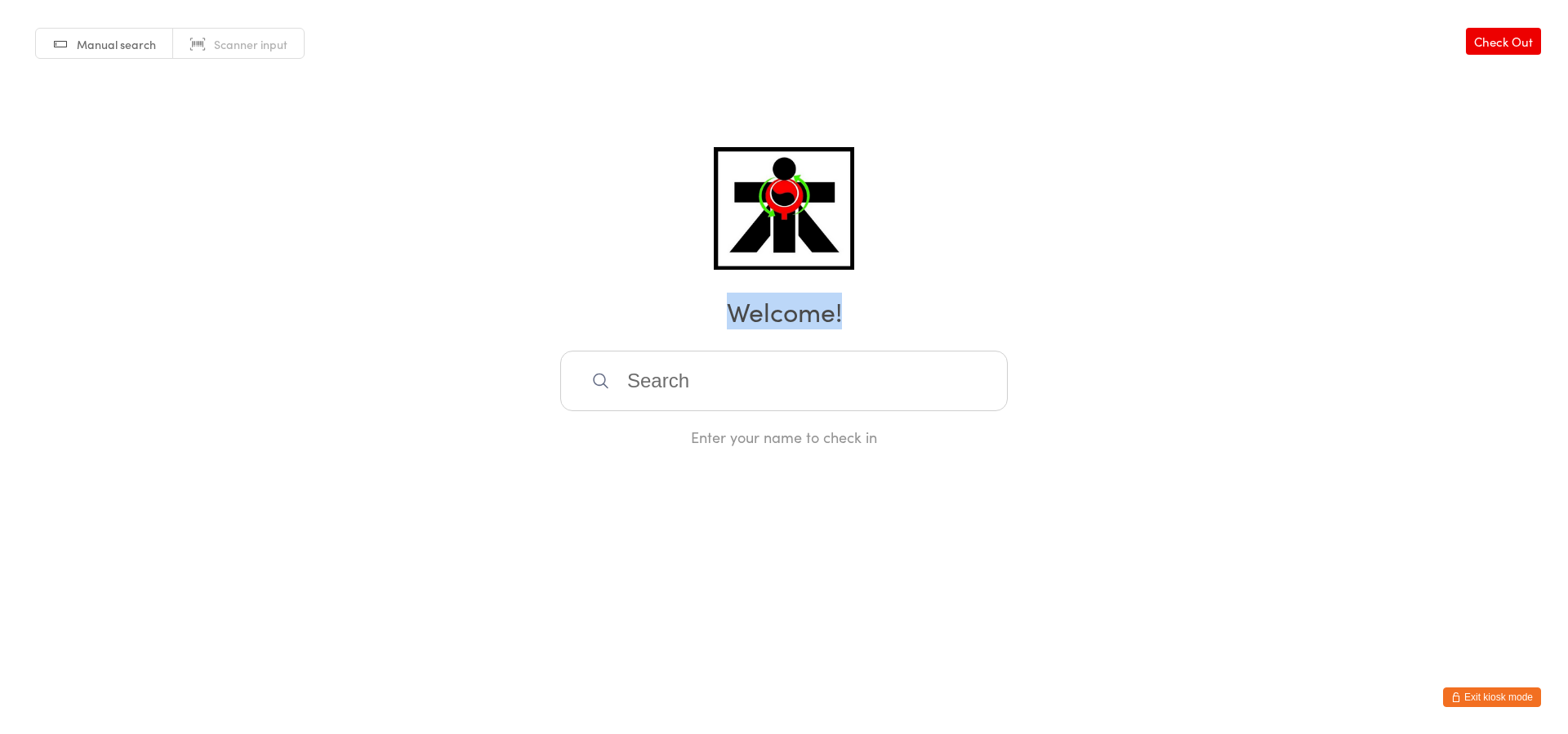
click at [406, 290] on div "Manual search Scanner input Check Out Welcome! Enter your name to check in" at bounding box center [784, 224] width 1568 height 447
drag, startPoint x: 406, startPoint y: 290, endPoint x: 401, endPoint y: 280, distance: 11.2
click at [401, 280] on div "Manual search Scanner input Check Out Welcome! Enter your name to check in" at bounding box center [784, 224] width 1568 height 447
drag, startPoint x: 402, startPoint y: 283, endPoint x: 403, endPoint y: 324, distance: 41.0
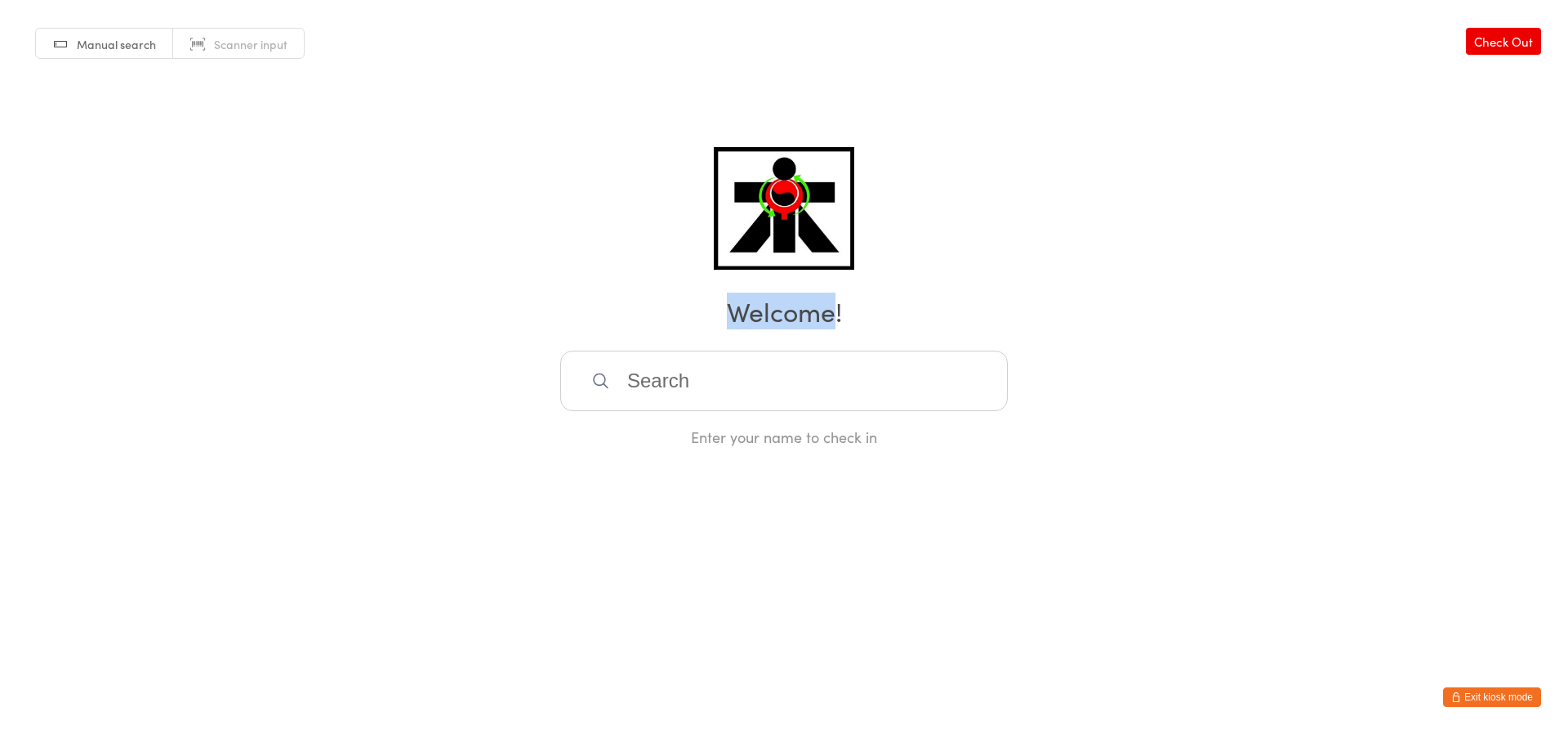
click at [400, 325] on div "Manual search Scanner input Check Out Welcome! Enter your name to check in" at bounding box center [784, 224] width 1568 height 447
drag, startPoint x: 403, startPoint y: 324, endPoint x: 413, endPoint y: 309, distance: 18.0
click at [413, 309] on h2 "Welcome!" at bounding box center [784, 311] width 1535 height 37
click at [449, 327] on h2 "Welcome!" at bounding box center [784, 311] width 1535 height 37
drag, startPoint x: 441, startPoint y: 323, endPoint x: 374, endPoint y: 308, distance: 68.7
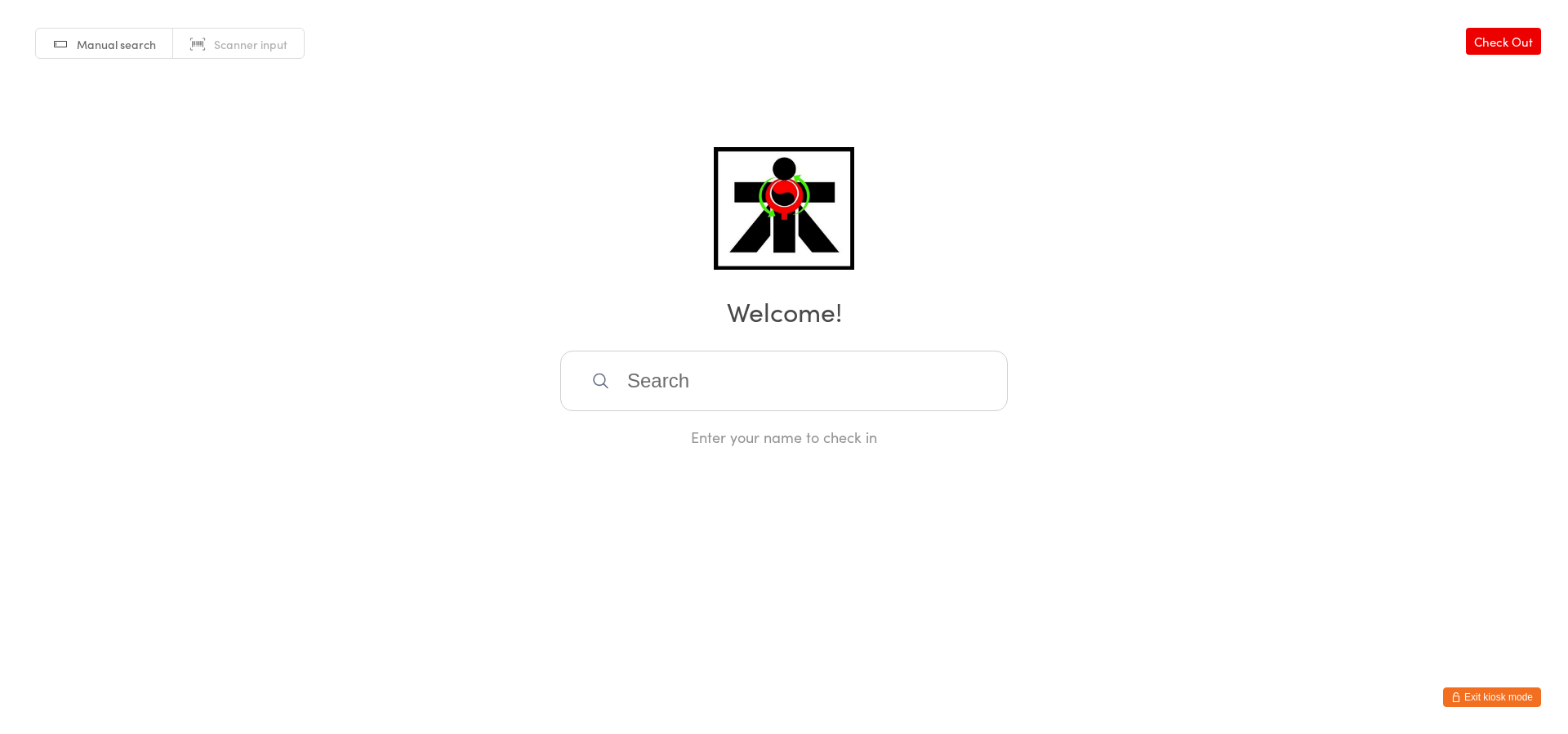
click at [429, 312] on h2 "Welcome!" at bounding box center [784, 311] width 1535 height 37
drag, startPoint x: 371, startPoint y: 304, endPoint x: 369, endPoint y: 265, distance: 39.1
click at [369, 267] on div "Manual search Scanner input Check Out Welcome! Enter your name to check in" at bounding box center [784, 224] width 1568 height 447
click at [348, 259] on div "Manual search Scanner input Check Out Welcome! Enter your name to check in" at bounding box center [784, 224] width 1568 height 447
drag, startPoint x: 348, startPoint y: 259, endPoint x: 379, endPoint y: 260, distance: 31.0
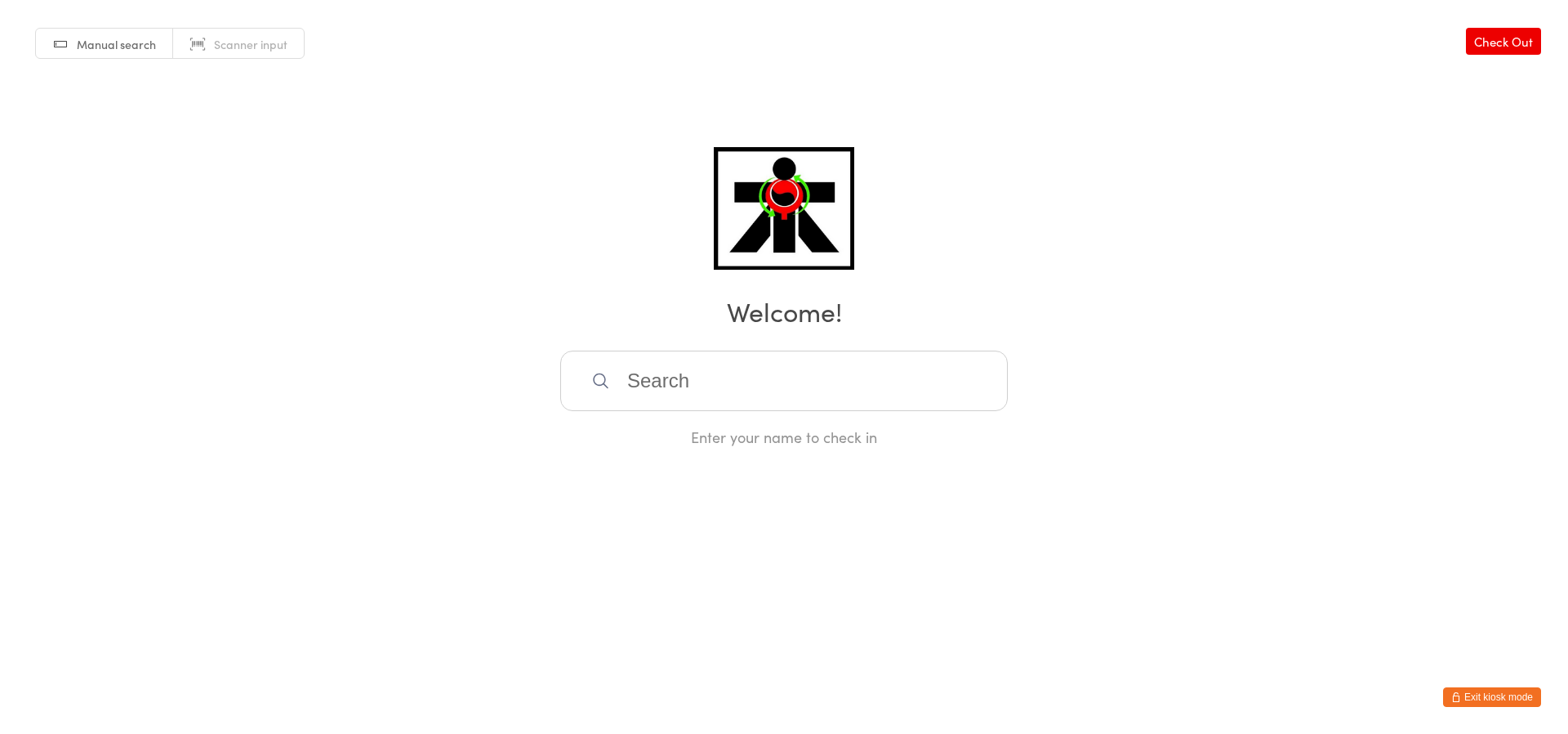
click at [379, 260] on div "Manual search Scanner input Check Out Welcome! Enter your name to check in" at bounding box center [784, 224] width 1568 height 447
click at [375, 261] on div "Manual search Scanner input Check Out Welcome! Enter your name to check in" at bounding box center [784, 224] width 1568 height 447
click at [375, 262] on div "Manual search Scanner input Check Out Welcome! Enter your name to check in" at bounding box center [784, 224] width 1568 height 447
click at [387, 270] on div "Manual search Scanner input Check Out Welcome! Enter your name to check in" at bounding box center [784, 224] width 1568 height 447
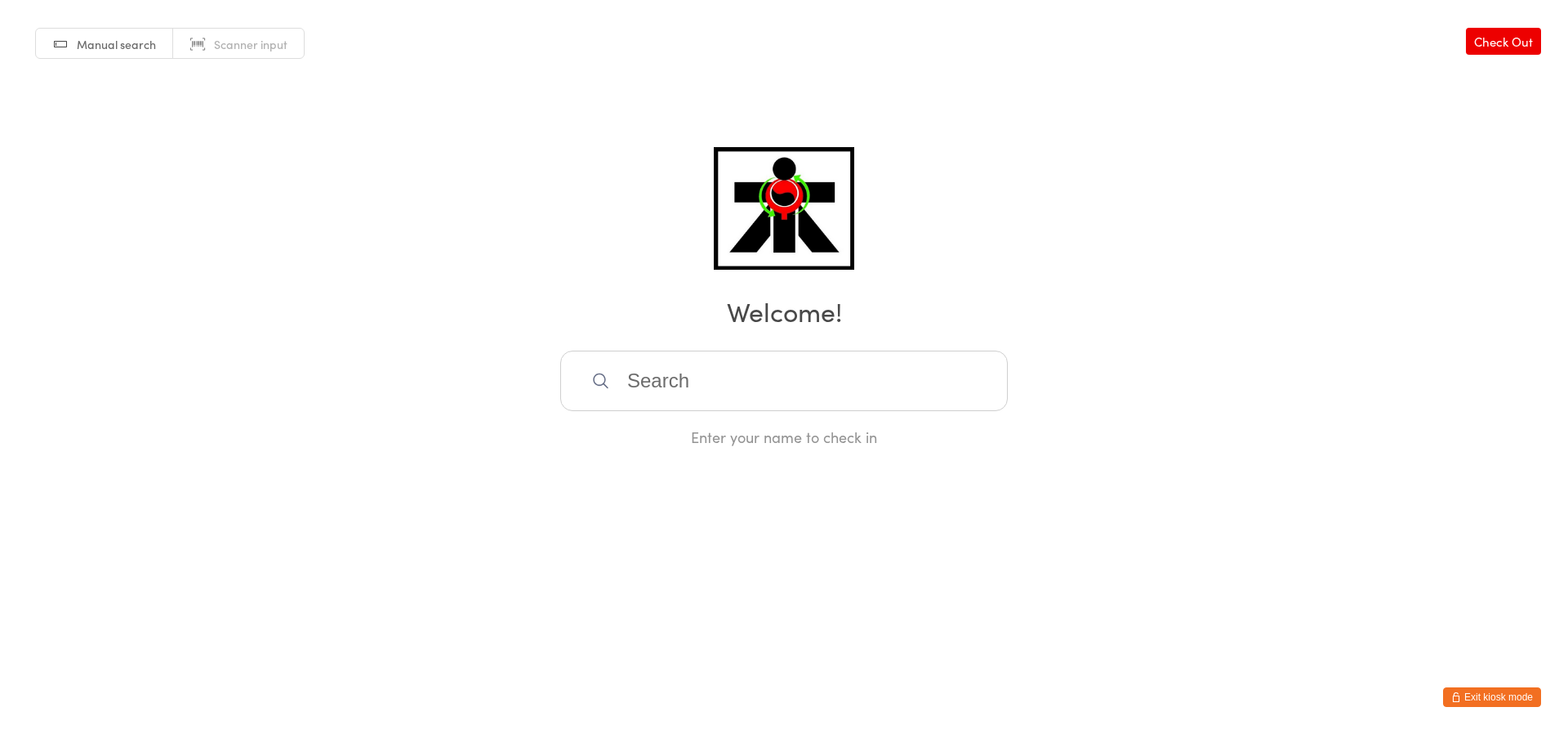
click at [387, 270] on div "Manual search Scanner input Check Out Welcome! Enter your name to check in" at bounding box center [784, 224] width 1568 height 447
click at [387, 271] on div "Manual search Scanner input Check Out Welcome! Enter your name to check in" at bounding box center [784, 224] width 1568 height 447
click at [396, 273] on div "Manual search Scanner input Check Out Welcome! Enter your name to check in" at bounding box center [784, 224] width 1568 height 447
click at [405, 295] on h2 "Welcome!" at bounding box center [784, 311] width 1535 height 37
click at [406, 295] on h2 "Welcome!" at bounding box center [784, 311] width 1535 height 37
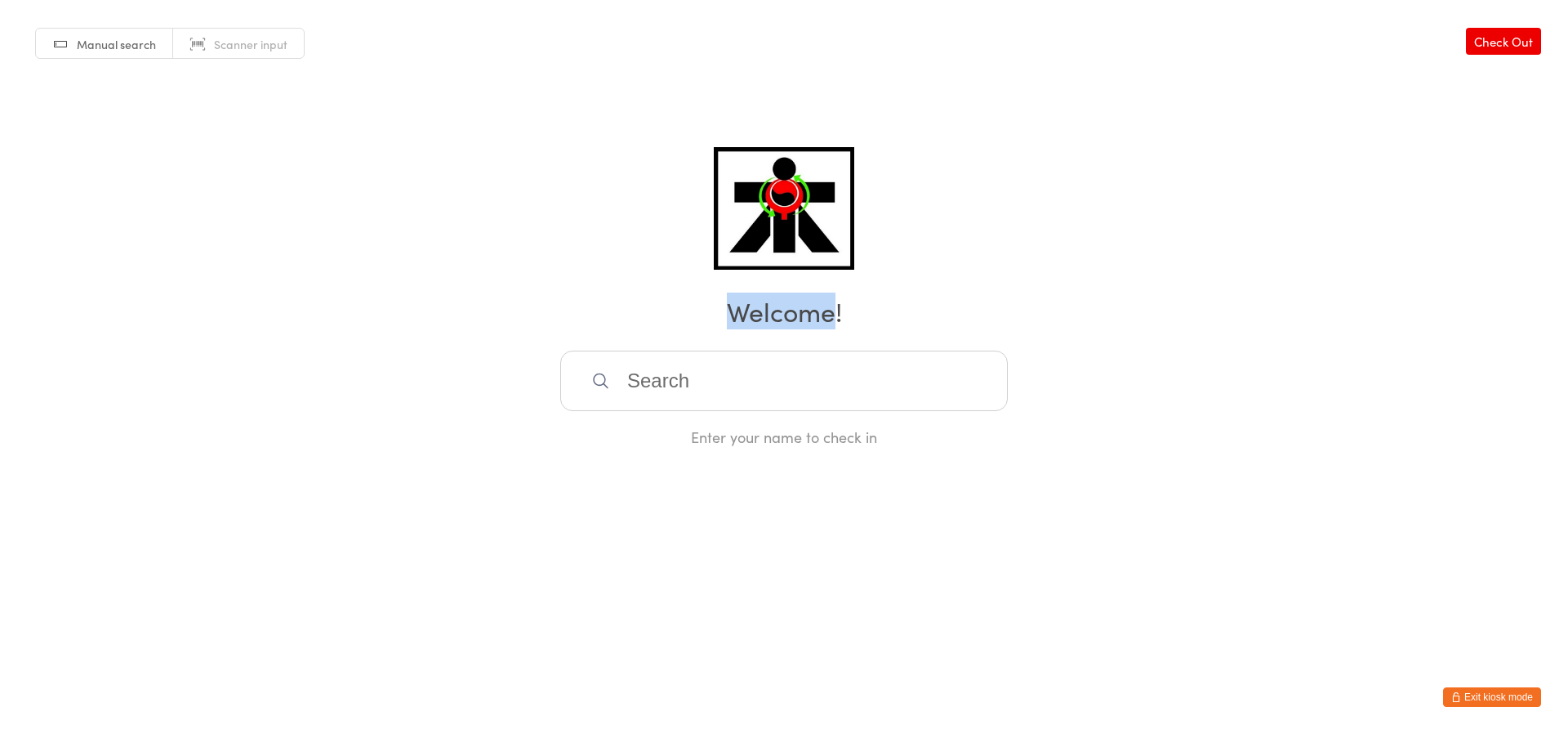
drag, startPoint x: 390, startPoint y: 319, endPoint x: 381, endPoint y: 330, distance: 14.2
click at [388, 319] on h2 "Welcome!" at bounding box center [784, 311] width 1535 height 37
click at [388, 332] on div "Manual search Scanner input Check Out Welcome! Enter your name to check in" at bounding box center [784, 224] width 1568 height 447
drag, startPoint x: 383, startPoint y: 336, endPoint x: 384, endPoint y: 350, distance: 14.0
click at [384, 355] on div "Manual search Scanner input Check Out Welcome! Enter your name to check in" at bounding box center [784, 224] width 1568 height 447
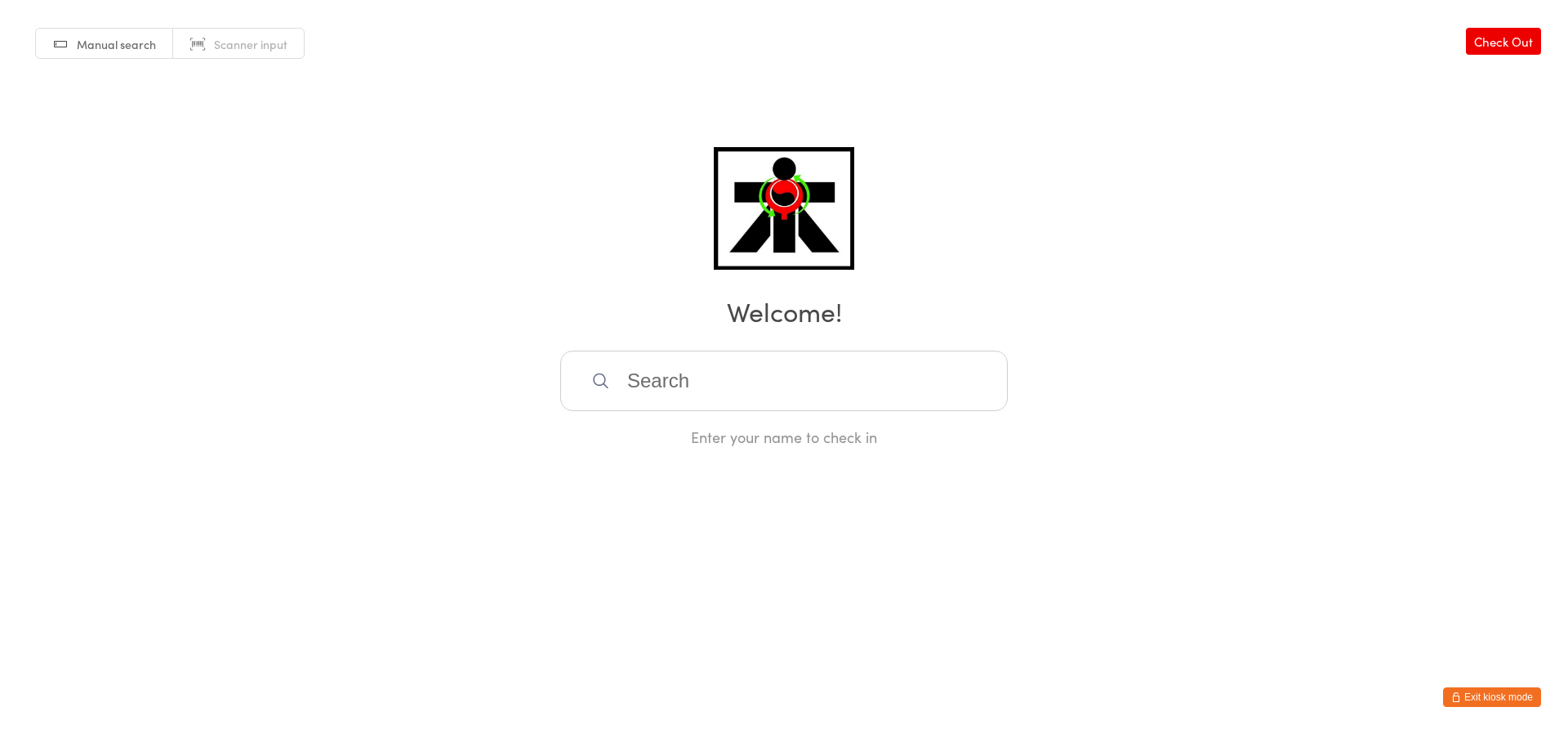
click at [384, 342] on div "Manual search Scanner input Check Out Welcome! Enter your name to check in" at bounding box center [784, 224] width 1568 height 447
click at [384, 339] on div "Manual search Scanner input Check Out Welcome! Enter your name to check in" at bounding box center [784, 224] width 1568 height 447
click at [392, 315] on h2 "Welcome!" at bounding box center [784, 311] width 1535 height 37
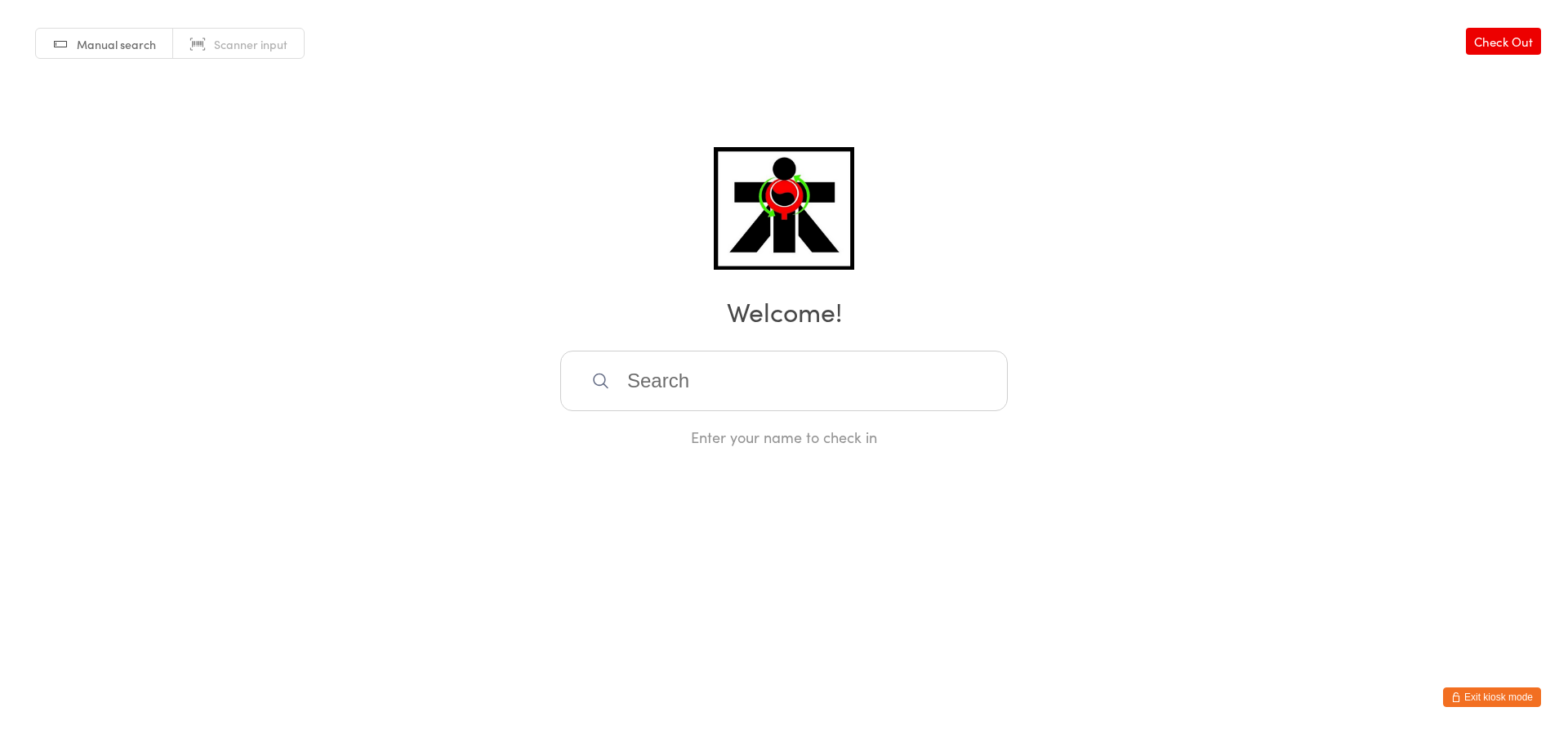
click at [392, 316] on h2 "Welcome!" at bounding box center [784, 311] width 1535 height 37
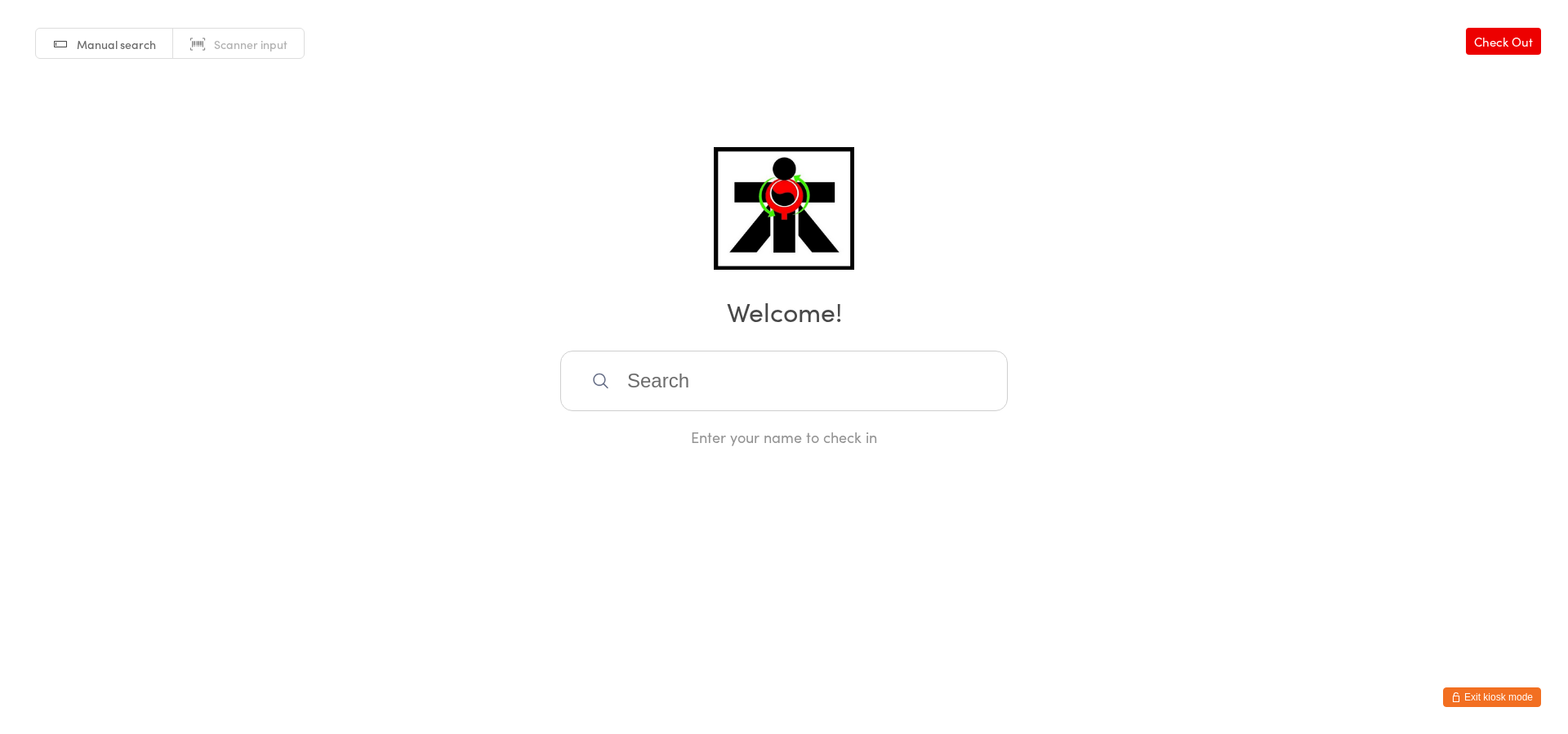
click at [400, 309] on h2 "Welcome!" at bounding box center [784, 311] width 1535 height 37
click at [421, 290] on div "Manual search Scanner input Check Out Welcome! Enter your name to check in" at bounding box center [784, 224] width 1568 height 447
click at [422, 290] on div "Manual search Scanner input Check Out Welcome! Enter your name to check in" at bounding box center [784, 224] width 1568 height 447
drag, startPoint x: 422, startPoint y: 287, endPoint x: 419, endPoint y: 279, distance: 8.5
click at [421, 287] on div "Manual search Scanner input Check Out Welcome! Enter your name to check in" at bounding box center [784, 224] width 1568 height 447
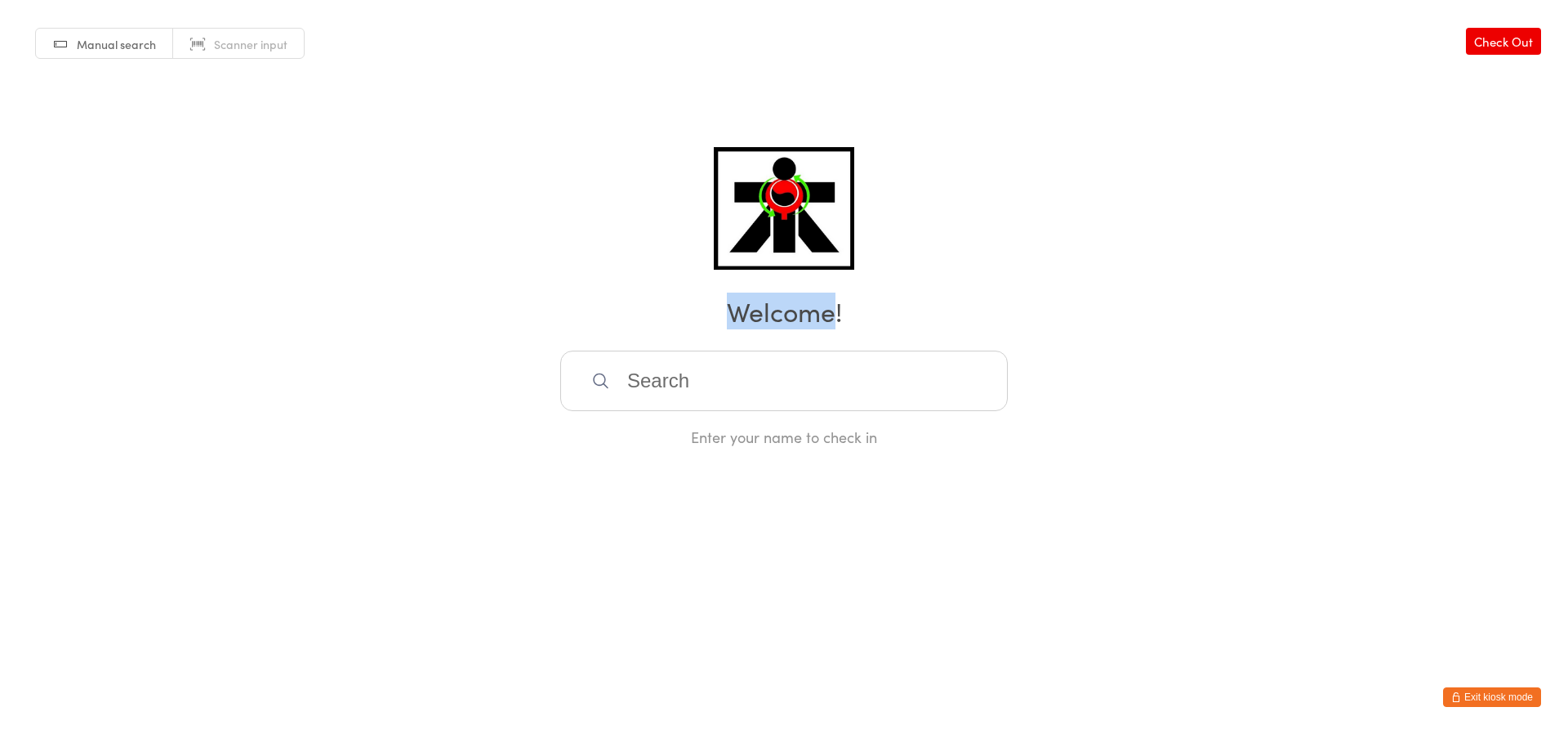
drag, startPoint x: 419, startPoint y: 279, endPoint x: 446, endPoint y: 235, distance: 51.6
click at [417, 280] on div "Manual search Scanner input Check Out Welcome! Enter your name to check in" at bounding box center [784, 224] width 1568 height 447
drag, startPoint x: 446, startPoint y: 234, endPoint x: 446, endPoint y: 221, distance: 13.0
click at [444, 250] on div "Manual search Scanner input Check Out Welcome! Enter your name to check in" at bounding box center [784, 224] width 1568 height 447
drag, startPoint x: 446, startPoint y: 220, endPoint x: 444, endPoint y: 162, distance: 58.0
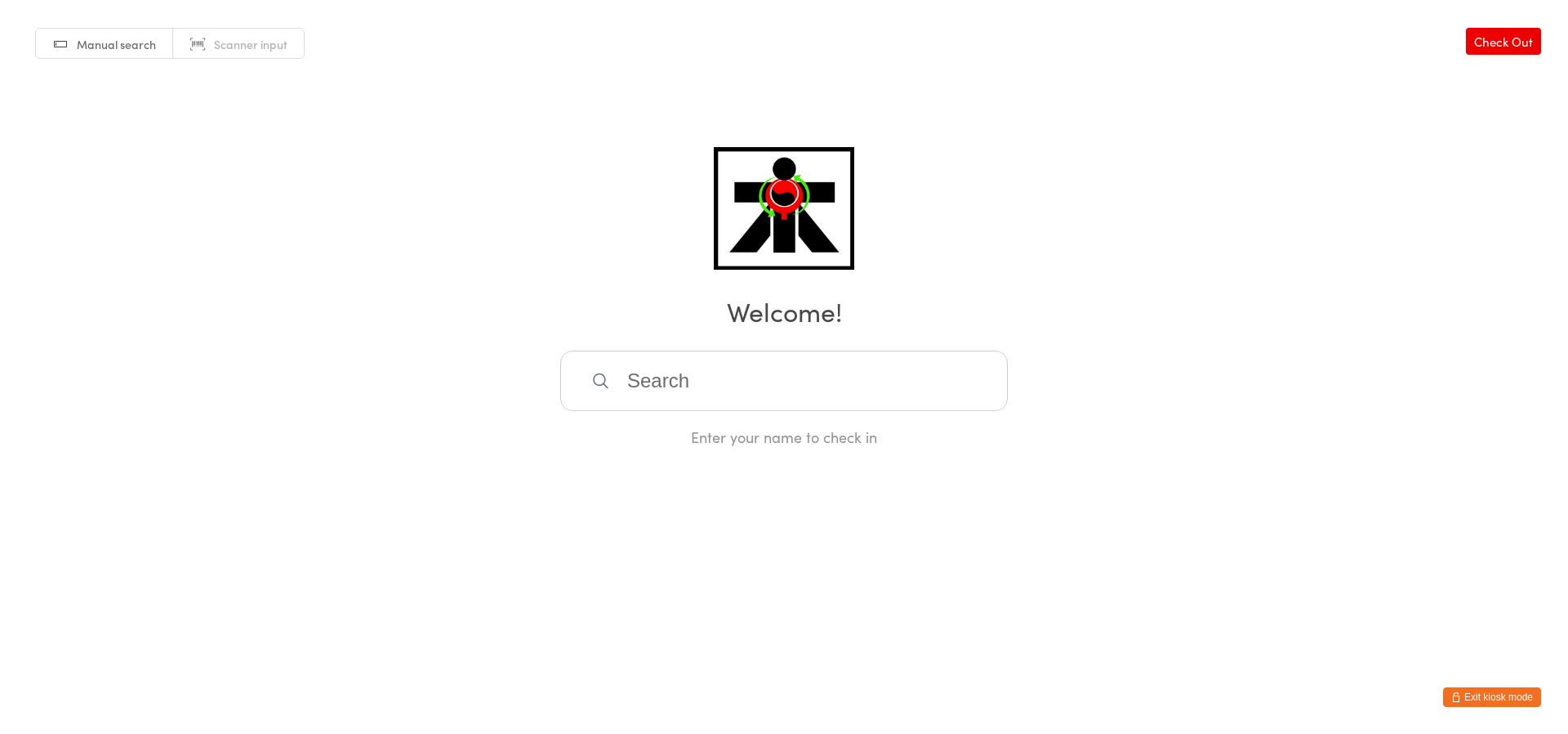
click at [446, 218] on div "Manual search Scanner input Check Out Welcome! Enter your name to check in" at bounding box center [784, 224] width 1568 height 447
drag, startPoint x: 444, startPoint y: 162, endPoint x: 440, endPoint y: 134, distance: 28.3
click at [443, 166] on div "Manual search Scanner input Check Out Welcome! Enter your name to check in" at bounding box center [784, 224] width 1568 height 447
click at [439, 122] on div "Manual search Scanner input Check Out Welcome! Enter your name to check in" at bounding box center [784, 224] width 1568 height 447
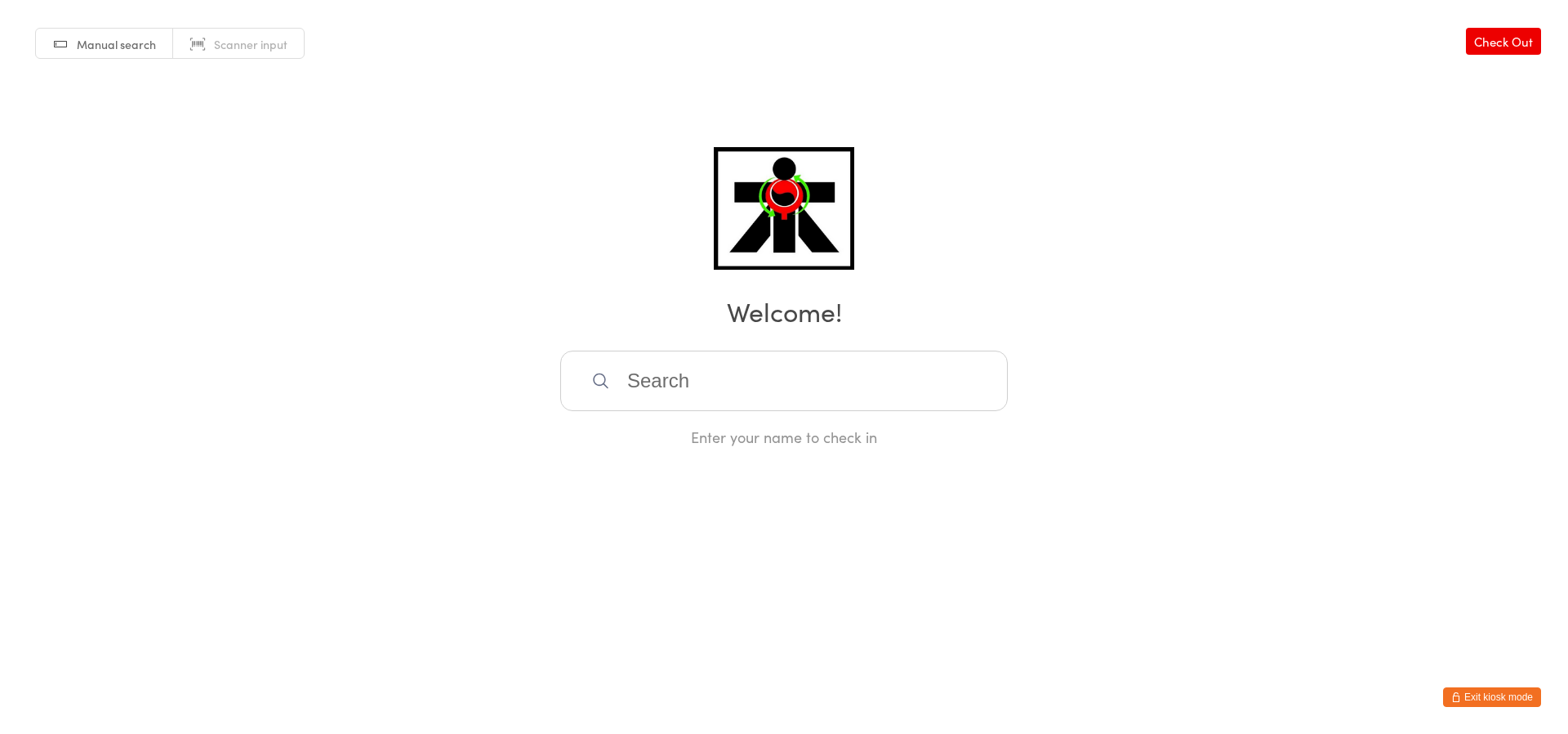
click at [442, 123] on div "Manual search Scanner input Check Out Welcome! Enter your name to check in" at bounding box center [784, 224] width 1568 height 447
drag, startPoint x: 452, startPoint y: 176, endPoint x: 426, endPoint y: 224, distance: 54.6
click at [452, 177] on div "Manual search Scanner input Check Out Welcome! Enter your name to check in" at bounding box center [784, 224] width 1568 height 447
click at [426, 224] on div "Manual search Scanner input Check Out Welcome! Enter your name to check in" at bounding box center [784, 224] width 1568 height 447
click at [430, 225] on div "Manual search Scanner input Check Out Welcome! Enter your name to check in" at bounding box center [784, 224] width 1568 height 447
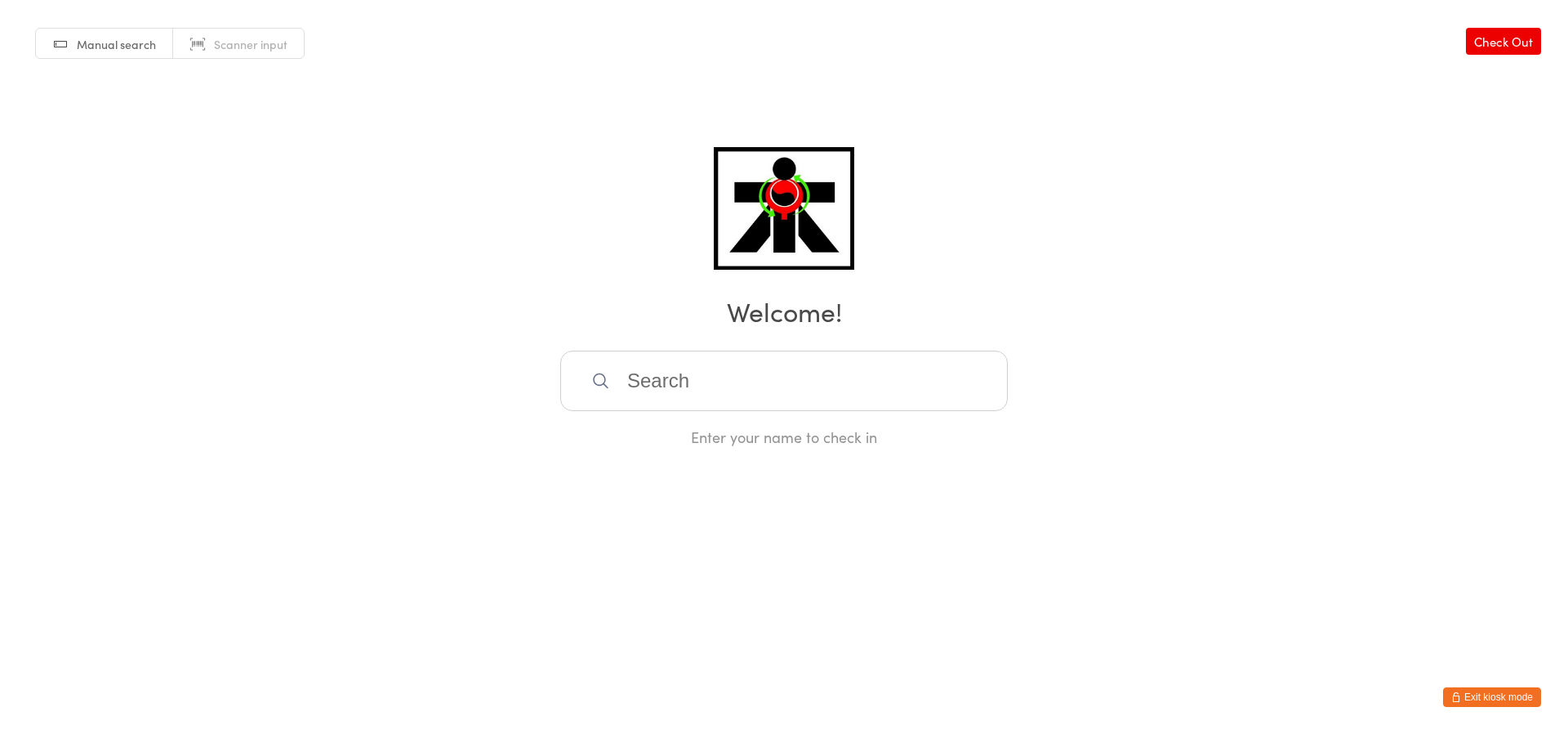
click at [411, 120] on div "Manual search Scanner input Check Out Welcome! Enter your name to check in" at bounding box center [784, 224] width 1568 height 447
drag, startPoint x: 413, startPoint y: 116, endPoint x: 416, endPoint y: 64, distance: 52.1
click at [413, 82] on div "Manual search Scanner input Check Out Welcome! Enter your name to check in" at bounding box center [784, 224] width 1568 height 447
click at [315, 512] on html "You have now entered Kiosk Mode. Members will be able to check themselves in us…" at bounding box center [784, 367] width 1568 height 734
click at [304, 421] on div "Manual search Scanner input Check Out Welcome! Enter your name to check in" at bounding box center [784, 224] width 1568 height 447
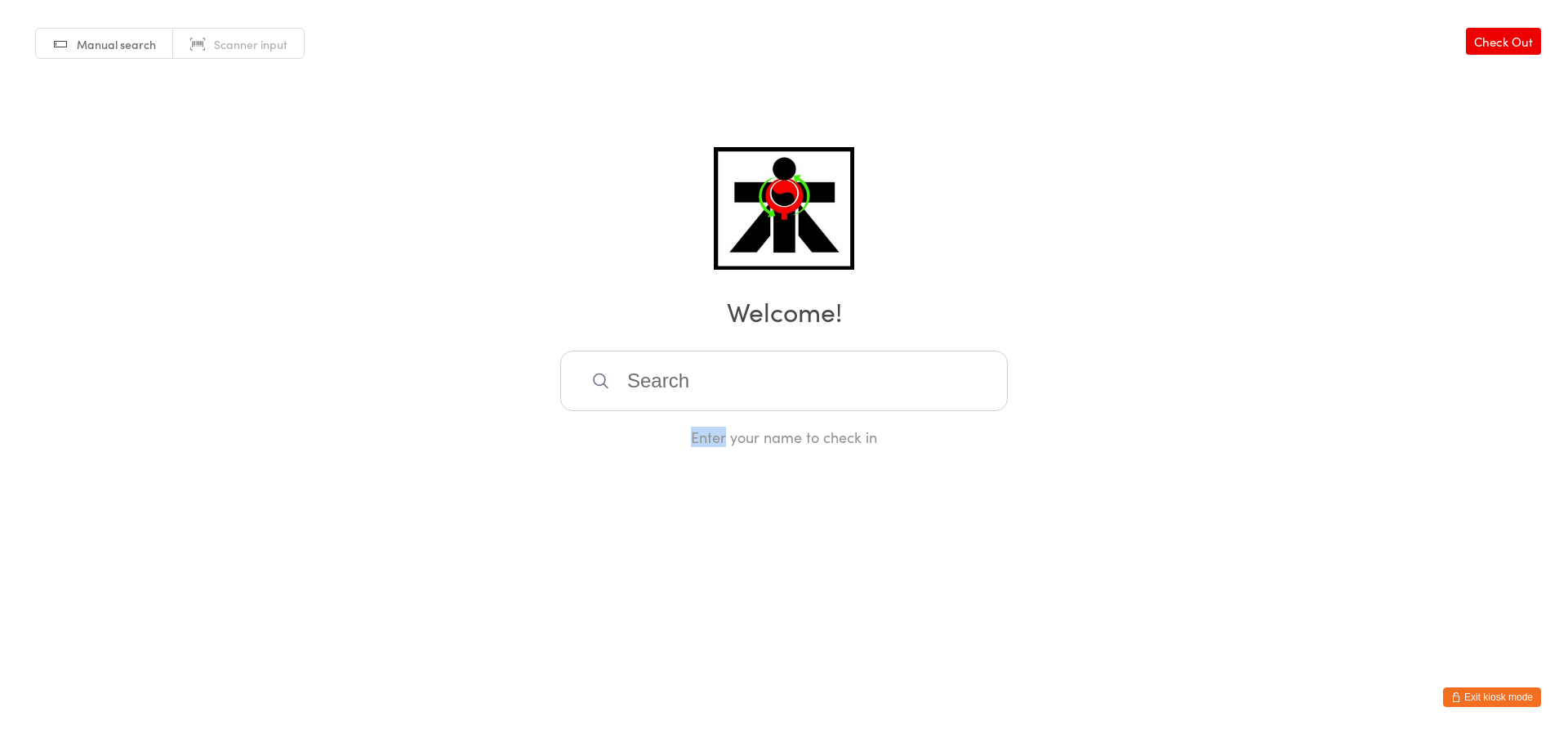
click at [304, 421] on div "Manual search Scanner input Check Out Welcome! Enter your name to check in" at bounding box center [784, 224] width 1568 height 447
click at [504, 165] on div "Manual search Scanner input Check Out Welcome! Enter your name to check in" at bounding box center [784, 224] width 1568 height 447
click at [502, 165] on div "Manual search Scanner input Check Out Welcome! Enter your name to check in" at bounding box center [784, 224] width 1568 height 447
click at [537, 190] on div "Manual search Scanner input Check Out Welcome! Enter your name to check in" at bounding box center [784, 224] width 1568 height 447
drag, startPoint x: 572, startPoint y: 157, endPoint x: 574, endPoint y: 168, distance: 11.2
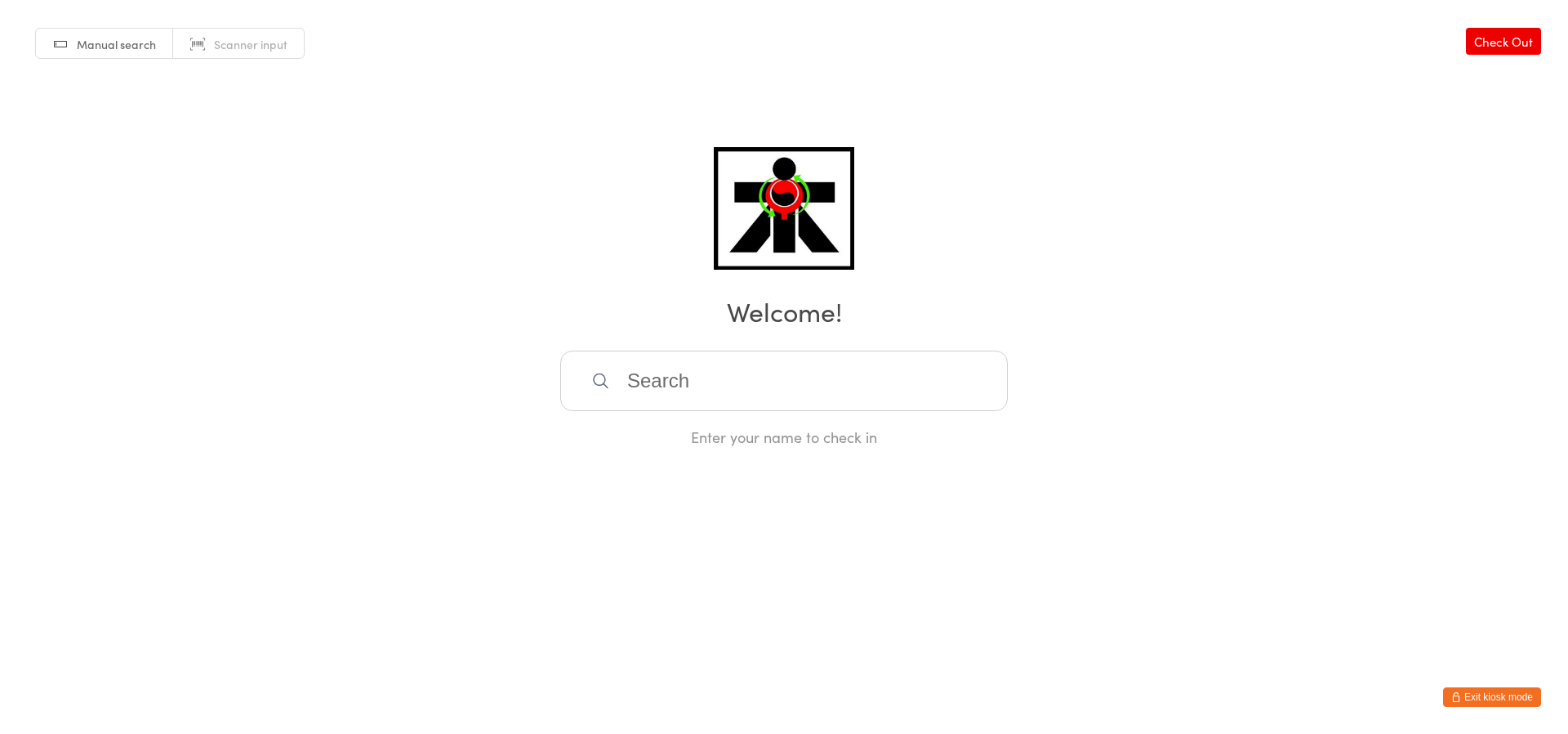
click at [573, 158] on div "Manual search Scanner input Check Out Welcome! Enter your name to check in" at bounding box center [784, 224] width 1568 height 447
click at [572, 171] on div "Manual search Scanner input Check Out Welcome! Enter your name to check in" at bounding box center [784, 224] width 1568 height 447
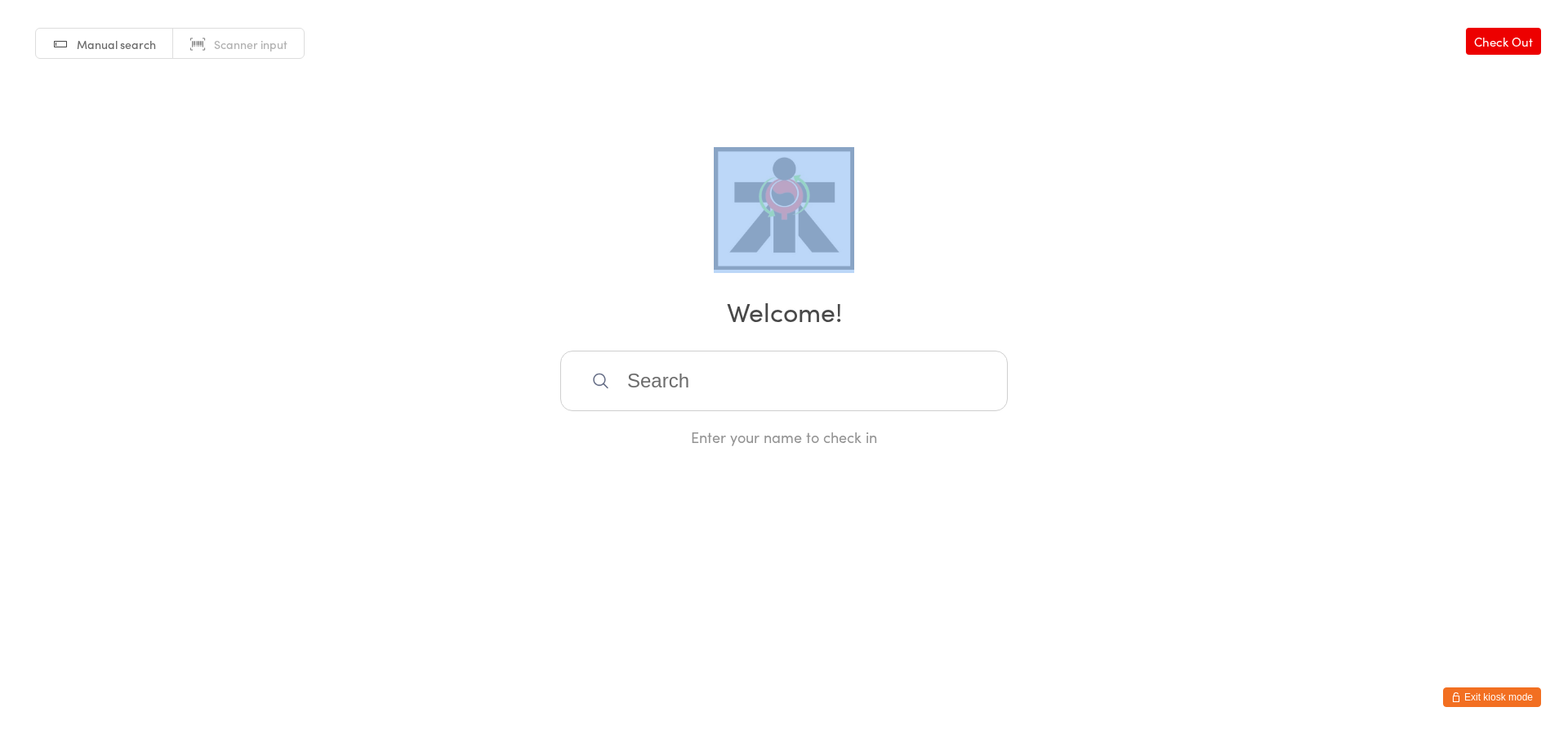
click at [572, 171] on div "Manual search Scanner input Check Out Welcome! Enter your name to check in" at bounding box center [784, 224] width 1568 height 447
click at [573, 185] on div "Manual search Scanner input Check Out Welcome! Enter your name to check in" at bounding box center [784, 224] width 1568 height 447
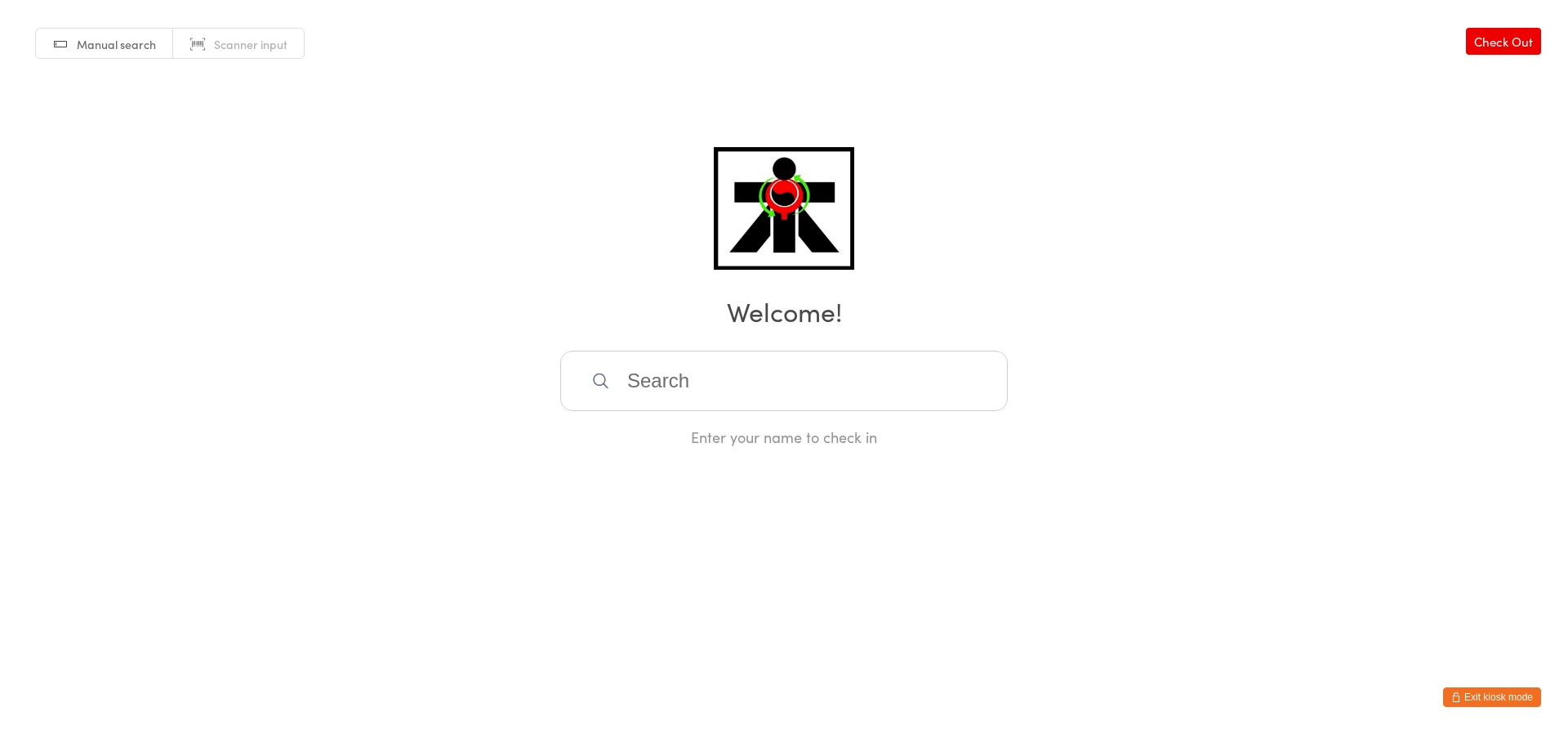
click at [586, 190] on div "Manual search Scanner input Check Out Welcome! Enter your name to check in" at bounding box center [784, 224] width 1568 height 447
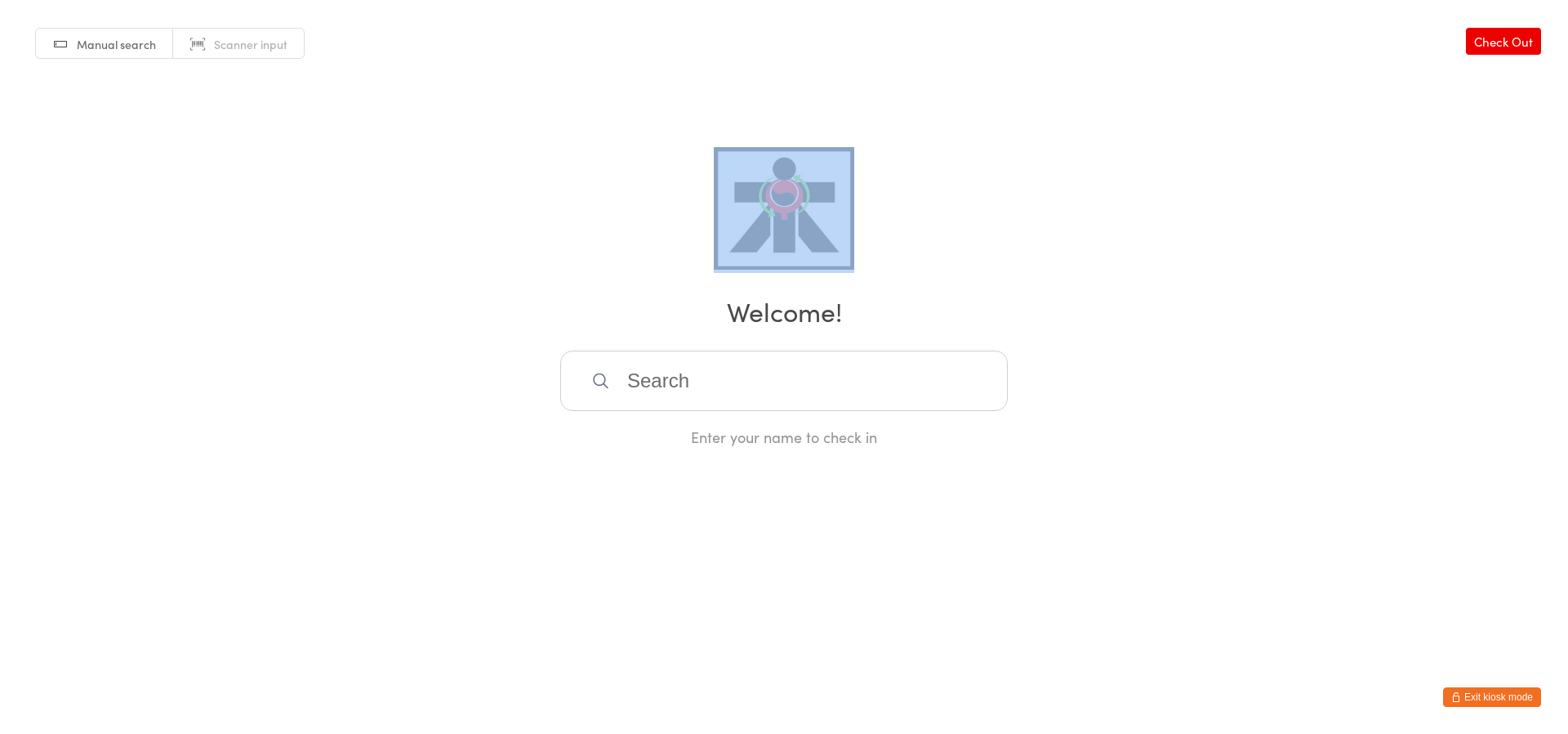
click at [586, 190] on div "Manual search Scanner input Check Out Welcome! Enter your name to check in" at bounding box center [784, 224] width 1568 height 447
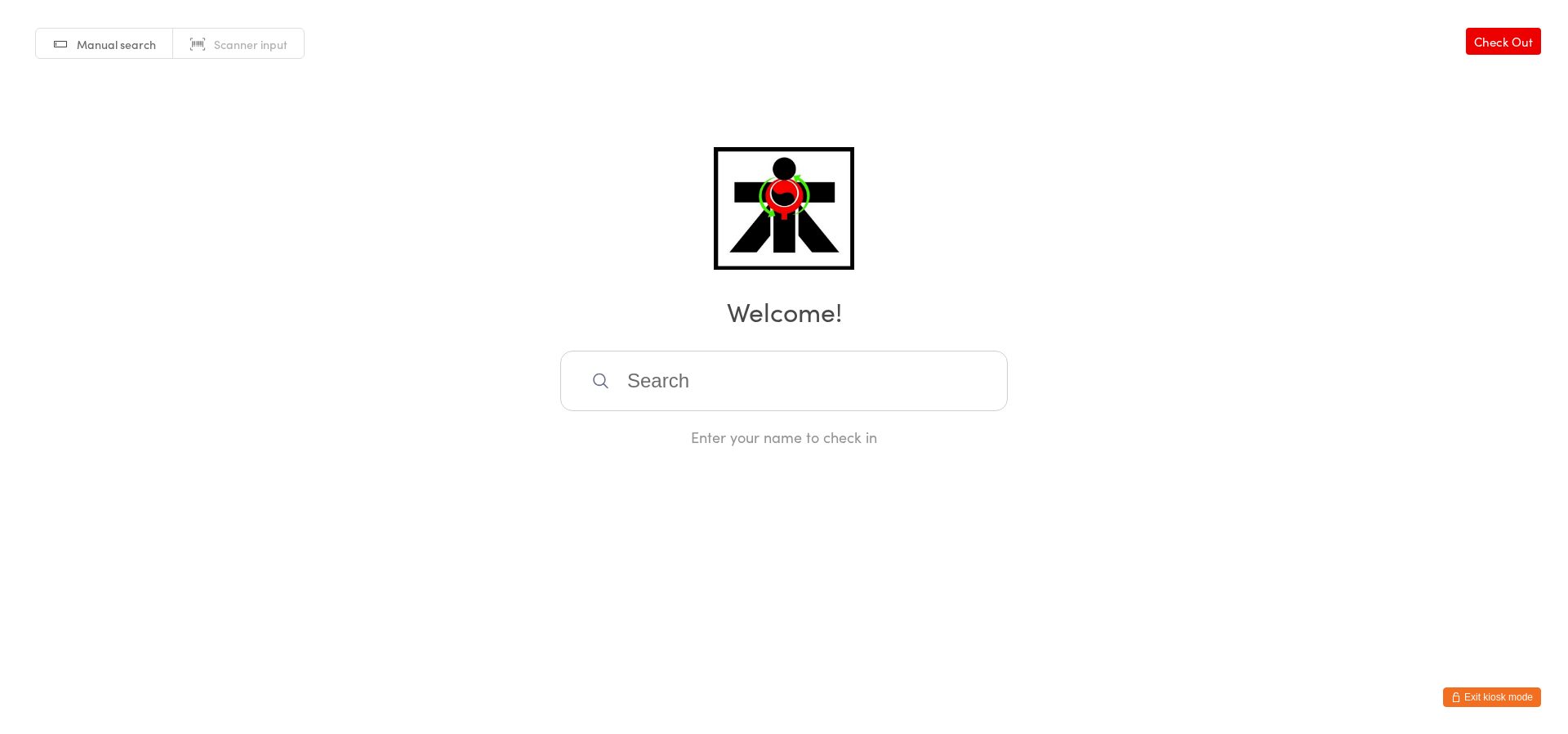
click at [591, 191] on div "Manual search Scanner input Check Out Welcome! Enter your name to check in" at bounding box center [784, 224] width 1568 height 447
click at [579, 218] on div "Manual search Scanner input Check Out Welcome! Enter your name to check in" at bounding box center [784, 224] width 1568 height 447
click at [566, 345] on div "Manual search Scanner input Check Out Welcome! Enter your name to check in" at bounding box center [784, 224] width 1568 height 447
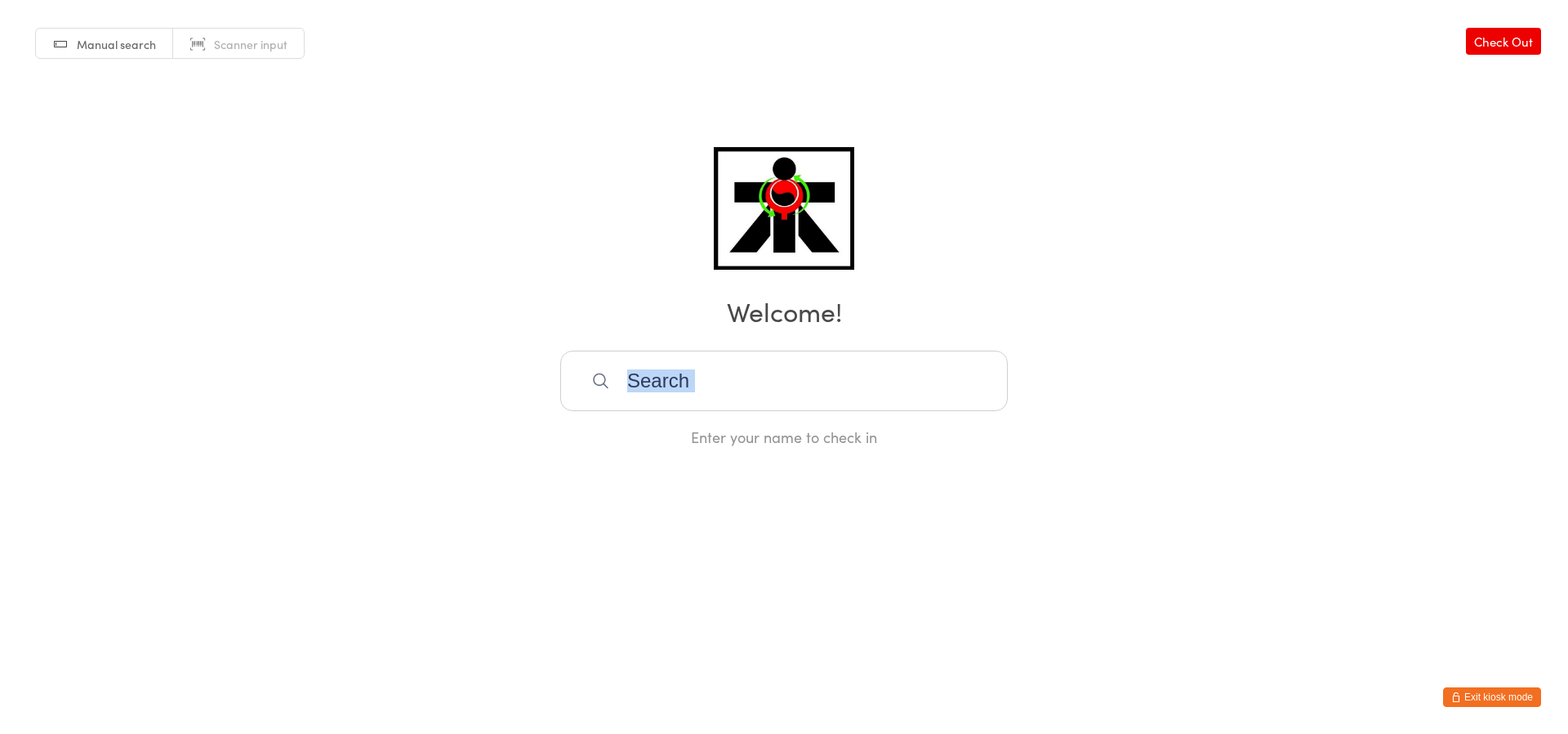
click at [566, 345] on div "Manual search Scanner input Check Out Welcome! Enter your name to check in" at bounding box center [784, 224] width 1568 height 447
click at [554, 367] on div "Manual search Scanner input Check Out Welcome! Enter your name to check in" at bounding box center [784, 224] width 1568 height 447
drag, startPoint x: 554, startPoint y: 367, endPoint x: 594, endPoint y: 475, distance: 115.2
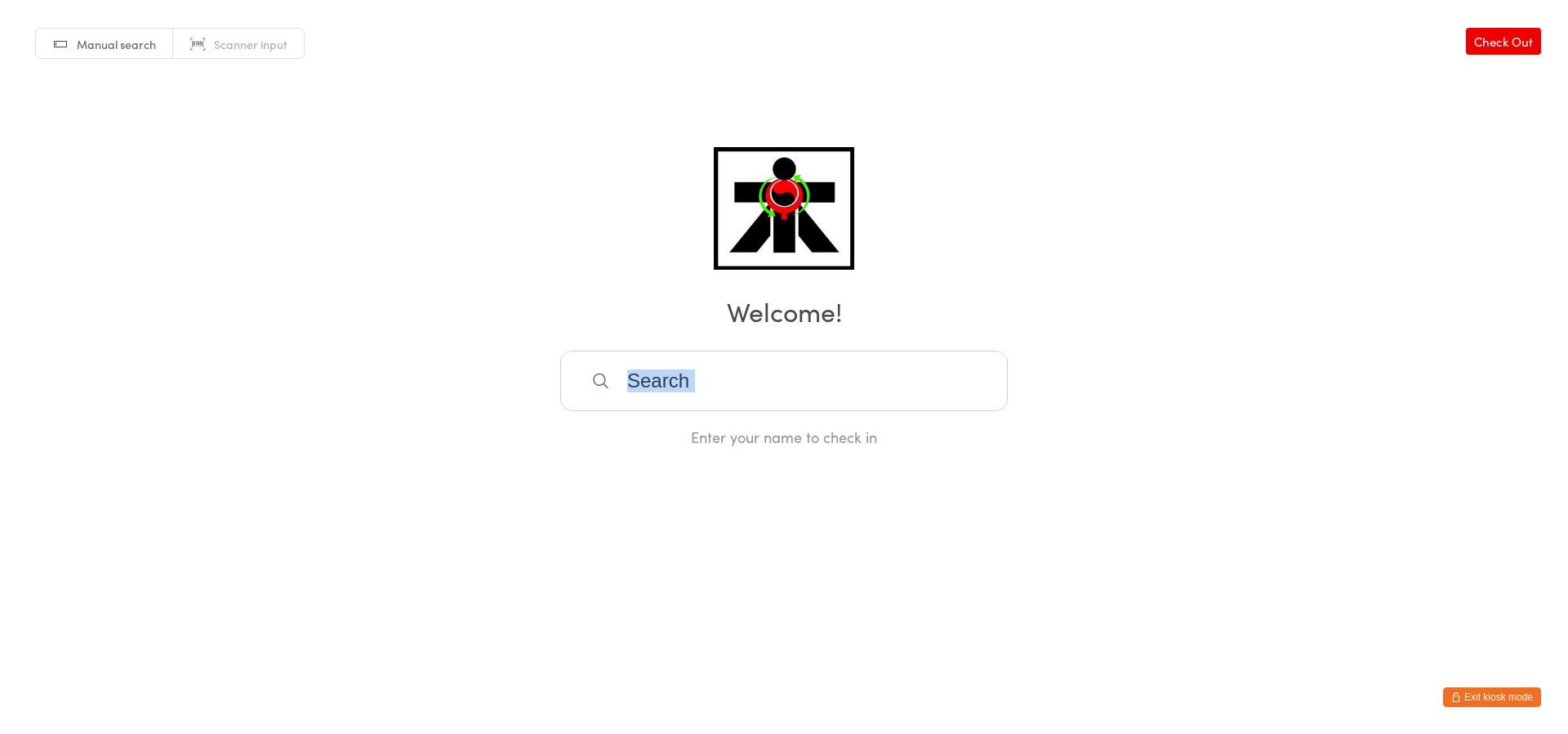
click at [554, 368] on div "Manual search Scanner input Check Out Welcome! Enter your name to check in" at bounding box center [784, 224] width 1568 height 447
click at [594, 477] on html "You have now entered Kiosk Mode. Members will be able to check themselves in us…" at bounding box center [784, 367] width 1568 height 734
drag, startPoint x: 597, startPoint y: 477, endPoint x: 518, endPoint y: 579, distance: 129.0
click at [596, 478] on html "You have now entered Kiosk Mode. Members will be able to check themselves in us…" at bounding box center [784, 367] width 1568 height 734
click at [518, 579] on html "You have now entered Kiosk Mode. Members will be able to check themselves in us…" at bounding box center [784, 367] width 1568 height 734
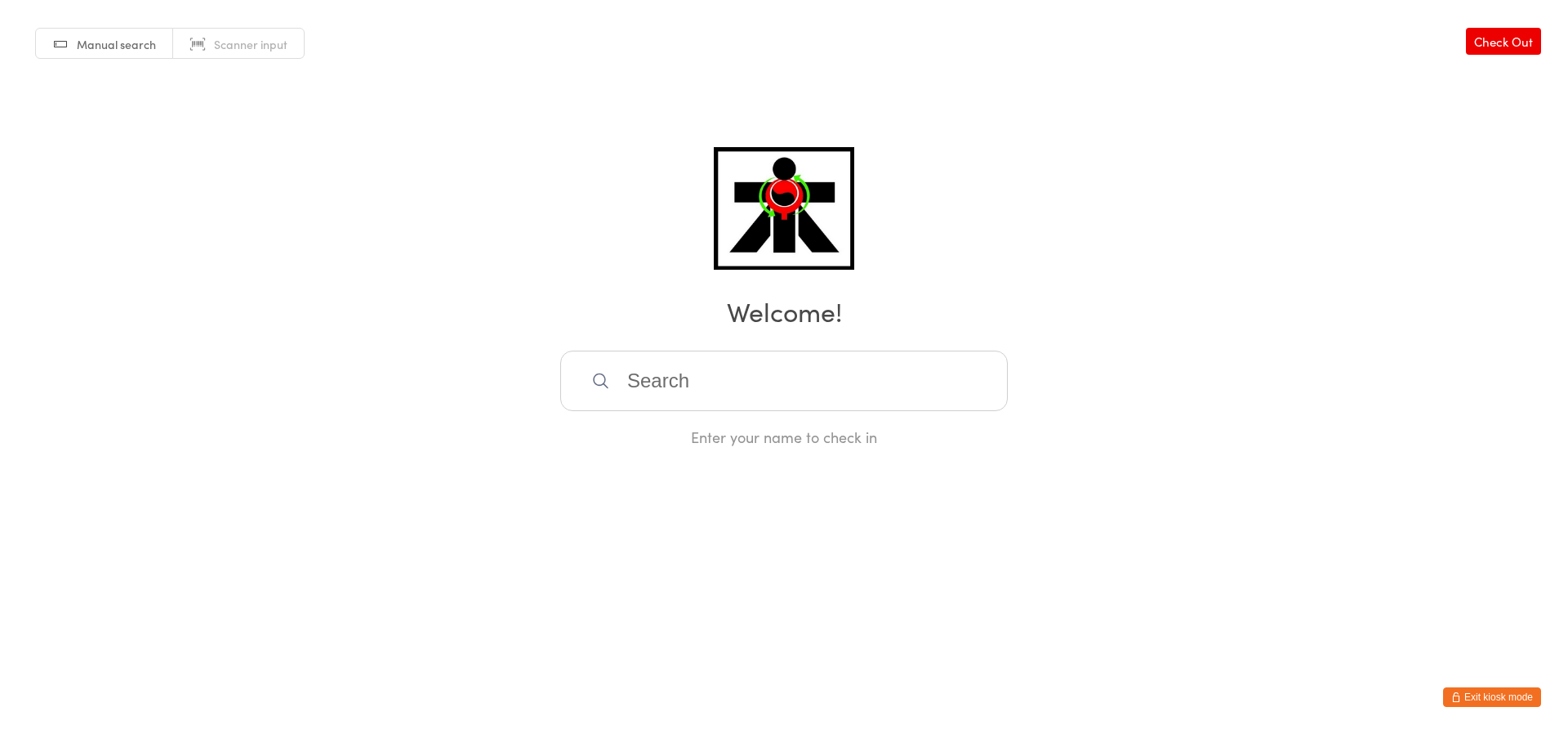
click at [518, 579] on html "You have now entered Kiosk Mode. Members will be able to check themselves in us…" at bounding box center [784, 367] width 1568 height 734
drag, startPoint x: 374, startPoint y: 202, endPoint x: 343, endPoint y: 210, distance: 32.0
click at [347, 212] on div "Manual search Scanner input Check Out Welcome! Enter your name to check in" at bounding box center [784, 224] width 1568 height 447
click at [272, 265] on div "Manual search Scanner input Check Out Welcome! Enter your name to check in" at bounding box center [784, 224] width 1568 height 447
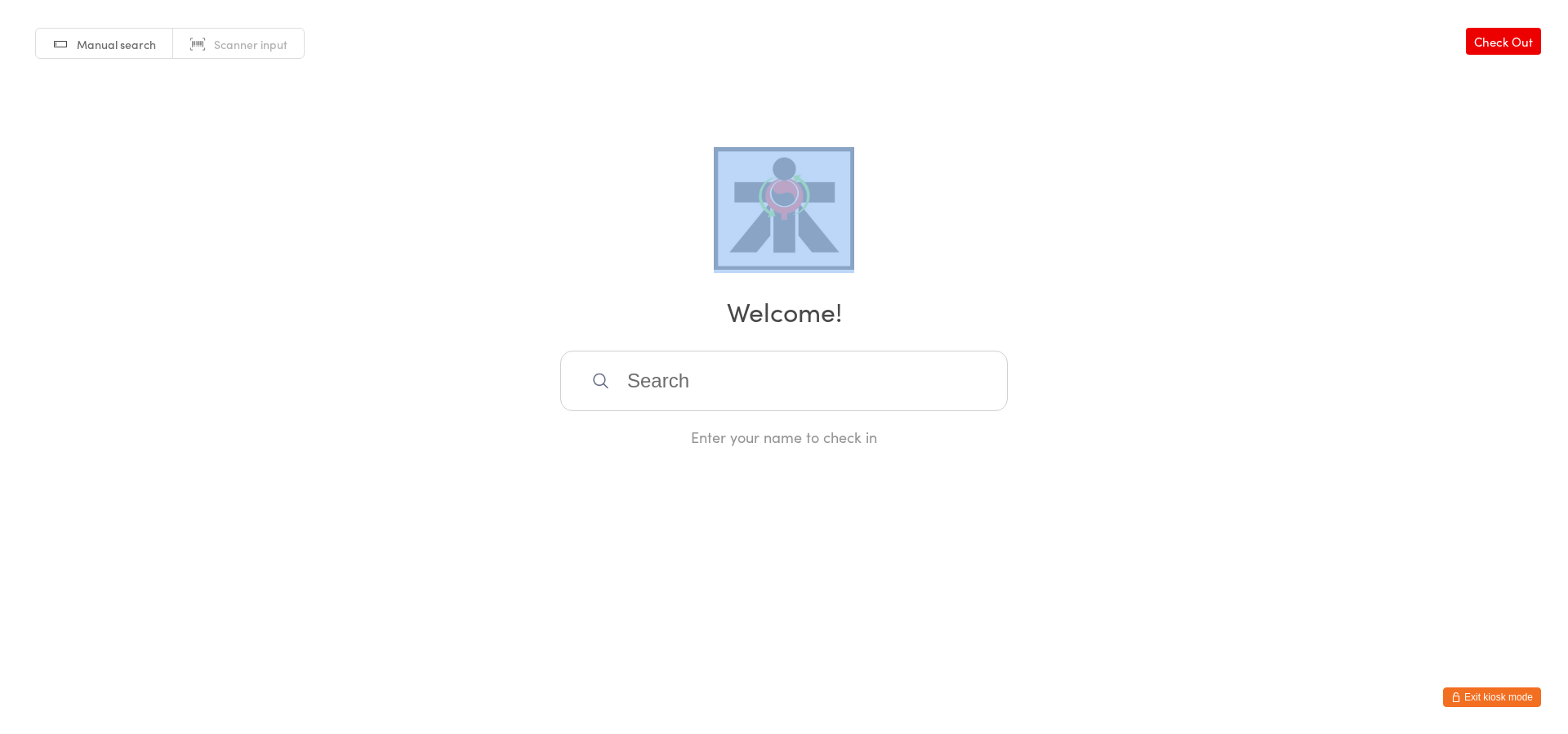
click at [272, 265] on div "Manual search Scanner input Check Out Welcome! Enter your name to check in" at bounding box center [784, 224] width 1568 height 447
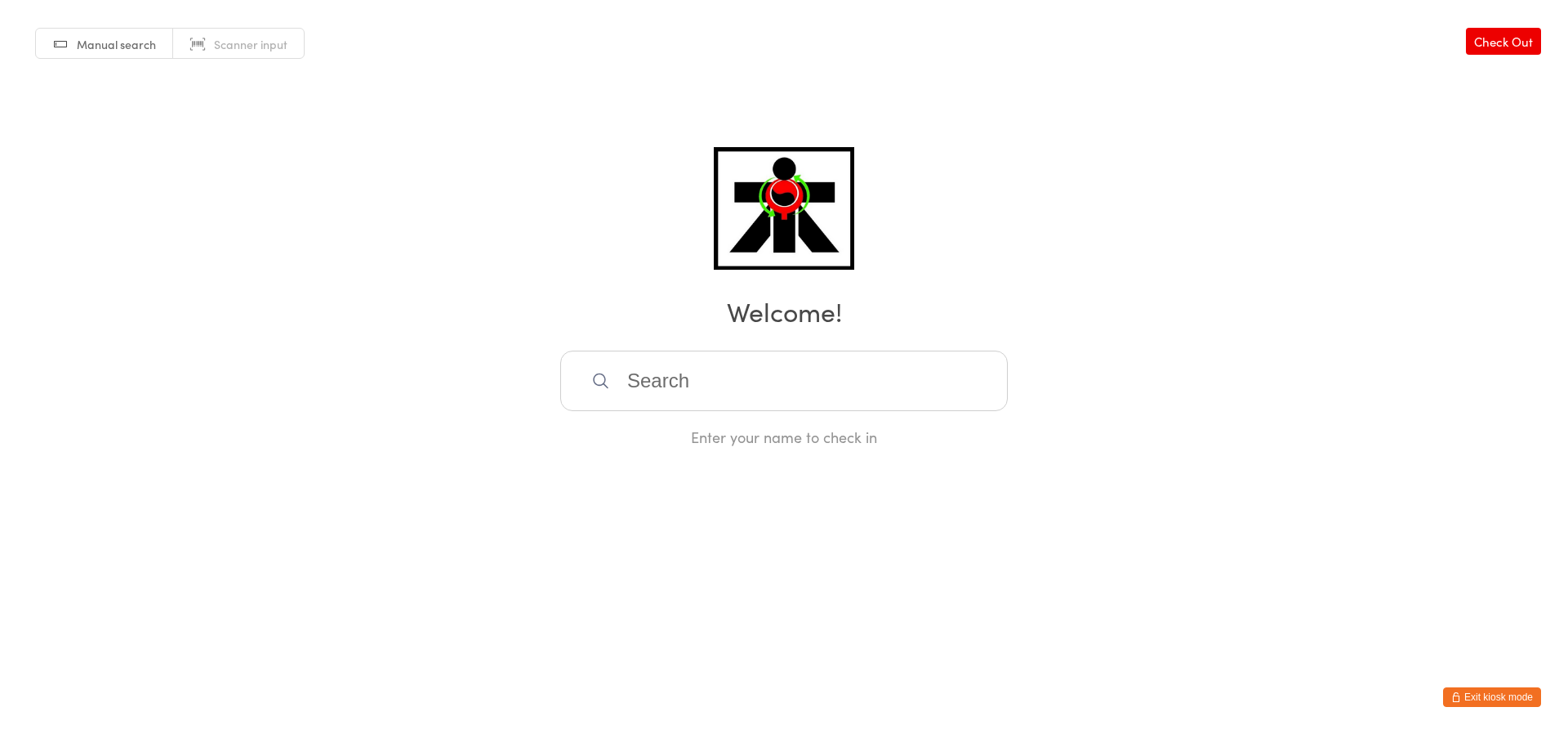
click at [272, 265] on div "Manual search Scanner input Check Out Welcome! Enter your name to check in" at bounding box center [784, 224] width 1568 height 447
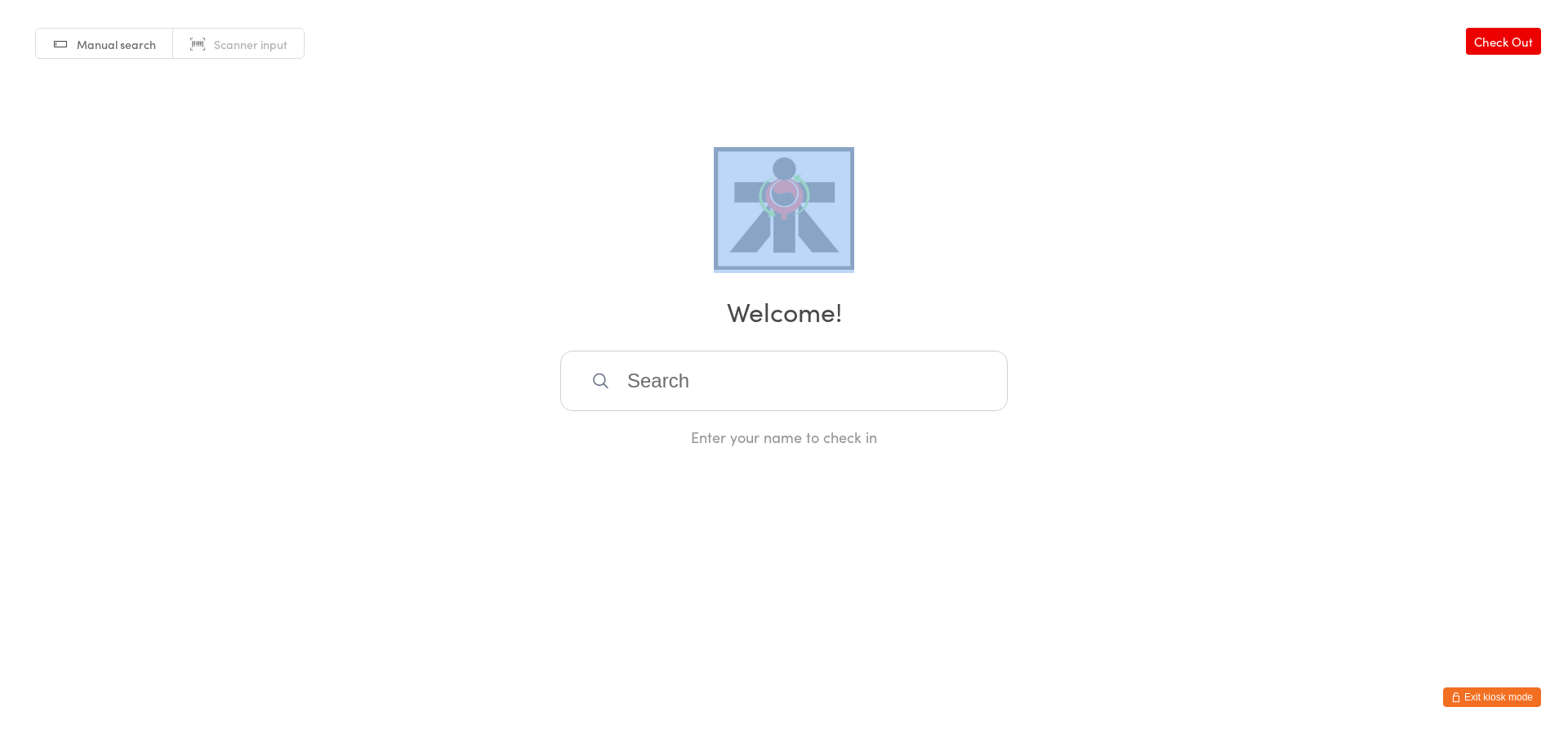
click at [272, 266] on div "Manual search Scanner input Check Out Welcome! Enter your name to check in" at bounding box center [784, 224] width 1568 height 447
click at [273, 266] on div "Manual search Scanner input Check Out Welcome! Enter your name to check in" at bounding box center [784, 224] width 1568 height 447
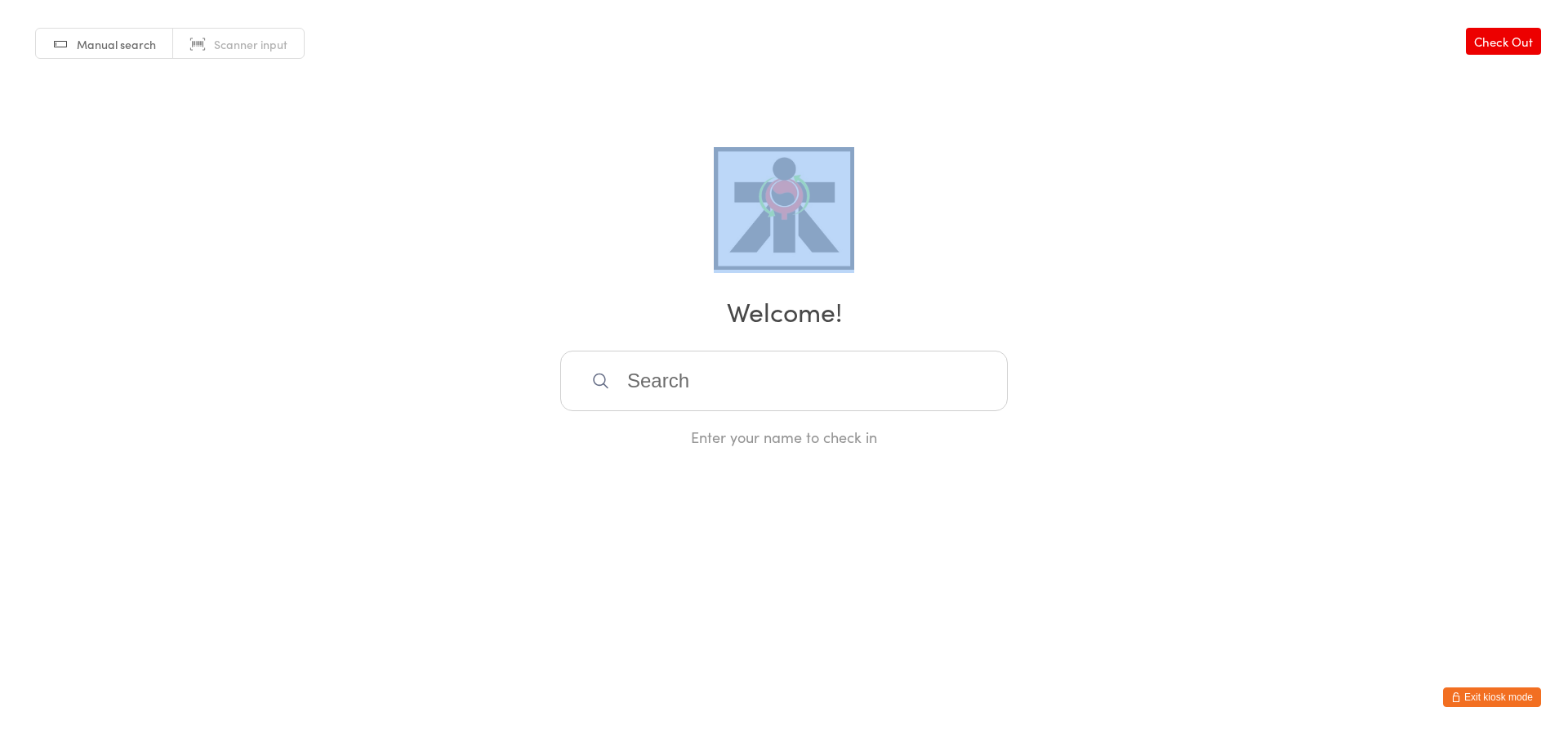
click at [273, 266] on div "Manual search Scanner input Check Out Welcome! Enter your name to check in" at bounding box center [784, 224] width 1568 height 447
drag, startPoint x: 273, startPoint y: 266, endPoint x: 260, endPoint y: 274, distance: 15.3
click at [260, 274] on div "Manual search Scanner input Check Out Welcome! Enter your name to check in" at bounding box center [784, 224] width 1568 height 447
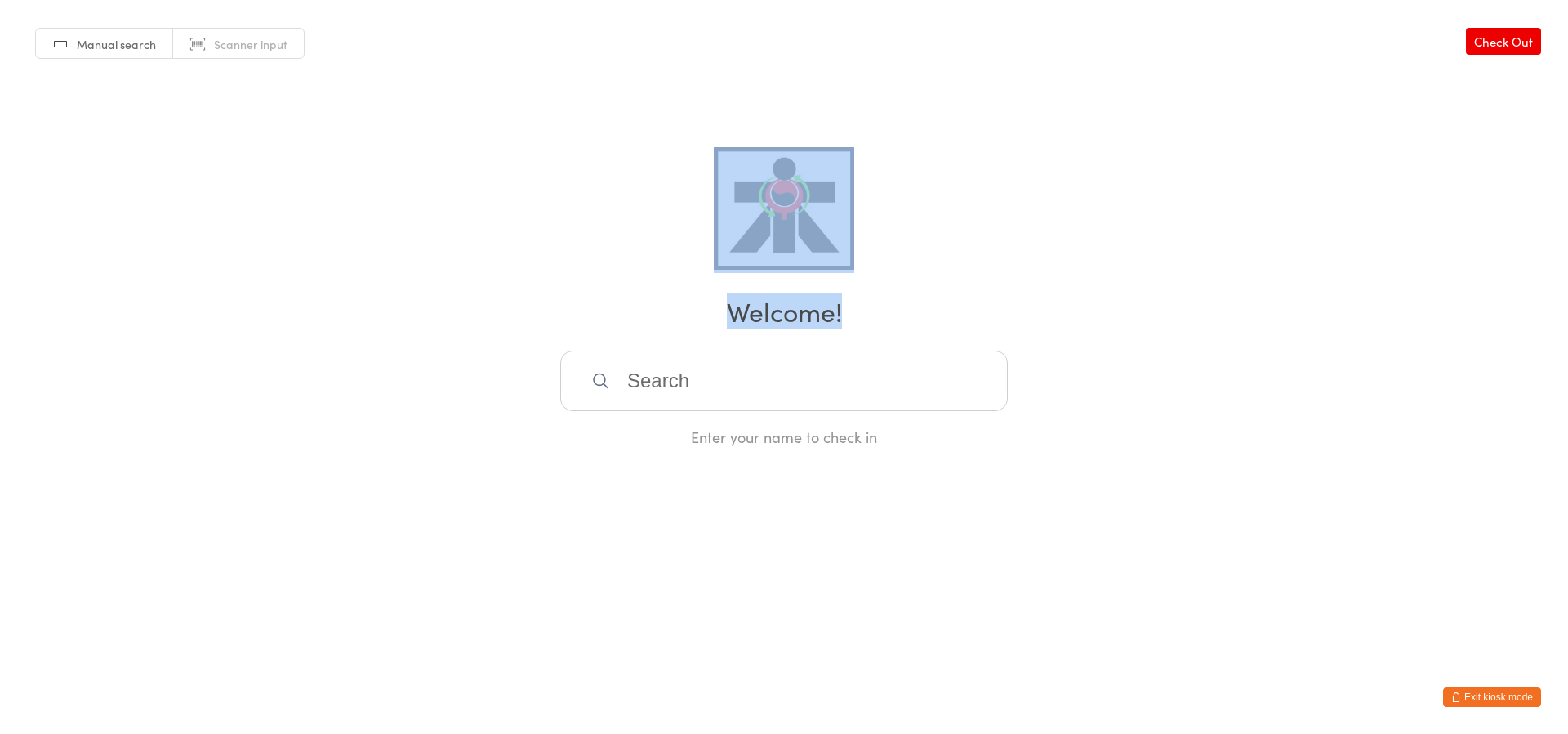
click at [260, 274] on div "Manual search Scanner input Check Out Welcome! Enter your name to check in" at bounding box center [784, 224] width 1568 height 447
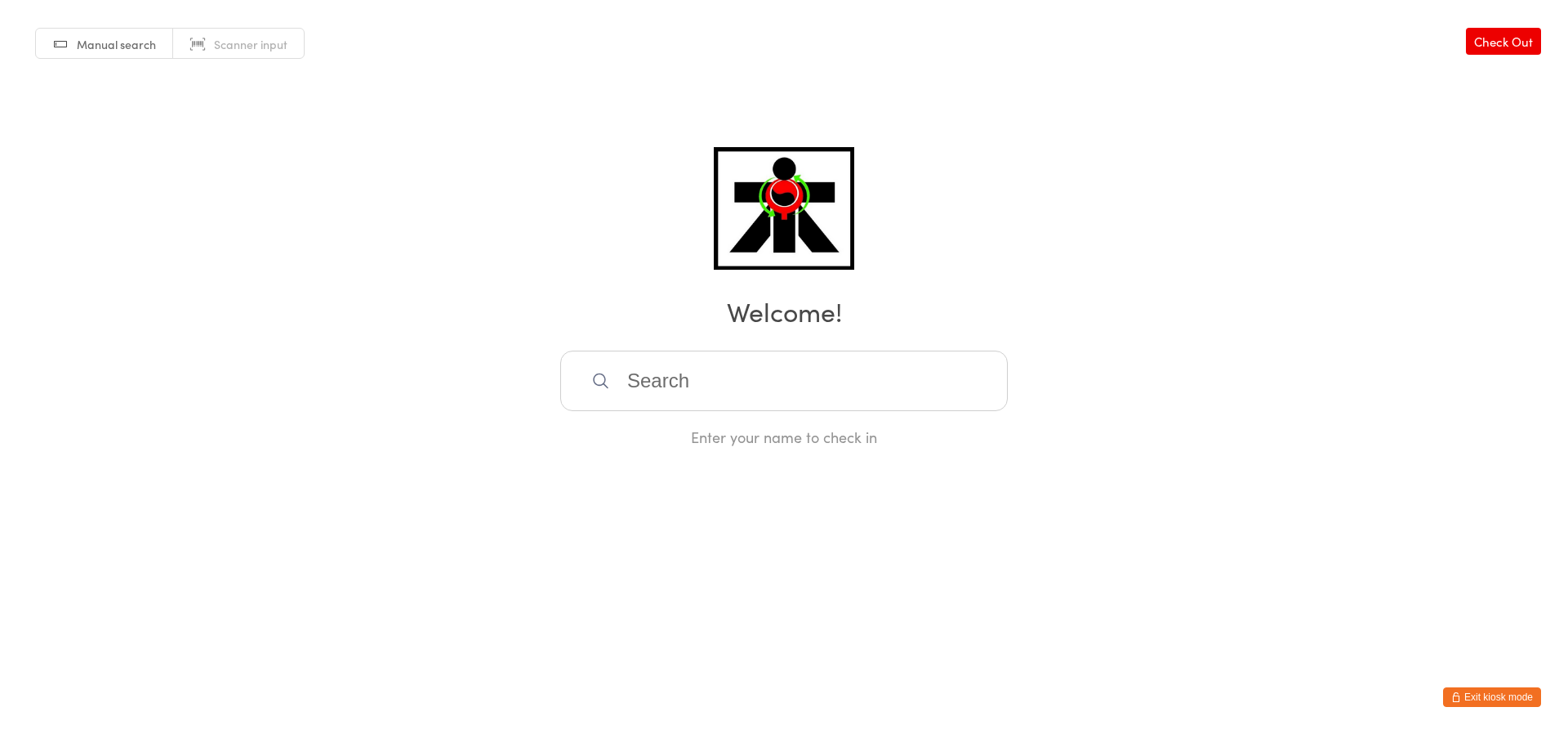
click at [260, 273] on div "Manual search Scanner input Check Out Welcome! Enter your name to check in" at bounding box center [784, 224] width 1568 height 447
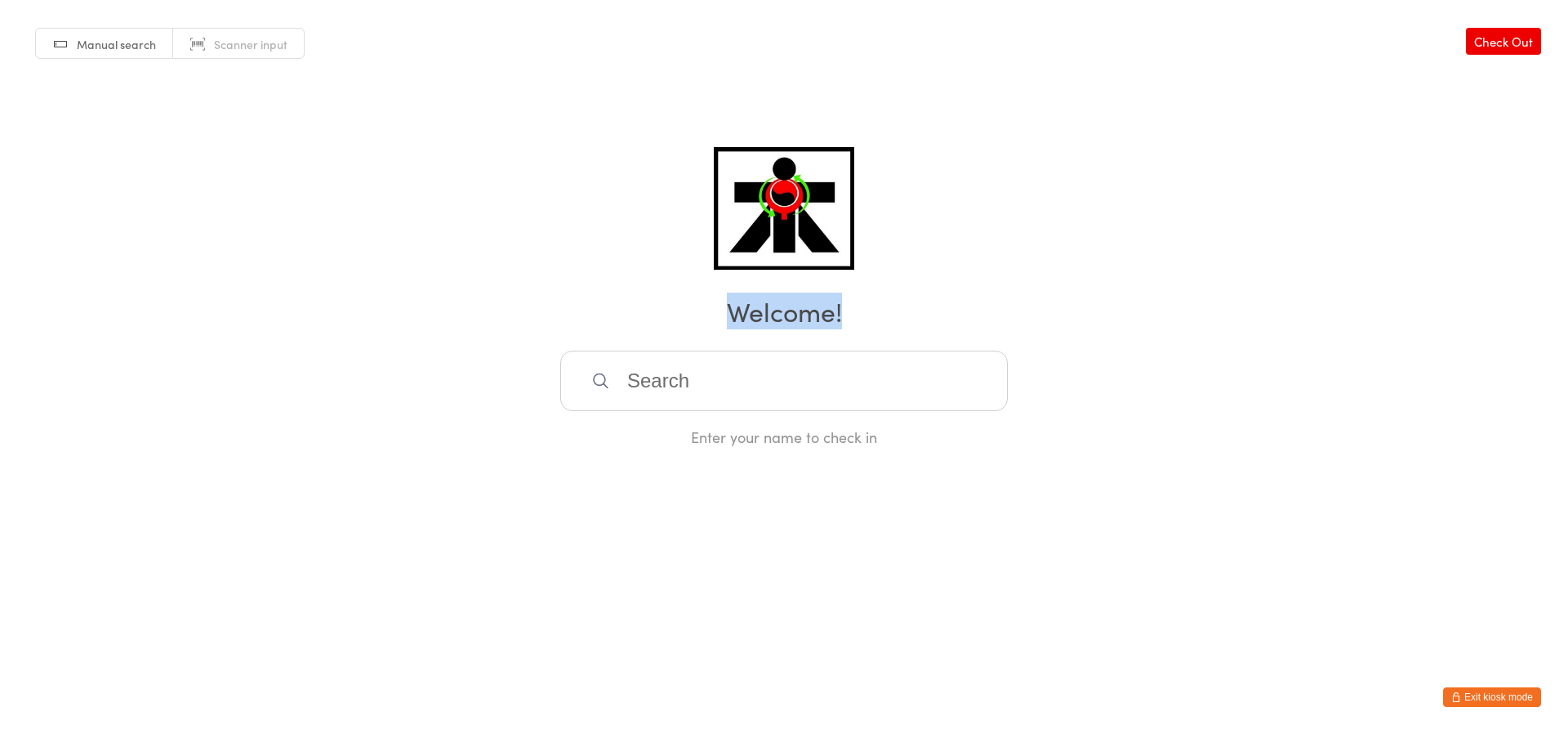
click at [260, 273] on div "Manual search Scanner input Check Out Welcome! Enter your name to check in" at bounding box center [784, 224] width 1568 height 447
click at [248, 272] on div "Manual search Scanner input Check Out Welcome! Enter your name to check in" at bounding box center [784, 224] width 1568 height 447
click at [242, 274] on div "Manual search Scanner input Check Out Welcome! Enter your name to check in" at bounding box center [784, 224] width 1568 height 447
drag, startPoint x: 237, startPoint y: 275, endPoint x: 228, endPoint y: 276, distance: 9.1
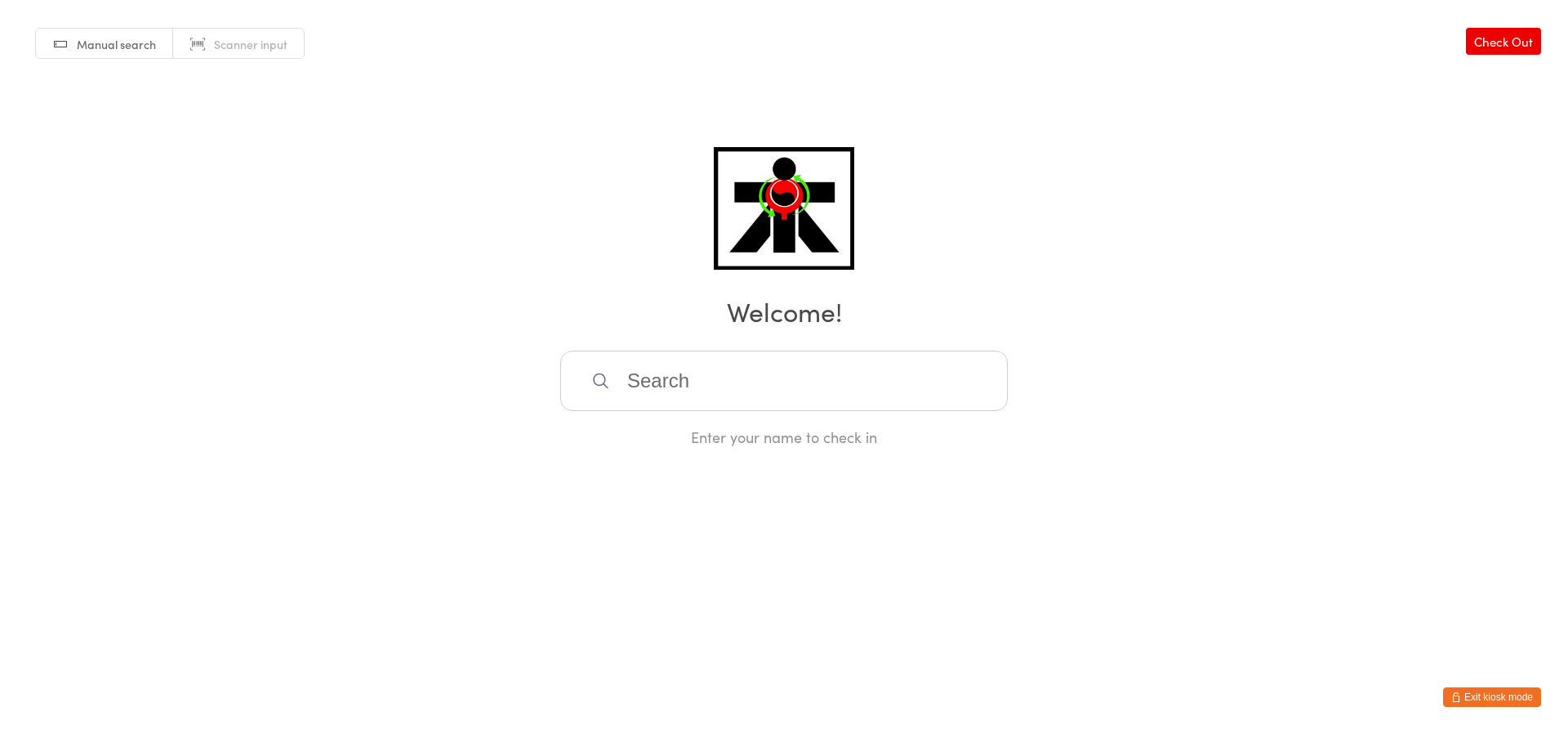
click at [236, 275] on div "Manual search Scanner input Check Out Welcome! Enter your name to check in" at bounding box center [784, 224] width 1568 height 447
click at [228, 275] on div "Manual search Scanner input Check Out Welcome! Enter your name to check in" at bounding box center [784, 224] width 1568 height 447
drag, startPoint x: 228, startPoint y: 275, endPoint x: 218, endPoint y: 286, distance: 14.9
click at [218, 285] on div "Manual search Scanner input Check Out Welcome! Enter your name to check in" at bounding box center [784, 224] width 1568 height 447
click at [218, 286] on div "Manual search Scanner input Check Out Welcome! Enter your name to check in" at bounding box center [784, 224] width 1568 height 447
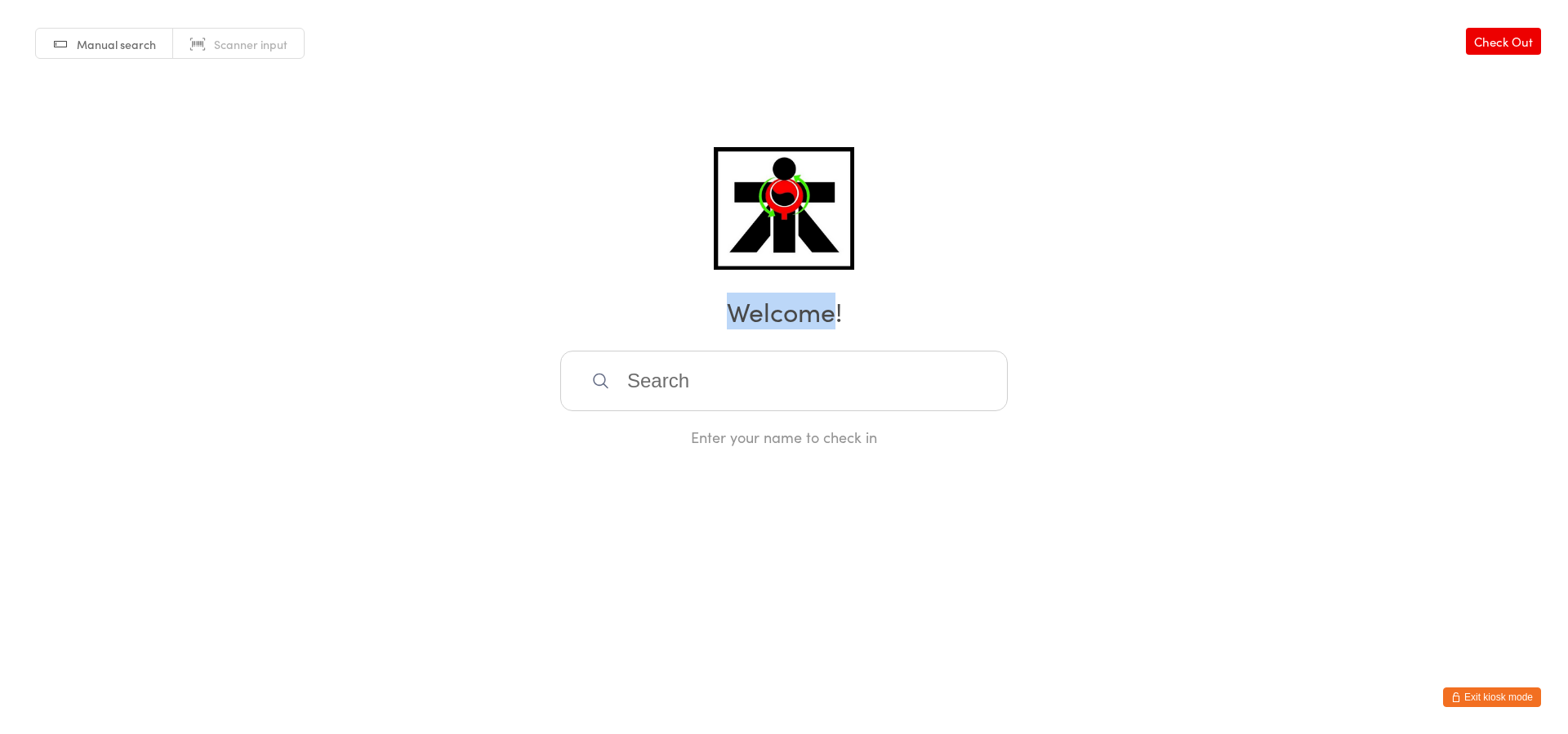
click at [218, 286] on div "Manual search Scanner input Check Out Welcome! Enter your name to check in" at bounding box center [784, 224] width 1568 height 447
click at [205, 308] on h2 "Welcome!" at bounding box center [784, 311] width 1535 height 37
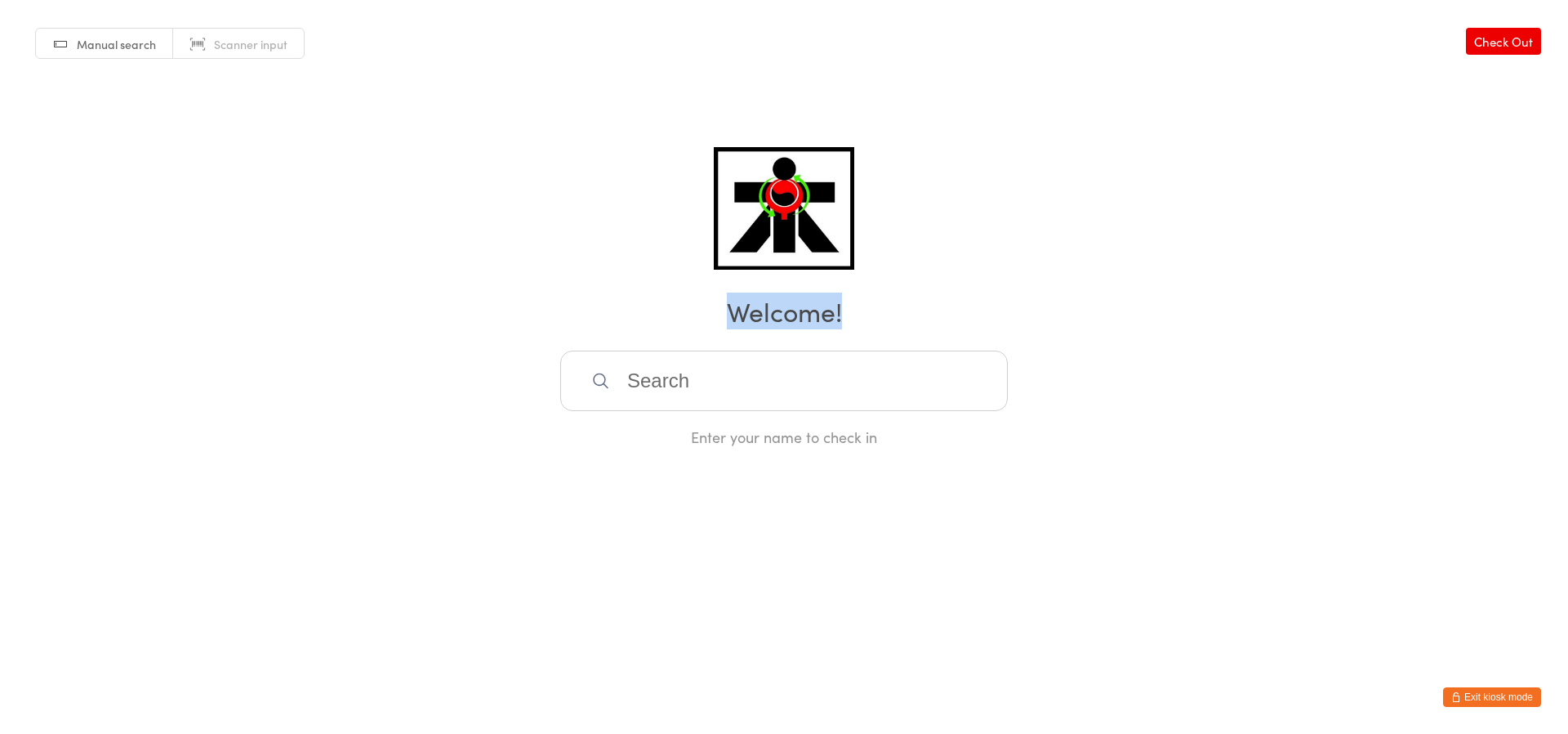
click at [194, 306] on h2 "Welcome!" at bounding box center [784, 311] width 1535 height 37
click at [132, 306] on h2 "Welcome!" at bounding box center [784, 311] width 1535 height 37
click at [132, 313] on h2 "Welcome!" at bounding box center [784, 311] width 1535 height 37
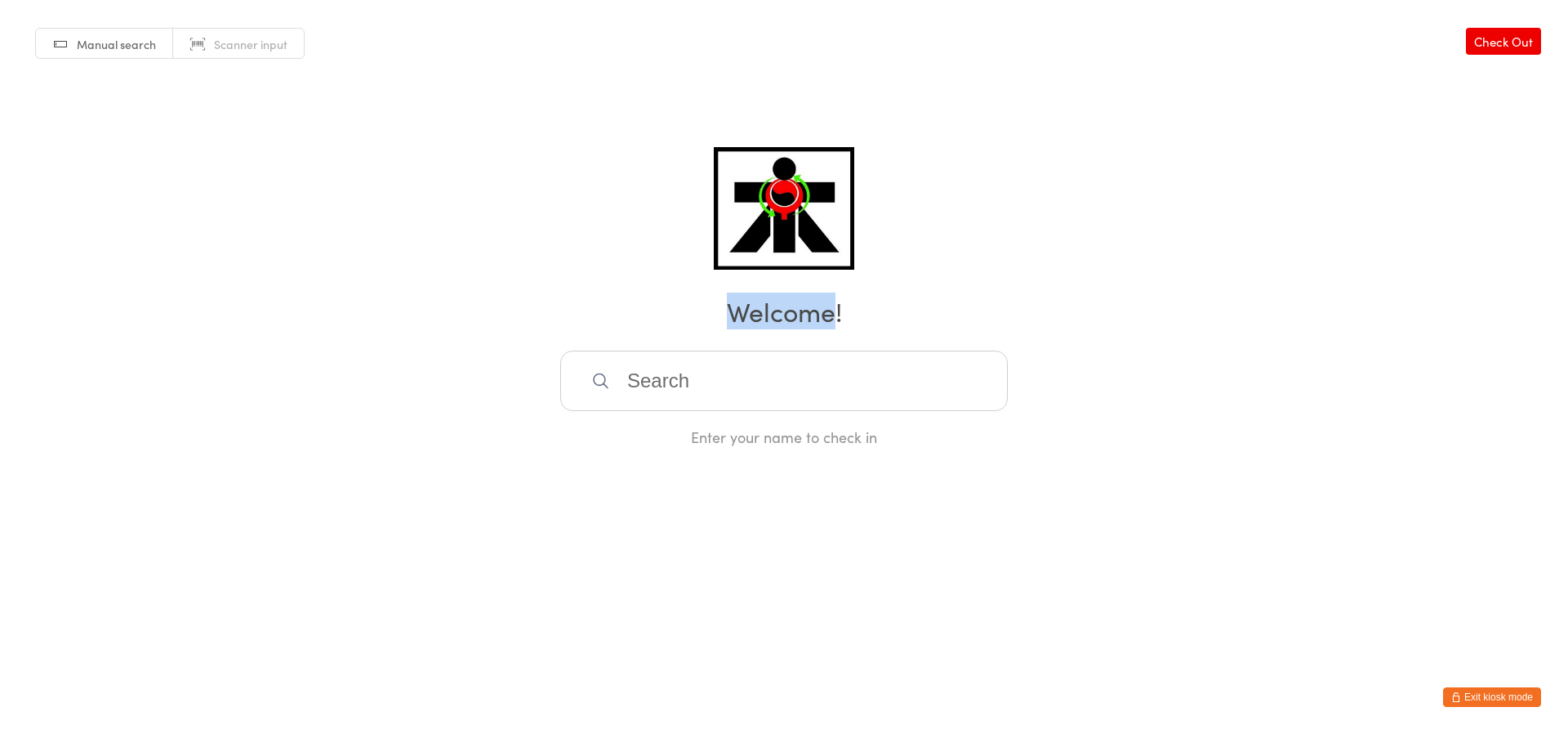
click at [132, 313] on h2 "Welcome!" at bounding box center [784, 311] width 1535 height 37
click at [126, 313] on h2 "Welcome!" at bounding box center [784, 311] width 1535 height 37
click at [123, 311] on h2 "Welcome!" at bounding box center [784, 311] width 1535 height 37
click at [122, 312] on h2 "Welcome!" at bounding box center [784, 311] width 1535 height 37
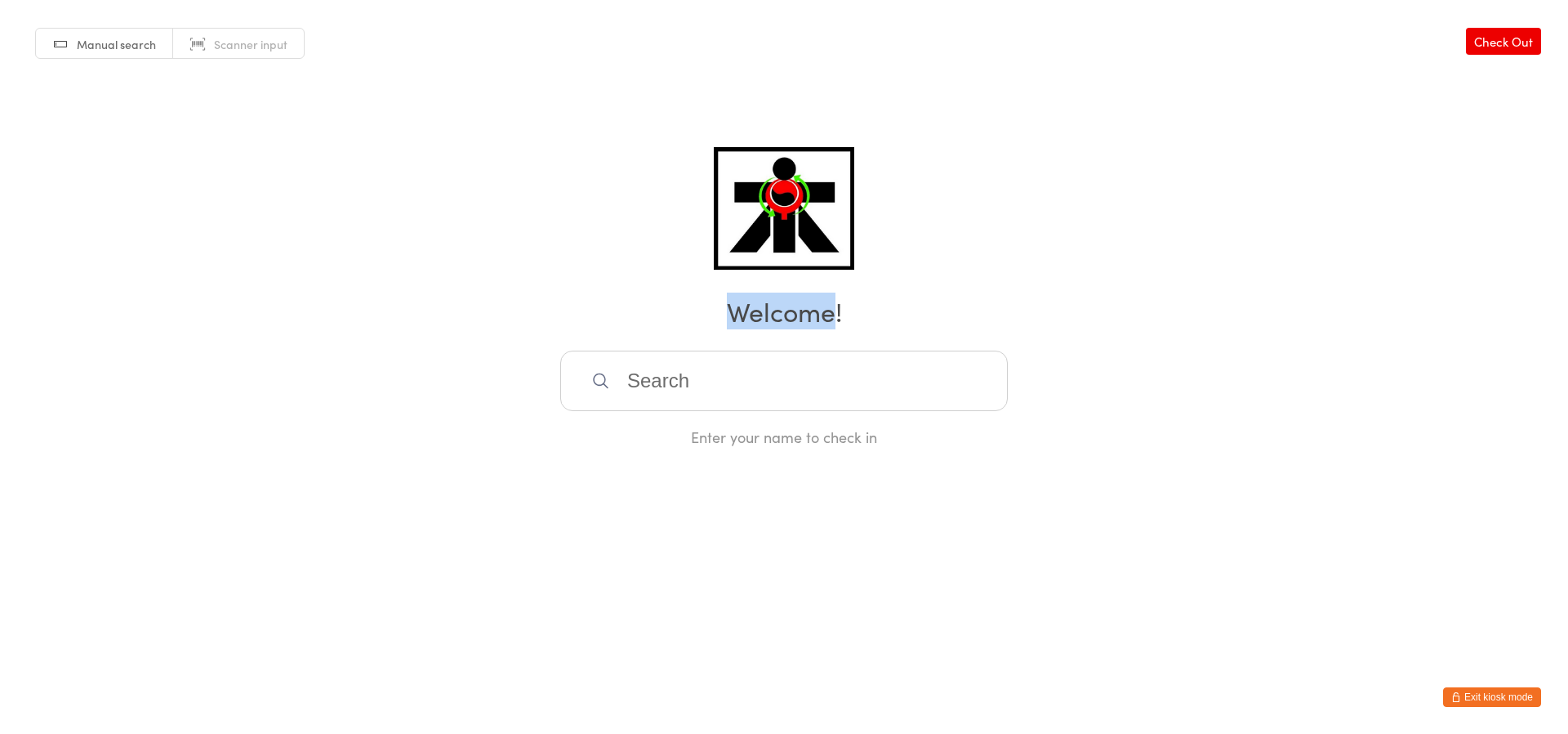
click at [122, 312] on h2 "Welcome!" at bounding box center [784, 311] width 1535 height 37
click at [122, 313] on h2 "Welcome!" at bounding box center [784, 311] width 1535 height 37
click at [386, 267] on div "Manual search Scanner input Check Out Welcome! Enter your name to check in" at bounding box center [784, 224] width 1568 height 447
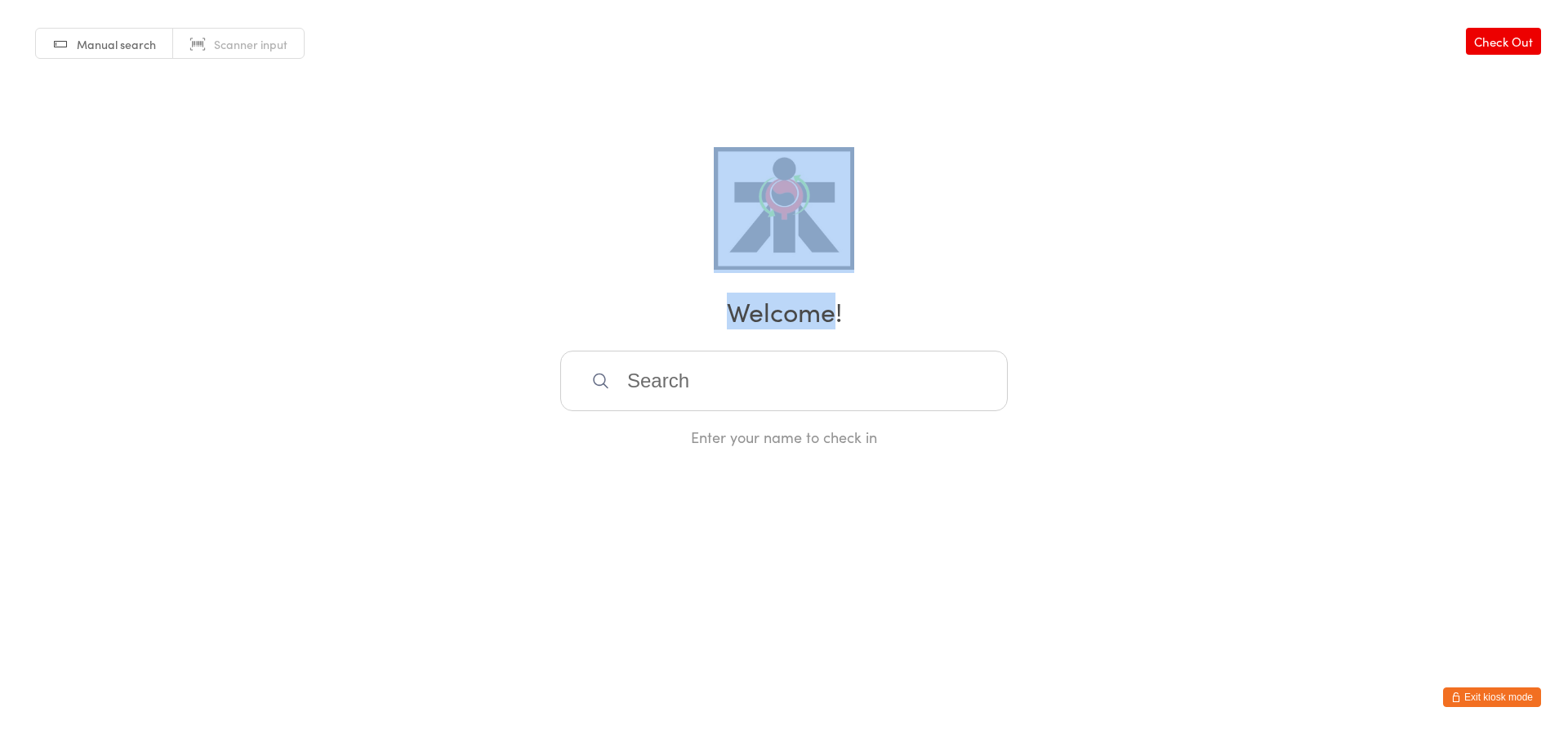
drag, startPoint x: 386, startPoint y: 279, endPoint x: 384, endPoint y: 294, distance: 15.1
click at [384, 294] on div "Manual search Scanner input Check Out Welcome! Enter your name to check in" at bounding box center [784, 224] width 1568 height 447
click at [372, 267] on div "Manual search Scanner input Check Out Welcome! Enter your name to check in" at bounding box center [784, 224] width 1568 height 447
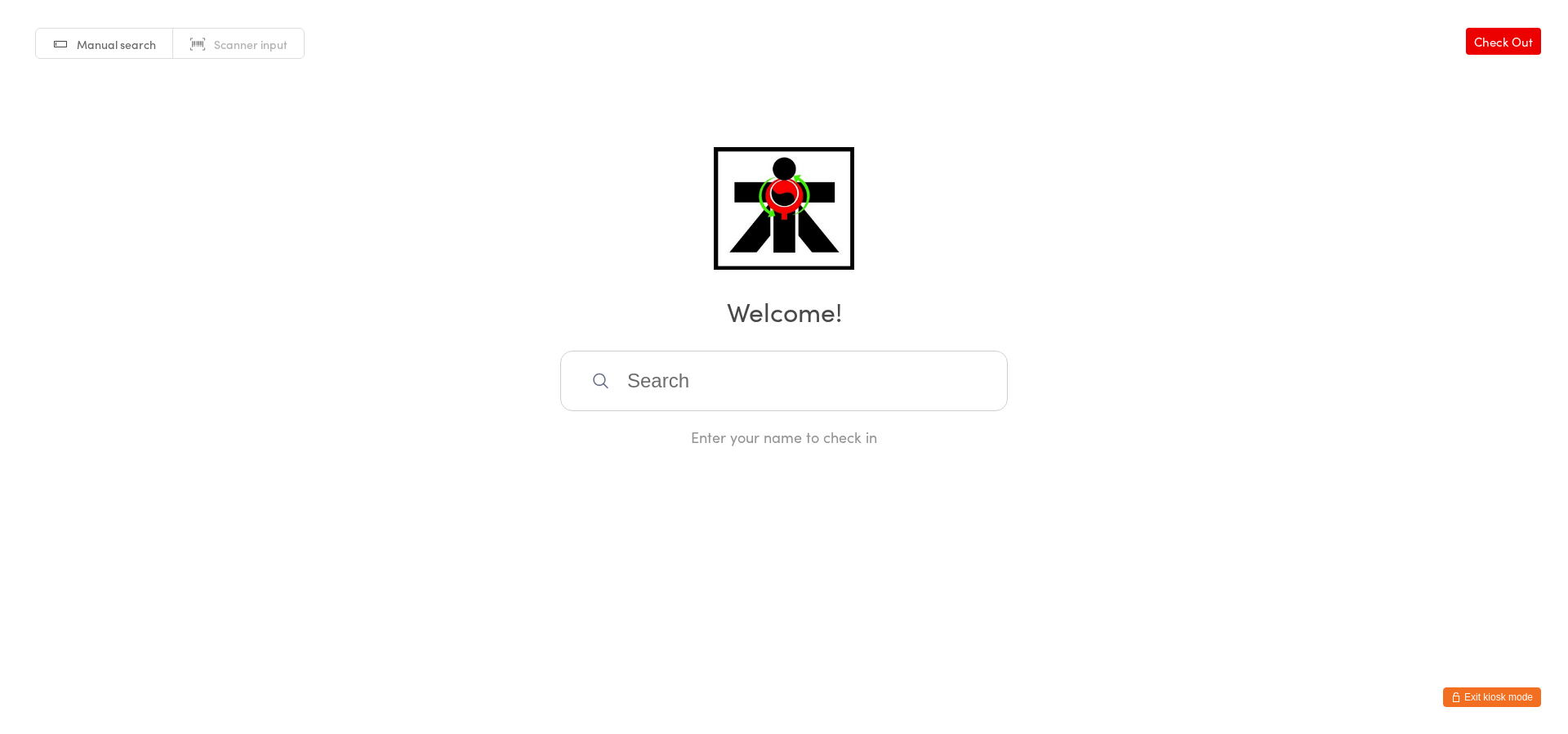
drag, startPoint x: 362, startPoint y: 224, endPoint x: 283, endPoint y: 80, distance: 164.2
click at [366, 257] on div "Manual search Scanner input Check Out Welcome! Enter your name to check in" at bounding box center [784, 224] width 1568 height 447
drag, startPoint x: 282, startPoint y: 79, endPoint x: 294, endPoint y: 112, distance: 35.1
click at [294, 112] on div "Manual search Scanner input Check Out Welcome! Enter your name to check in" at bounding box center [784, 224] width 1568 height 447
drag, startPoint x: 293, startPoint y: 111, endPoint x: 337, endPoint y: 112, distance: 44.0
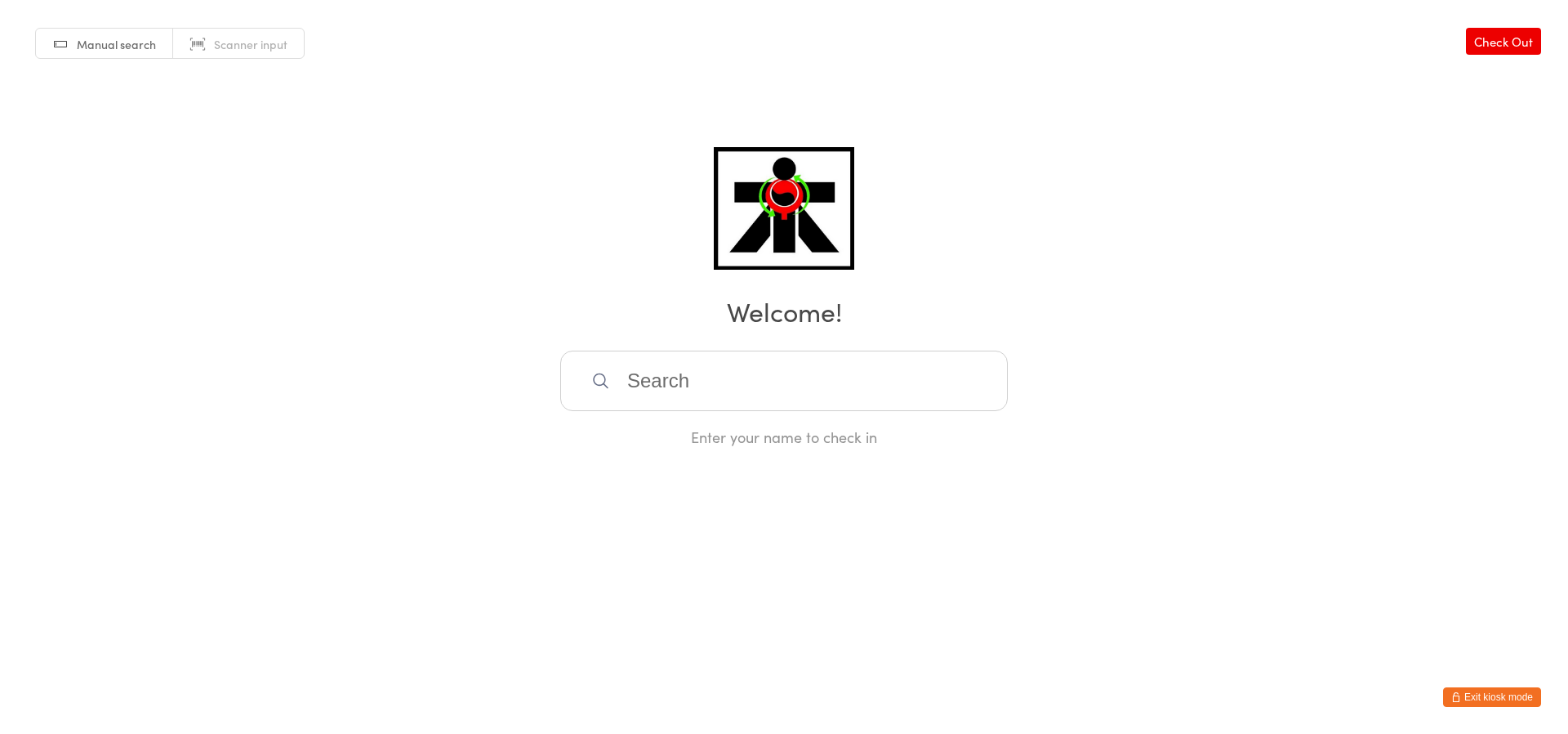
click at [304, 119] on div "Manual search Scanner input Check Out Welcome! Enter your name to check in" at bounding box center [784, 224] width 1568 height 447
click at [379, 386] on div "Manual search Scanner input Check Out Welcome! Enter your name to check in" at bounding box center [784, 224] width 1568 height 447
click at [375, 384] on div "Manual search Scanner input Check Out Welcome! Enter your name to check in" at bounding box center [784, 224] width 1568 height 447
drag, startPoint x: 705, startPoint y: 162, endPoint x: 703, endPoint y: 402, distance: 240.0
click at [705, 222] on div "Manual search Scanner input Check Out Welcome! Enter your name to check in" at bounding box center [784, 224] width 1568 height 447
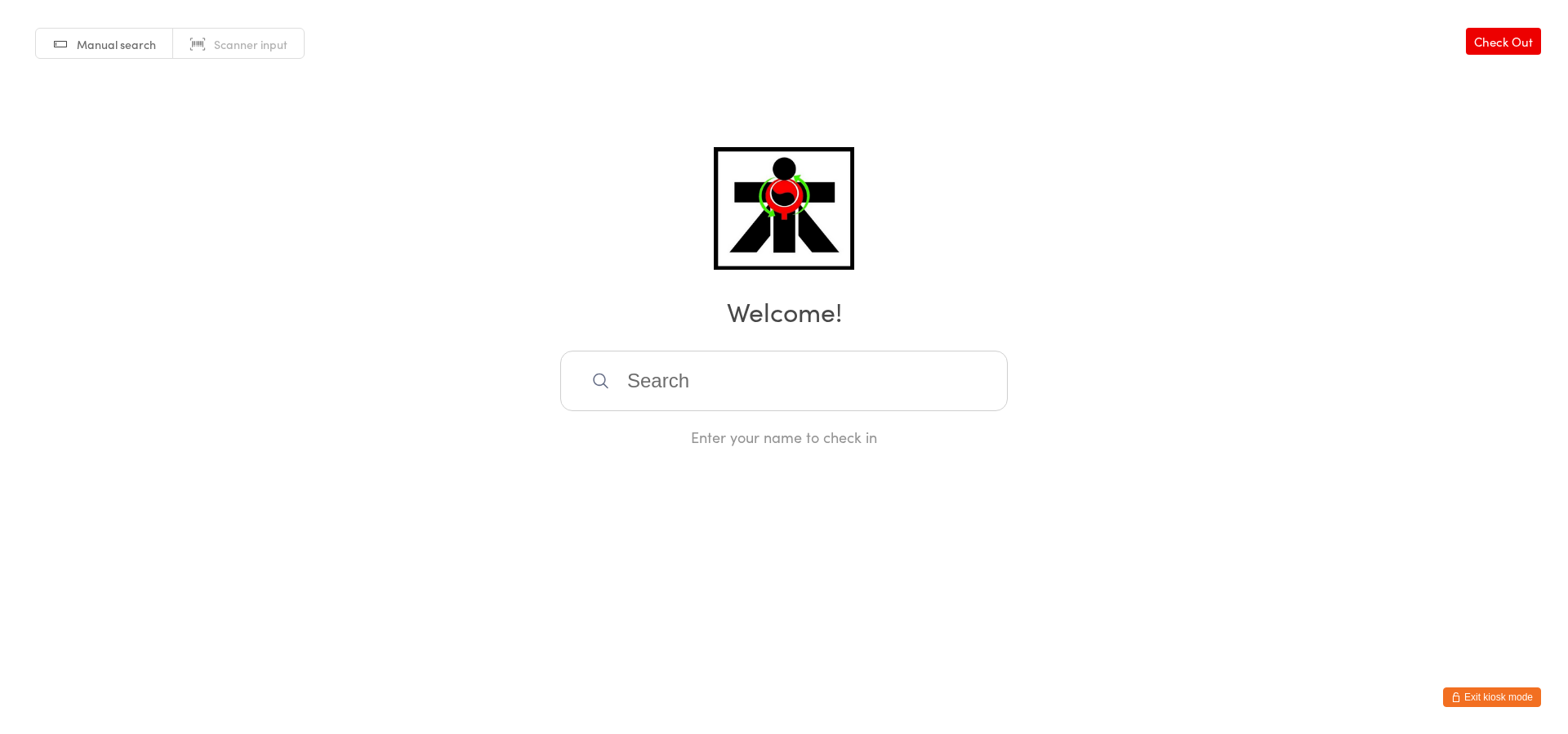
drag, startPoint x: 703, startPoint y: 510, endPoint x: 684, endPoint y: 558, distance: 51.6
click at [703, 510] on html "You have now entered Kiosk Mode. Members will be able to check themselves in us…" at bounding box center [784, 367] width 1568 height 734
click at [684, 558] on html "You have now entered Kiosk Mode. Members will be able to check themselves in us…" at bounding box center [784, 367] width 1568 height 734
click at [677, 562] on html "You have now entered Kiosk Mode. Members will be able to check themselves in us…" at bounding box center [784, 367] width 1568 height 734
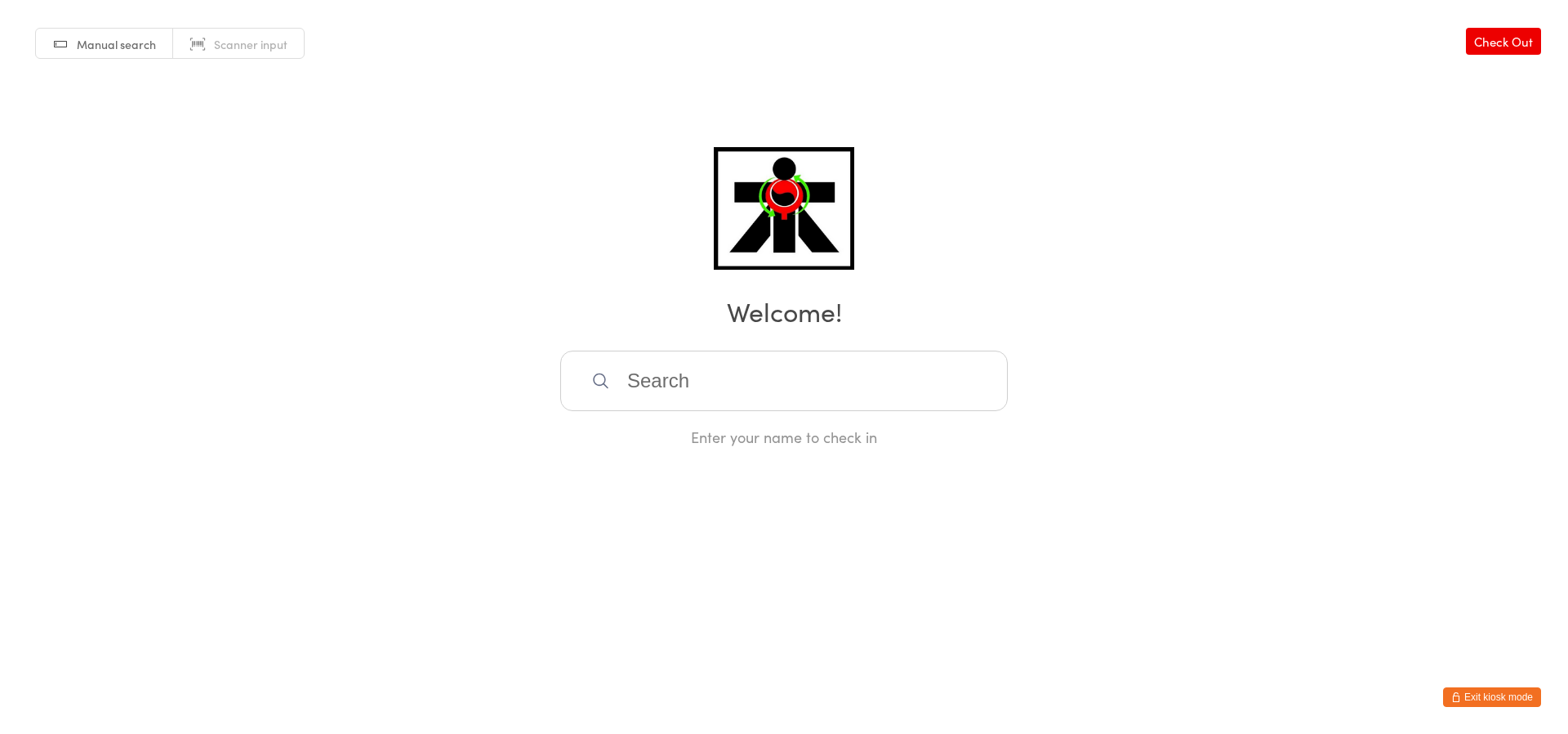
click at [626, 570] on html "You have now entered Kiosk Mode. Members will be able to check themselves in us…" at bounding box center [784, 367] width 1568 height 734
click at [625, 572] on html "You have now entered Kiosk Mode. Members will be able to check themselves in us…" at bounding box center [784, 367] width 1568 height 734
drag, startPoint x: 625, startPoint y: 572, endPoint x: 617, endPoint y: 586, distance: 16.1
click at [619, 580] on html "You have now entered Kiosk Mode. Members will be able to check themselves in us…" at bounding box center [784, 367] width 1568 height 734
click at [616, 586] on html "You have now entered Kiosk Mode. Members will be able to check themselves in us…" at bounding box center [784, 367] width 1568 height 734
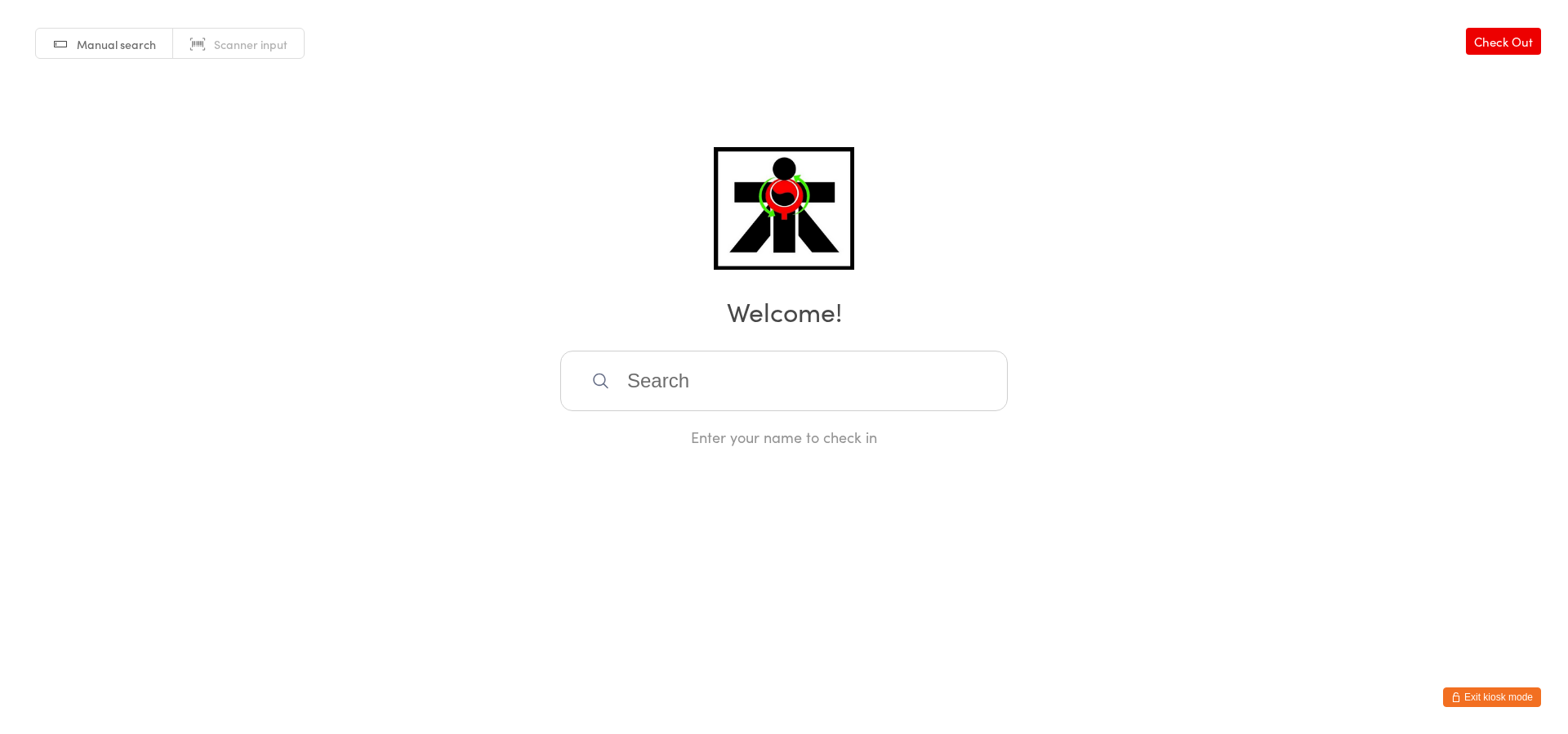
click at [614, 590] on html "You have now entered Kiosk Mode. Members will be able to check themselves in us…" at bounding box center [784, 367] width 1568 height 734
click at [477, 250] on div "Manual search Scanner input Check Out Welcome! Enter your name to check in" at bounding box center [784, 224] width 1568 height 447
drag, startPoint x: 529, startPoint y: 263, endPoint x: 584, endPoint y: 326, distance: 83.6
click at [529, 265] on div "Manual search Scanner input Check Out Welcome! Enter your name to check in" at bounding box center [784, 224] width 1568 height 447
click at [584, 326] on h2 "Welcome!" at bounding box center [784, 311] width 1535 height 37
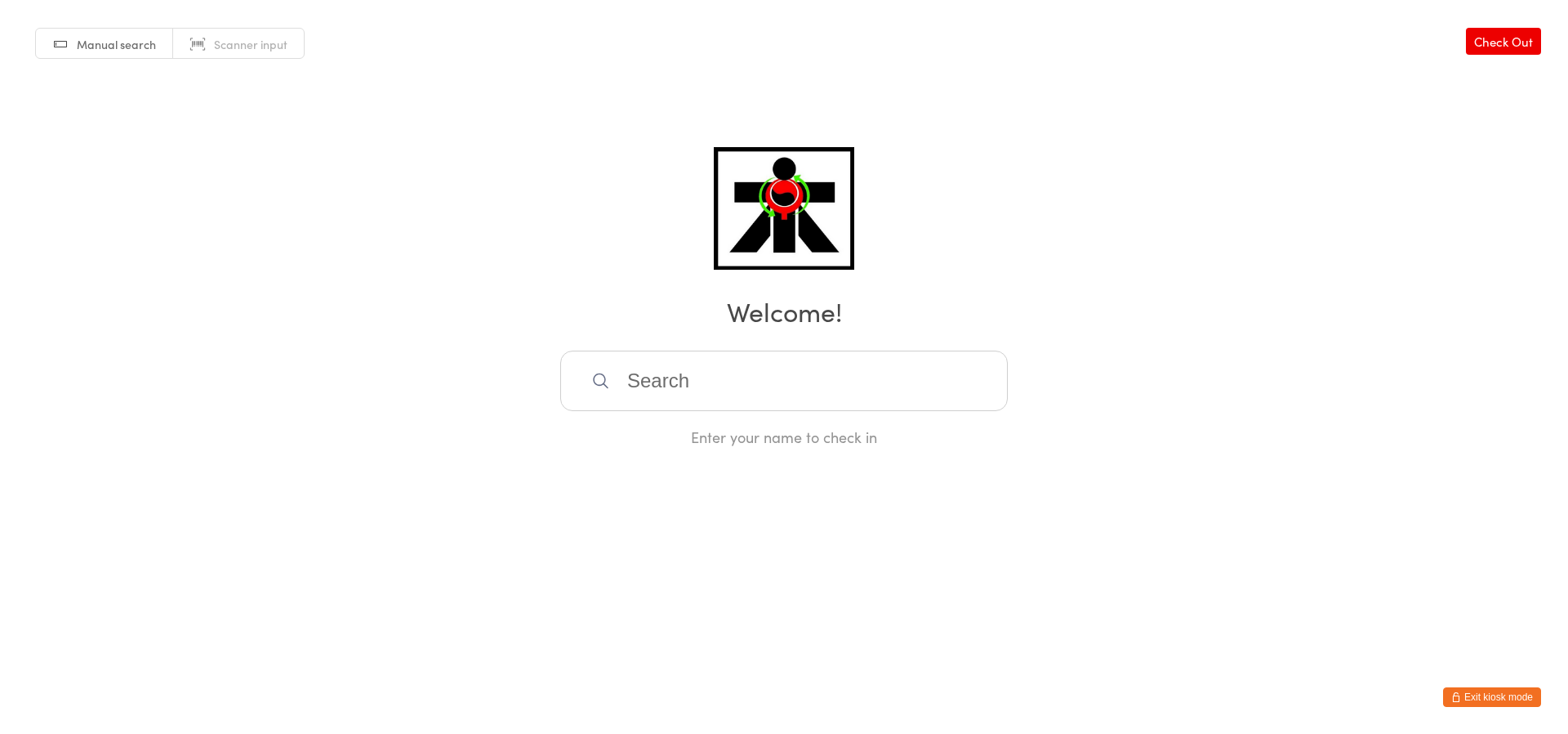
click at [593, 328] on h2 "Welcome!" at bounding box center [784, 311] width 1535 height 37
click at [616, 352] on input "search" at bounding box center [784, 380] width 448 height 60
click at [624, 355] on input "search" at bounding box center [784, 380] width 448 height 60
click at [625, 361] on input "search" at bounding box center [784, 380] width 448 height 60
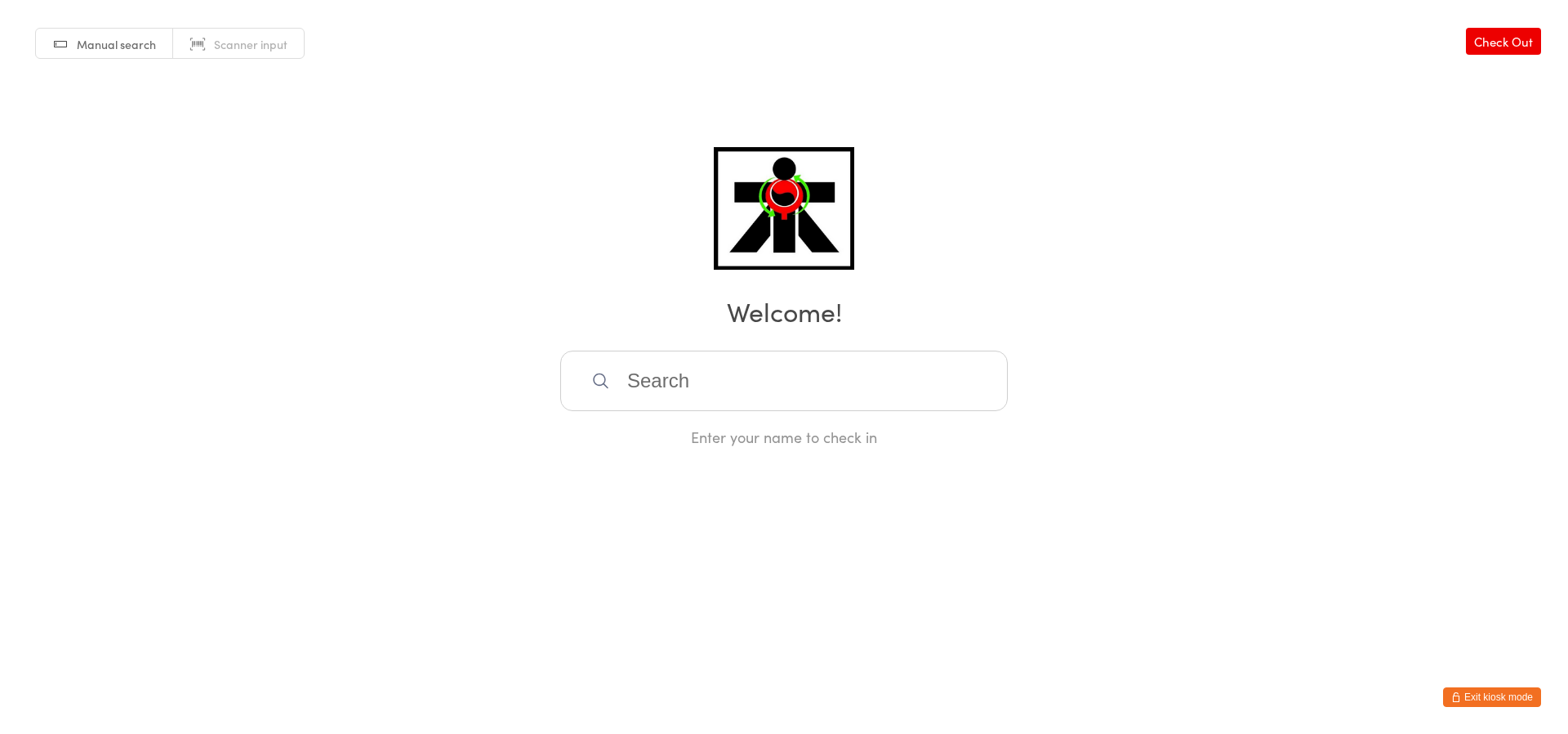
click at [501, 201] on div "Manual search Scanner input Check Out Welcome! Enter your name to check in" at bounding box center [784, 224] width 1568 height 447
click at [523, 314] on h2 "Welcome!" at bounding box center [784, 311] width 1535 height 37
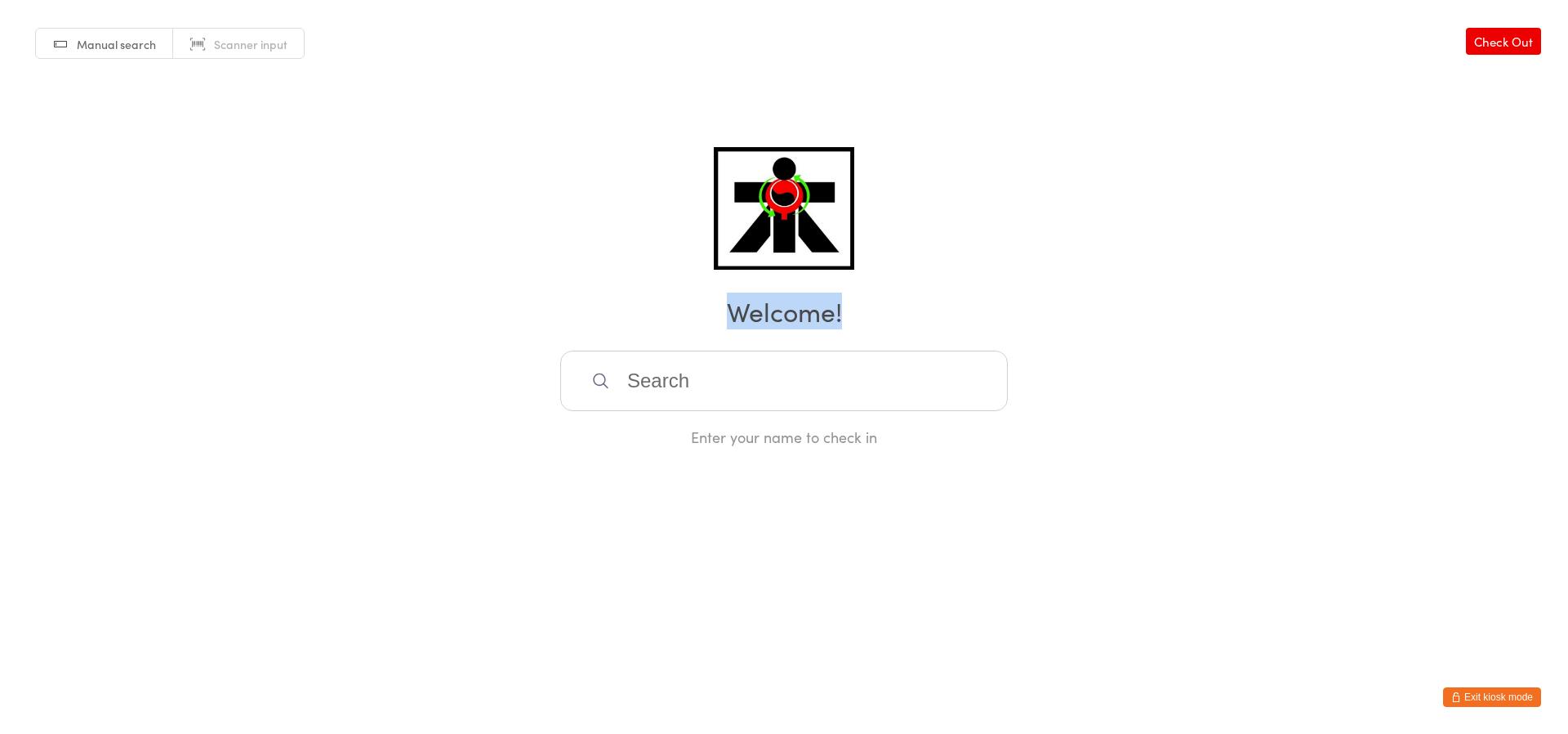
click at [523, 314] on h2 "Welcome!" at bounding box center [784, 311] width 1535 height 37
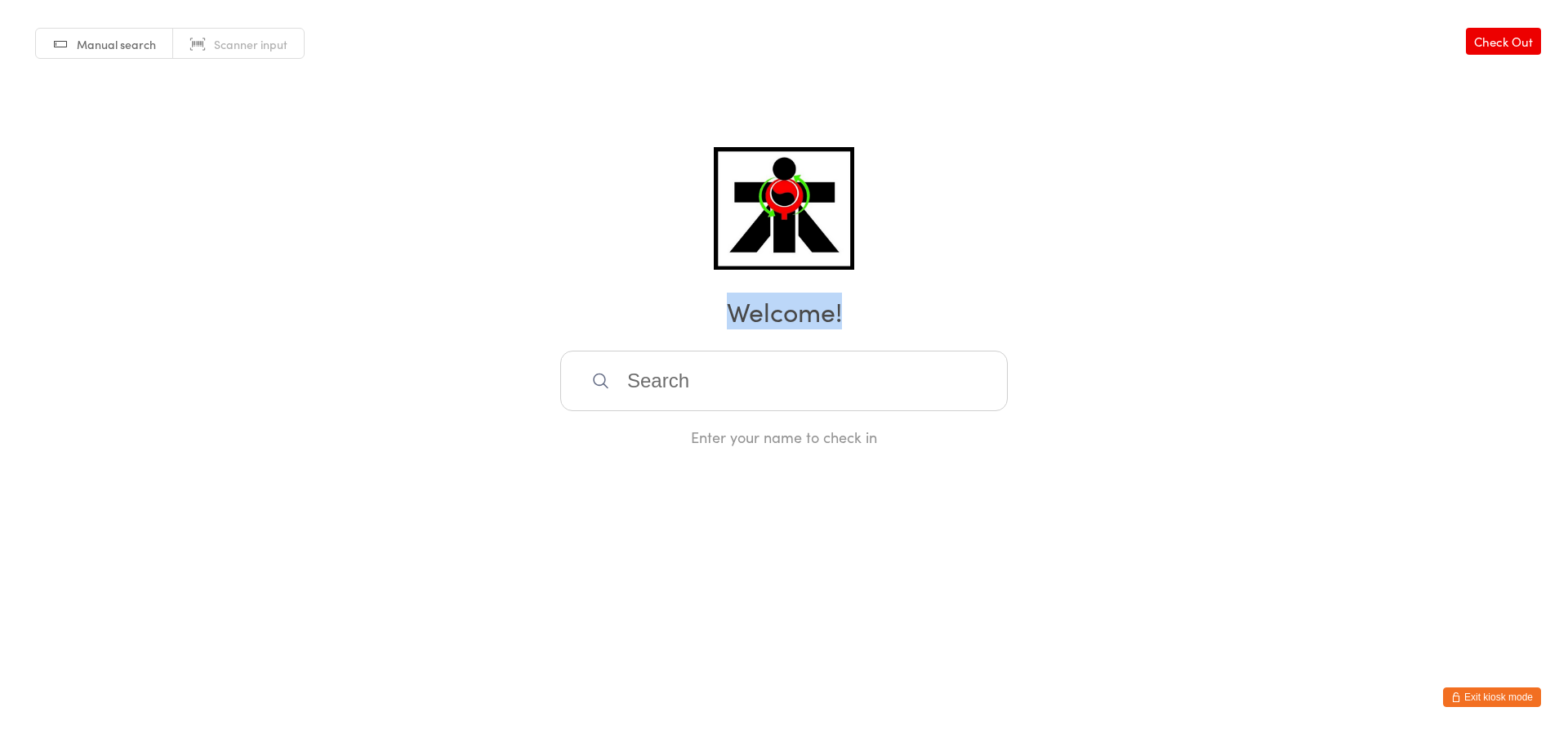
click at [523, 314] on h2 "Welcome!" at bounding box center [784, 311] width 1535 height 37
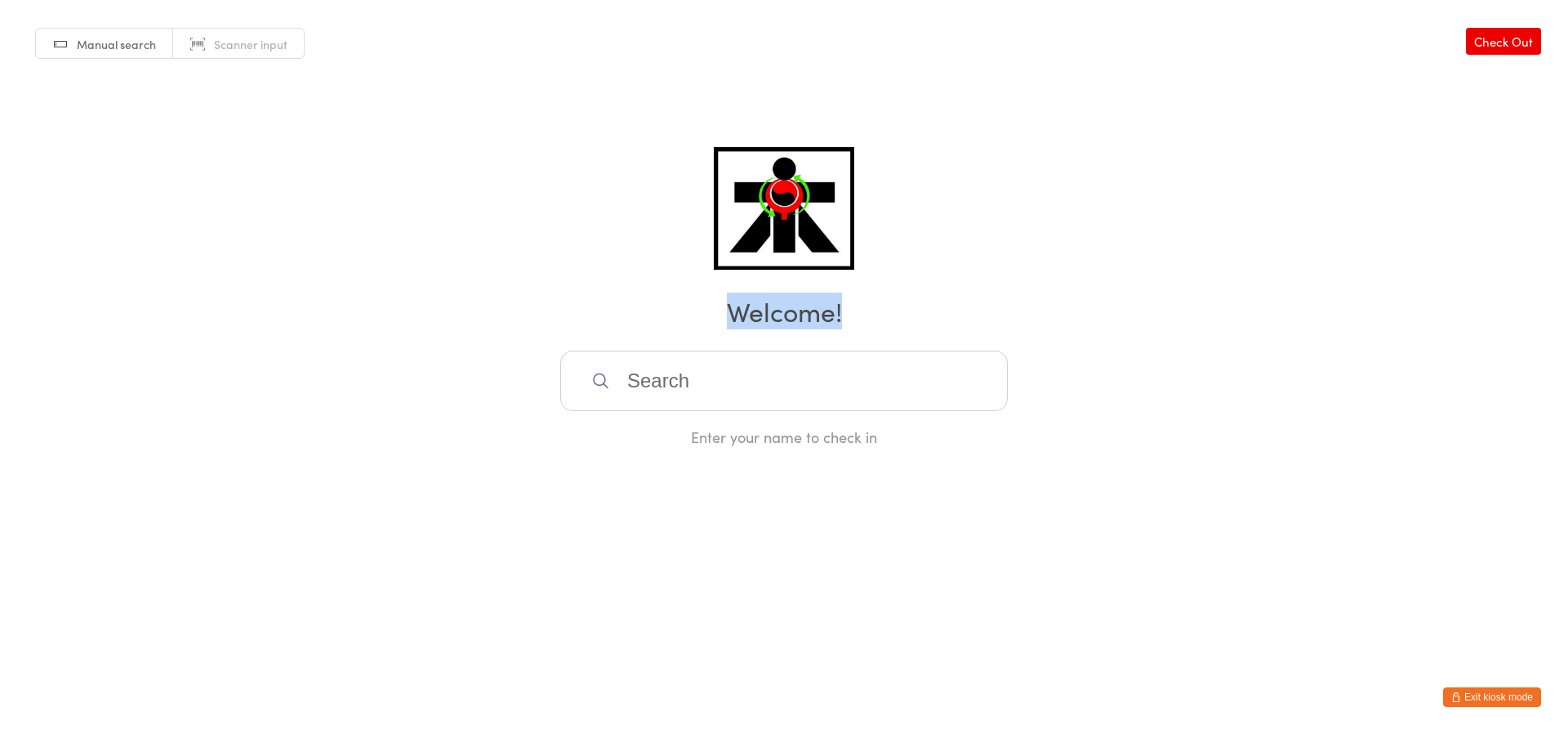
click at [523, 314] on h2 "Welcome!" at bounding box center [784, 311] width 1535 height 37
drag, startPoint x: 523, startPoint y: 314, endPoint x: 521, endPoint y: 324, distance: 10.2
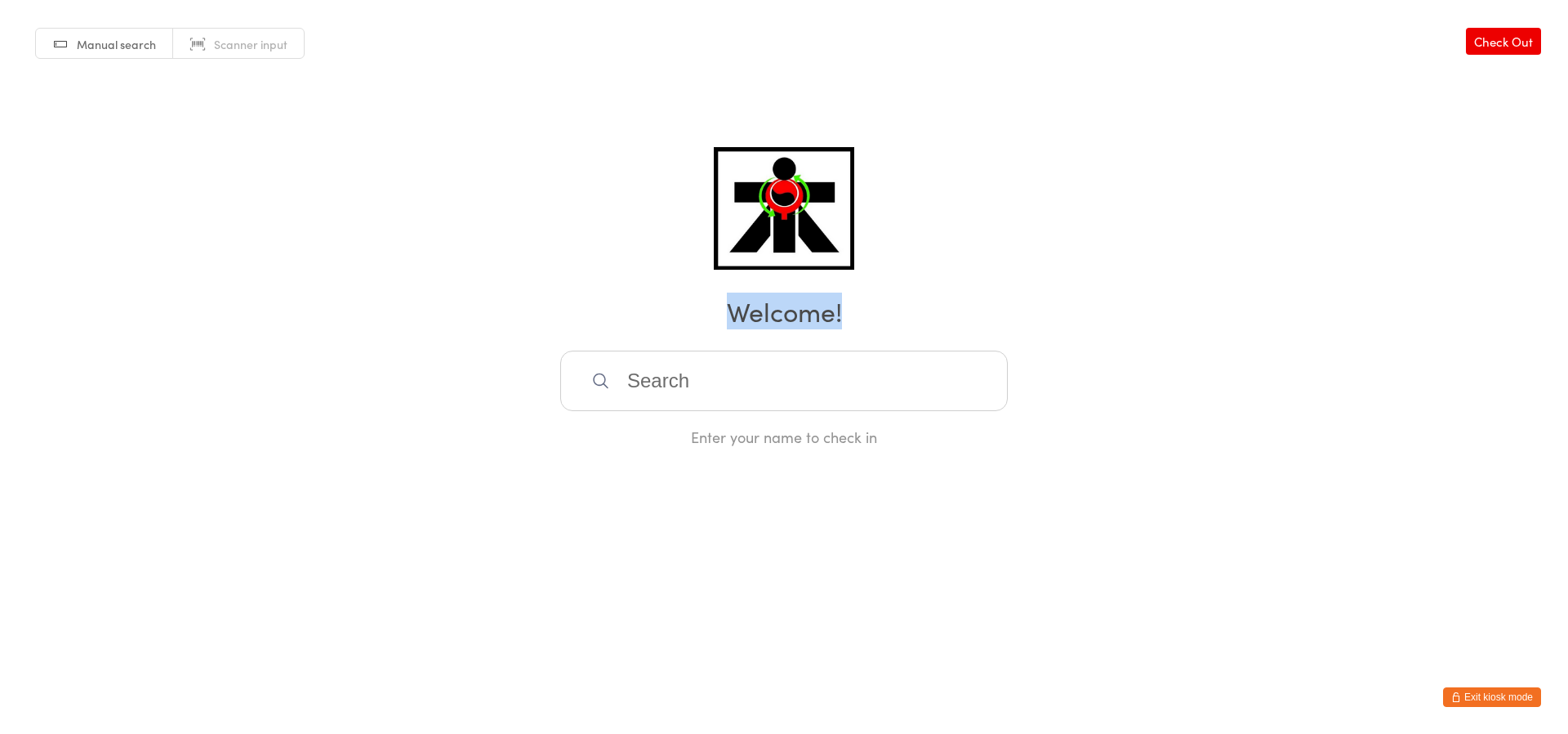
click at [522, 331] on div "Manual search Scanner input Check Out Welcome! Enter your name to check in" at bounding box center [784, 224] width 1568 height 447
click at [521, 325] on h2 "Welcome!" at bounding box center [784, 311] width 1535 height 37
click at [521, 322] on h2 "Welcome!" at bounding box center [784, 311] width 1535 height 37
click at [518, 324] on h2 "Welcome!" at bounding box center [784, 311] width 1535 height 37
click at [519, 320] on h2 "Welcome!" at bounding box center [784, 311] width 1535 height 37
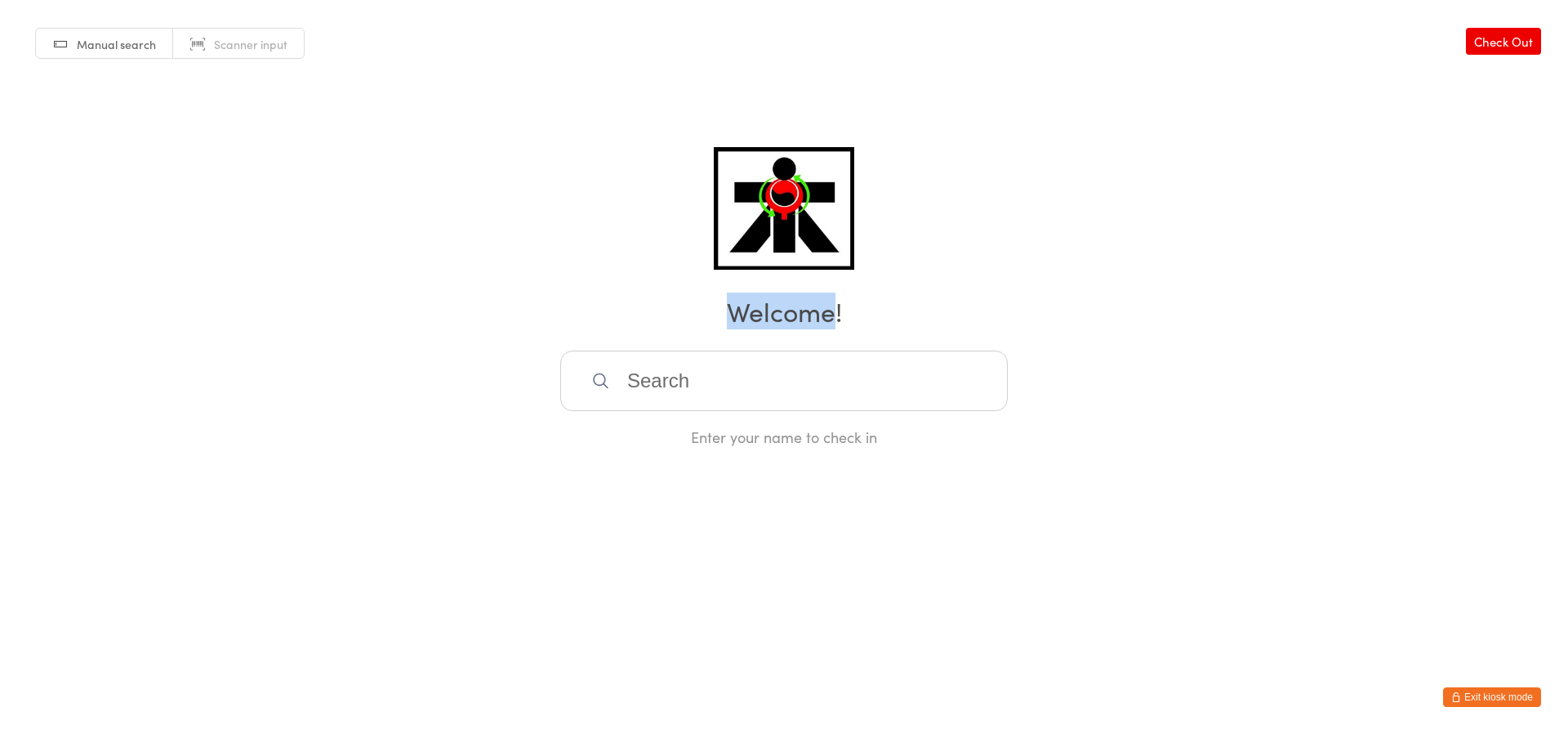
click at [519, 320] on h2 "Welcome!" at bounding box center [784, 311] width 1535 height 37
click at [515, 322] on h2 "Welcome!" at bounding box center [784, 311] width 1535 height 37
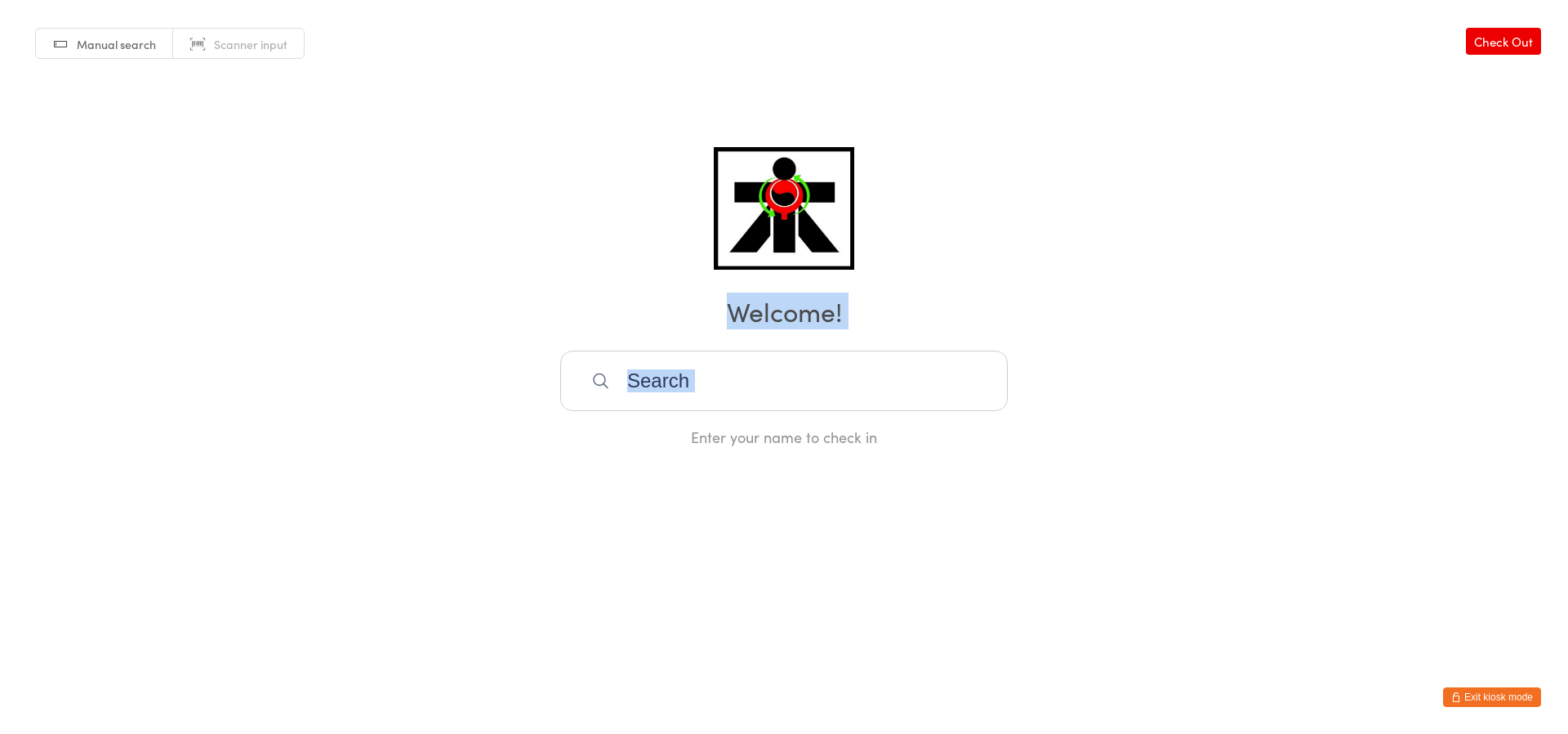
drag, startPoint x: 515, startPoint y: 322, endPoint x: 502, endPoint y: 335, distance: 18.4
click at [502, 335] on div "Manual search Scanner input Check Out Welcome! Enter your name to check in" at bounding box center [784, 224] width 1568 height 447
click at [503, 323] on h2 "Welcome!" at bounding box center [784, 311] width 1535 height 37
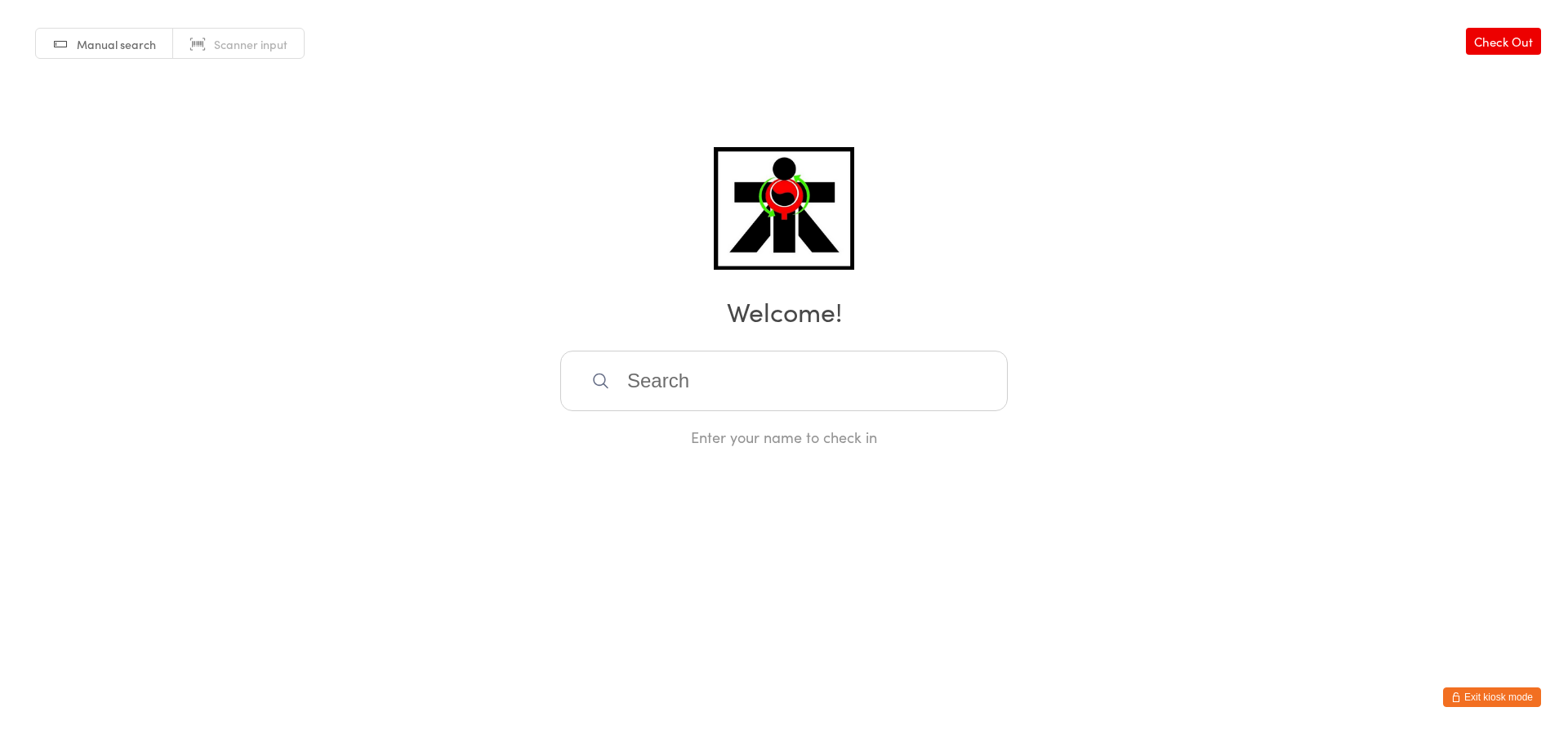
drag, startPoint x: 503, startPoint y: 323, endPoint x: 520, endPoint y: 274, distance: 51.9
click at [520, 274] on div "Manual search Scanner input Check Out Welcome! Enter your name to check in" at bounding box center [784, 224] width 1568 height 447
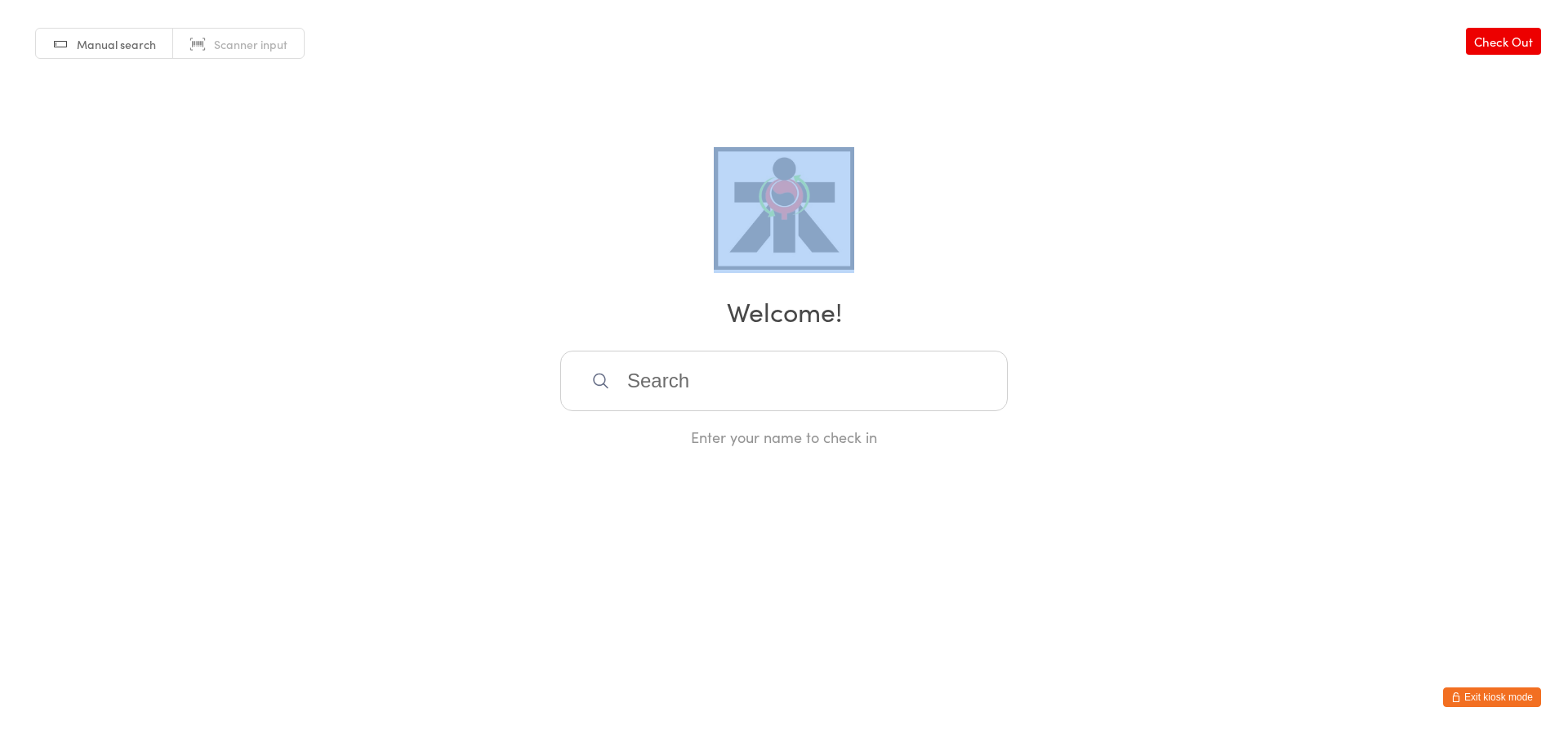
drag, startPoint x: 580, startPoint y: 271, endPoint x: 535, endPoint y: 310, distance: 59.5
click at [535, 311] on div "Manual search Scanner input Check Out Welcome! Enter your name to check in" at bounding box center [784, 224] width 1568 height 447
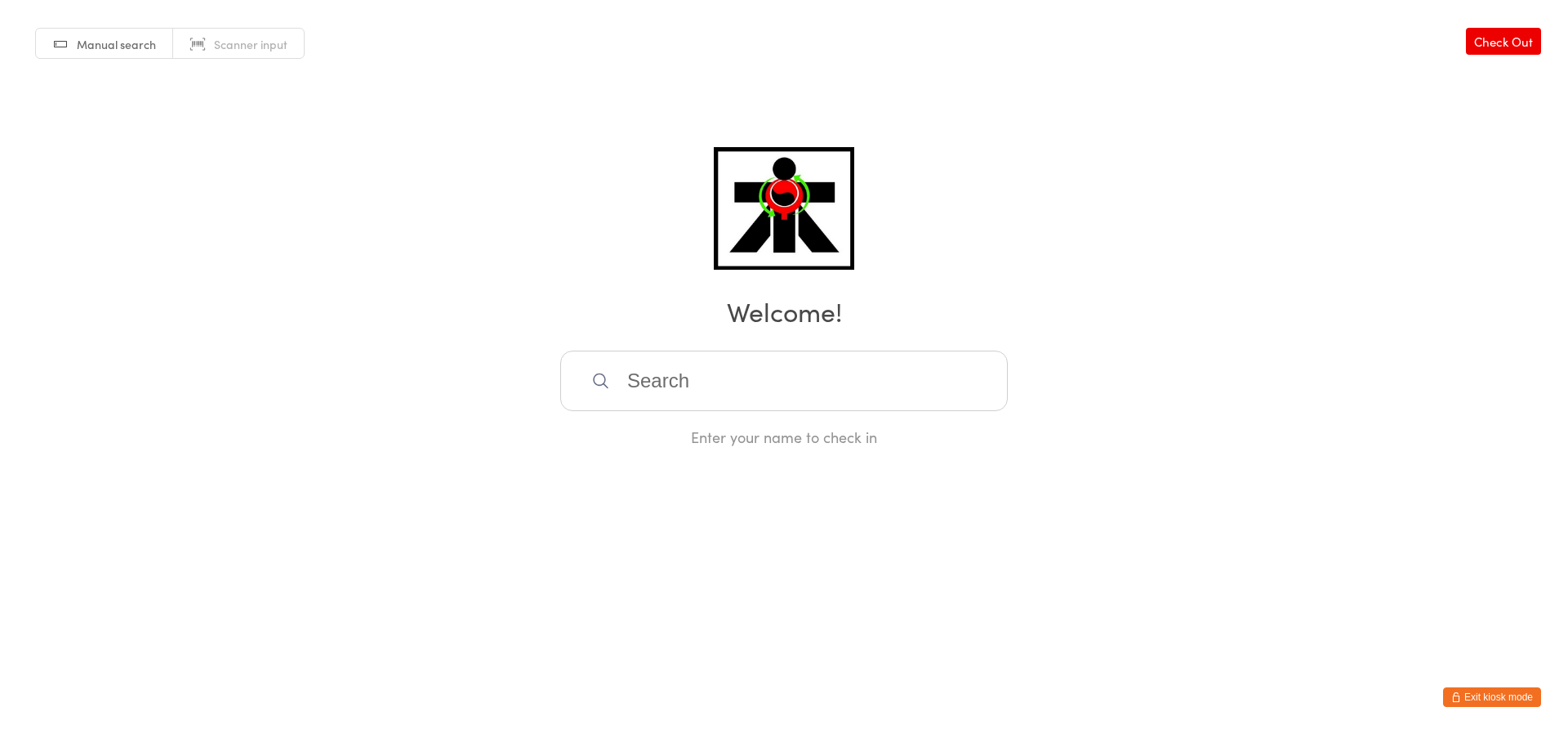
click at [517, 287] on div "Manual search Scanner input Check Out Welcome! Enter your name to check in" at bounding box center [784, 224] width 1568 height 447
drag, startPoint x: 516, startPoint y: 283, endPoint x: 515, endPoint y: 275, distance: 8.1
click at [515, 284] on div "Manual search Scanner input Check Out Welcome! Enter your name to check in" at bounding box center [784, 224] width 1568 height 447
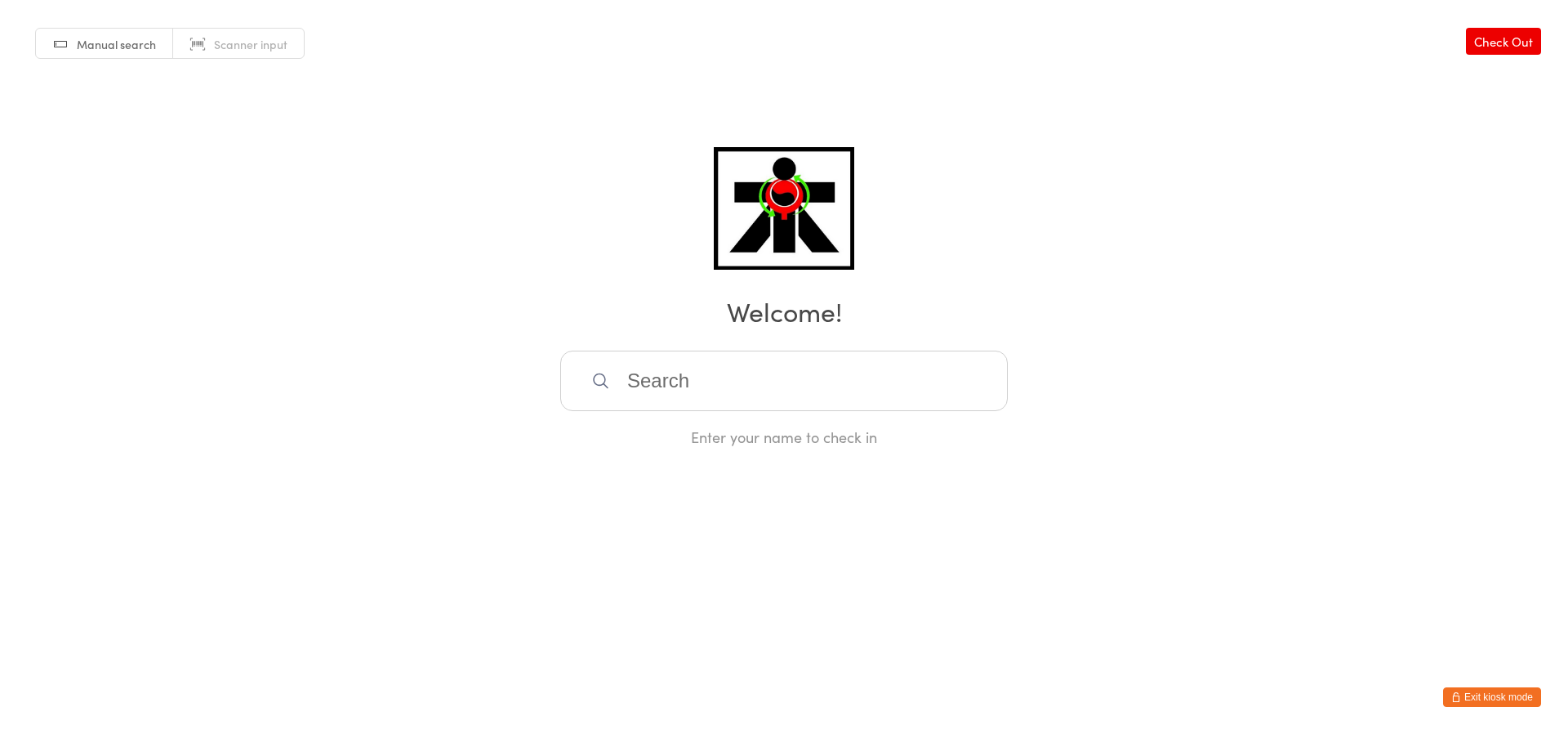
click at [505, 257] on div "Manual search Scanner input Check Out Welcome! Enter your name to check in" at bounding box center [784, 224] width 1568 height 447
click at [503, 251] on div "Manual search Scanner input Check Out Welcome! Enter your name to check in" at bounding box center [784, 224] width 1568 height 447
click at [504, 251] on div "Manual search Scanner input Check Out Welcome! Enter your name to check in" at bounding box center [784, 224] width 1568 height 447
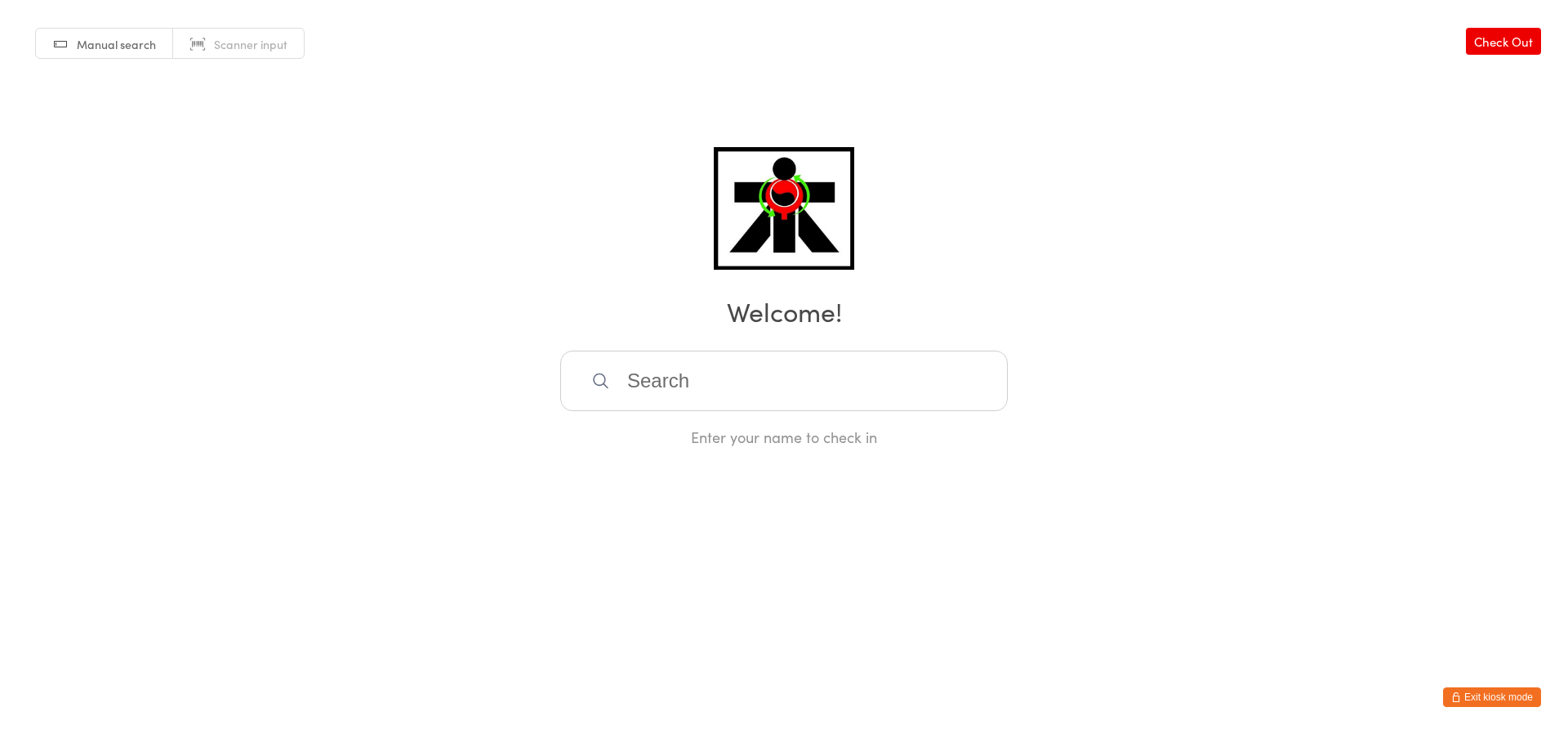
click at [504, 251] on div "Manual search Scanner input Check Out Welcome! Enter your name to check in" at bounding box center [784, 224] width 1568 height 447
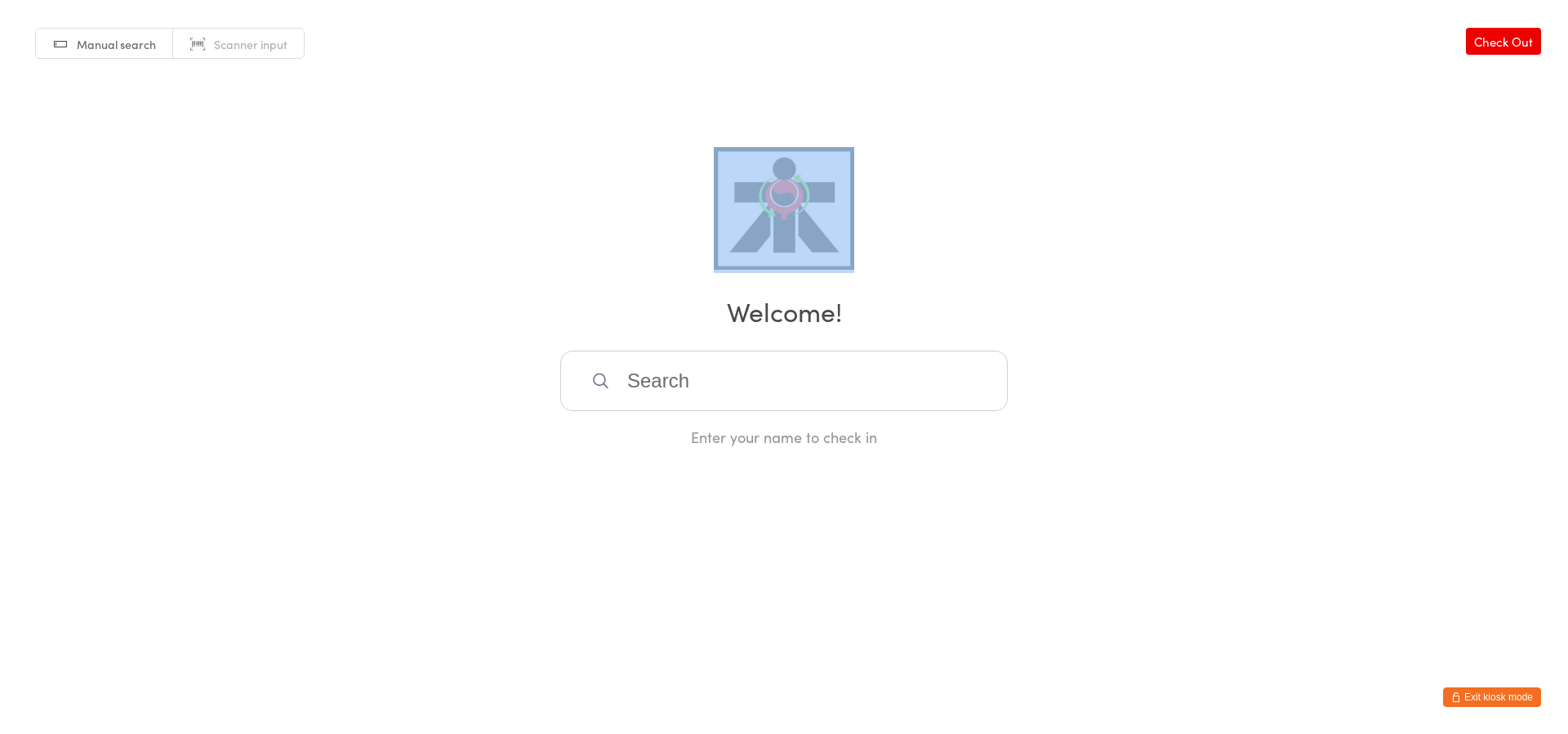
click at [504, 251] on div "Manual search Scanner input Check Out Welcome! Enter your name to check in" at bounding box center [784, 224] width 1568 height 447
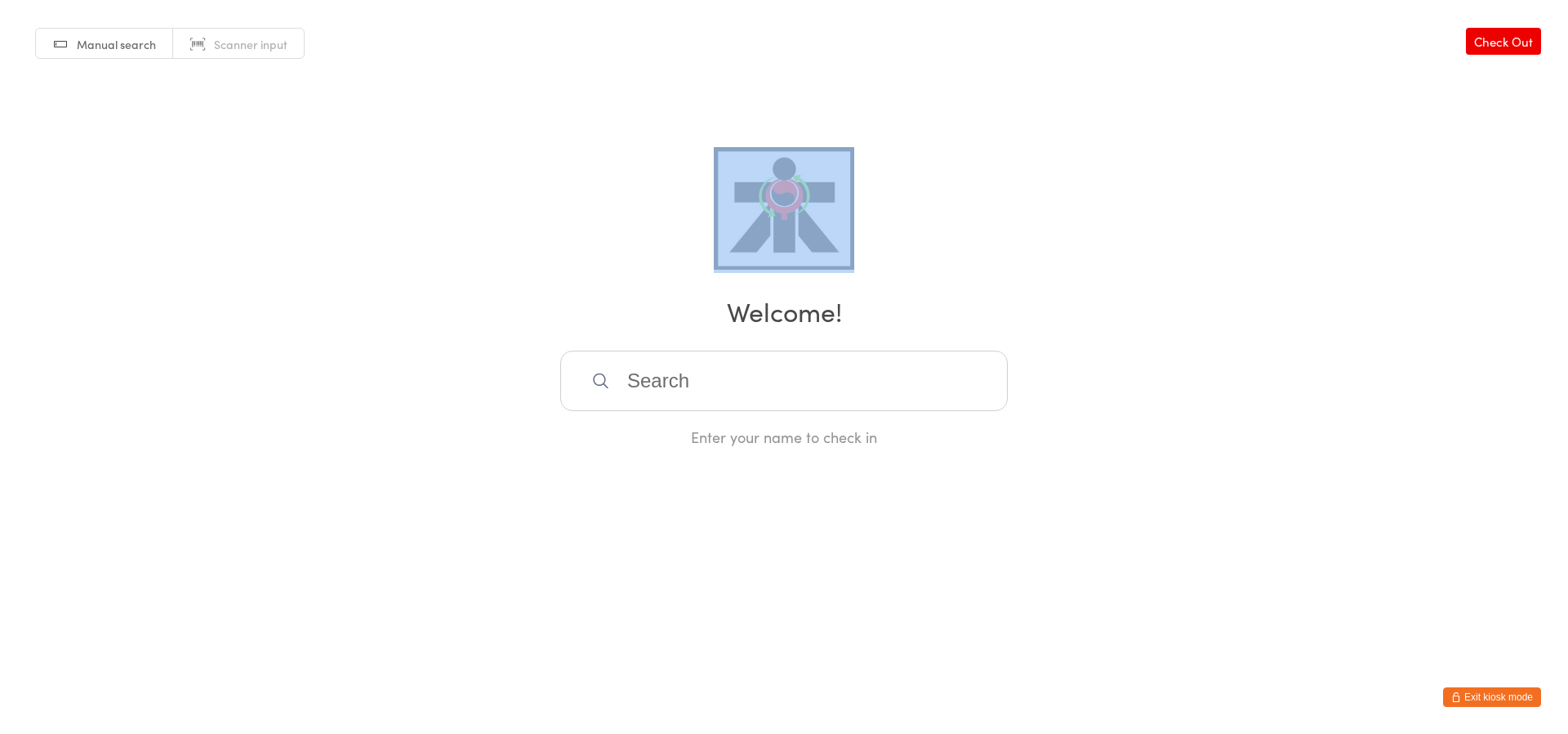
click at [504, 251] on div "Manual search Scanner input Check Out Welcome! Enter your name to check in" at bounding box center [784, 224] width 1568 height 447
drag, startPoint x: 504, startPoint y: 251, endPoint x: 1, endPoint y: 345, distance: 511.7
click at [508, 251] on div "Manual search Scanner input Check Out Welcome! Enter your name to check in" at bounding box center [784, 224] width 1568 height 447
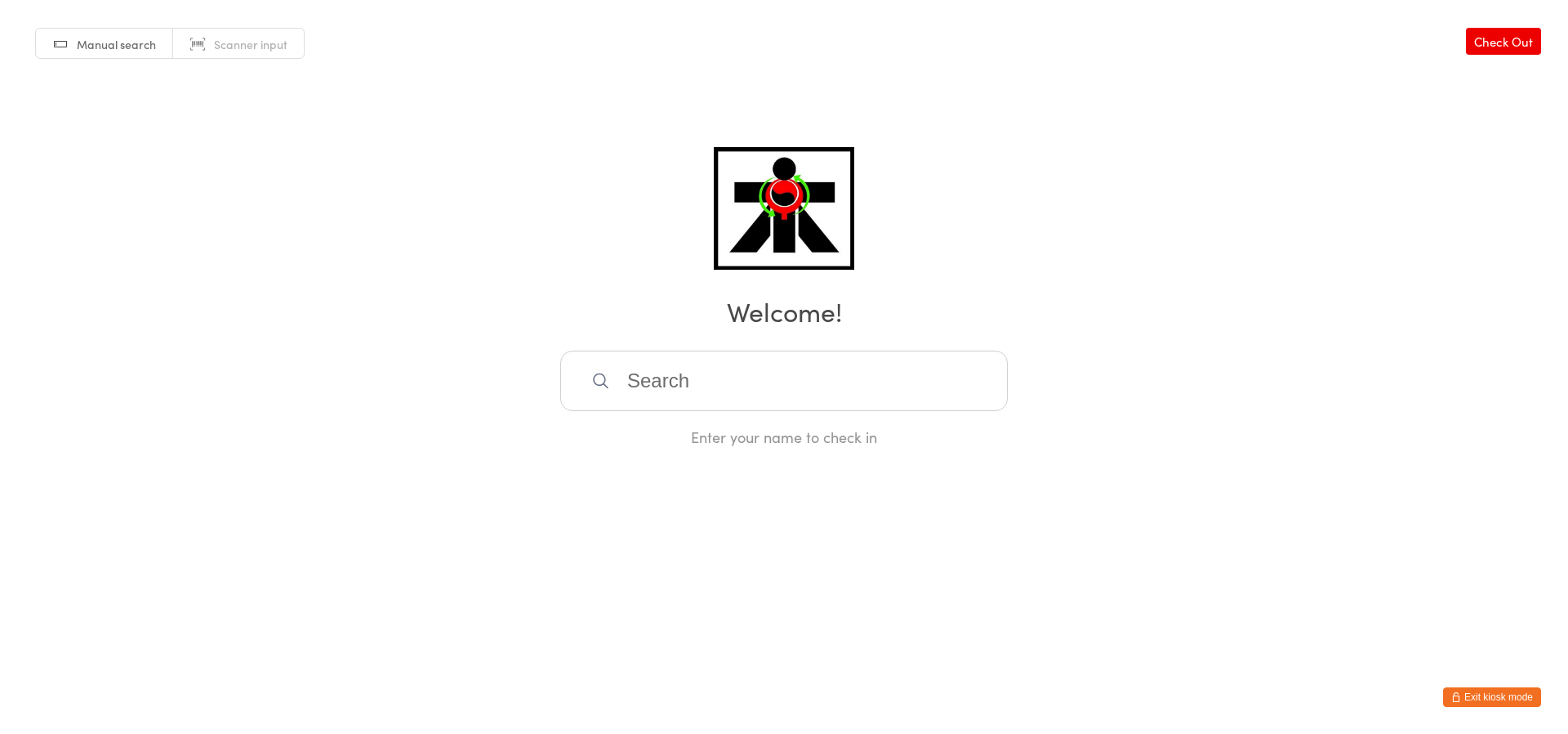
click at [265, 384] on div "Manual search Scanner input Check Out Welcome! Enter your name to check in" at bounding box center [784, 224] width 1568 height 447
drag, startPoint x: 265, startPoint y: 384, endPoint x: 272, endPoint y: 388, distance: 8.1
click at [272, 388] on div "Manual search Scanner input Check Out Welcome! Enter your name to check in" at bounding box center [784, 224] width 1568 height 447
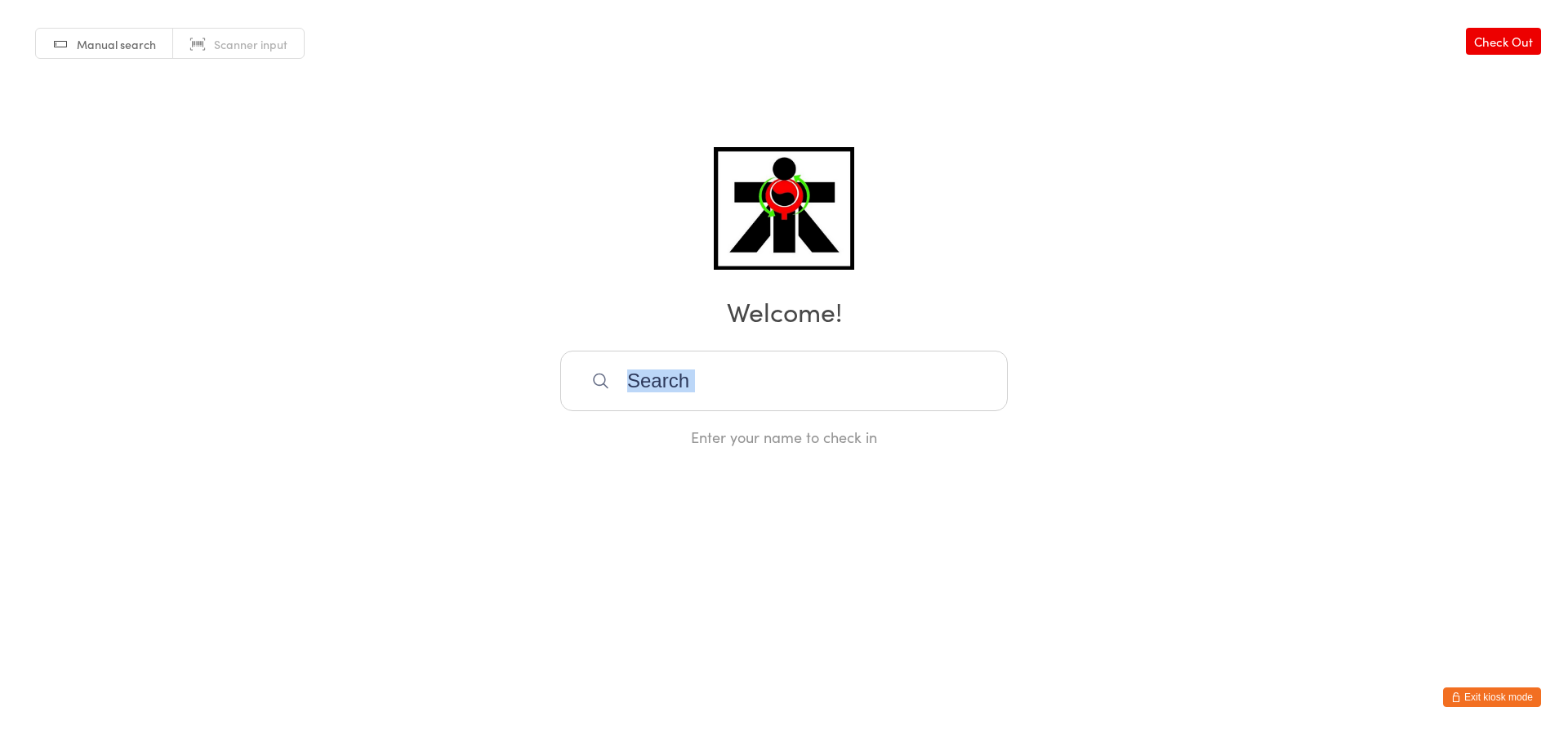
click at [271, 388] on div "Manual search Scanner input Check Out Welcome! Enter your name to check in" at bounding box center [784, 224] width 1568 height 447
click at [272, 388] on div "Manual search Scanner input Check Out Welcome! Enter your name to check in" at bounding box center [784, 224] width 1568 height 447
click at [293, 392] on div "Manual search Scanner input Check Out Welcome! Enter your name to check in" at bounding box center [784, 224] width 1568 height 447
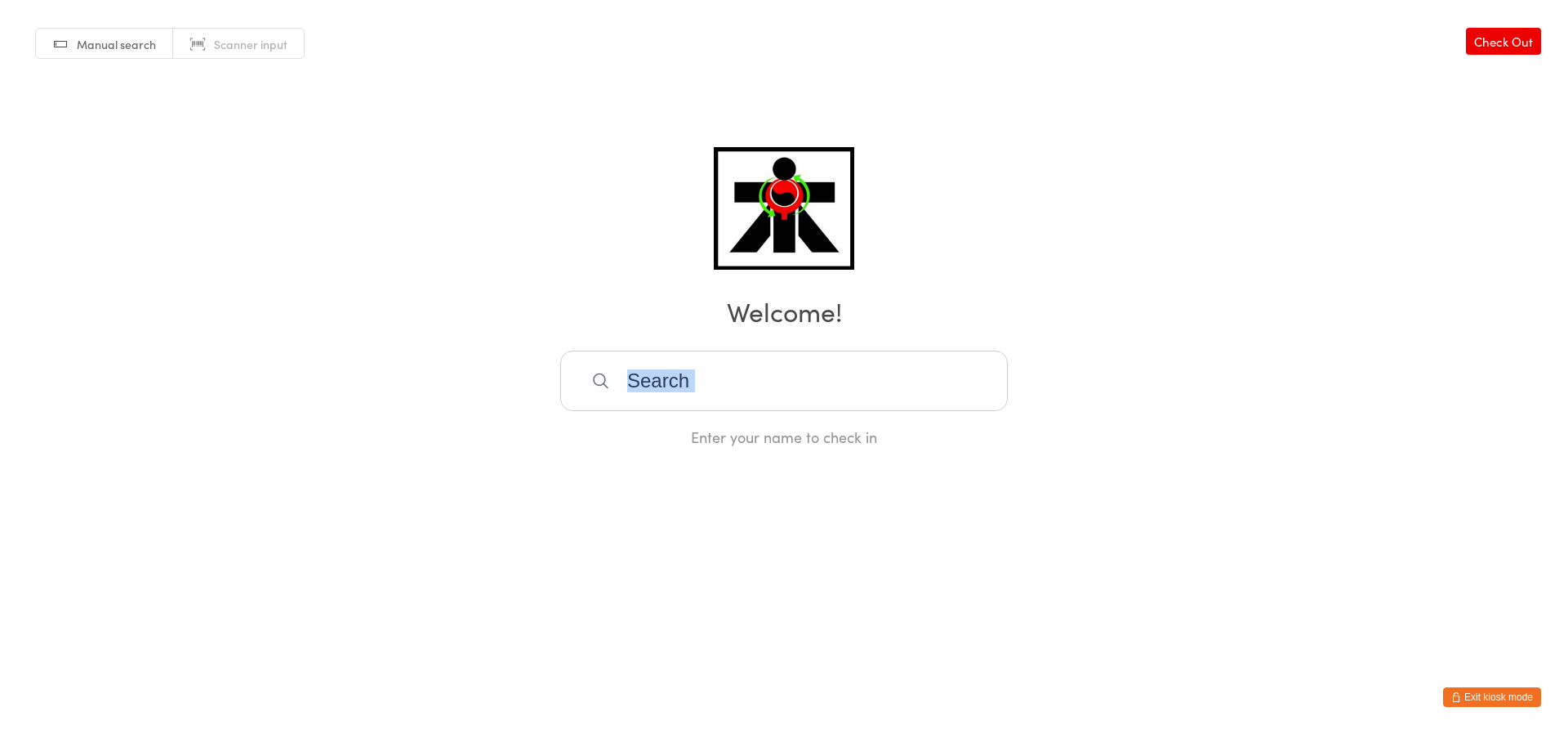
click at [293, 392] on div "Manual search Scanner input Check Out Welcome! Enter your name to check in" at bounding box center [784, 224] width 1568 height 447
drag, startPoint x: 293, startPoint y: 392, endPoint x: 331, endPoint y: 412, distance: 42.9
click at [331, 412] on div "Manual search Scanner input Check Out Welcome! Enter your name to check in" at bounding box center [784, 224] width 1568 height 447
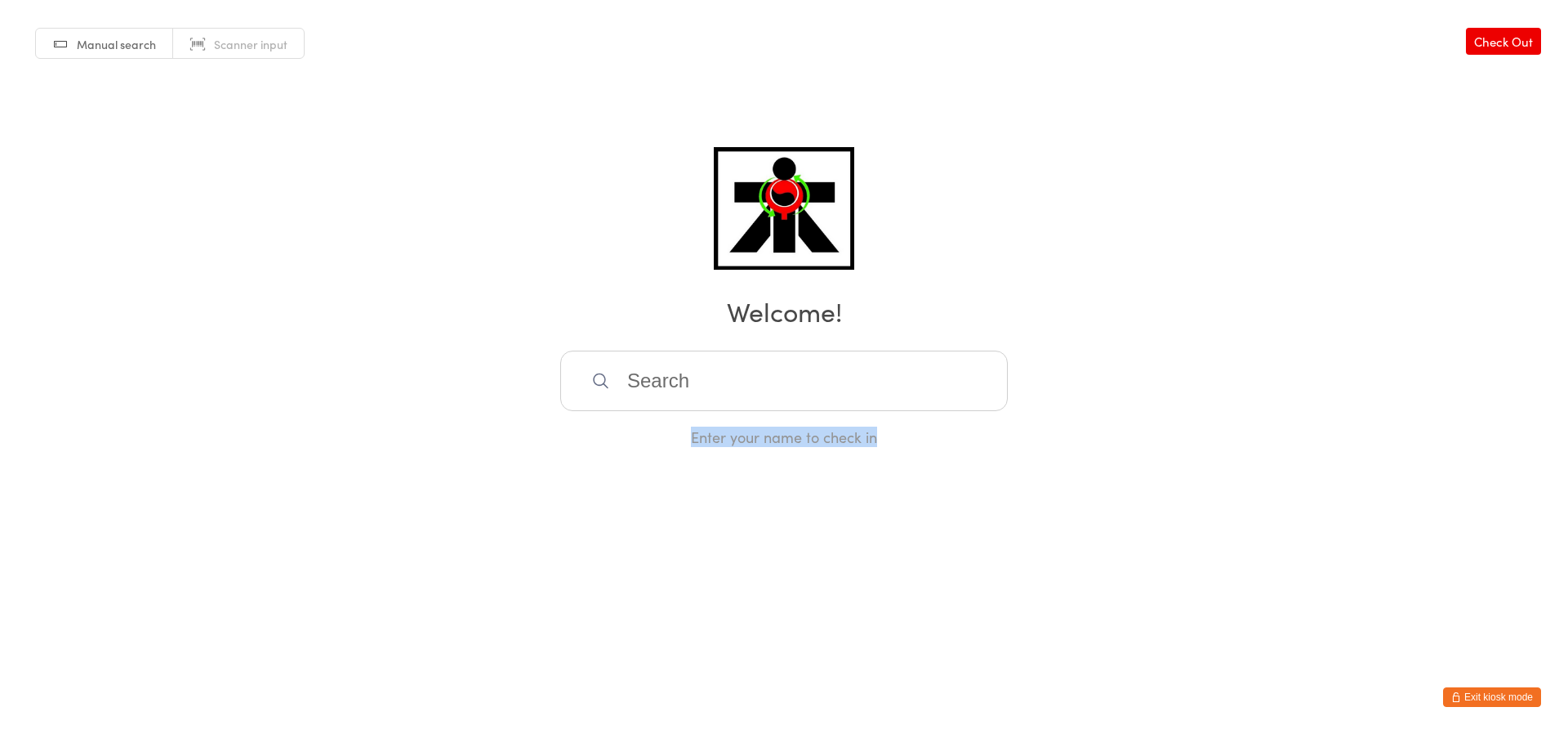
click at [331, 412] on div "Manual search Scanner input Check Out Welcome! Enter your name to check in" at bounding box center [784, 224] width 1568 height 447
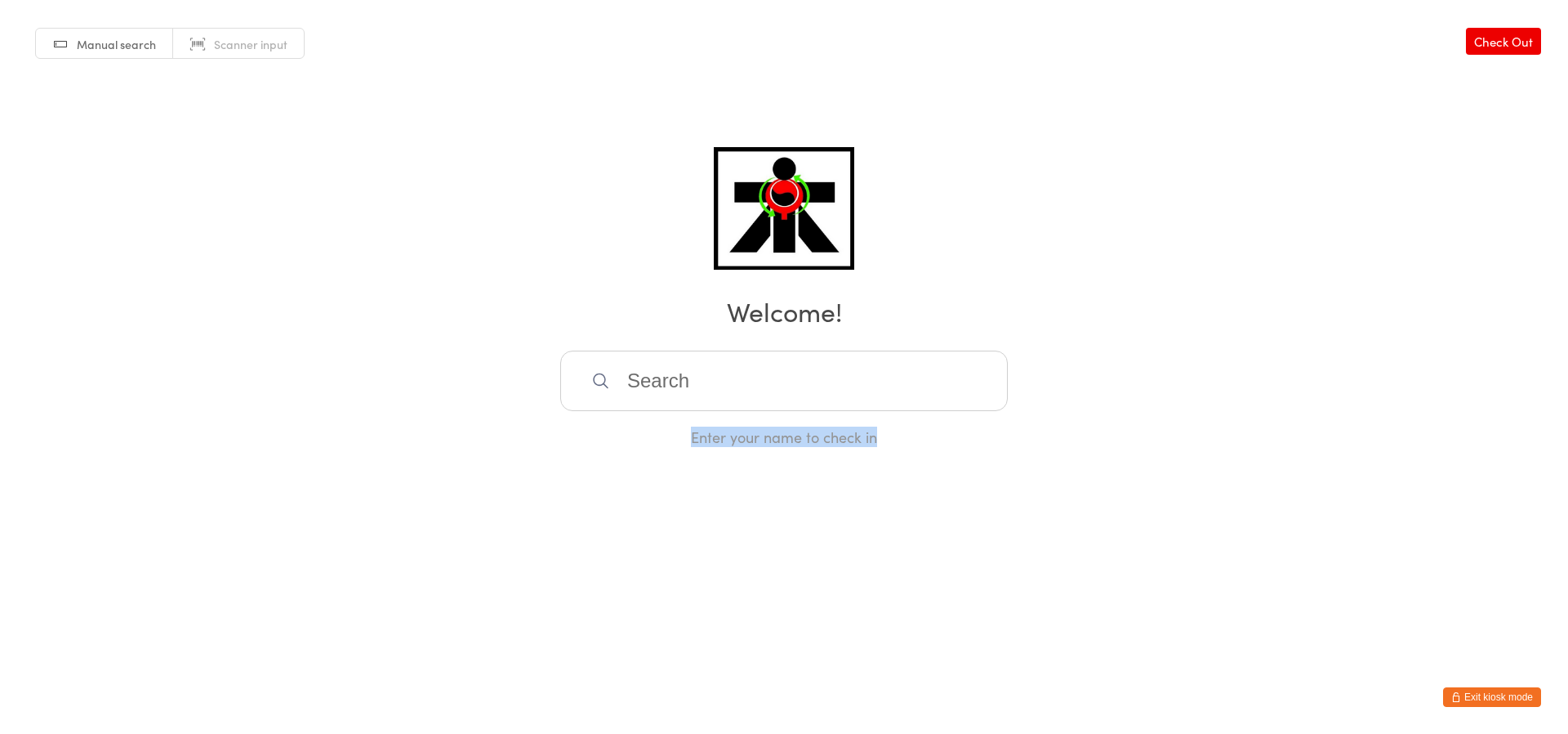
click at [338, 413] on div "Manual search Scanner input Check Out Welcome! Enter your name to check in" at bounding box center [784, 224] width 1568 height 447
drag, startPoint x: 338, startPoint y: 413, endPoint x: 307, endPoint y: 415, distance: 31.1
click at [321, 421] on div "Manual search Scanner input Check Out Welcome! Enter your name to check in" at bounding box center [784, 224] width 1568 height 447
click at [322, 416] on div "Manual search Scanner input Check Out Welcome! Enter your name to check in" at bounding box center [784, 224] width 1568 height 447
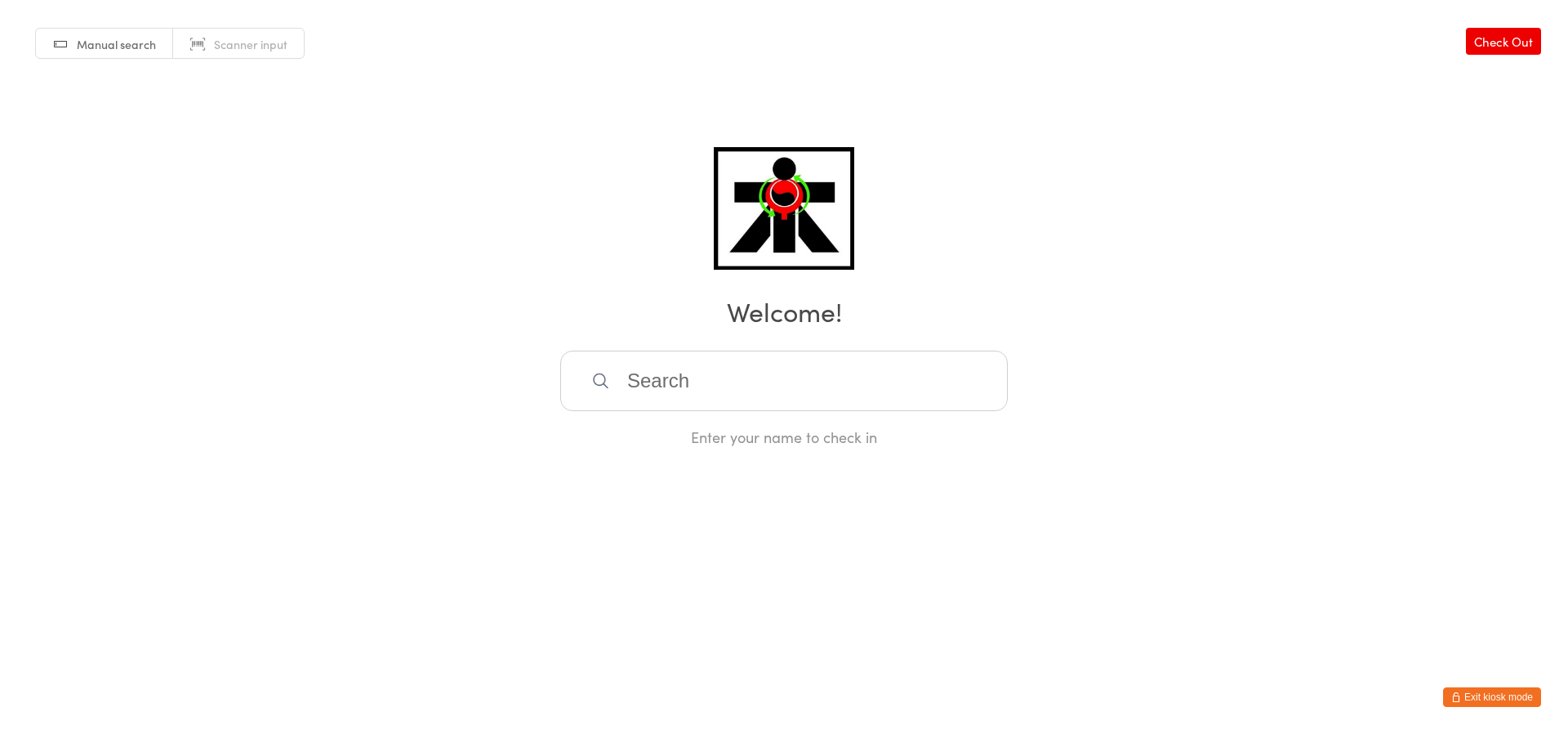
click at [374, 261] on div "Manual search Scanner input Check Out Welcome! Enter your name to check in" at bounding box center [784, 224] width 1568 height 447
click at [368, 239] on div "Manual search Scanner input Check Out Welcome! Enter your name to check in" at bounding box center [784, 224] width 1568 height 447
click at [349, 254] on div "Manual search Scanner input Check Out Welcome! Enter your name to check in" at bounding box center [784, 224] width 1568 height 447
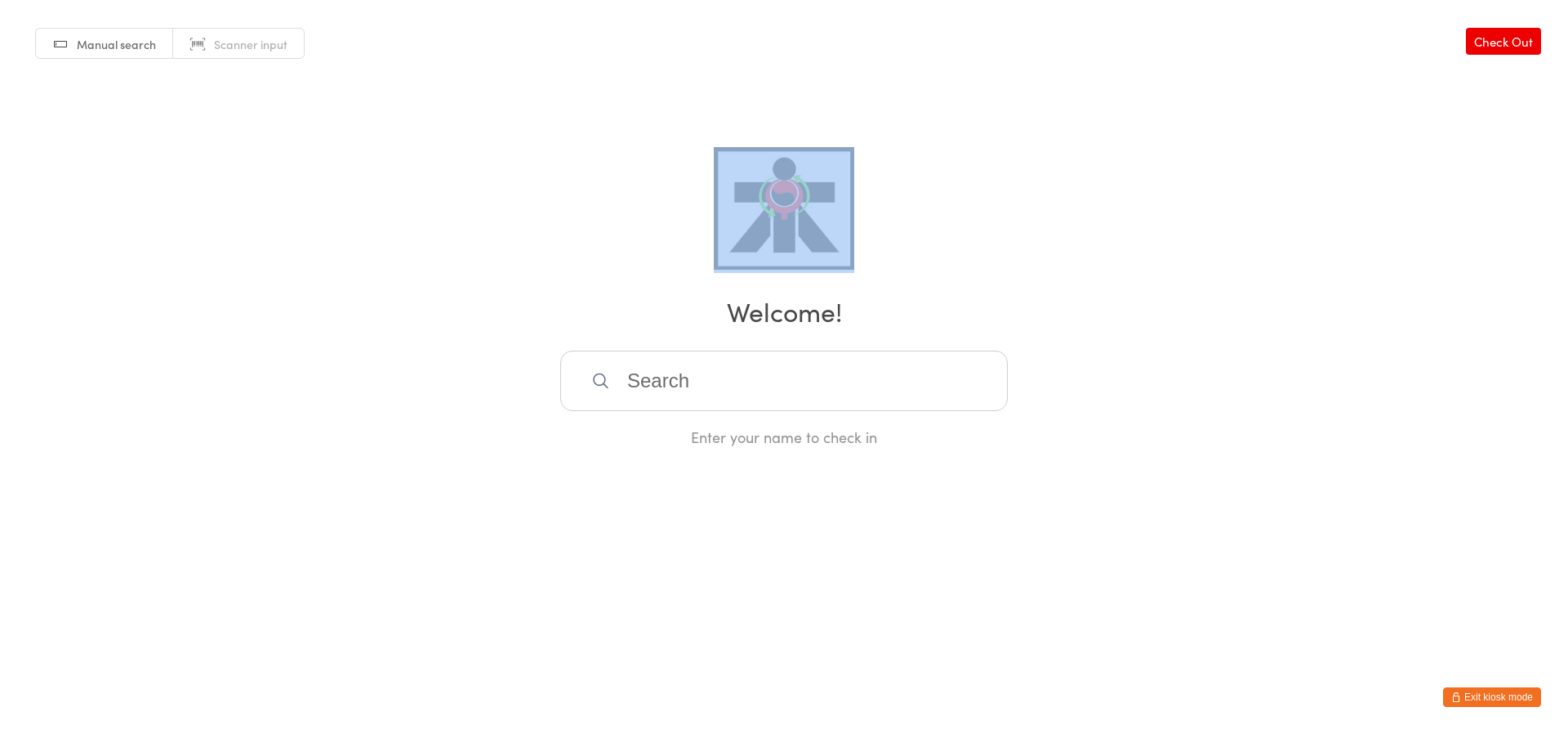
click at [349, 254] on div "Manual search Scanner input Check Out Welcome! Enter your name to check in" at bounding box center [784, 224] width 1568 height 447
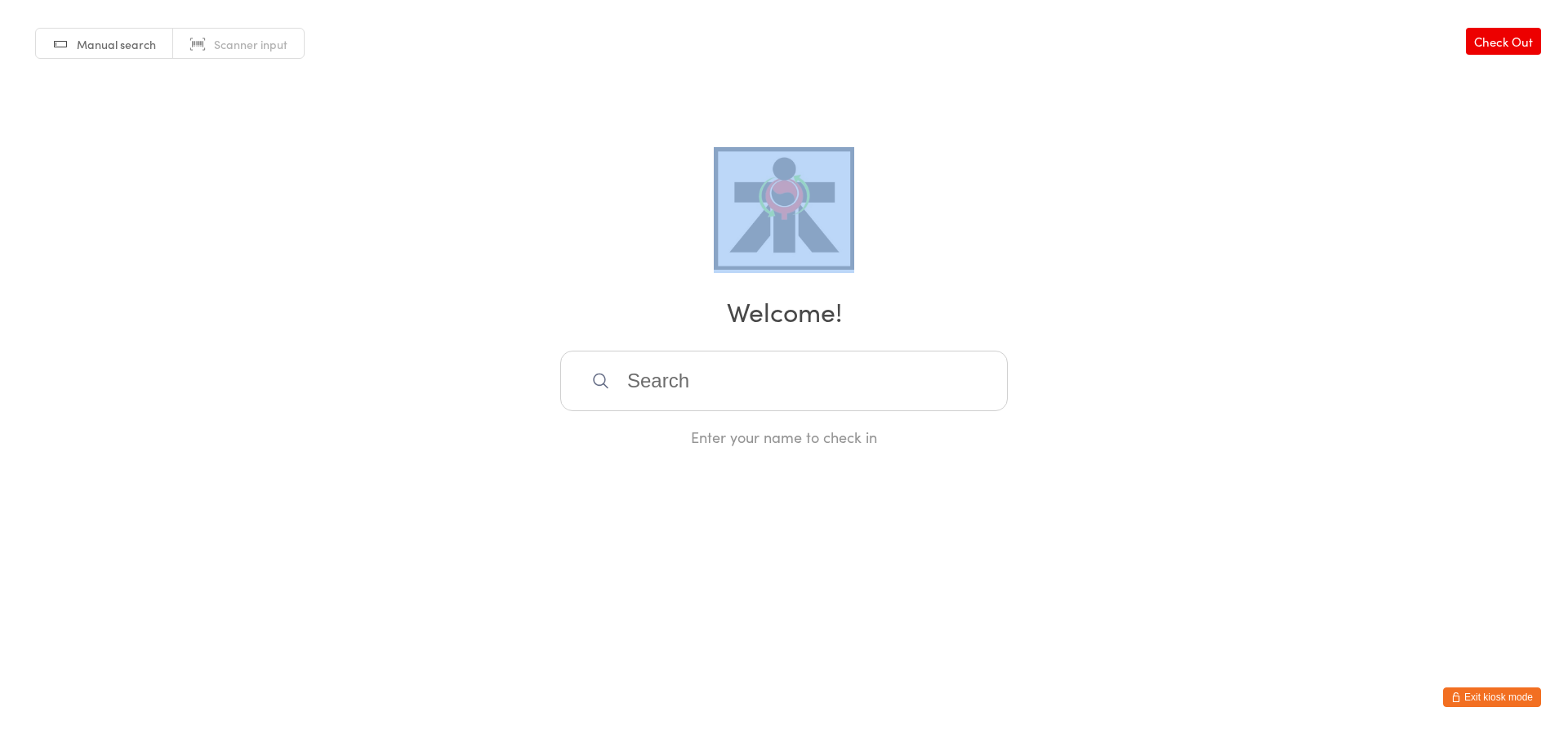
click at [349, 254] on div "Manual search Scanner input Check Out Welcome! Enter your name to check in" at bounding box center [784, 224] width 1568 height 447
click at [348, 254] on div "Manual search Scanner input Check Out Welcome! Enter your name to check in" at bounding box center [784, 224] width 1568 height 447
click at [317, 299] on h2 "Welcome!" at bounding box center [784, 311] width 1535 height 37
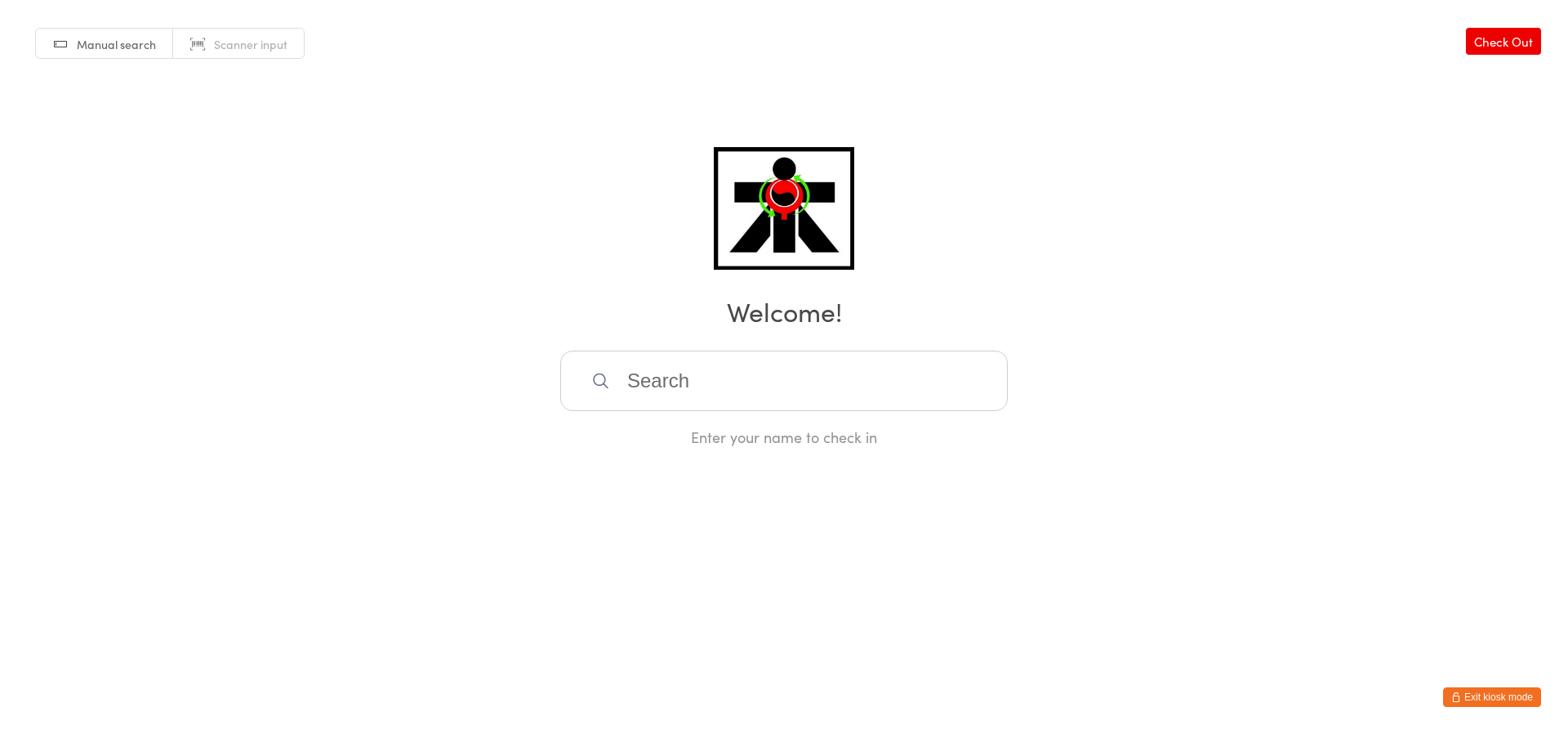
drag, startPoint x: 358, startPoint y: 334, endPoint x: 317, endPoint y: 306, distance: 49.6
drag, startPoint x: 317, startPoint y: 306, endPoint x: 2, endPoint y: 191, distance: 335.3
click at [662, 440] on div "Enter your name to check in" at bounding box center [784, 436] width 448 height 21
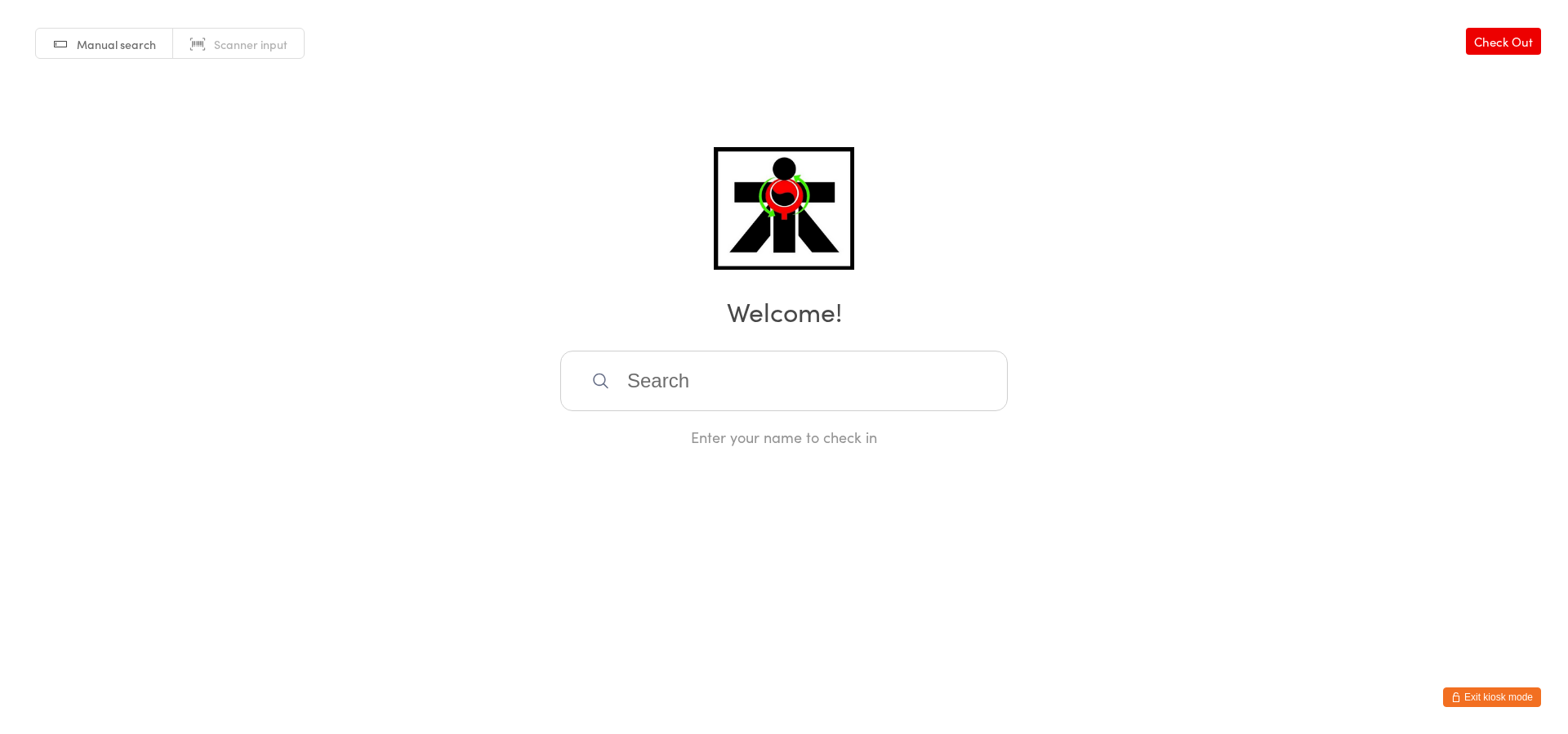
click at [663, 440] on div "Enter your name to check in" at bounding box center [784, 436] width 448 height 21
click at [662, 433] on div "Enter your name to check in" at bounding box center [784, 436] width 448 height 21
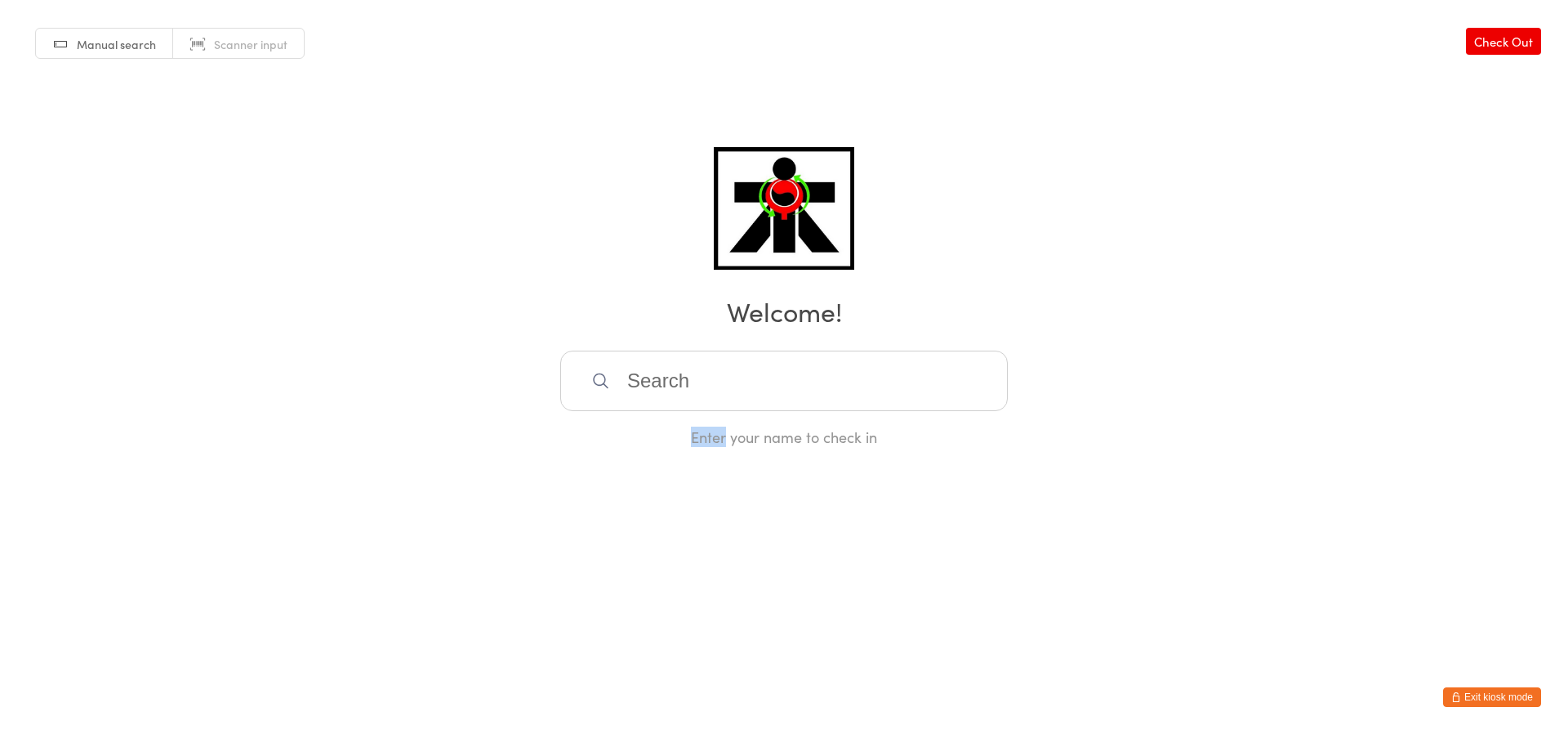
click at [662, 433] on div "Enter your name to check in" at bounding box center [784, 436] width 448 height 21
drag, startPoint x: 662, startPoint y: 429, endPoint x: 661, endPoint y: 440, distance: 11.0
click at [661, 440] on div "Enter your name to check in" at bounding box center [784, 436] width 448 height 21
click at [661, 439] on div "Enter your name to check in" at bounding box center [784, 436] width 448 height 21
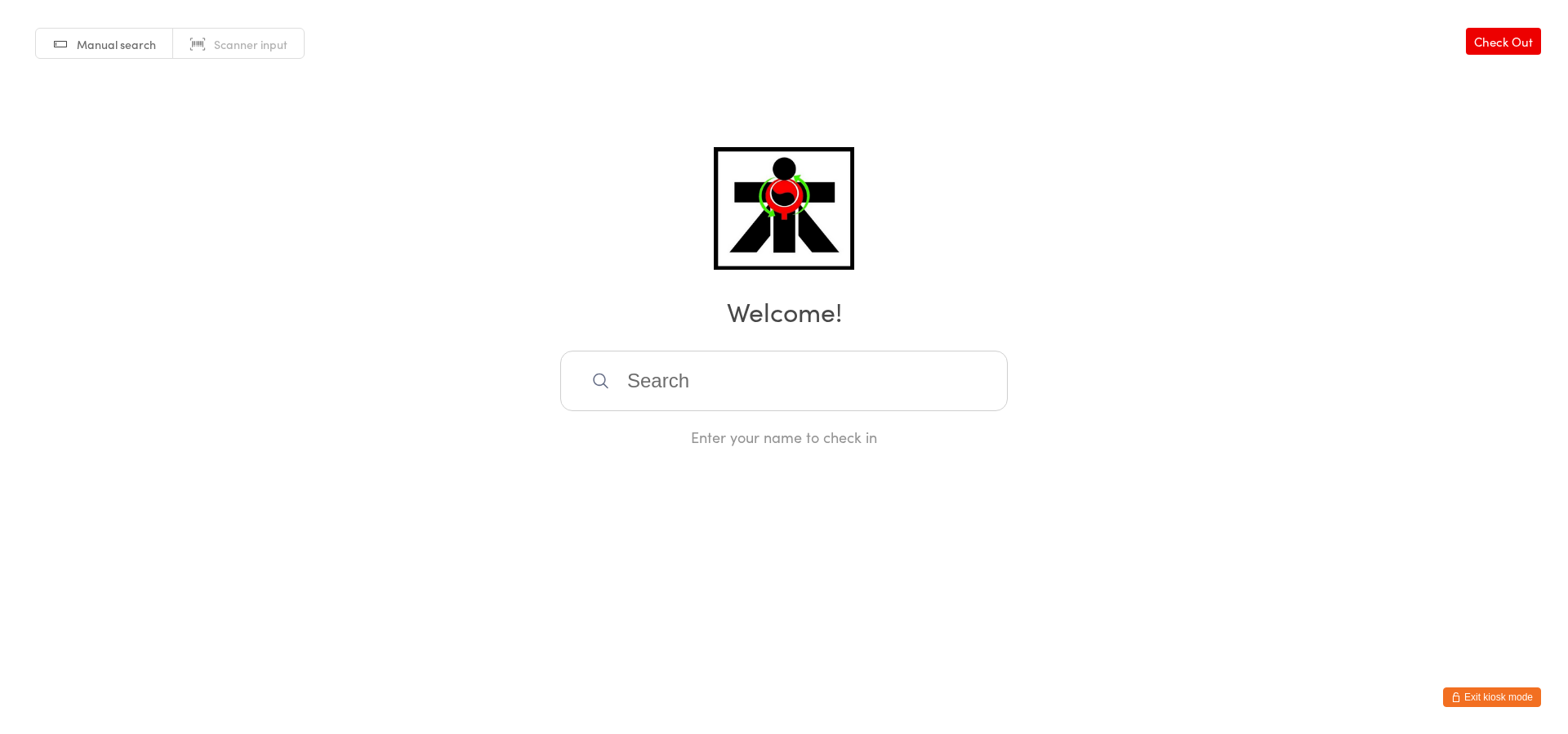
click at [660, 435] on div "Enter your name to check in" at bounding box center [784, 436] width 448 height 21
click at [661, 430] on div "Enter your name to check in" at bounding box center [784, 436] width 448 height 21
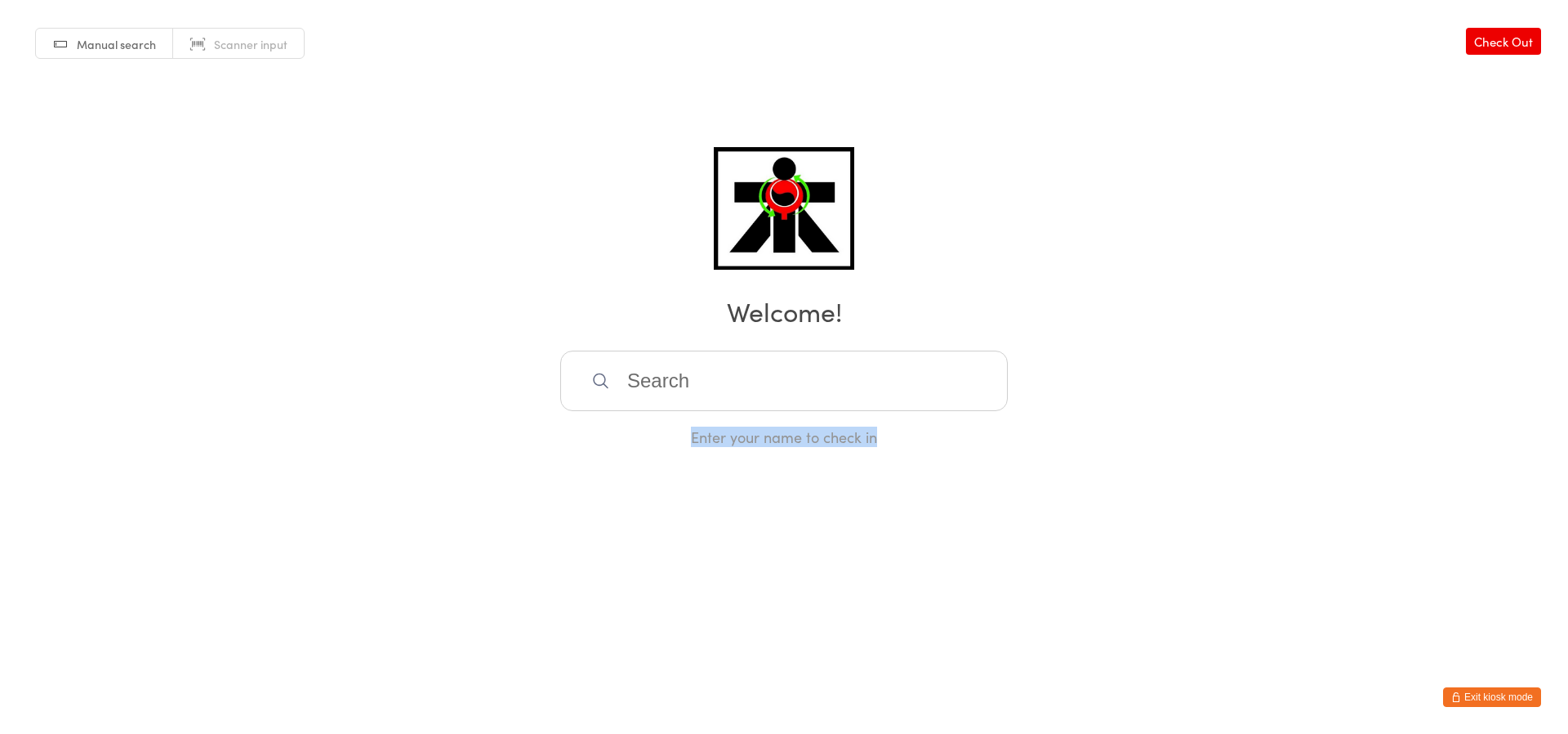
click at [661, 430] on div "Enter your name to check in" at bounding box center [784, 436] width 448 height 21
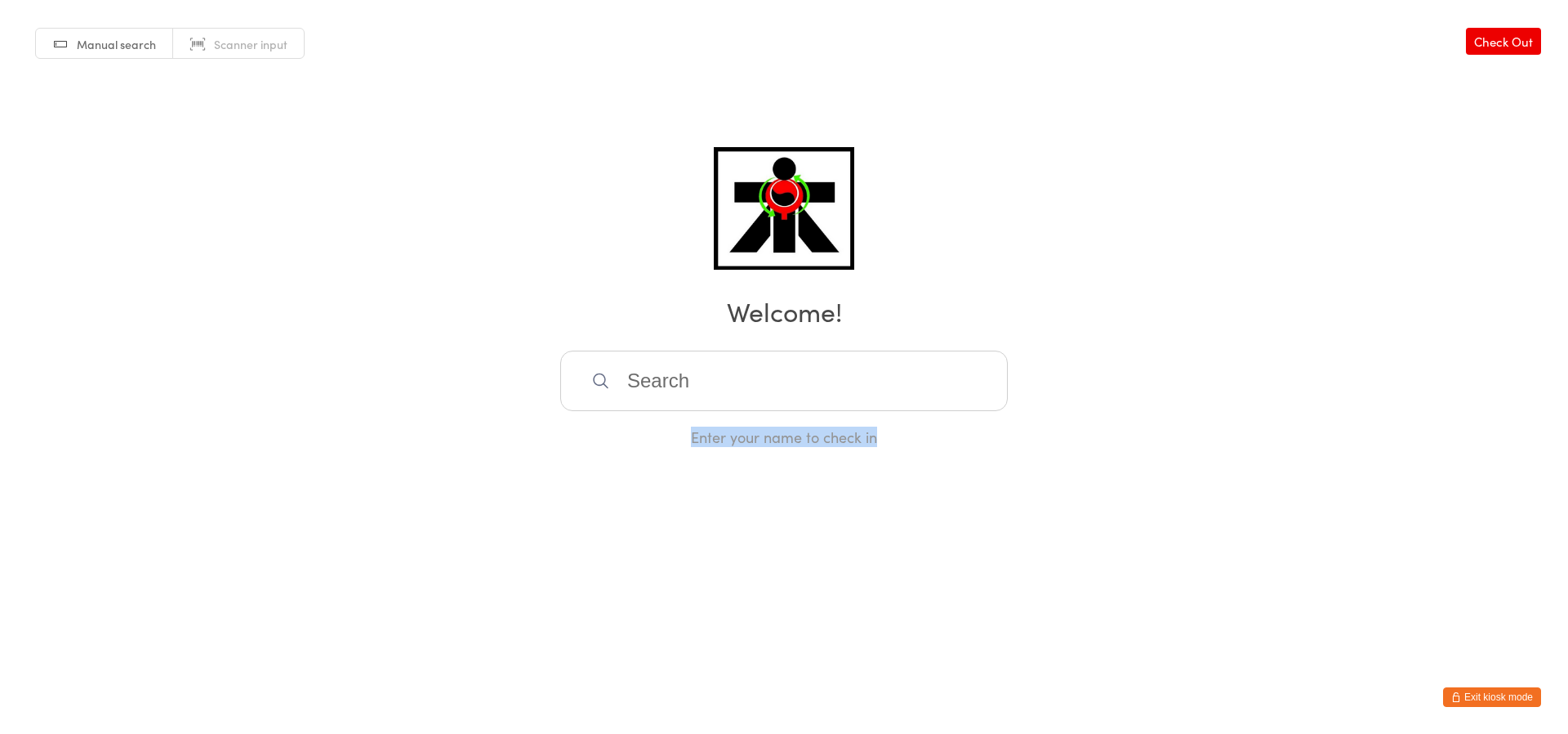
click at [661, 430] on div "Enter your name to check in" at bounding box center [784, 436] width 448 height 21
click at [664, 420] on div "Enter your name to check in" at bounding box center [784, 399] width 448 height 97
click at [665, 420] on div "Enter your name to check in" at bounding box center [784, 399] width 448 height 97
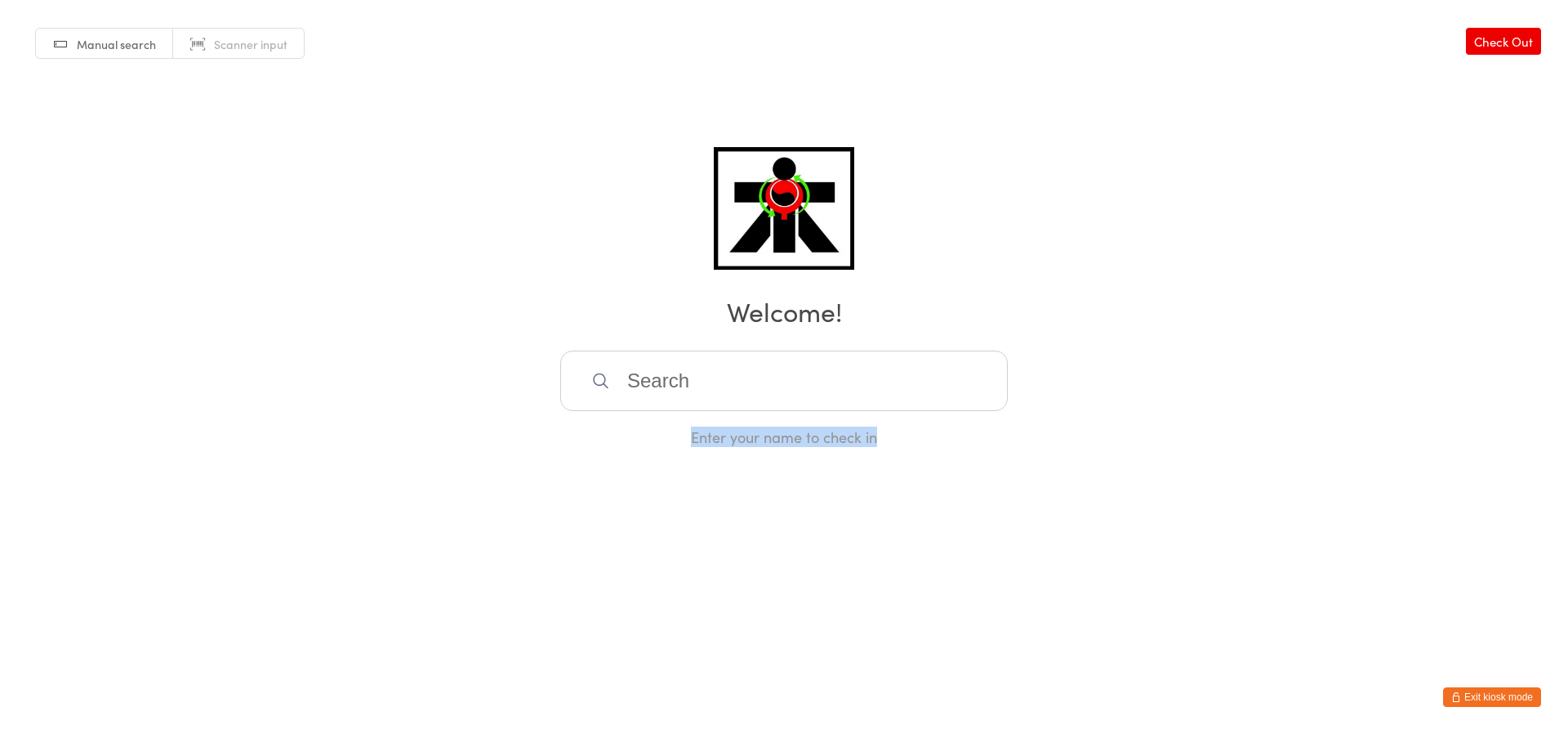
click at [665, 420] on div "Enter your name to check in" at bounding box center [784, 399] width 448 height 97
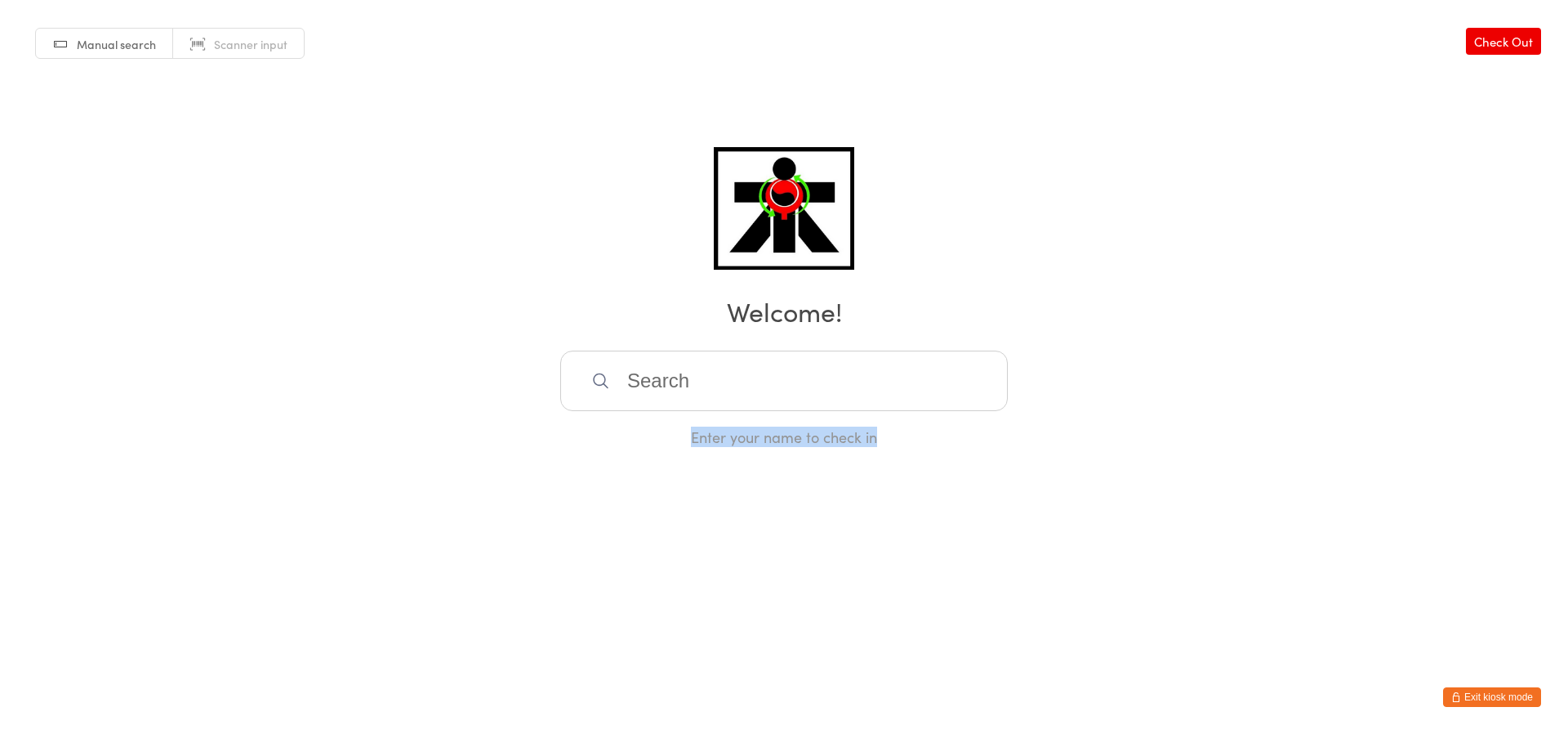
click at [665, 420] on div "Enter your name to check in" at bounding box center [784, 399] width 448 height 97
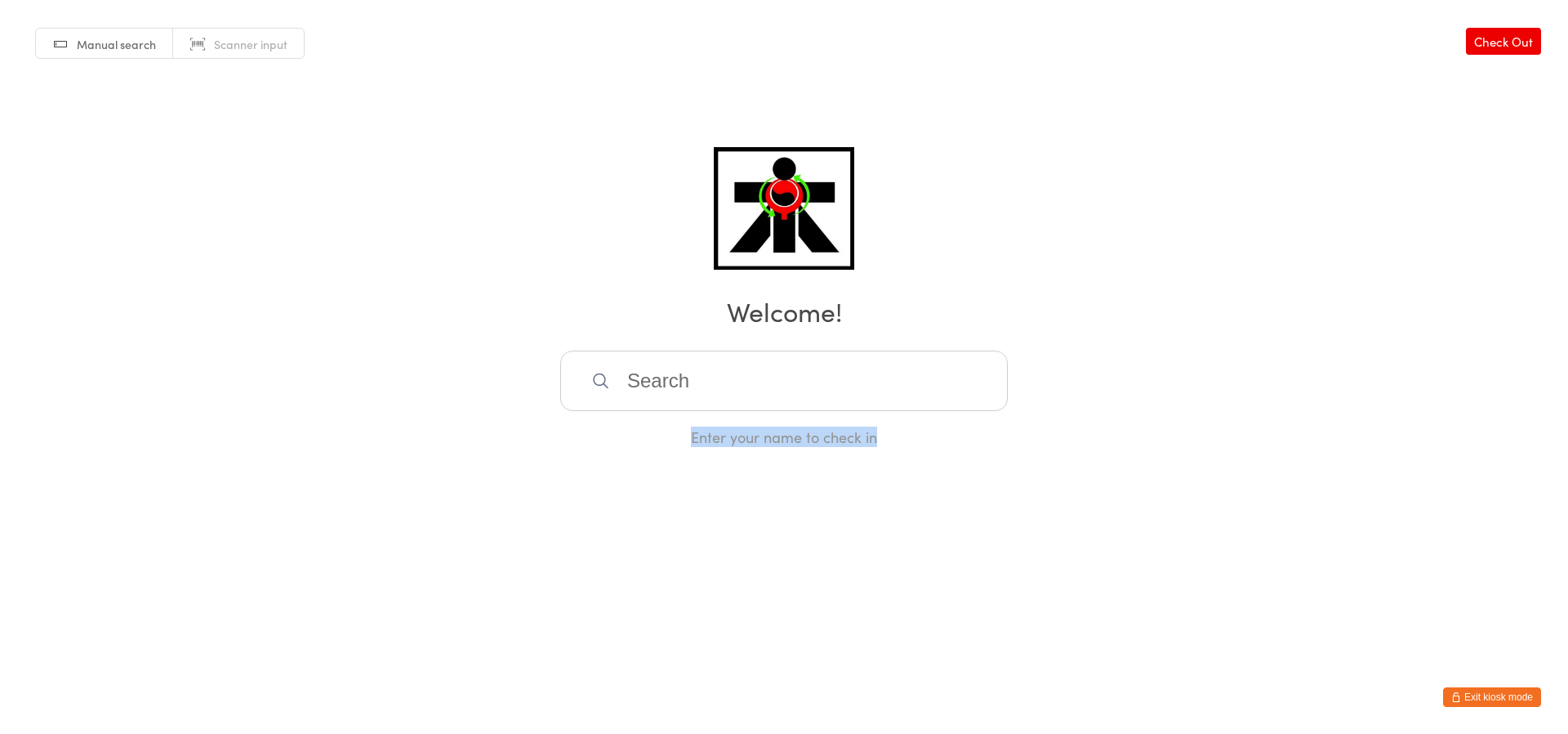
click at [665, 420] on div "Enter your name to check in" at bounding box center [784, 399] width 448 height 97
click at [667, 426] on div "Enter your name to check in" at bounding box center [784, 436] width 448 height 21
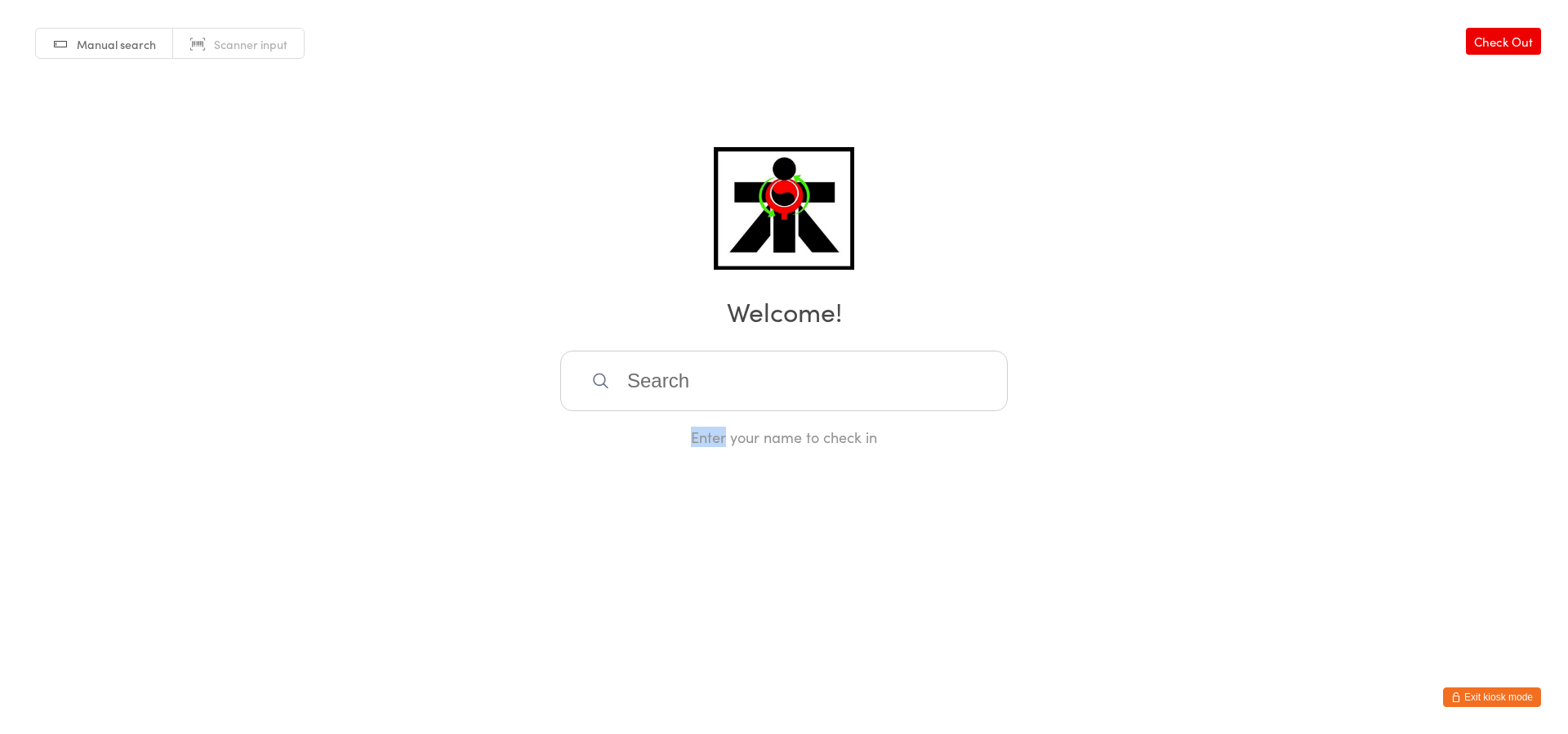
click at [668, 426] on div "Enter your name to check in" at bounding box center [784, 436] width 448 height 21
click at [662, 429] on div "Enter your name to check in" at bounding box center [784, 436] width 448 height 21
click at [661, 429] on div "Enter your name to check in" at bounding box center [784, 436] width 448 height 21
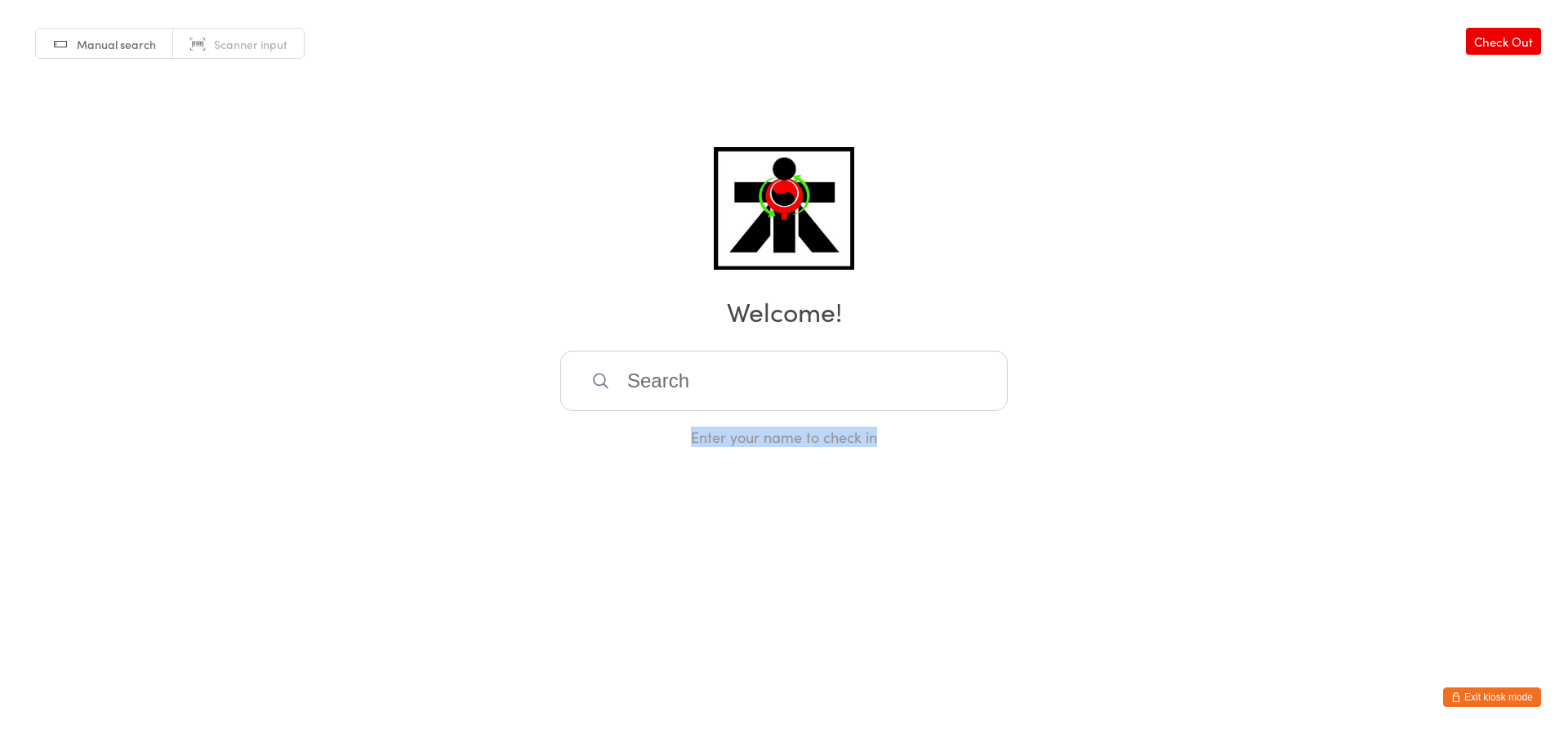
click at [623, 416] on div "Enter your name to check in" at bounding box center [784, 399] width 448 height 97
click at [620, 416] on div "Enter your name to check in" at bounding box center [784, 399] width 448 height 97
click at [684, 446] on div "Enter your name to check in" at bounding box center [784, 436] width 448 height 21
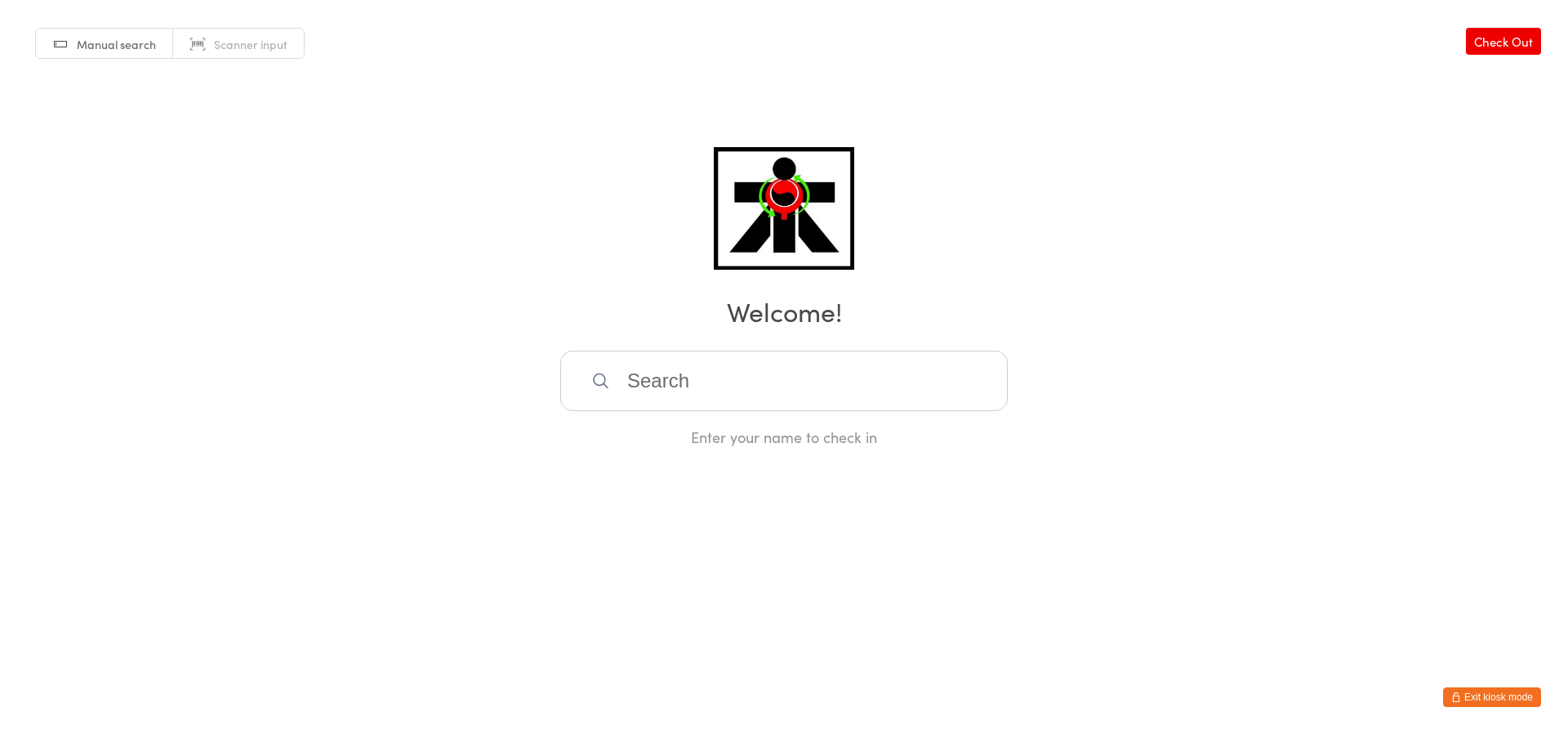
drag, startPoint x: 692, startPoint y: 451, endPoint x: 775, endPoint y: 484, distance: 89.3
click at [722, 464] on html "You have now entered Kiosk Mode. Members will be able to check themselves in us…" at bounding box center [784, 367] width 1568 height 734
click at [775, 484] on html "You have now entered Kiosk Mode. Members will be able to check themselves in us…" at bounding box center [784, 367] width 1568 height 734
click at [820, 492] on html "You have now entered Kiosk Mode. Members will be able to check themselves in us…" at bounding box center [784, 367] width 1568 height 734
drag, startPoint x: 901, startPoint y: 542, endPoint x: 938, endPoint y: 559, distance: 40.7
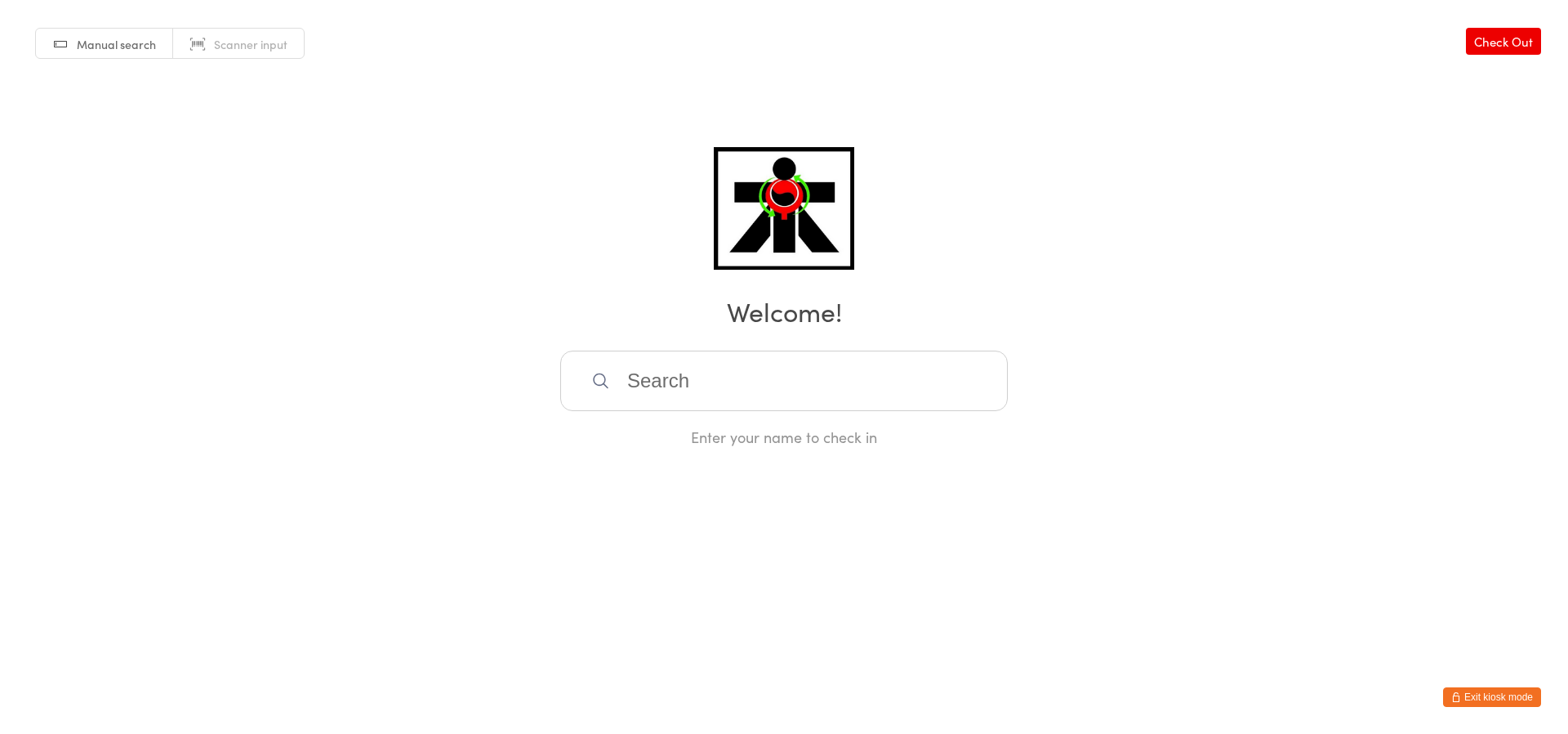
click at [905, 543] on html "You have now entered Kiosk Mode. Members will be able to check themselves in us…" at bounding box center [784, 367] width 1568 height 734
click at [937, 559] on html "You have now entered Kiosk Mode. Members will be able to check themselves in us…" at bounding box center [784, 367] width 1568 height 734
click at [938, 559] on html "You have now entered Kiosk Mode. Members will be able to check themselves in us…" at bounding box center [784, 367] width 1568 height 734
click at [1091, 560] on html "You have now entered Kiosk Mode. Members will be able to check themselves in us…" at bounding box center [784, 367] width 1568 height 734
click at [1146, 554] on html "You have now entered Kiosk Mode. Members will be able to check themselves in us…" at bounding box center [784, 367] width 1568 height 734
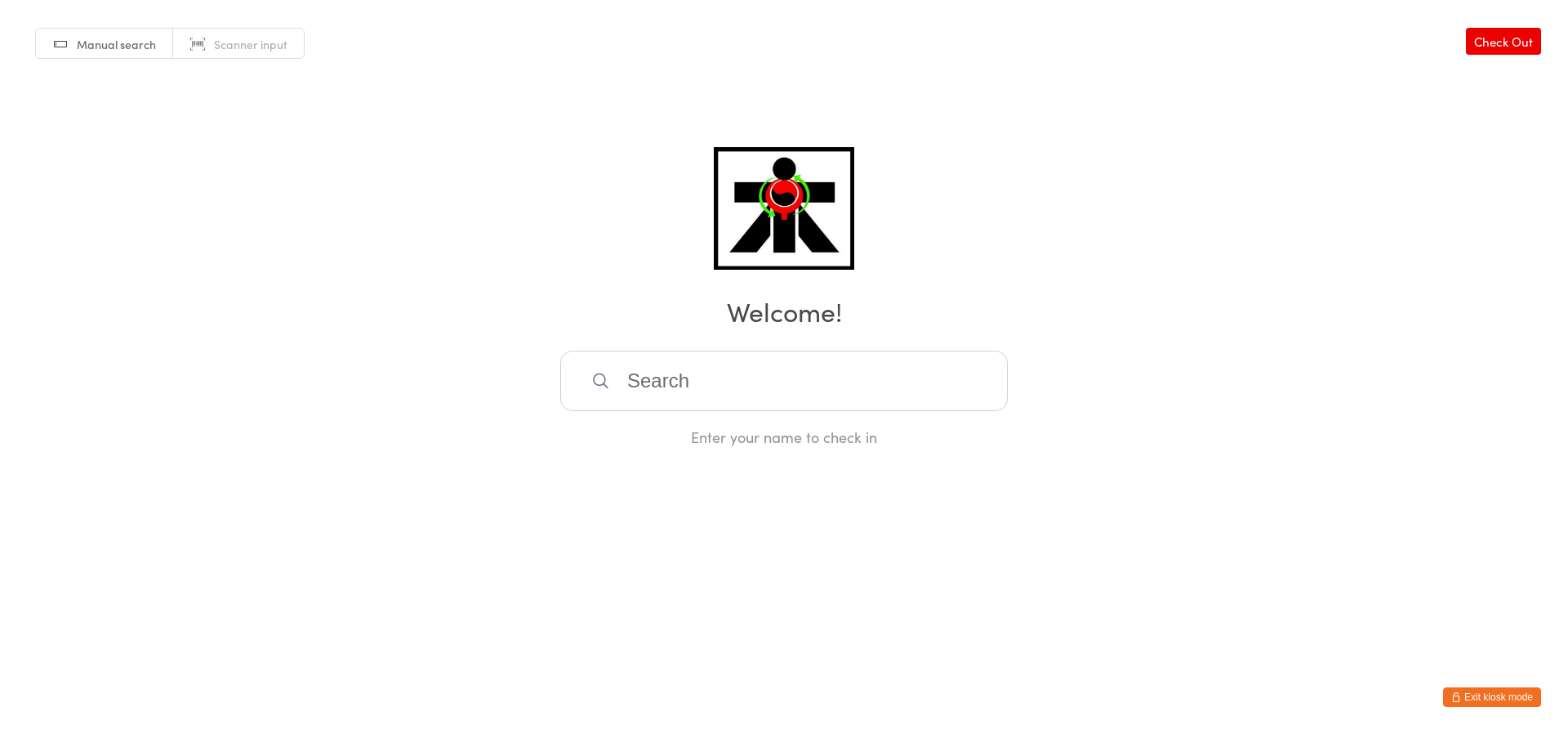
click at [1150, 556] on html "You have now entered Kiosk Mode. Members will be able to check themselves in us…" at bounding box center [784, 367] width 1568 height 734
click at [1227, 576] on html "You have now entered Kiosk Mode. Members will be able to check themselves in us…" at bounding box center [784, 367] width 1568 height 734
click at [1117, 188] on div "Manual search Scanner input Check Out Welcome! Enter your name to check in" at bounding box center [784, 224] width 1568 height 447
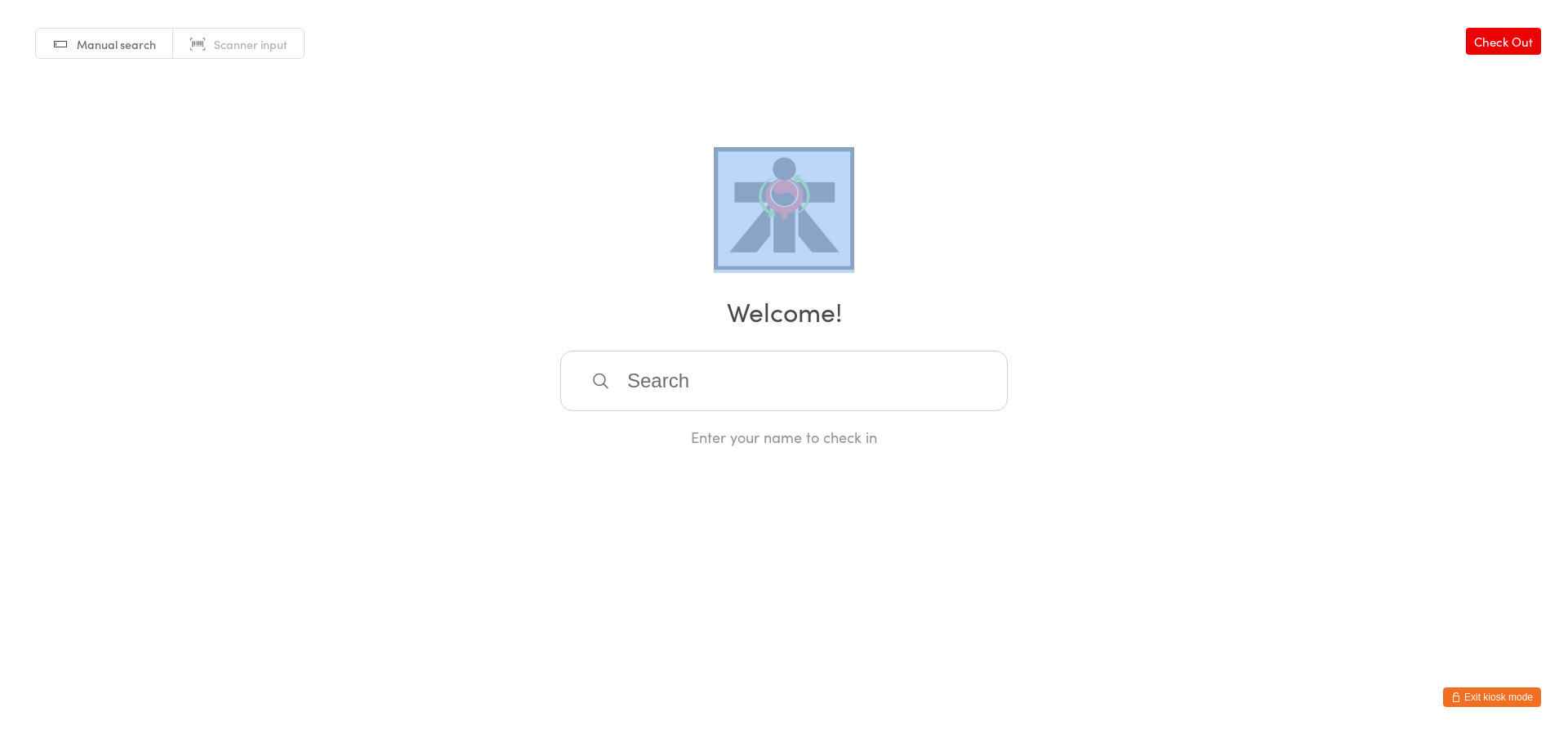
click at [1117, 188] on div "Manual search Scanner input Check Out Welcome! Enter your name to check in" at bounding box center [784, 224] width 1568 height 447
click at [1116, 186] on div "Manual search Scanner input Check Out Welcome! Enter your name to check in" at bounding box center [784, 224] width 1568 height 447
click at [1089, 190] on div "Manual search Scanner input Check Out Welcome! Enter your name to check in" at bounding box center [784, 224] width 1568 height 447
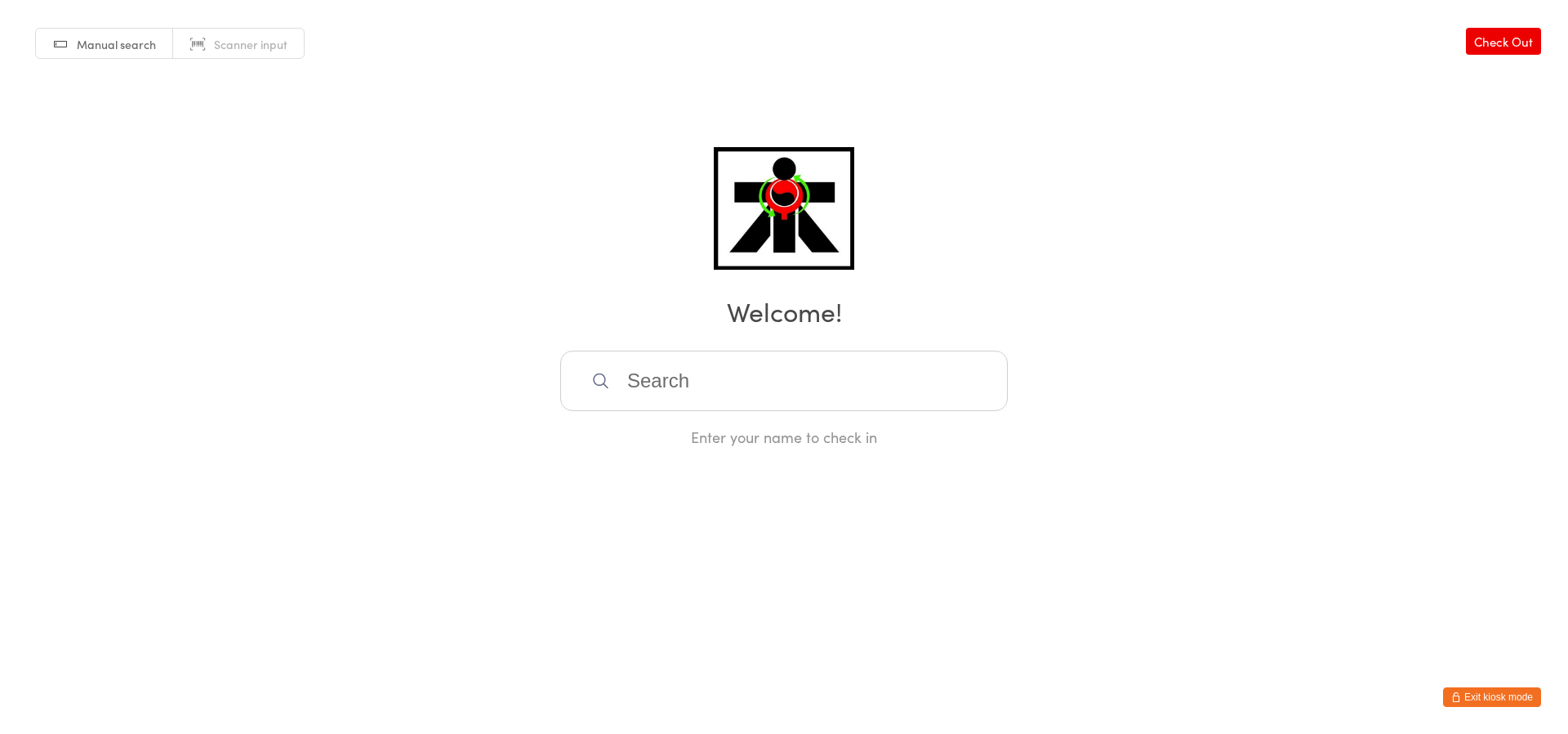
click at [837, 380] on input "search" at bounding box center [784, 380] width 448 height 60
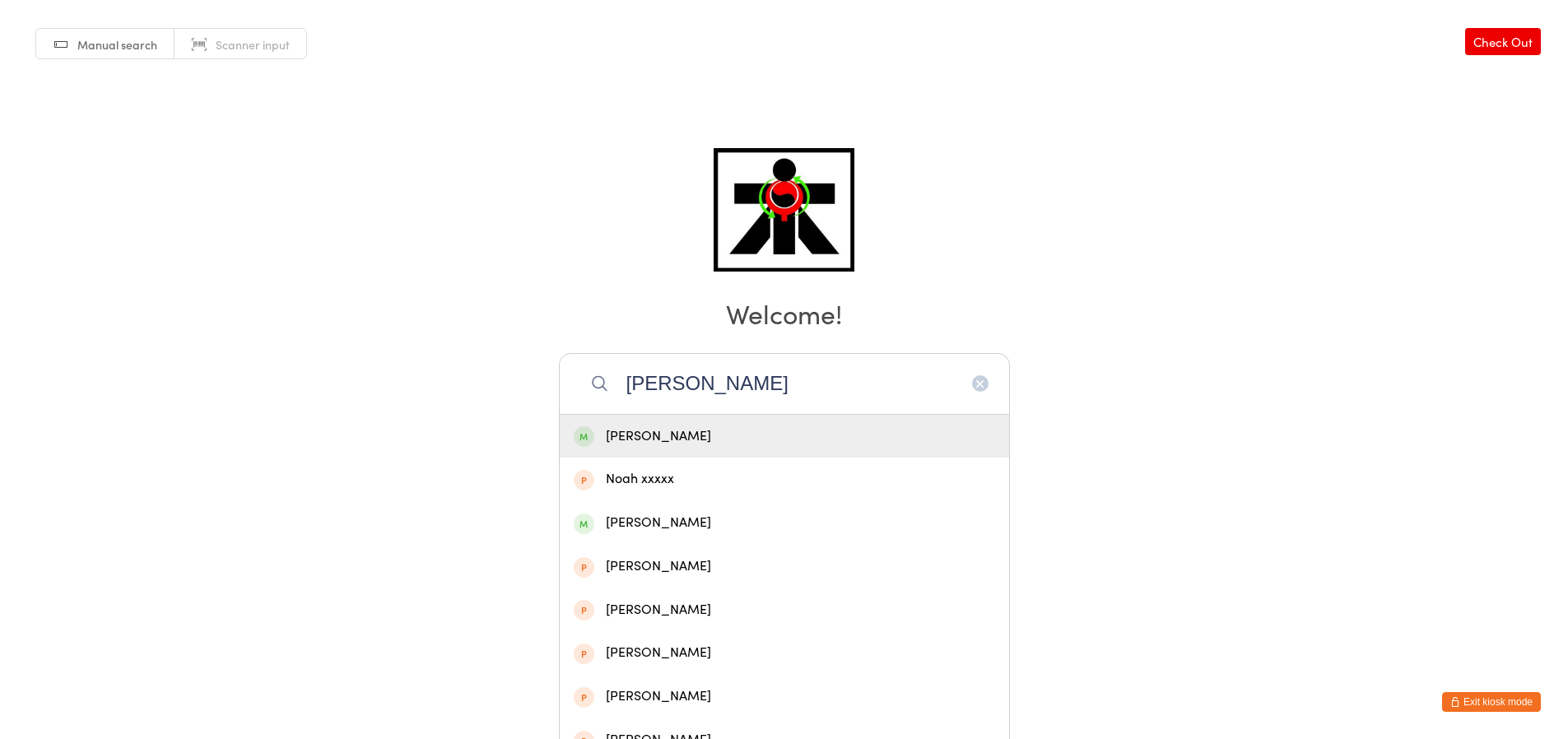
type input "[PERSON_NAME]"
click at [657, 427] on div "[PERSON_NAME]" at bounding box center [784, 436] width 421 height 22
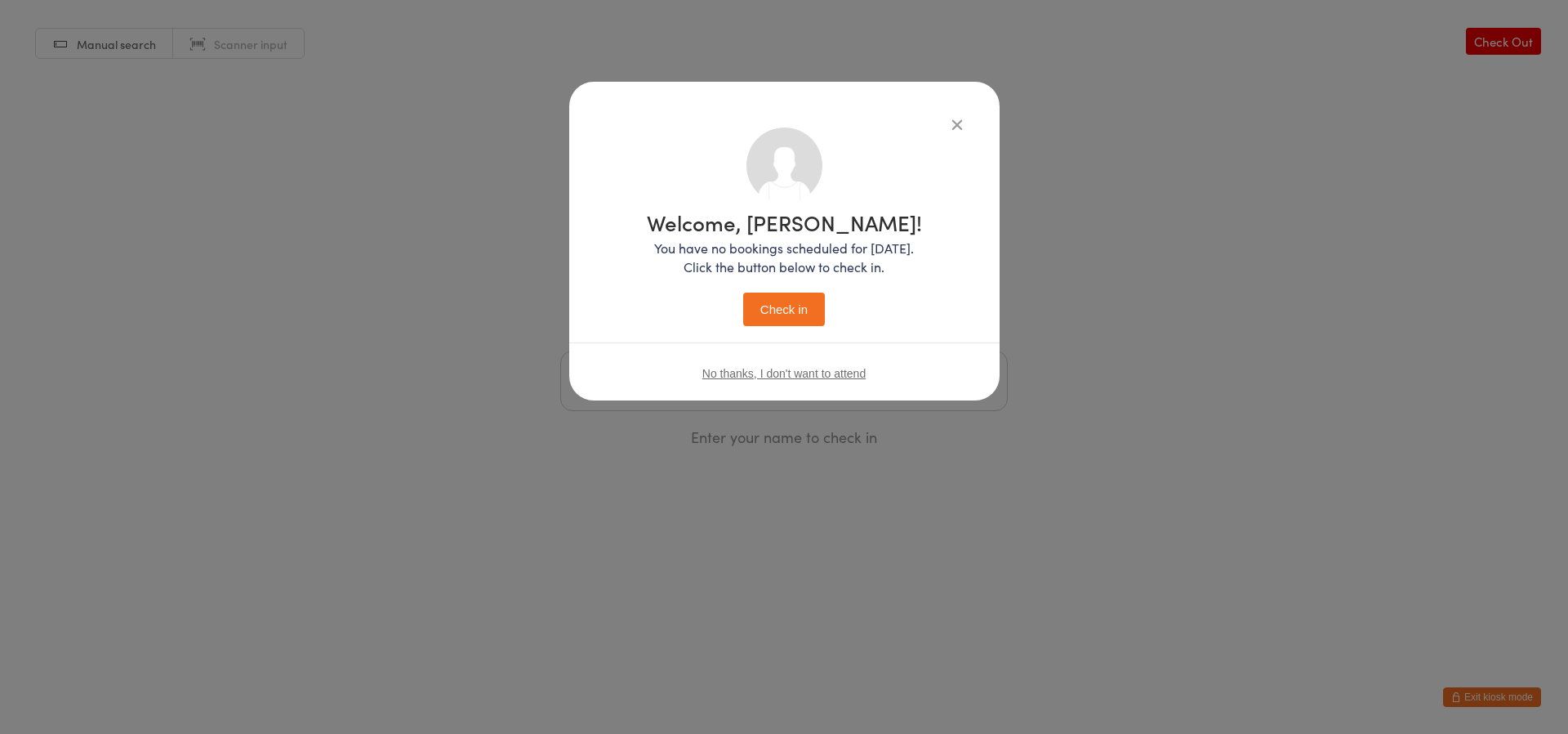
click at [784, 321] on button "Check in" at bounding box center [784, 310] width 82 height 34
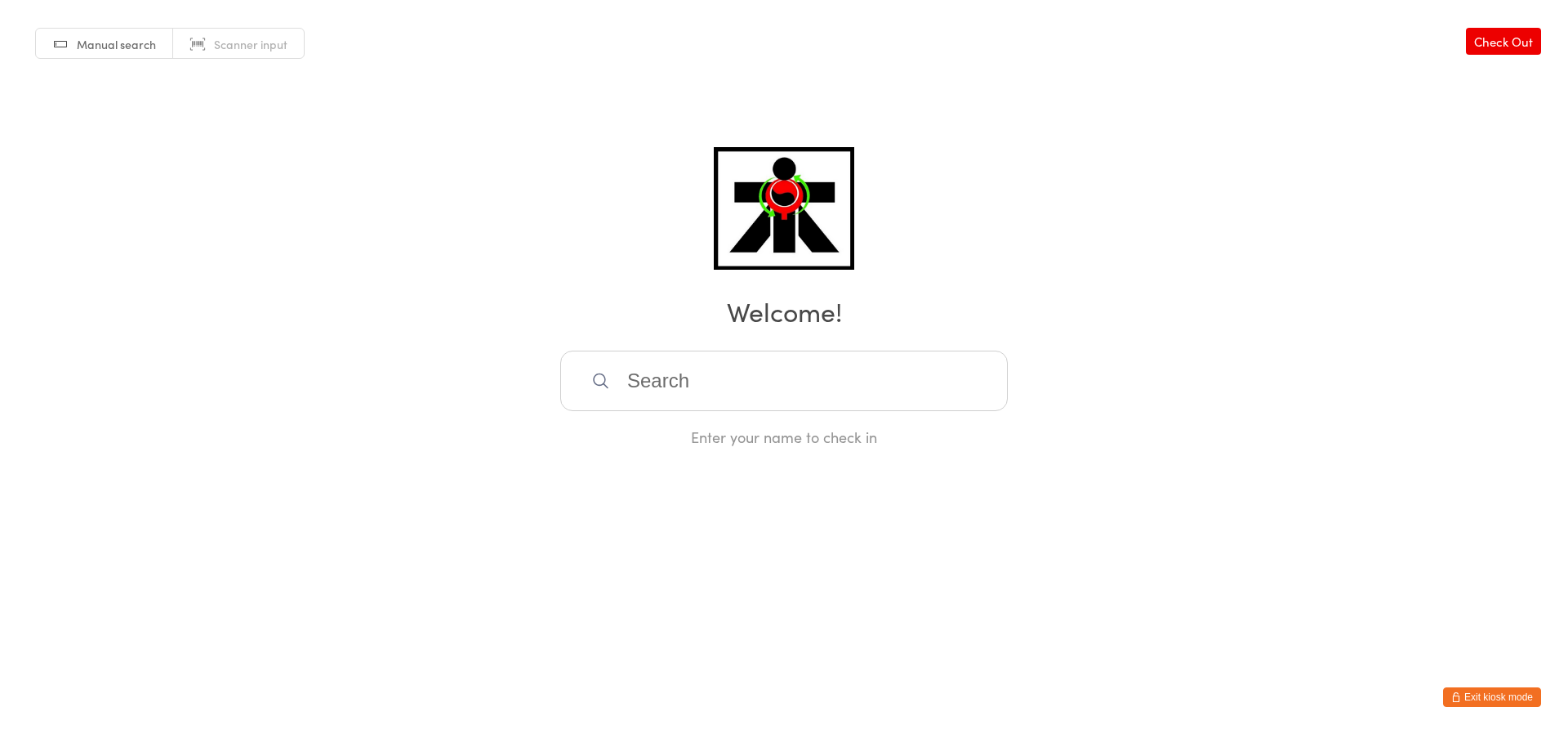
click at [812, 399] on input "search" at bounding box center [784, 380] width 448 height 60
type input "dec"
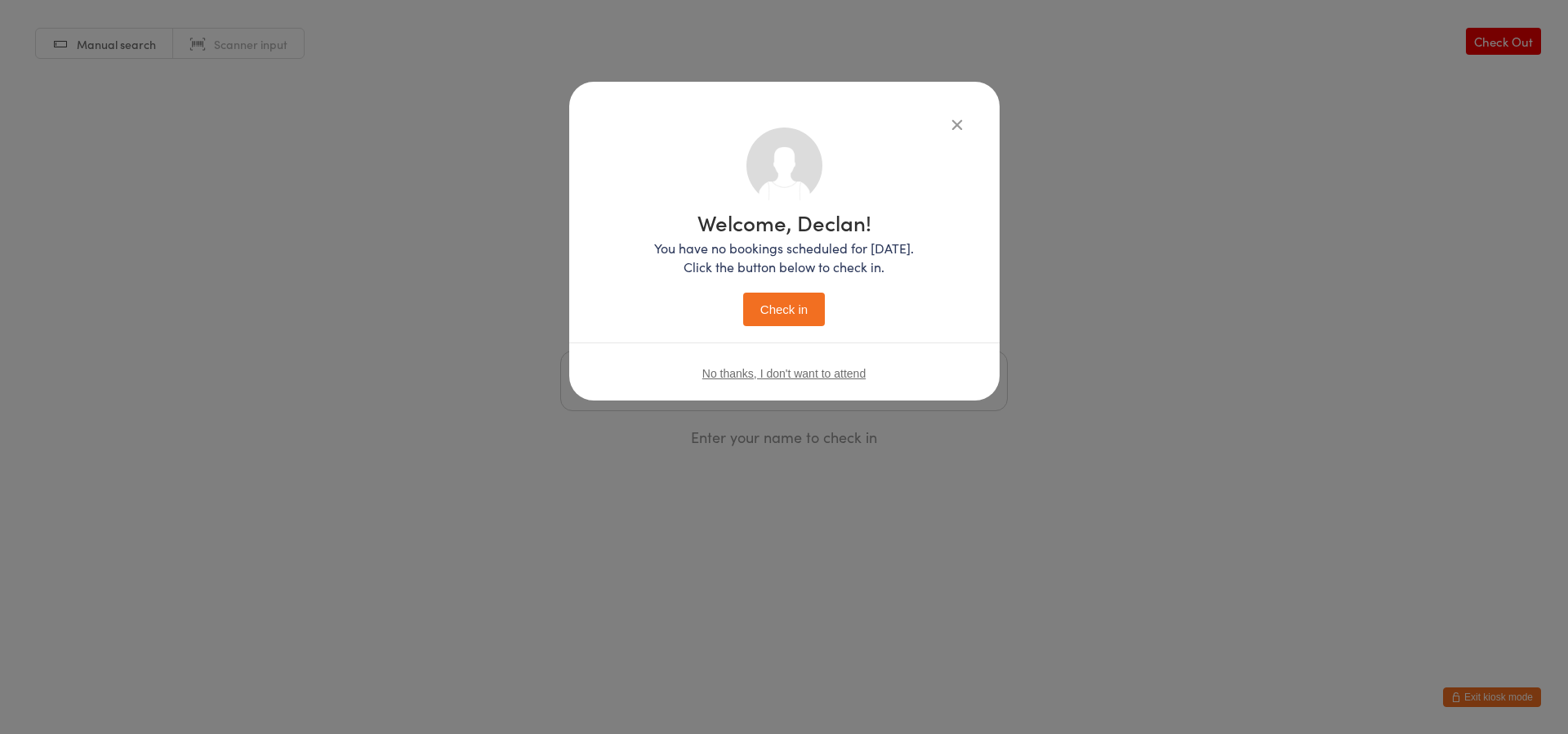
click at [743, 293] on button "Check in" at bounding box center [784, 310] width 82 height 34
